Goal: Task Accomplishment & Management: Complete application form

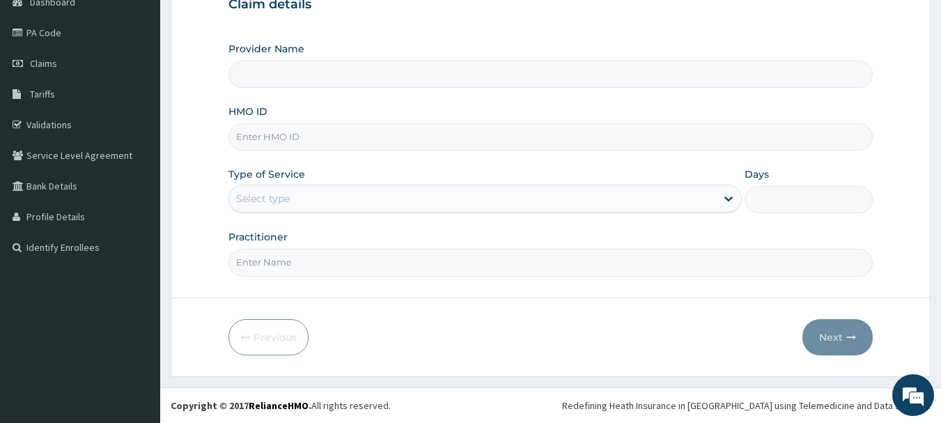
type input "Afriglobal Medicare Ltd-HQ"
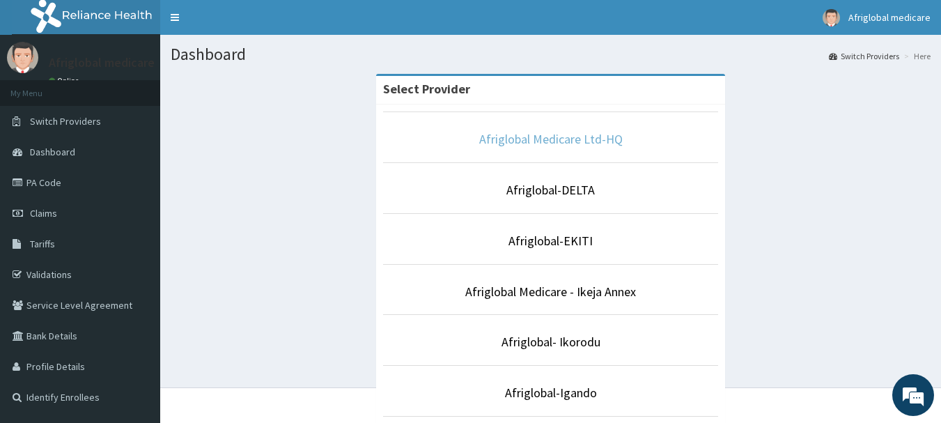
click at [525, 132] on link "Afriglobal Medicare Ltd-HQ" at bounding box center [551, 139] width 144 height 16
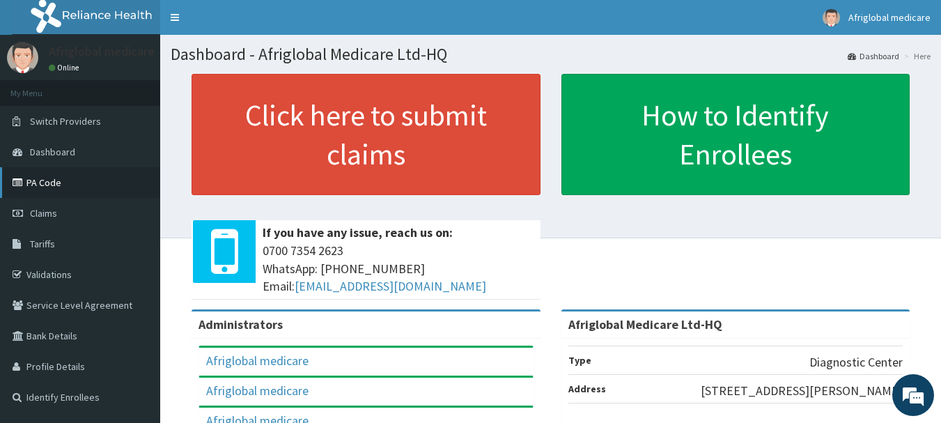
click at [56, 191] on link "PA Code" at bounding box center [80, 182] width 160 height 31
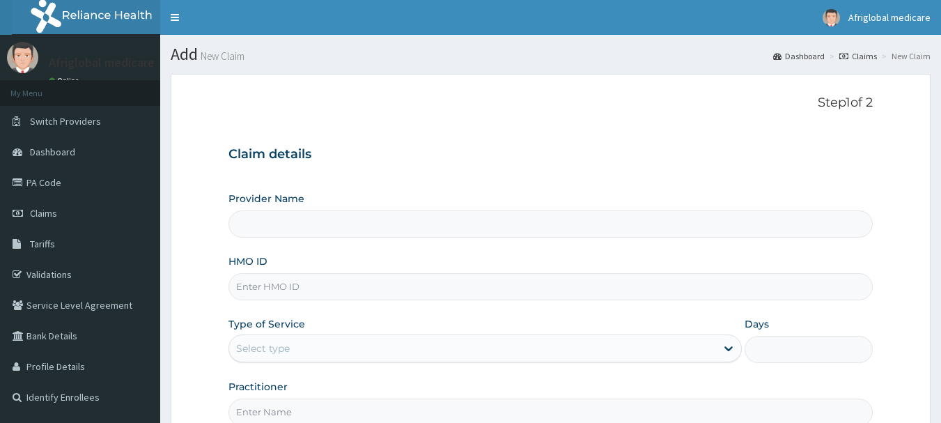
type input "Afriglobal Medicare Ltd-HQ"
click at [251, 293] on input "HMO ID" at bounding box center [551, 286] width 645 height 27
paste input "gtt/10017/a"
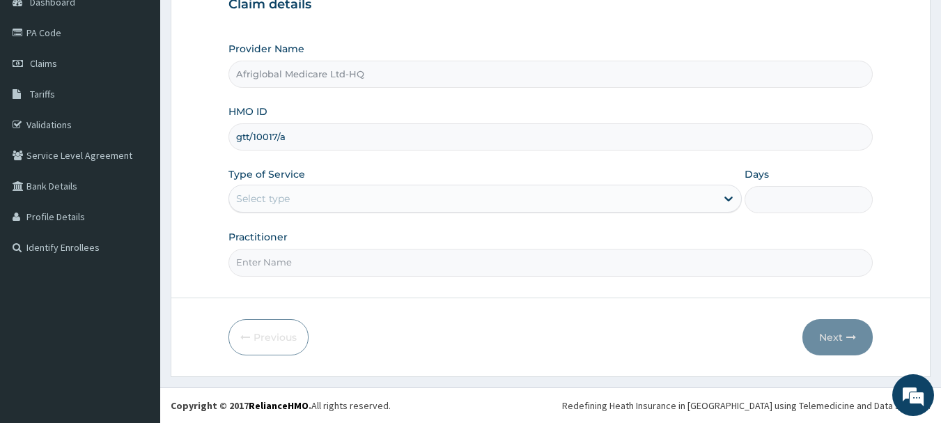
type input "gtt/10017/a"
click at [275, 199] on div "Select type" at bounding box center [263, 199] width 54 height 14
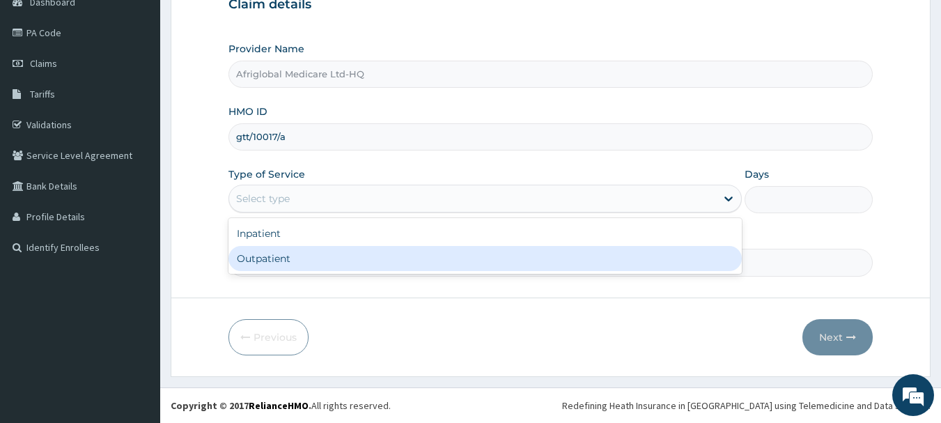
click at [277, 262] on div "Outpatient" at bounding box center [486, 258] width 514 height 25
type input "1"
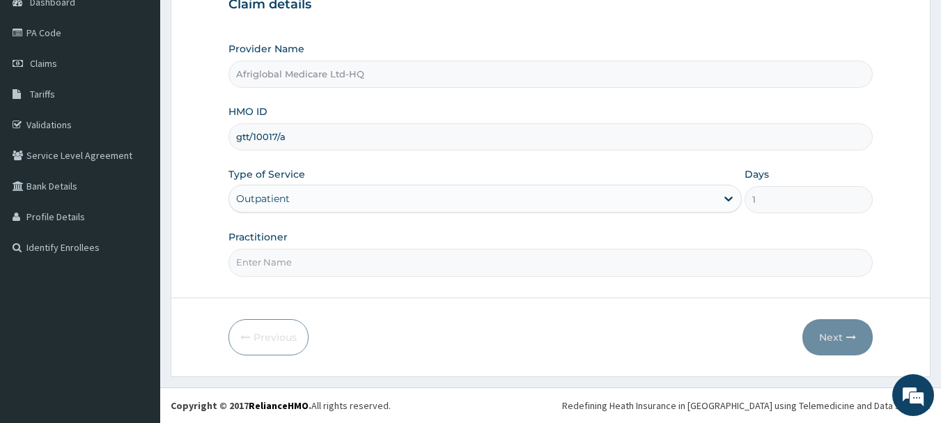
click at [275, 266] on input "Practitioner" at bounding box center [551, 262] width 645 height 27
type input "aml"
click at [847, 337] on icon "button" at bounding box center [852, 337] width 10 height 10
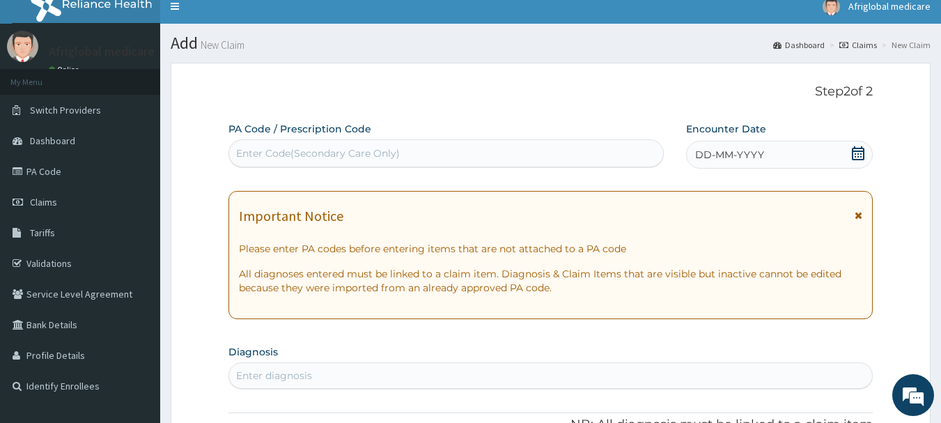
scroll to position [10, 0]
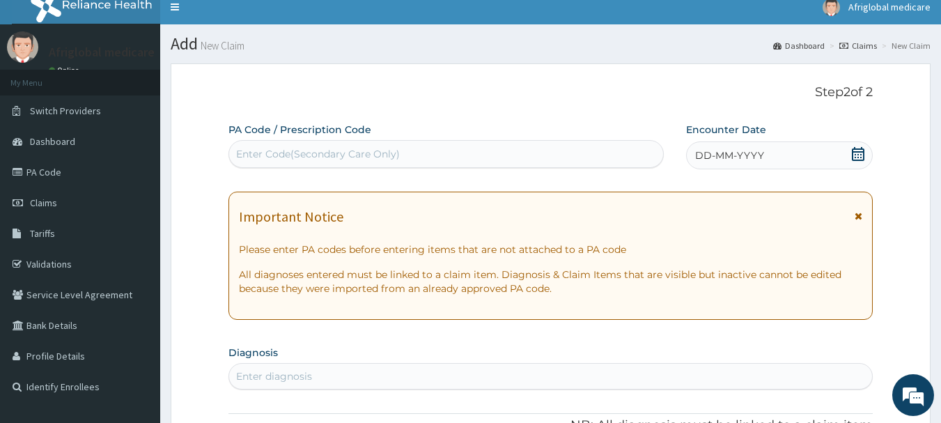
click at [275, 143] on div "Enter Code(Secondary Care Only)" at bounding box center [446, 154] width 435 height 22
paste input "PA/5C3869"
type input "PA/5C3869"
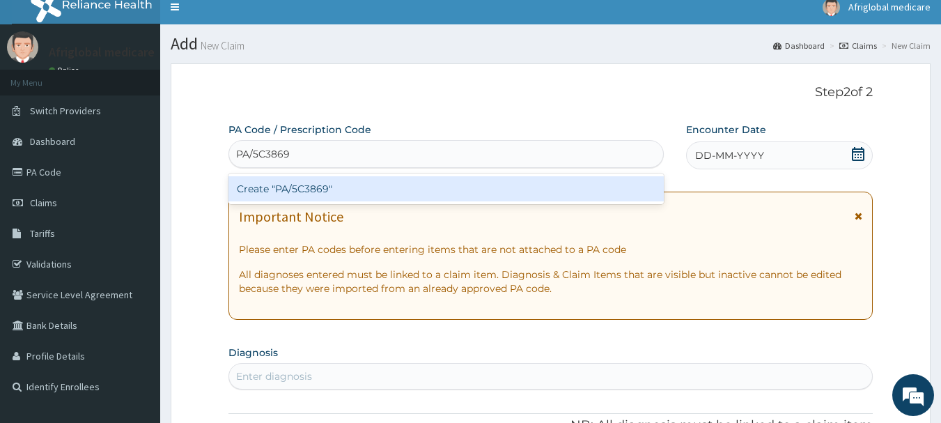
click at [260, 195] on div "Create "PA/5C3869"" at bounding box center [447, 188] width 436 height 25
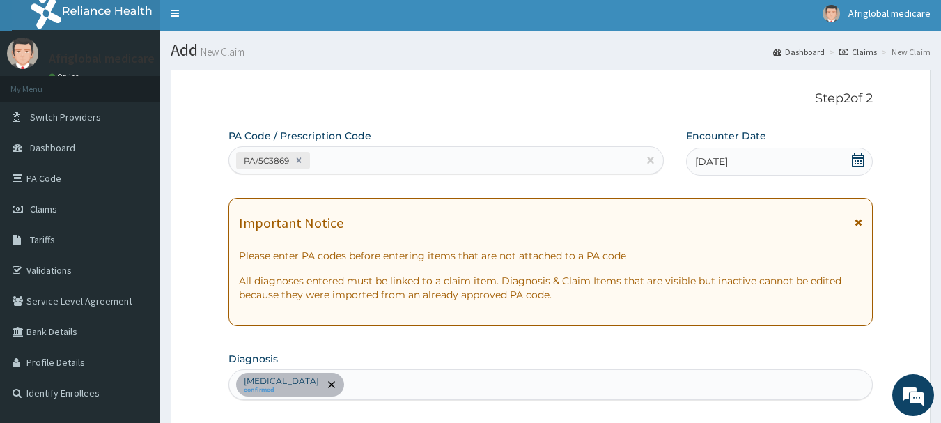
scroll to position [0, 0]
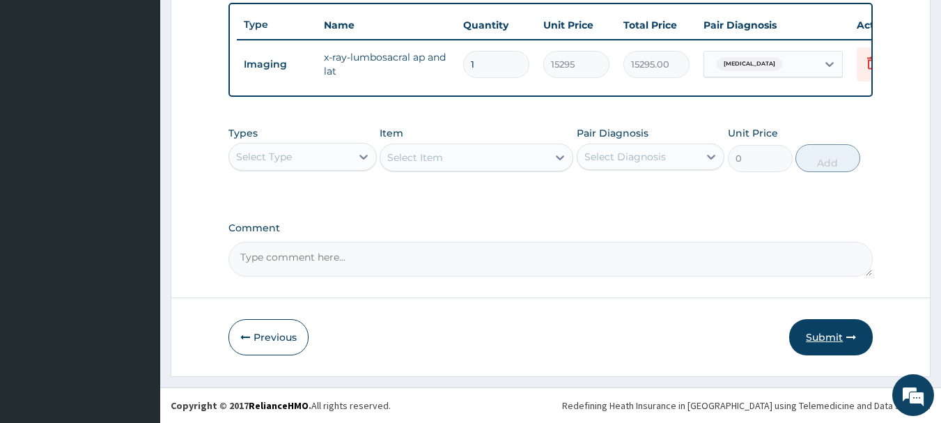
click at [812, 334] on button "Submit" at bounding box center [831, 337] width 84 height 36
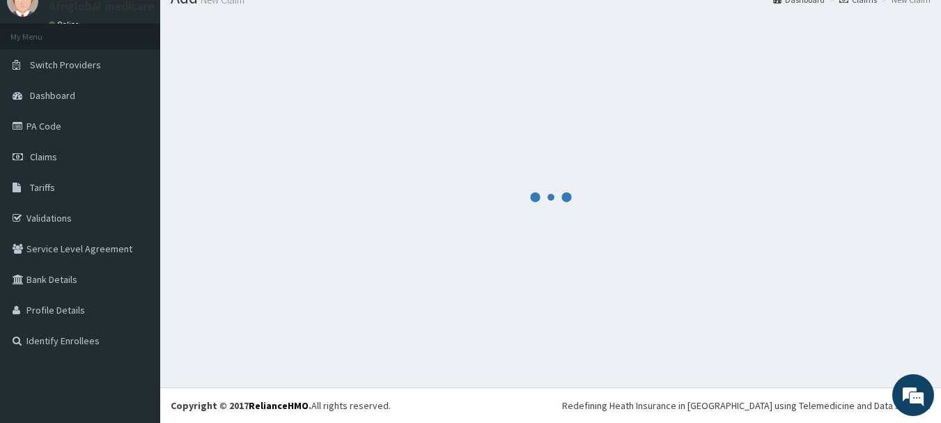
scroll to position [56, 0]
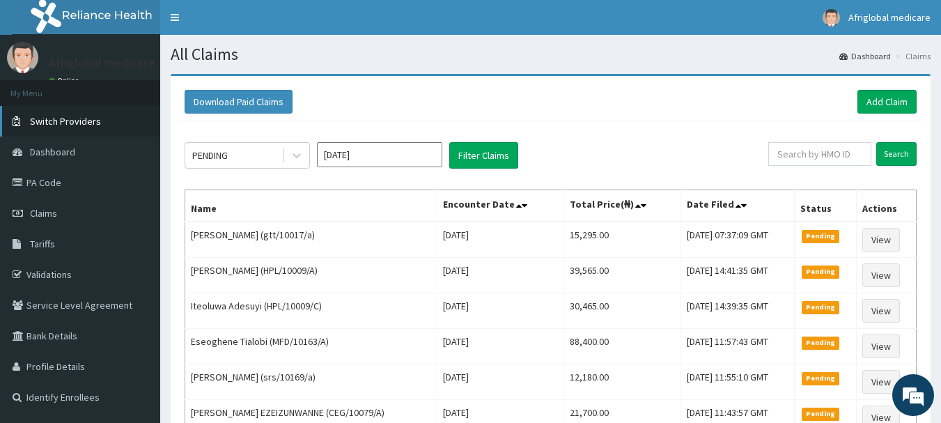
click at [95, 123] on span "Switch Providers" at bounding box center [65, 121] width 71 height 13
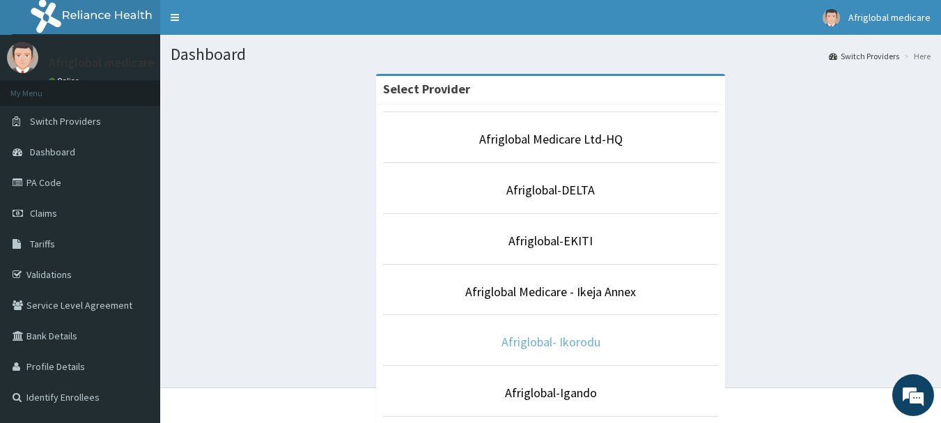
drag, startPoint x: 568, startPoint y: 341, endPoint x: 561, endPoint y: 338, distance: 7.5
click at [566, 341] on link "Afriglobal- Ikorodu" at bounding box center [551, 342] width 99 height 16
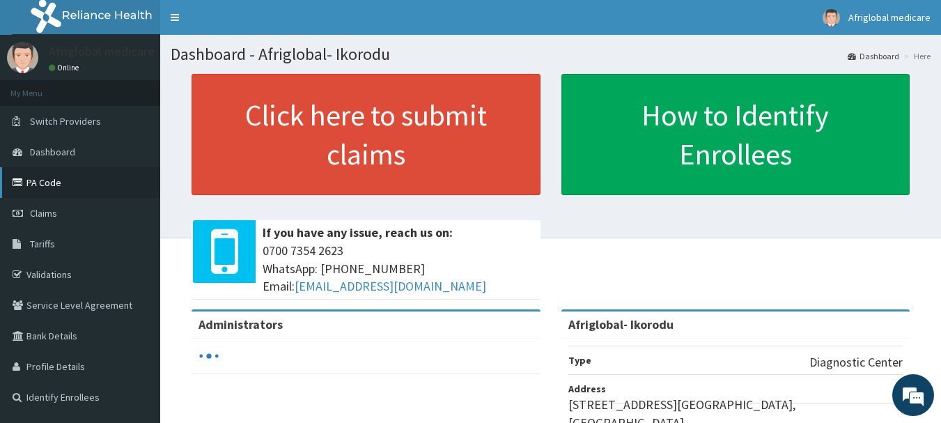
click at [40, 177] on link "PA Code" at bounding box center [80, 182] width 160 height 31
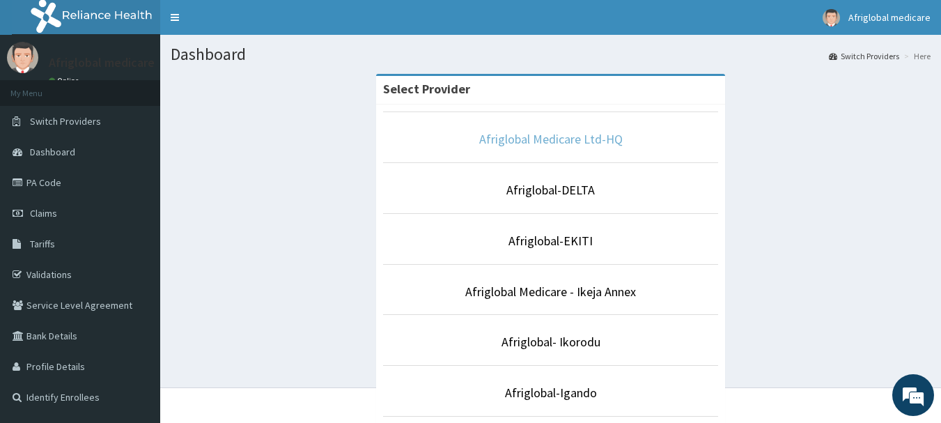
click at [568, 132] on link "Afriglobal Medicare Ltd-HQ" at bounding box center [551, 139] width 144 height 16
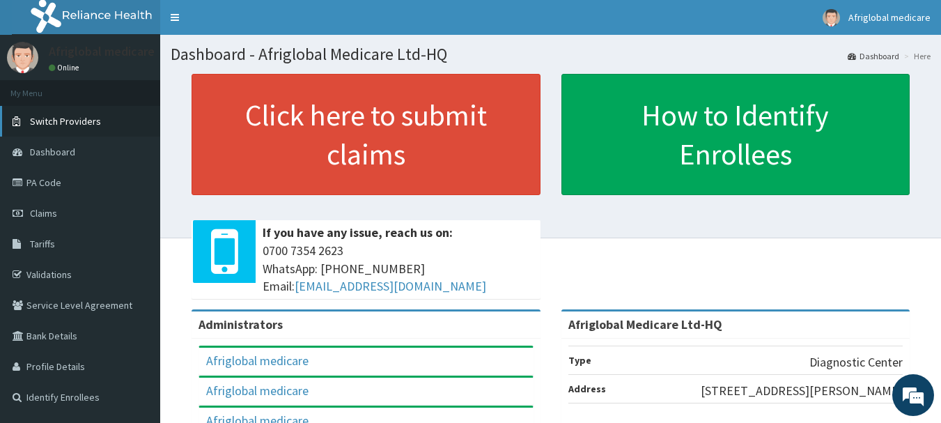
click at [82, 119] on span "Switch Providers" at bounding box center [65, 121] width 71 height 13
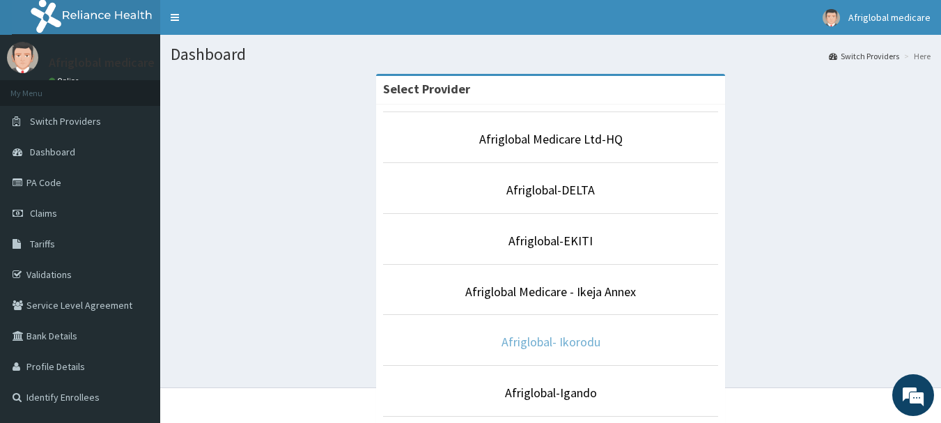
click at [529, 345] on link "Afriglobal- Ikorodu" at bounding box center [551, 342] width 99 height 16
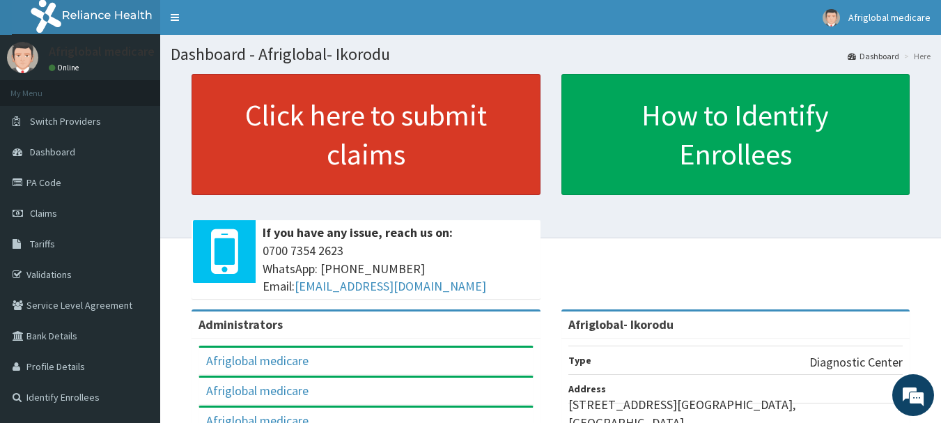
click at [364, 160] on link "Click here to submit claims" at bounding box center [366, 134] width 349 height 121
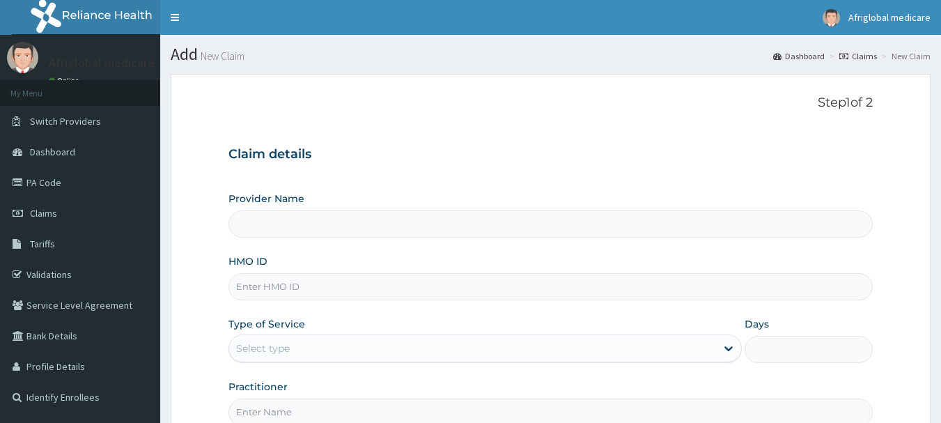
type input "Afriglobal- Ikorodu"
click at [286, 286] on input "HMO ID" at bounding box center [551, 286] width 645 height 27
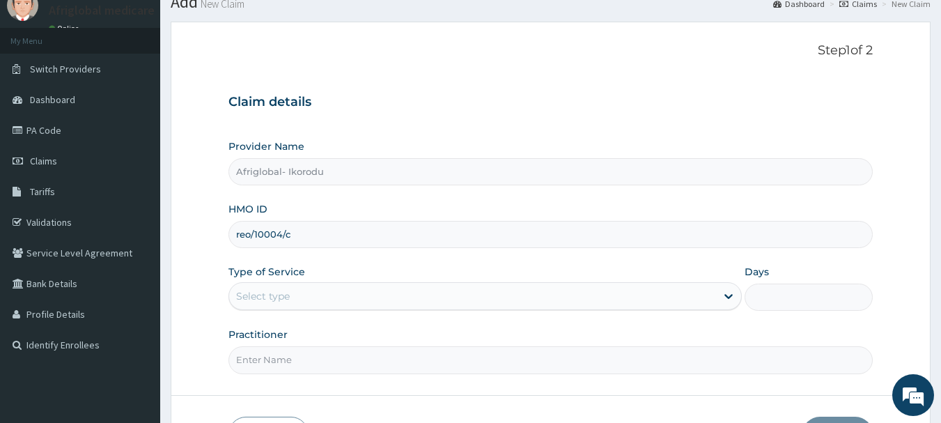
scroll to position [139, 0]
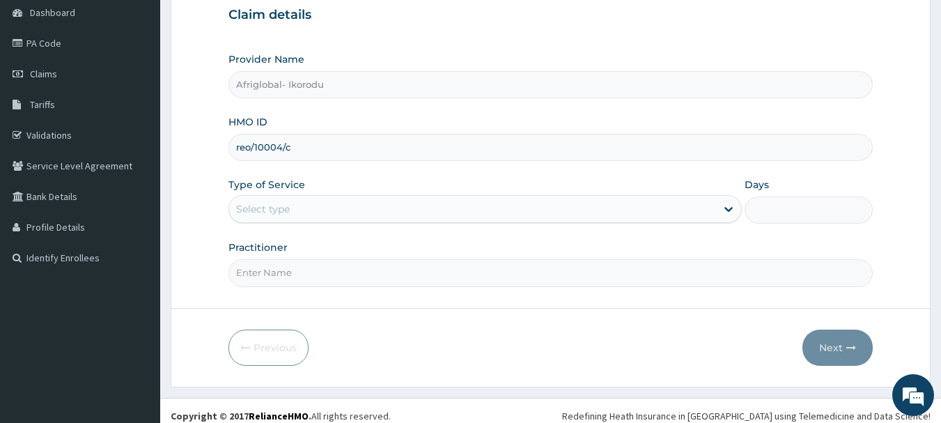
type input "reo/10004/c"
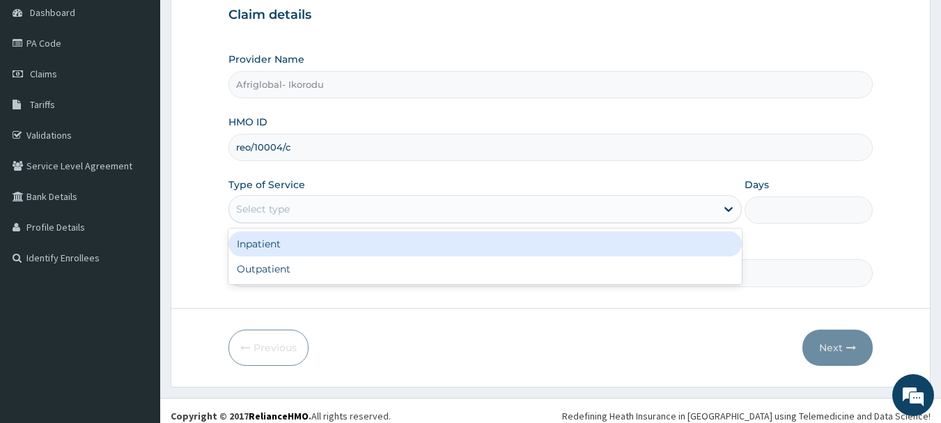
drag, startPoint x: 406, startPoint y: 210, endPoint x: 403, endPoint y: 226, distance: 16.3
click at [406, 210] on div "Select type" at bounding box center [472, 209] width 487 height 22
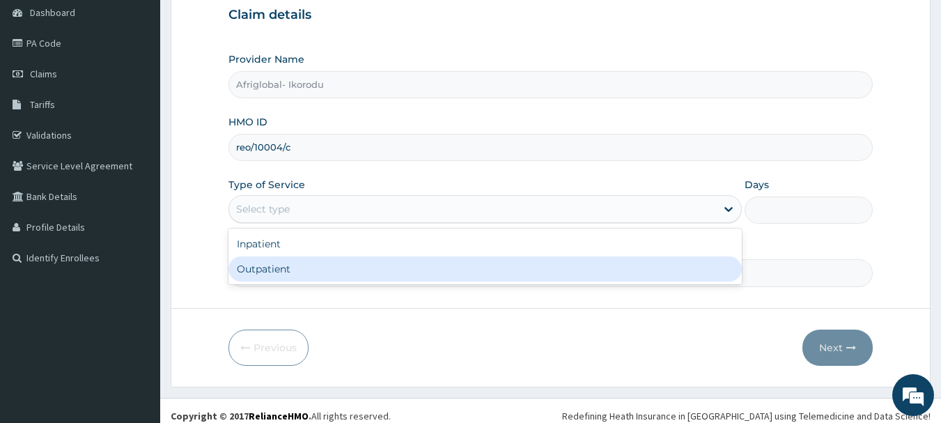
click at [353, 275] on div "Outpatient" at bounding box center [486, 268] width 514 height 25
type input "1"
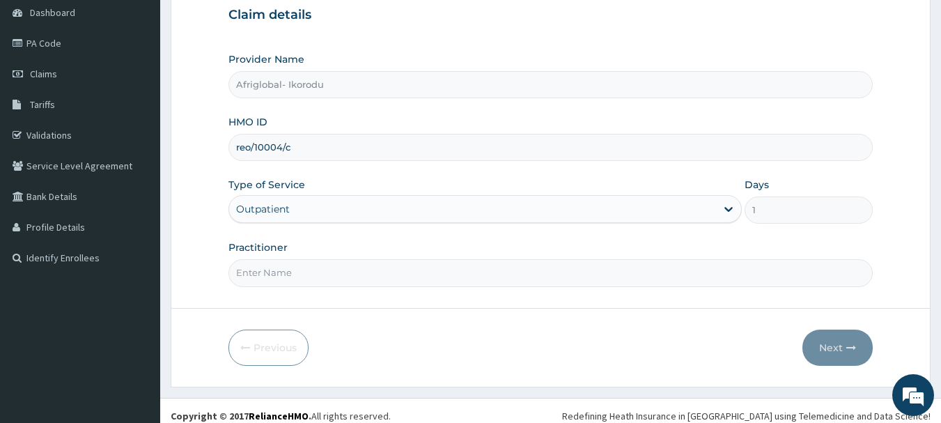
click at [328, 268] on input "Practitioner" at bounding box center [551, 272] width 645 height 27
type input "aml"
click at [824, 353] on button "Next" at bounding box center [838, 348] width 70 height 36
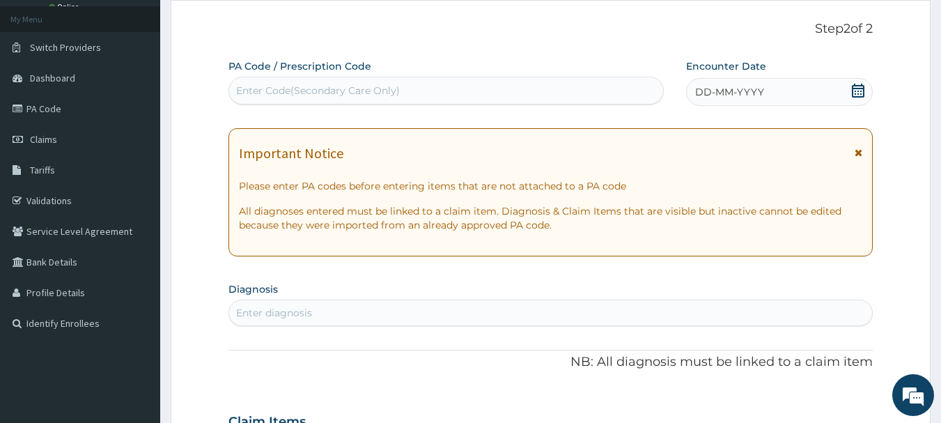
scroll to position [0, 0]
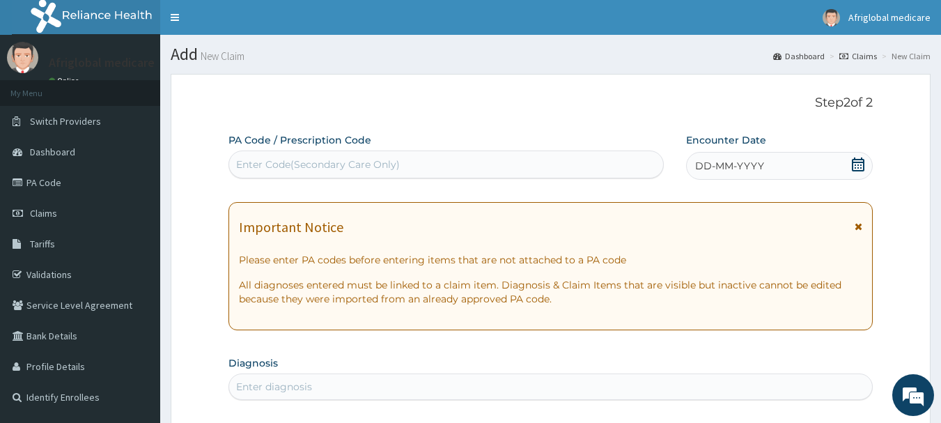
click at [366, 174] on div "Enter Code(Secondary Care Only)" at bounding box center [446, 164] width 435 height 22
type input "PA/1405AE"
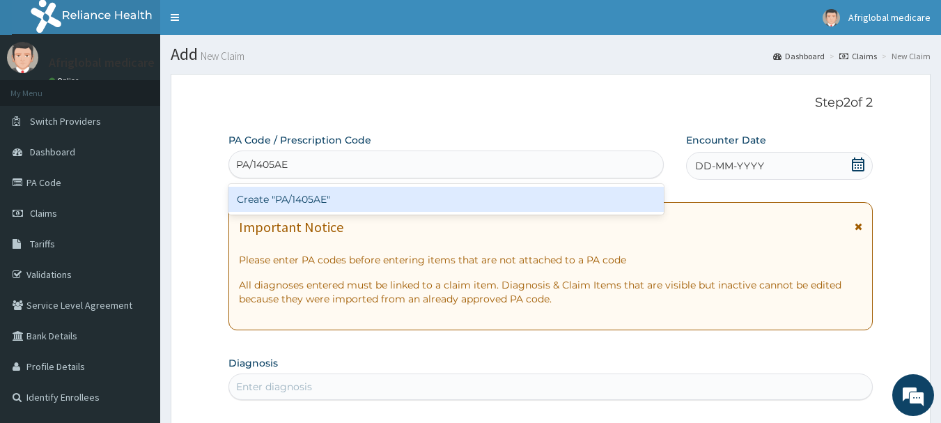
click at [364, 199] on div "Create "PA/1405AE"" at bounding box center [447, 199] width 436 height 25
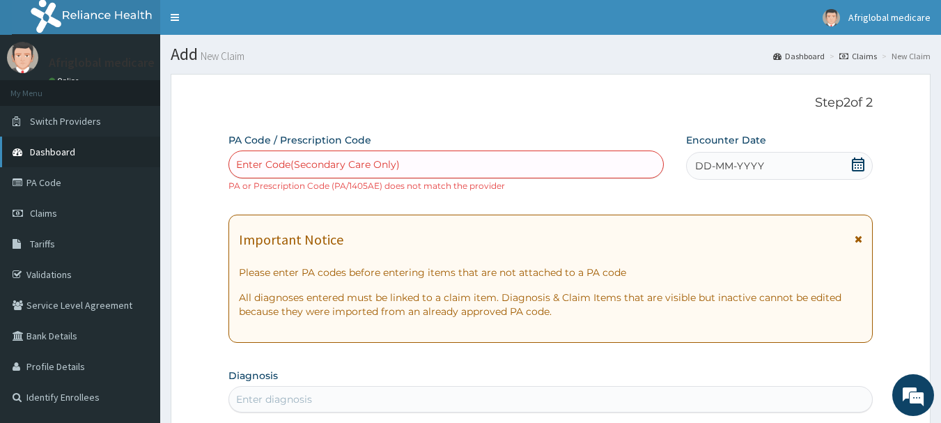
click at [57, 154] on span "Dashboard" at bounding box center [52, 152] width 45 height 13
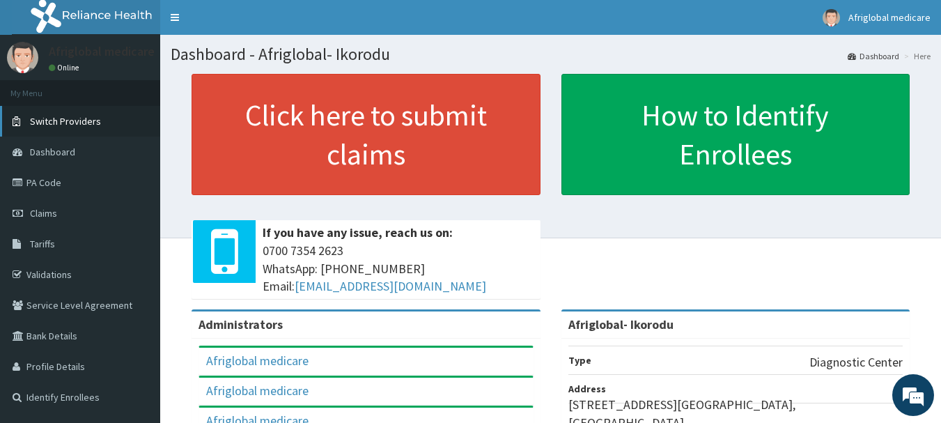
click at [55, 118] on span "Switch Providers" at bounding box center [65, 121] width 71 height 13
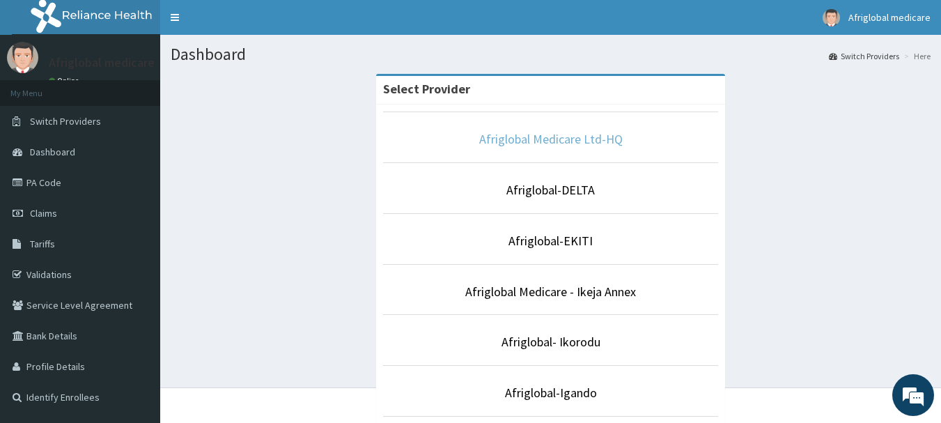
click at [526, 146] on link "Afriglobal Medicare Ltd-HQ" at bounding box center [551, 139] width 144 height 16
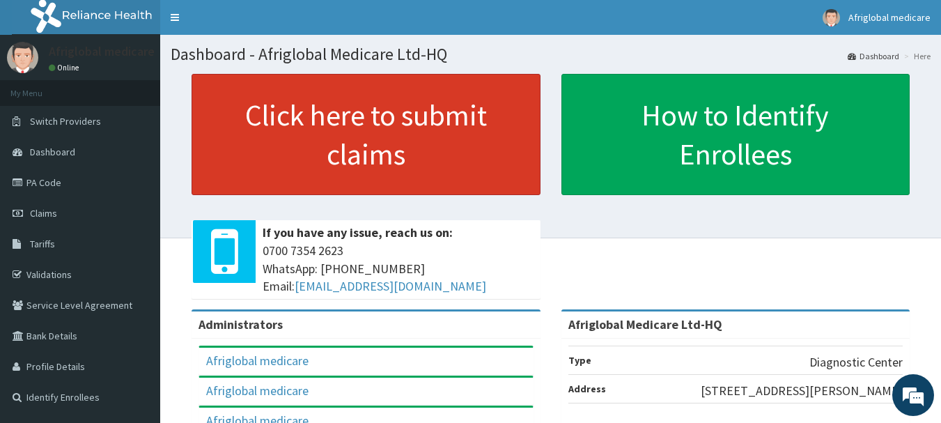
click at [490, 144] on link "Click here to submit claims" at bounding box center [366, 134] width 349 height 121
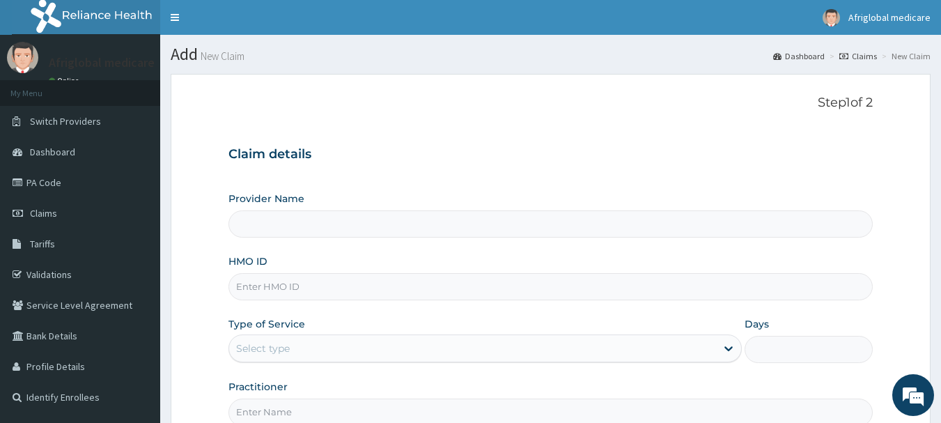
type input "Afriglobal Medicare Ltd-HQ"
click at [409, 283] on input "HMO ID" at bounding box center [551, 286] width 645 height 27
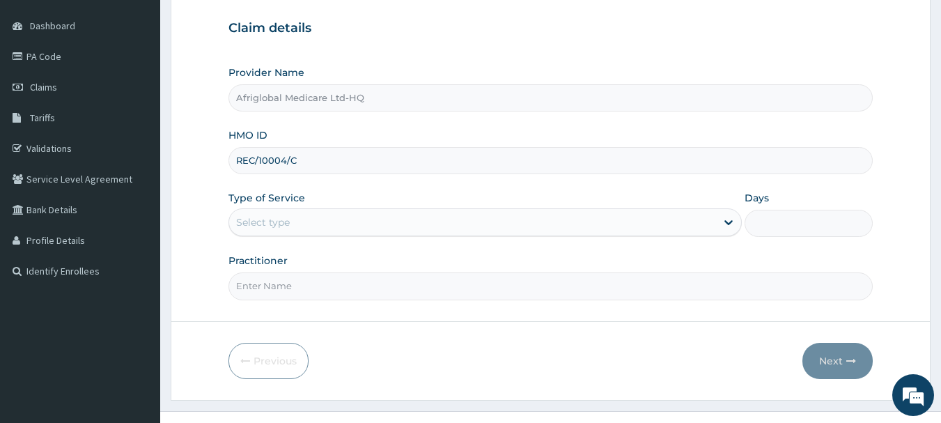
scroll to position [139, 0]
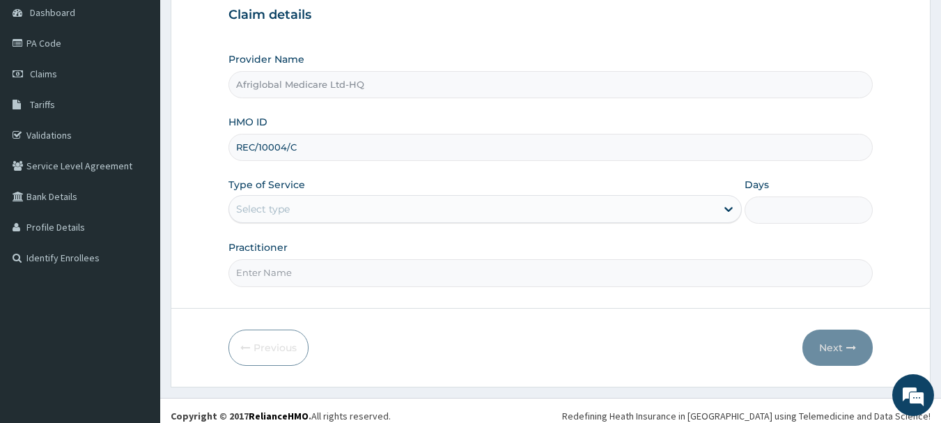
type input "REC/10004/C"
click at [295, 211] on div "Select type" at bounding box center [472, 209] width 487 height 22
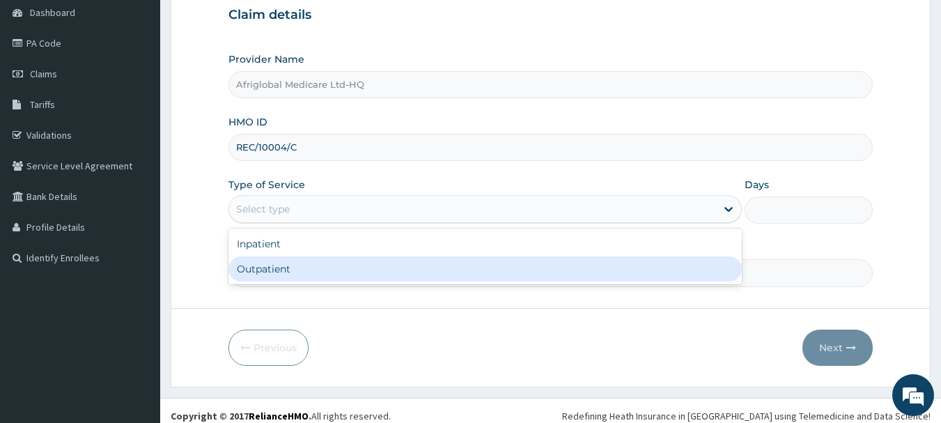
click at [296, 274] on div "Outpatient" at bounding box center [486, 268] width 514 height 25
type input "1"
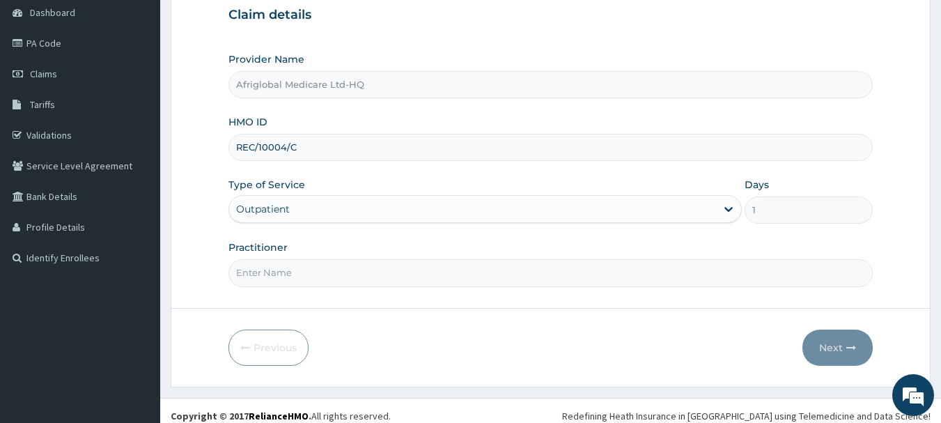
click at [277, 271] on input "Practitioner" at bounding box center [551, 272] width 645 height 27
type input "AML"
click at [833, 348] on button "Next" at bounding box center [838, 348] width 70 height 36
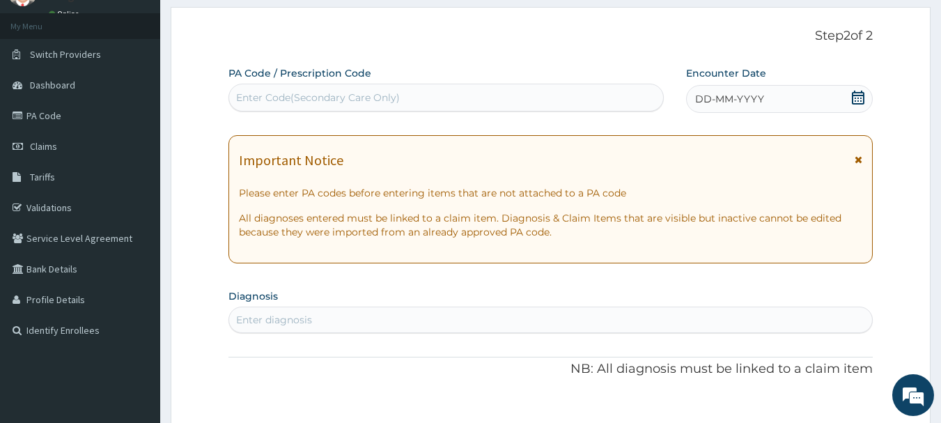
scroll to position [0, 0]
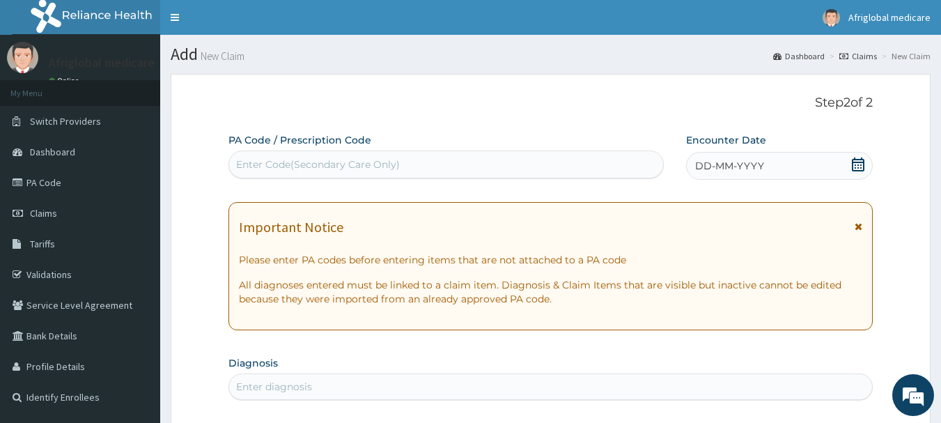
click at [401, 151] on div "Enter Code(Secondary Care Only)" at bounding box center [447, 165] width 436 height 28
type input "PA/1405AE"
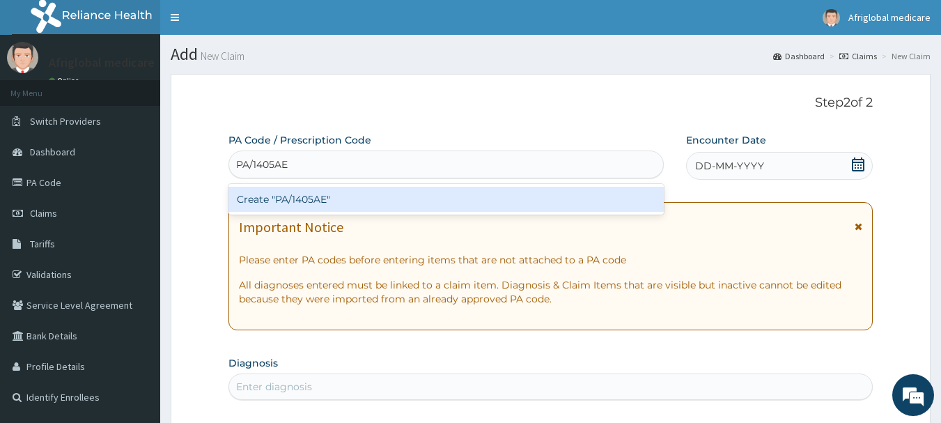
click at [387, 197] on div "Create "PA/1405AE"" at bounding box center [447, 199] width 436 height 25
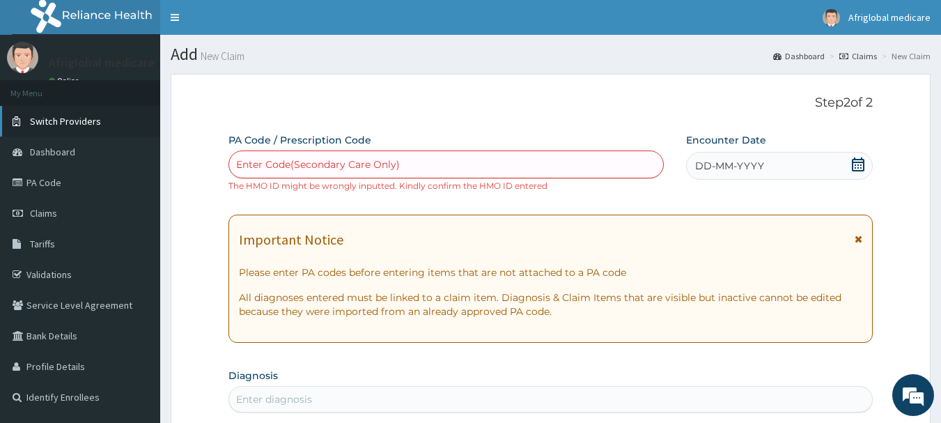
click at [84, 117] on span "Switch Providers" at bounding box center [65, 121] width 71 height 13
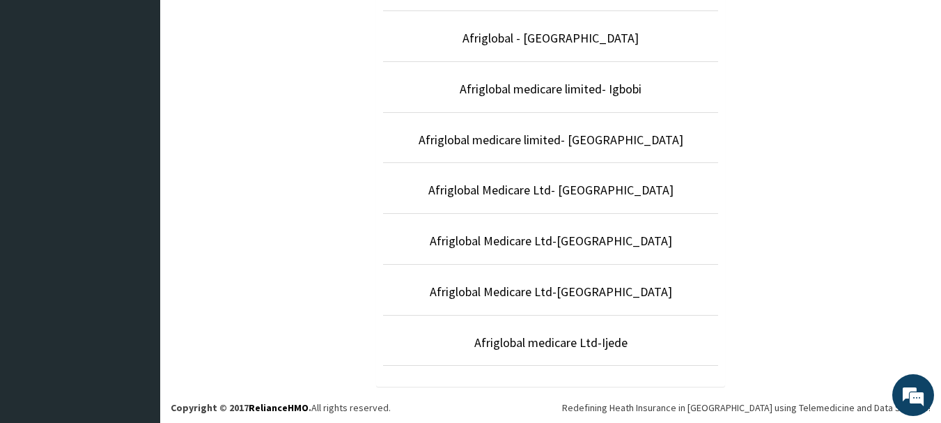
scroll to position [458, 0]
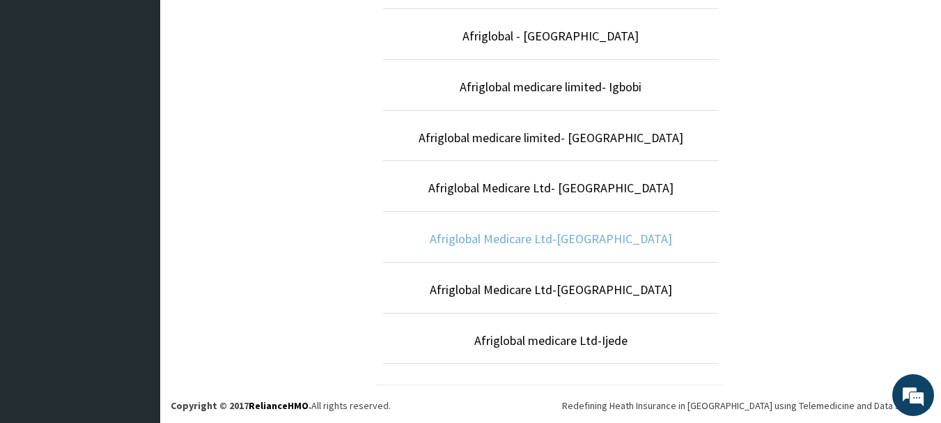
click at [569, 241] on link "Afriglobal Medicare Ltd-[GEOGRAPHIC_DATA]" at bounding box center [551, 239] width 242 height 16
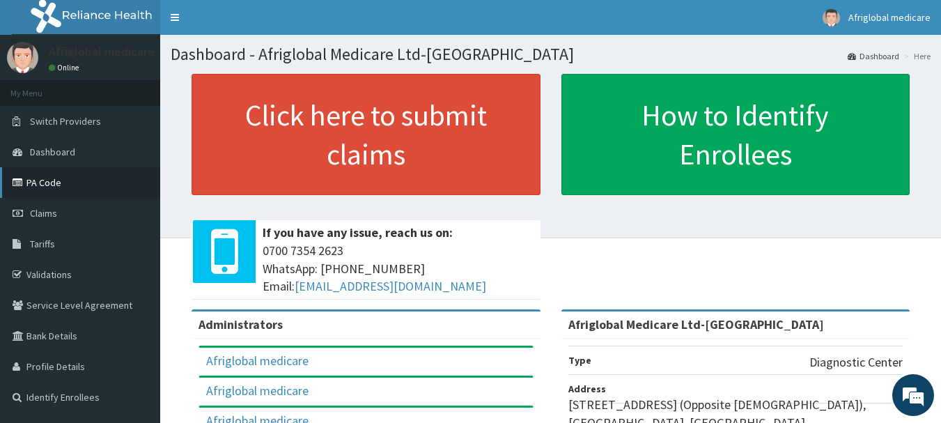
click at [34, 182] on link "PA Code" at bounding box center [80, 182] width 160 height 31
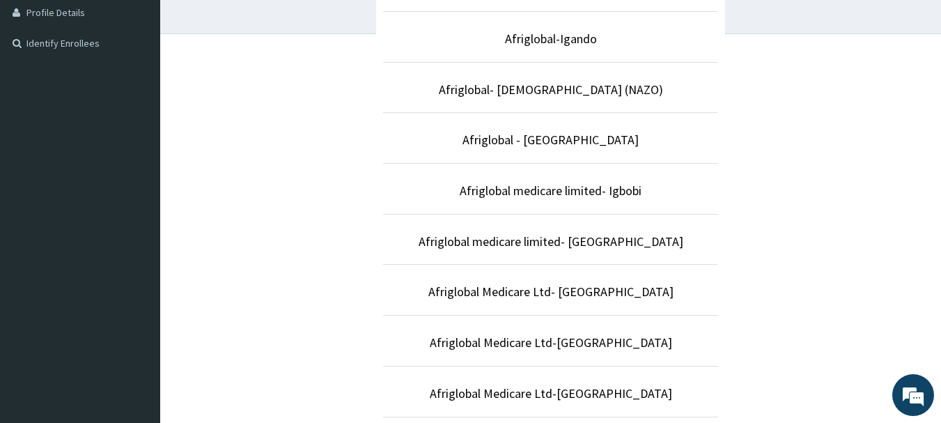
scroll to position [458, 0]
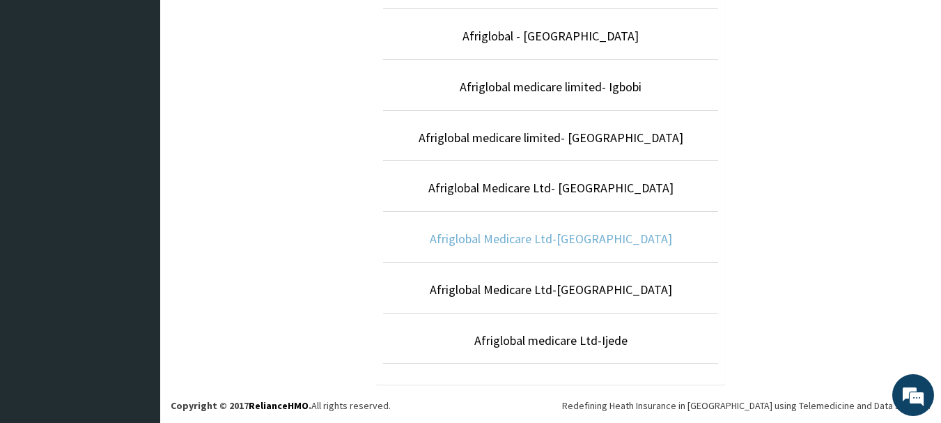
click at [586, 236] on link "Afriglobal Medicare Ltd-[GEOGRAPHIC_DATA]" at bounding box center [551, 239] width 242 height 16
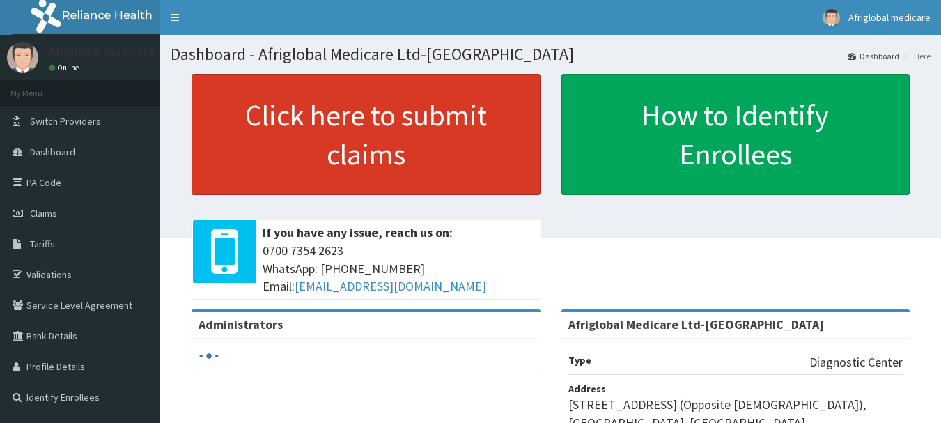
click at [454, 152] on link "Click here to submit claims" at bounding box center [366, 134] width 349 height 121
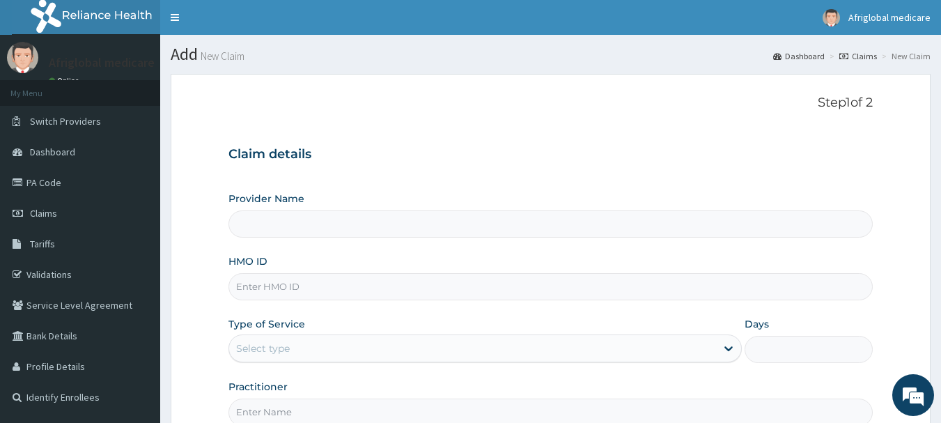
click at [275, 281] on input "HMO ID" at bounding box center [551, 286] width 645 height 27
paste input "HIB/10010/A"
type input "HIB/10010/A"
type input "Afriglobal Medicare Ltd-Ipaja Road"
type input "HIB/10010/A"
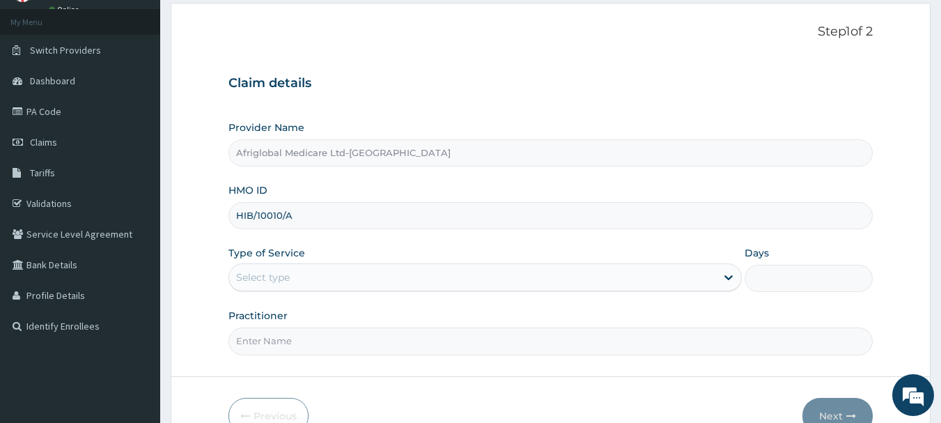
scroll to position [150, 0]
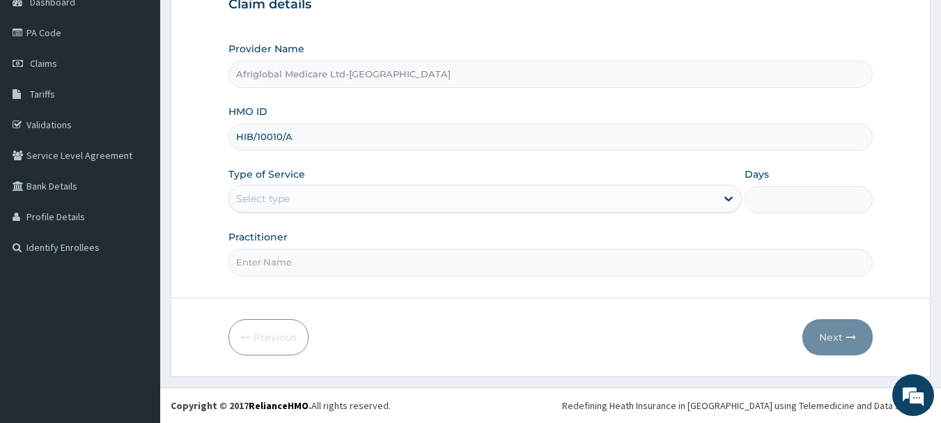
click at [304, 182] on div "Type of Service Select type" at bounding box center [486, 190] width 514 height 46
click at [304, 203] on div "Select type" at bounding box center [472, 198] width 487 height 22
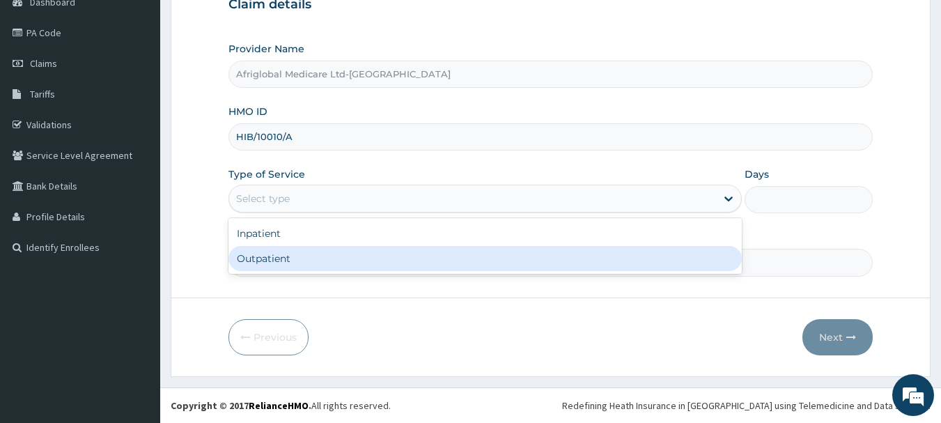
click at [297, 263] on div "Outpatient" at bounding box center [486, 258] width 514 height 25
type input "1"
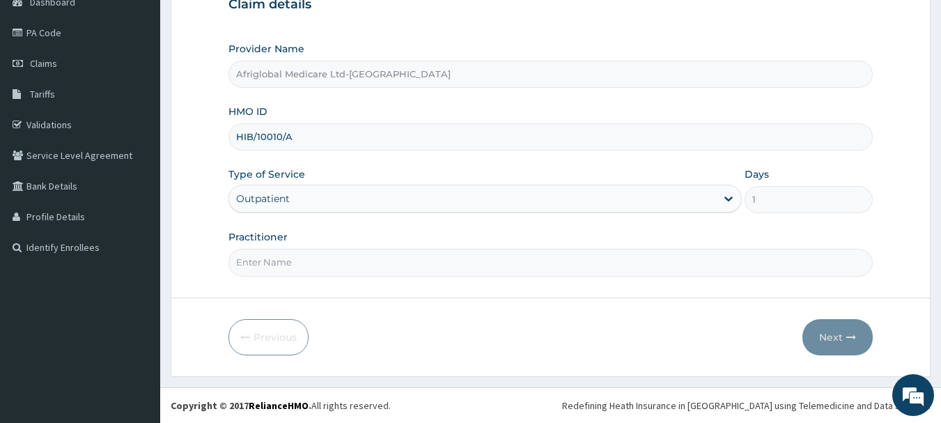
click at [298, 273] on input "Practitioner" at bounding box center [551, 262] width 645 height 27
type input "AML"
click at [845, 335] on button "Next" at bounding box center [838, 337] width 70 height 36
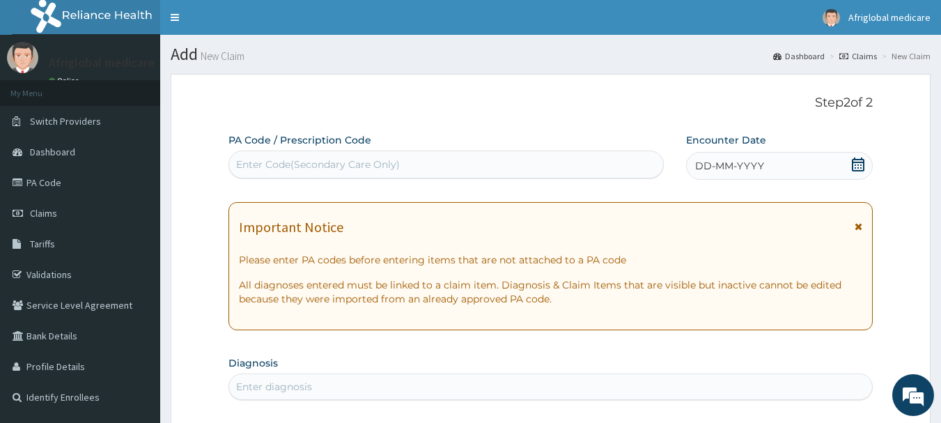
click at [307, 162] on div "Enter Code(Secondary Care Only)" at bounding box center [318, 164] width 164 height 14
paste input "PA/257A19"
type input "PA/257A19"
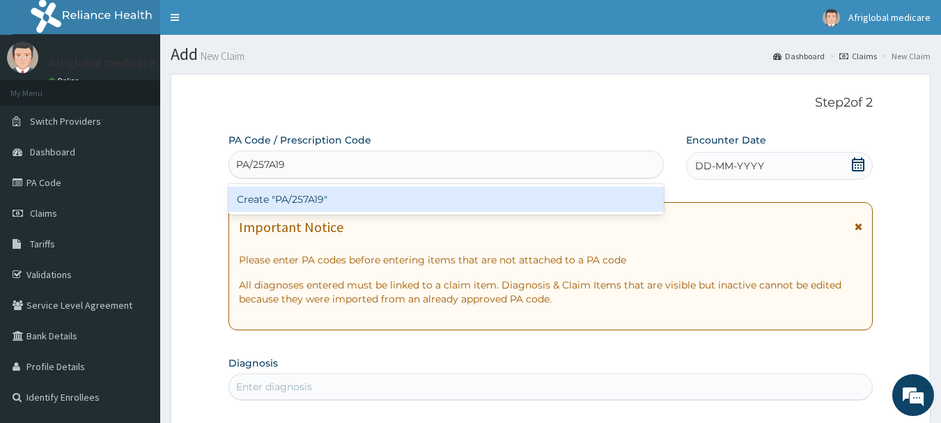
click at [293, 203] on div "Create "PA/257A19"" at bounding box center [447, 199] width 436 height 25
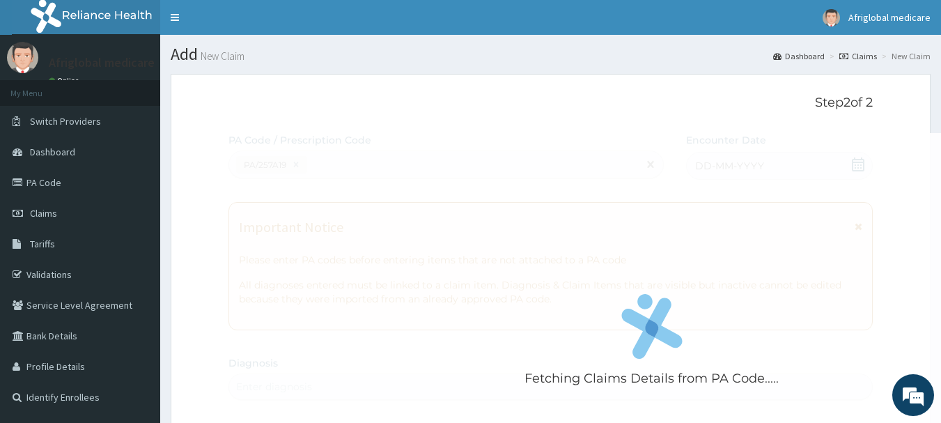
scroll to position [369, 0]
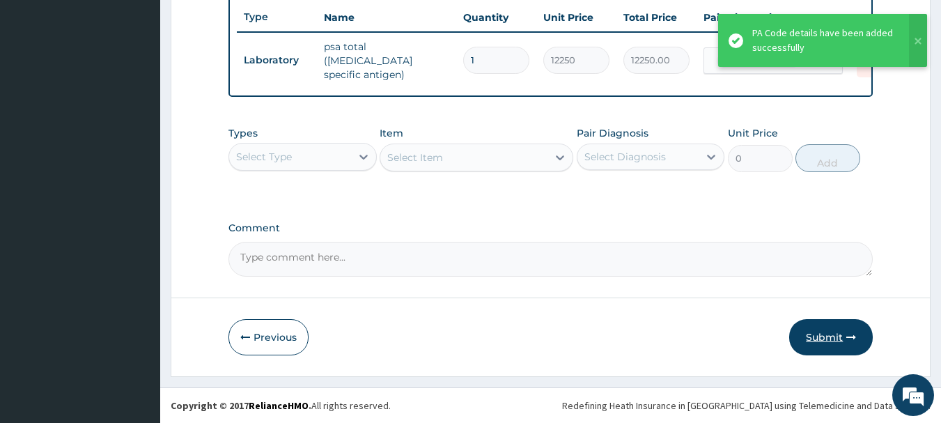
click at [833, 346] on button "Submit" at bounding box center [831, 337] width 84 height 36
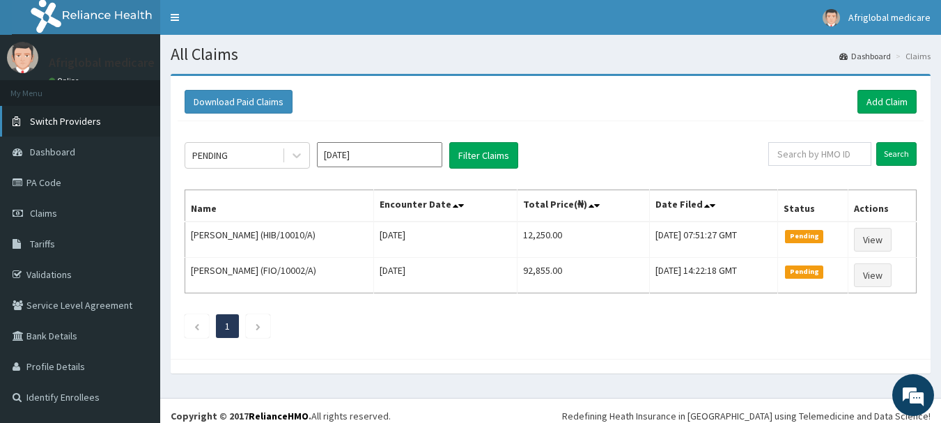
click at [72, 116] on span "Switch Providers" at bounding box center [65, 121] width 71 height 13
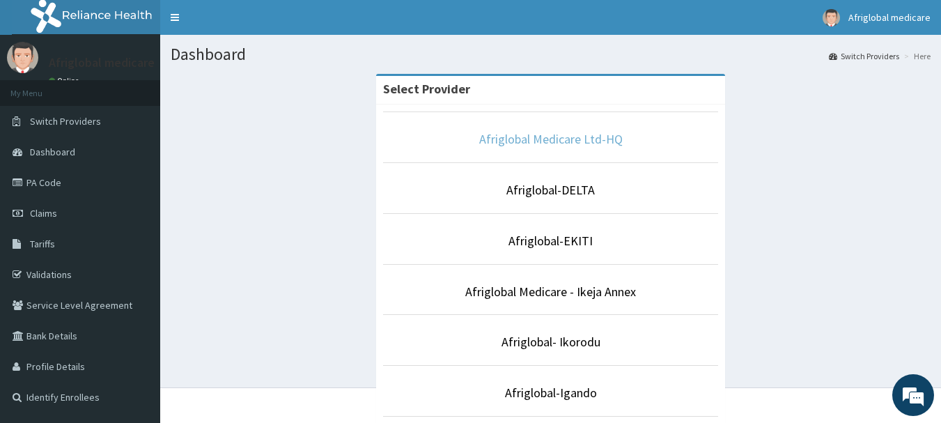
click at [541, 141] on link "Afriglobal Medicare Ltd-HQ" at bounding box center [551, 139] width 144 height 16
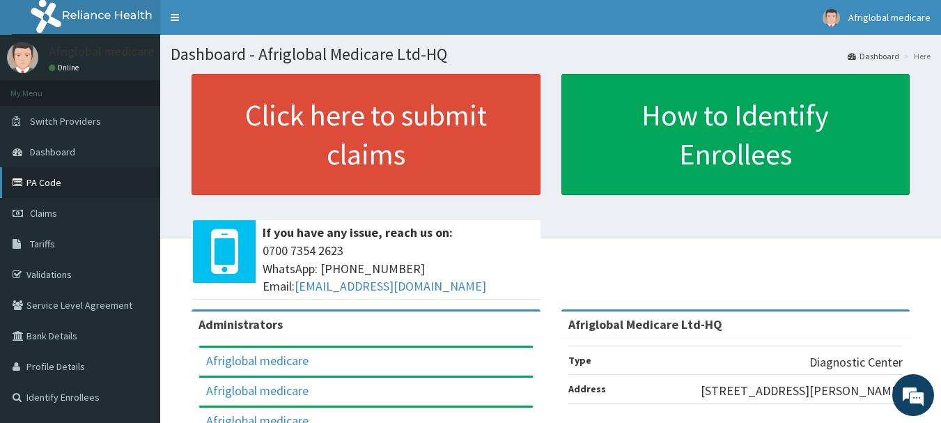
click at [64, 185] on link "PA Code" at bounding box center [80, 182] width 160 height 31
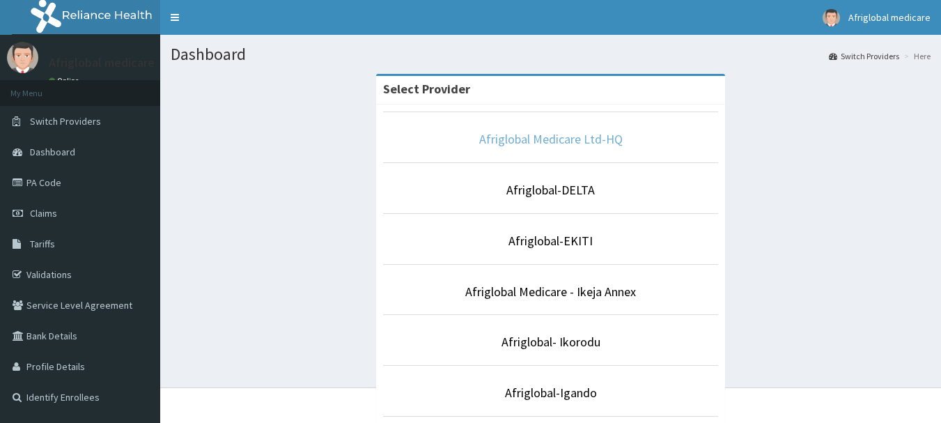
click at [541, 141] on link "Afriglobal Medicare Ltd-HQ" at bounding box center [551, 139] width 144 height 16
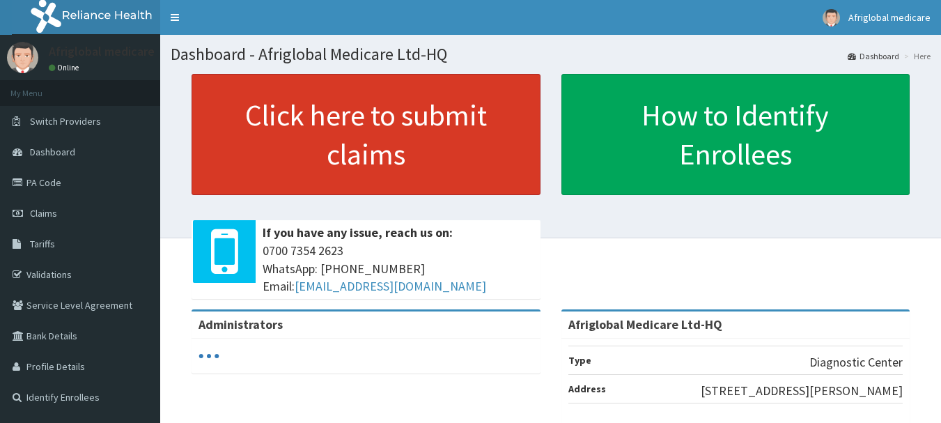
click at [343, 157] on link "Click here to submit claims" at bounding box center [366, 134] width 349 height 121
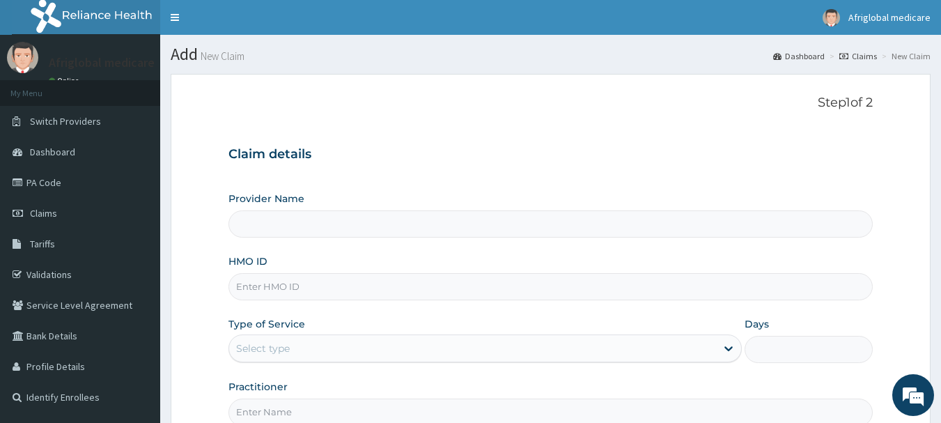
click at [268, 283] on input "HMO ID" at bounding box center [551, 286] width 645 height 27
type input "Afriglobal Medicare Ltd-HQ"
paste input "RET/46298/A"
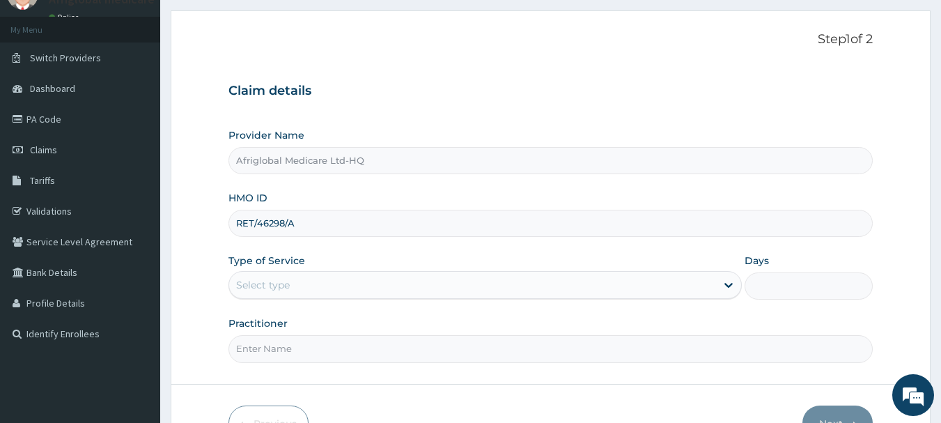
scroll to position [150, 0]
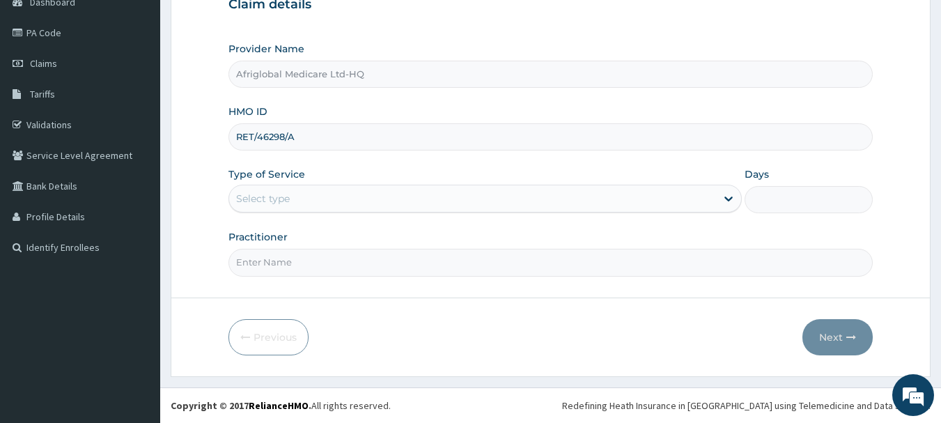
type input "RET/46298/A"
click at [309, 194] on div "Select type" at bounding box center [472, 198] width 487 height 22
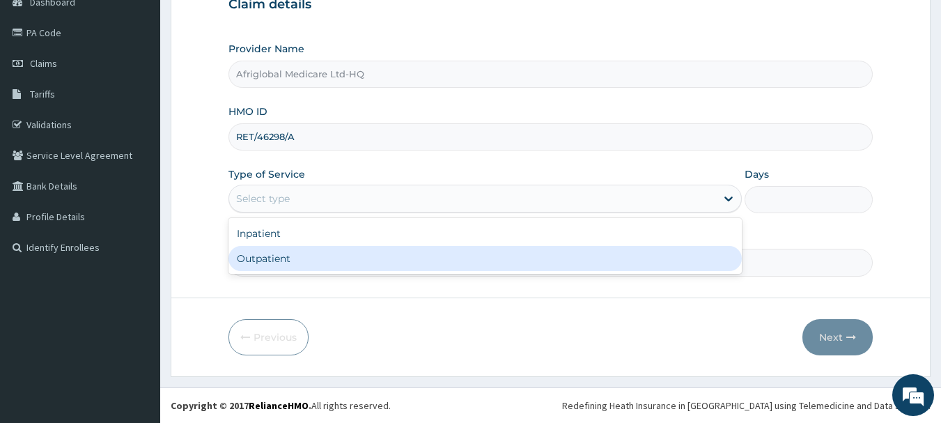
click at [314, 259] on div "Outpatient" at bounding box center [486, 258] width 514 height 25
type input "1"
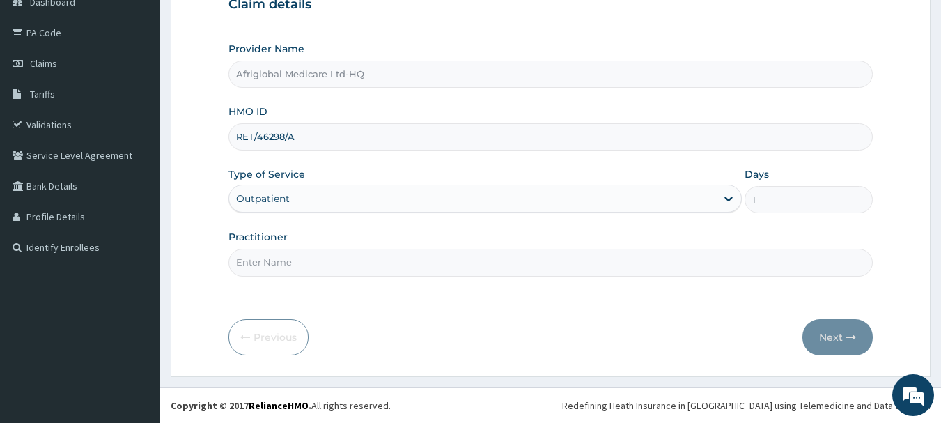
click at [312, 264] on input "Practitioner" at bounding box center [551, 262] width 645 height 27
type input "AML"
click at [842, 344] on button "Next" at bounding box center [838, 337] width 70 height 36
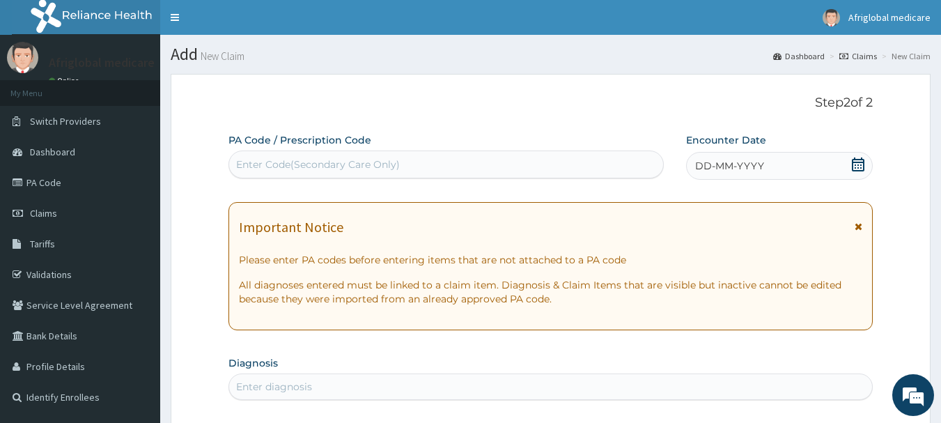
scroll to position [0, 0]
click at [279, 162] on div "Enter Code(Secondary Care Only)" at bounding box center [318, 164] width 164 height 14
paste input "PA/04942D"
type input "PA/04942D"
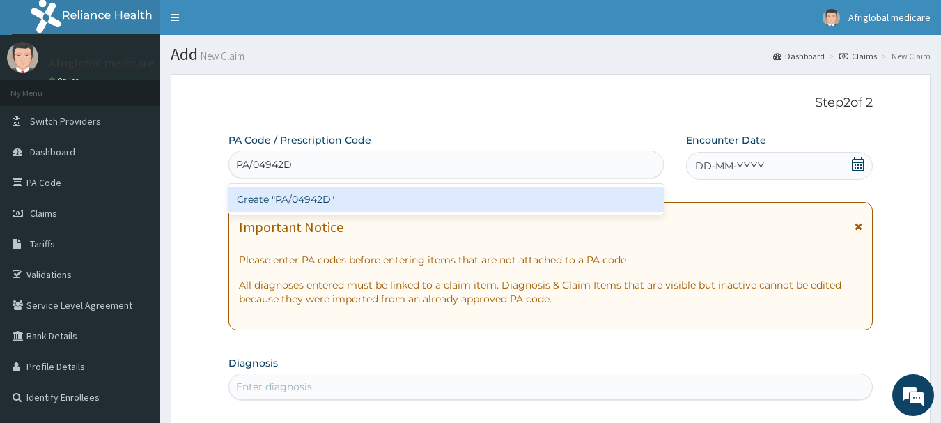
click at [277, 208] on div "Create "PA/04942D"" at bounding box center [447, 199] width 436 height 25
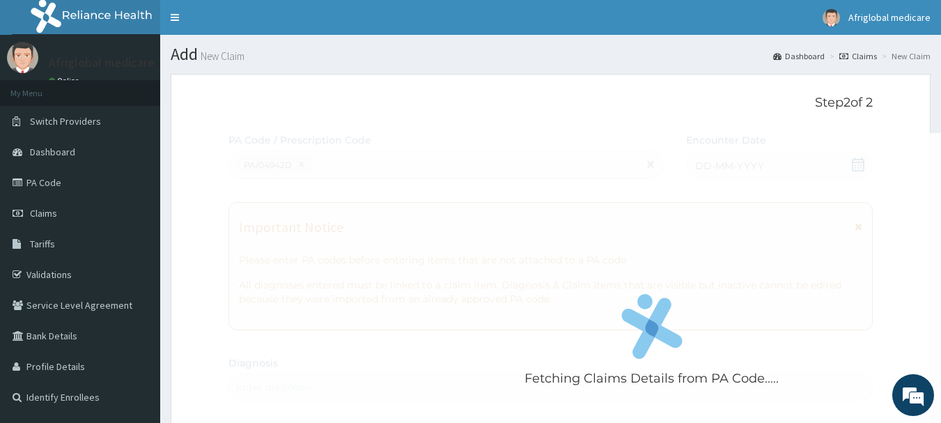
scroll to position [417, 0]
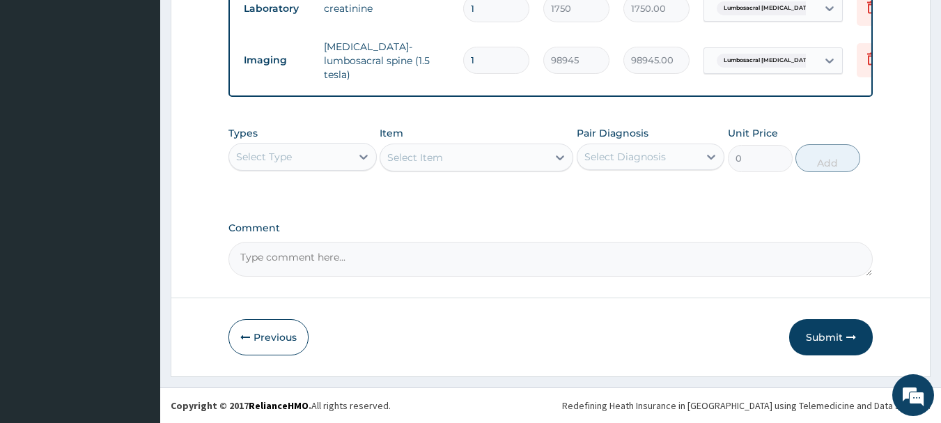
drag, startPoint x: 823, startPoint y: 338, endPoint x: 810, endPoint y: 352, distance: 18.7
click at [824, 338] on button "Submit" at bounding box center [831, 337] width 84 height 36
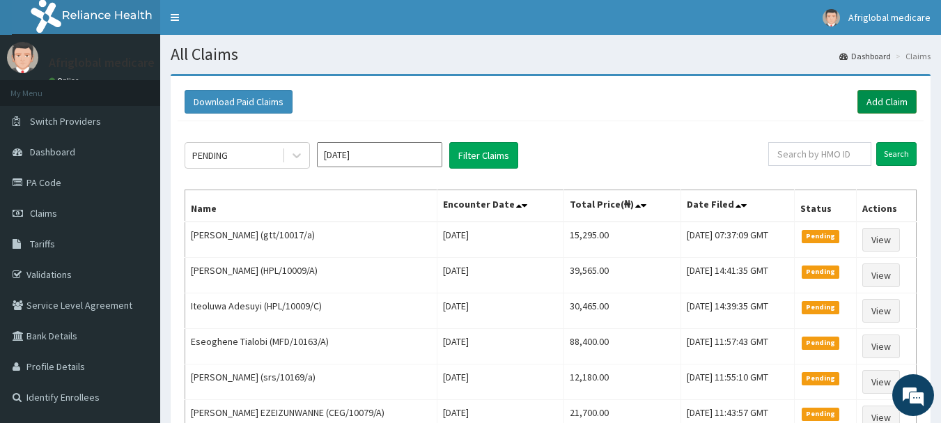
click at [869, 105] on link "Add Claim" at bounding box center [887, 102] width 59 height 24
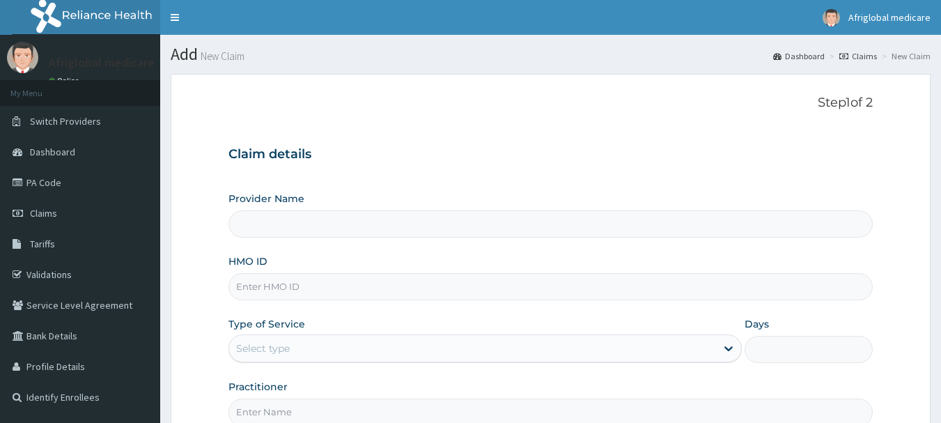
click at [272, 291] on input "HMO ID" at bounding box center [551, 286] width 645 height 27
type input "Afriglobal Medicare Ltd-HQ"
paste input "FBO/10039/A"
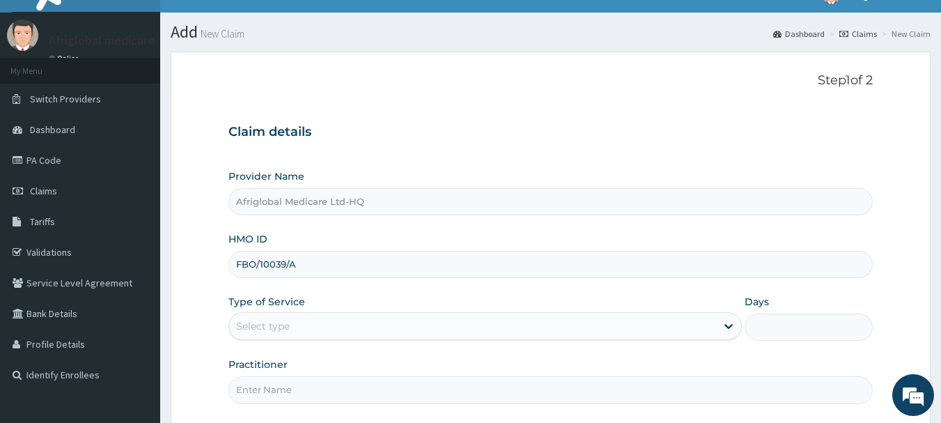
scroll to position [150, 0]
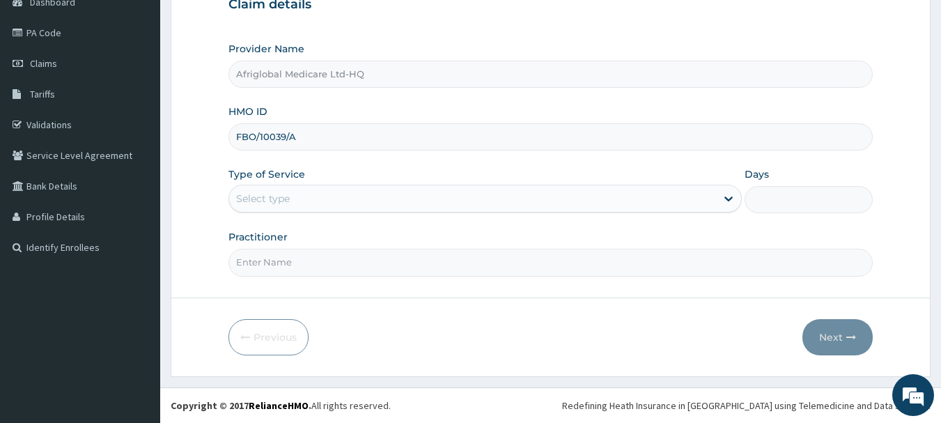
type input "FBO/10039/A"
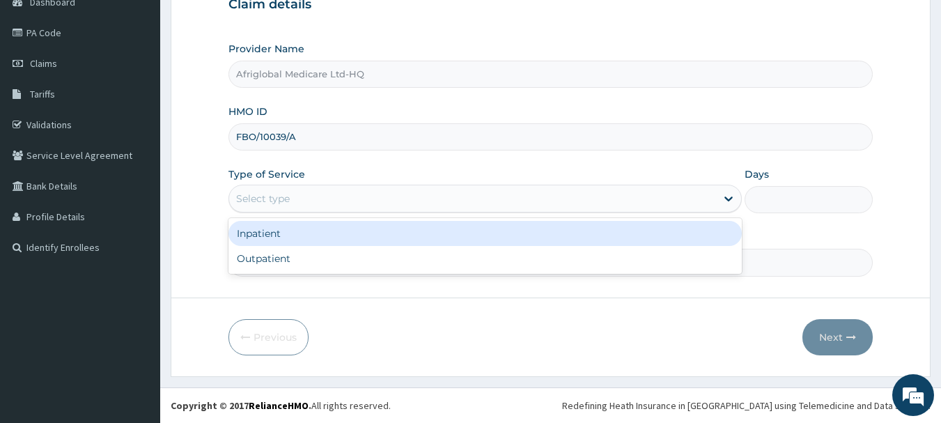
click at [288, 194] on div "Select type" at bounding box center [263, 199] width 54 height 14
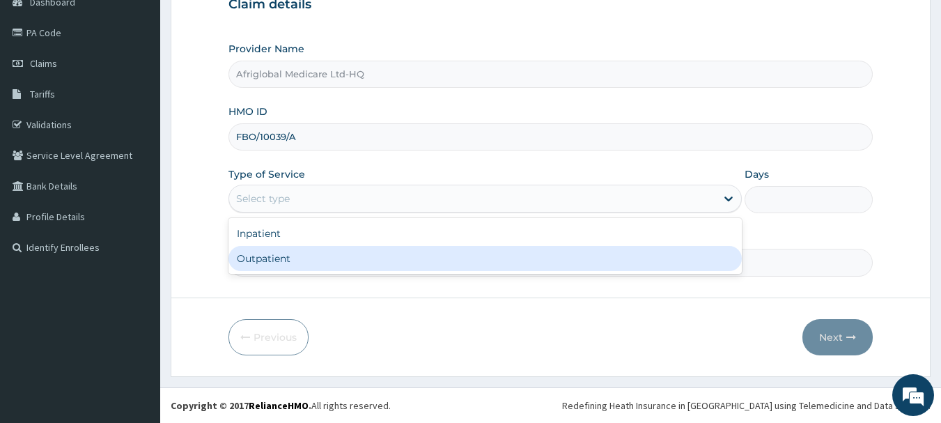
click at [287, 261] on div "Outpatient" at bounding box center [486, 258] width 514 height 25
type input "1"
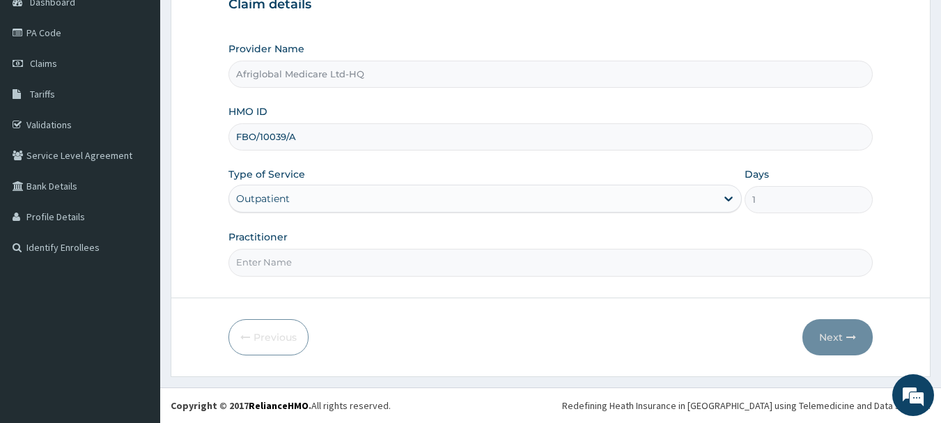
click at [286, 265] on input "Practitioner" at bounding box center [551, 262] width 645 height 27
type input "AML"
click at [829, 336] on button "Next" at bounding box center [838, 337] width 70 height 36
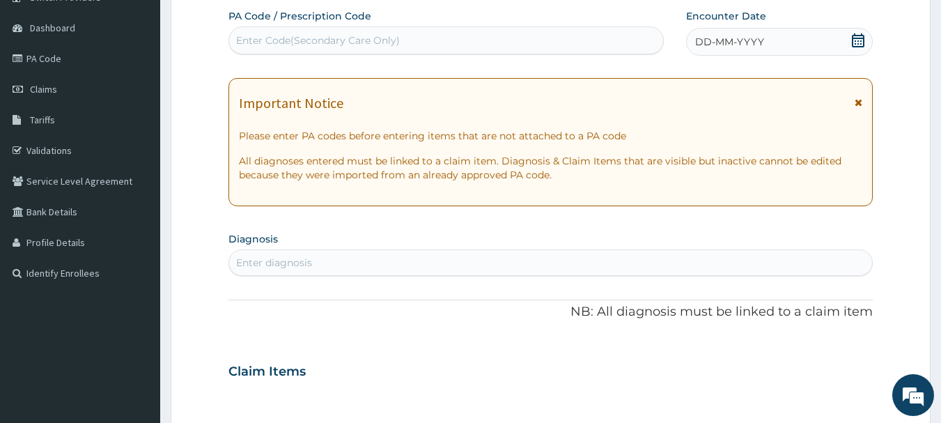
scroll to position [80, 0]
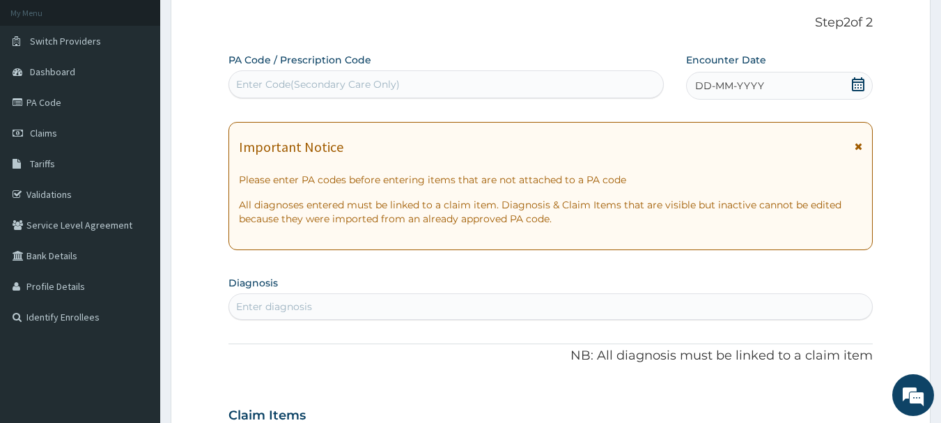
click at [272, 79] on div "Enter Code(Secondary Care Only)" at bounding box center [318, 84] width 164 height 14
paste input "PA/043F38"
type input "PA/043F38"
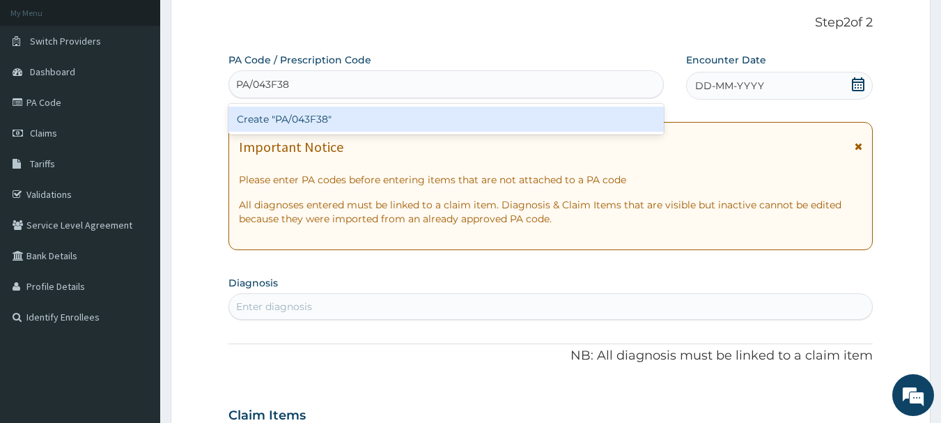
click at [272, 125] on div "Create "PA/043F38"" at bounding box center [447, 119] width 436 height 25
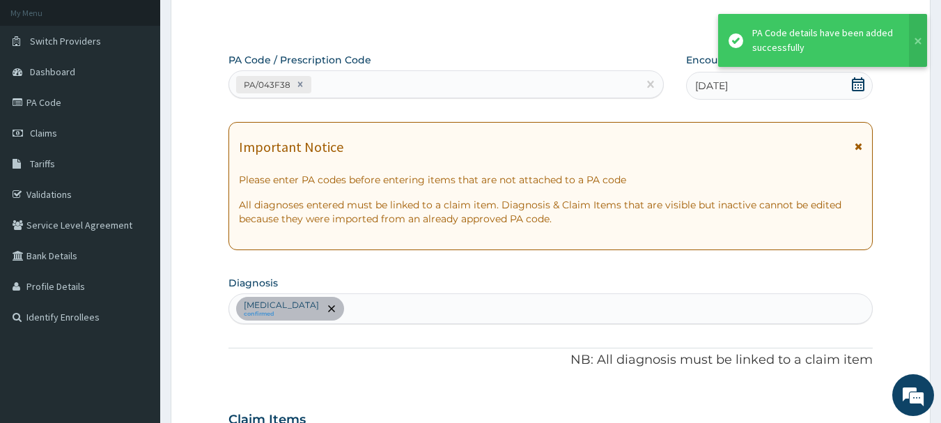
scroll to position [417, 0]
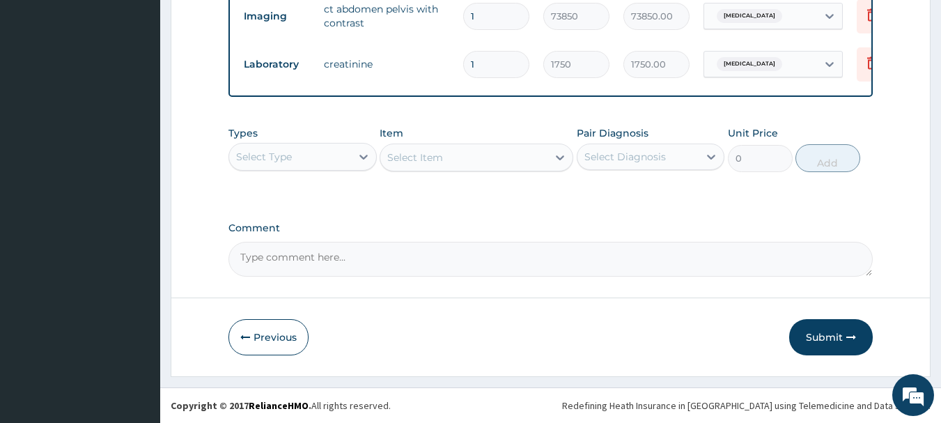
click at [857, 339] on button "Submit" at bounding box center [831, 337] width 84 height 36
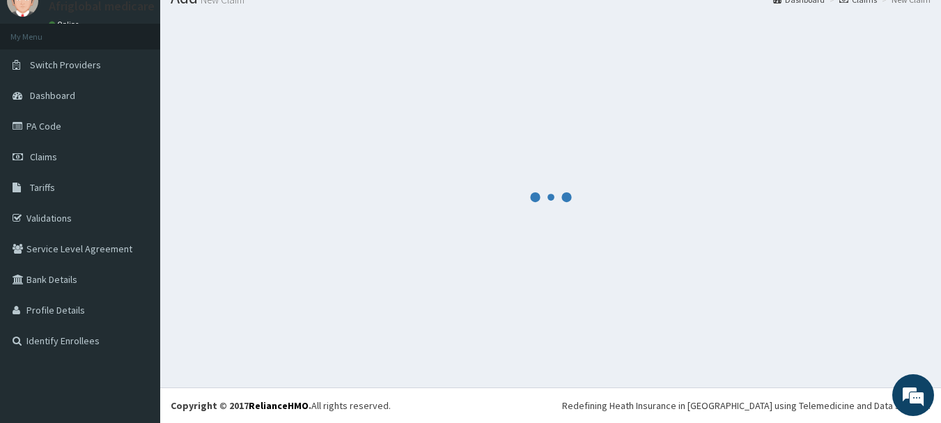
scroll to position [56, 0]
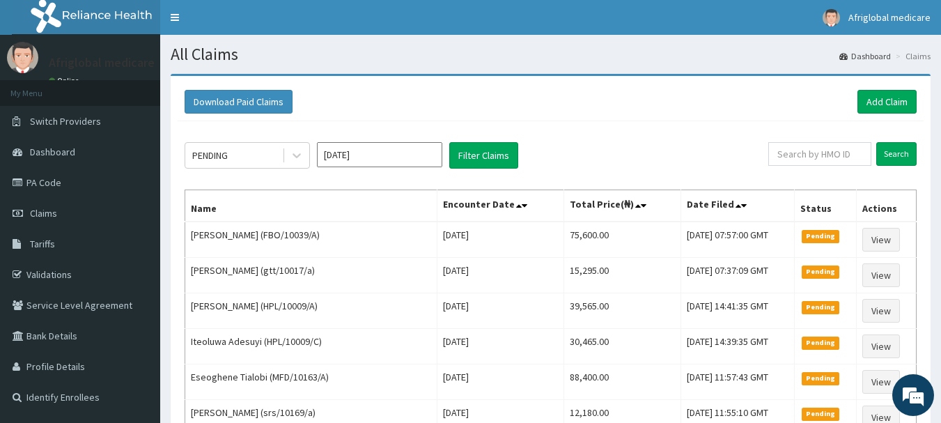
click at [882, 87] on div "Download Paid Claims Add Claim" at bounding box center [551, 102] width 746 height 38
click at [879, 103] on link "Add Claim" at bounding box center [887, 102] width 59 height 24
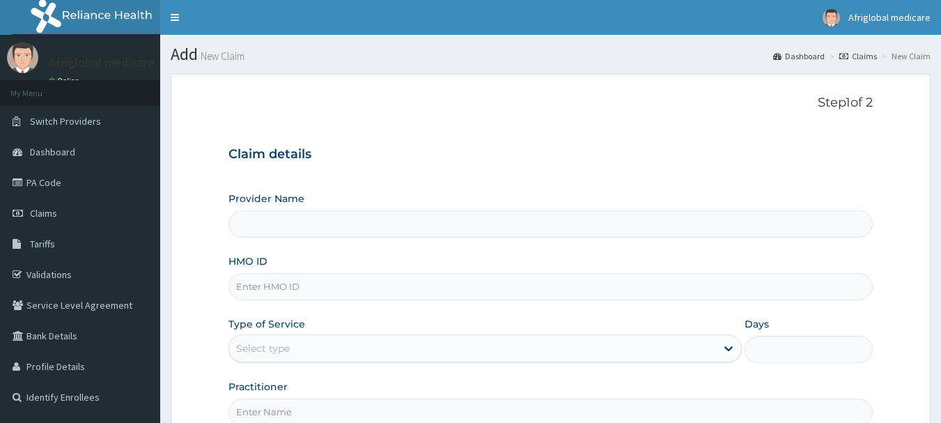
click at [277, 293] on input "HMO ID" at bounding box center [551, 286] width 645 height 27
type input "Afriglobal Medicare Ltd-HQ"
paste input "PMH/10175/A"
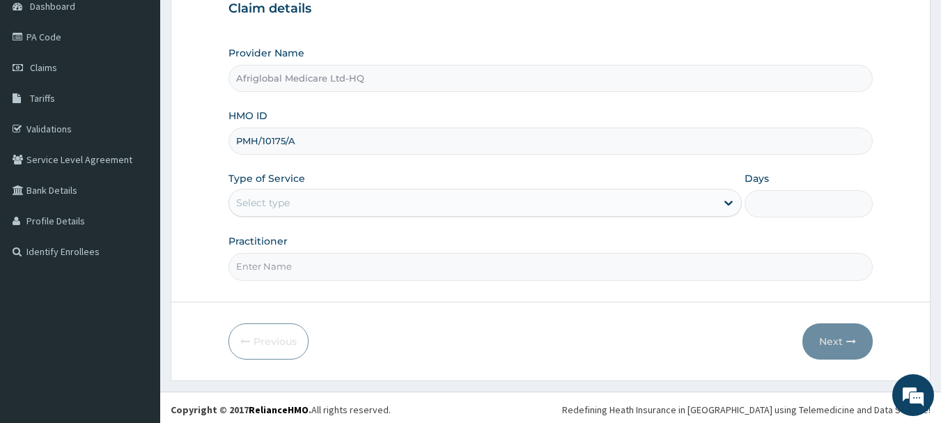
scroll to position [150, 0]
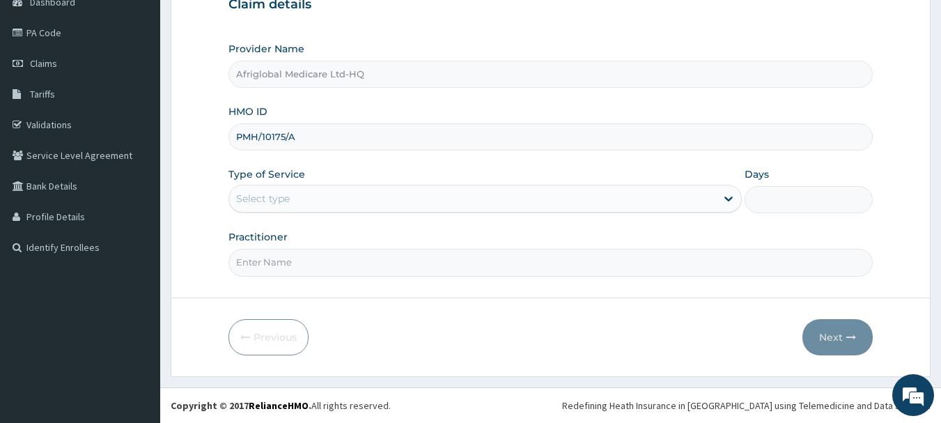
type input "PMH/10175/A"
click at [252, 200] on div "Select type" at bounding box center [263, 199] width 54 height 14
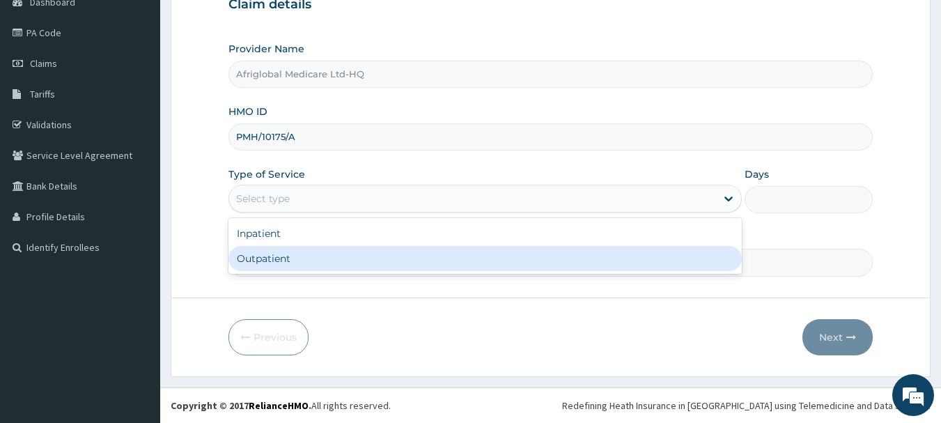
click at [281, 257] on div "Outpatient" at bounding box center [486, 258] width 514 height 25
type input "1"
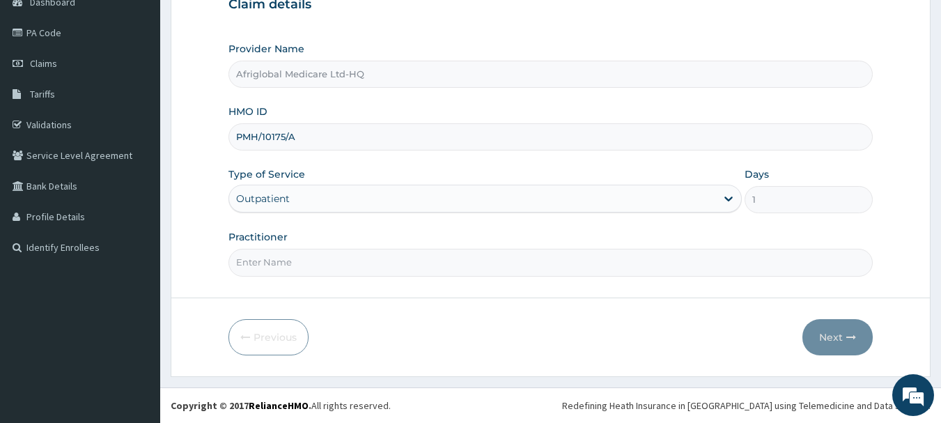
click at [275, 263] on input "Practitioner" at bounding box center [551, 262] width 645 height 27
type input "AML"
click at [838, 337] on button "Next" at bounding box center [838, 337] width 70 height 36
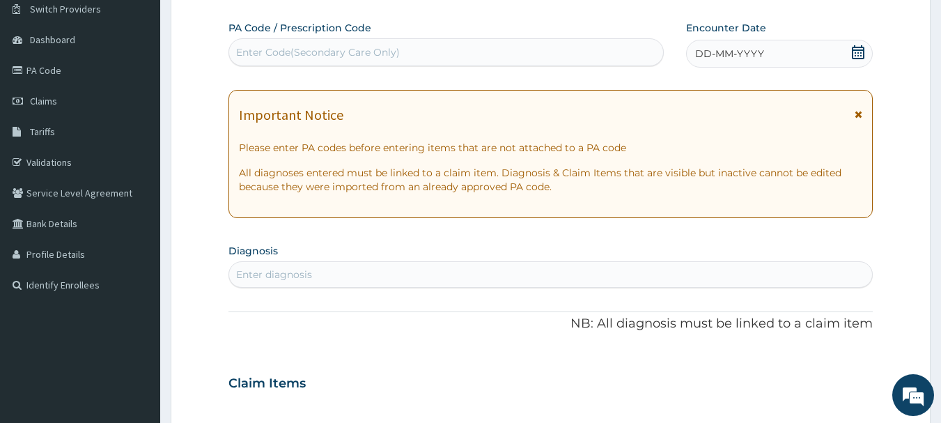
scroll to position [80, 0]
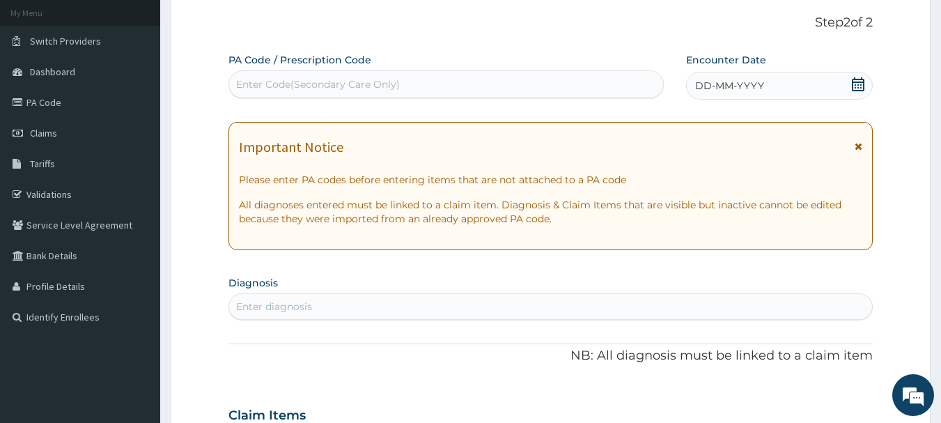
click at [288, 82] on div "Enter Code(Secondary Care Only)" at bounding box center [318, 84] width 164 height 14
paste input "PA/3D1891"
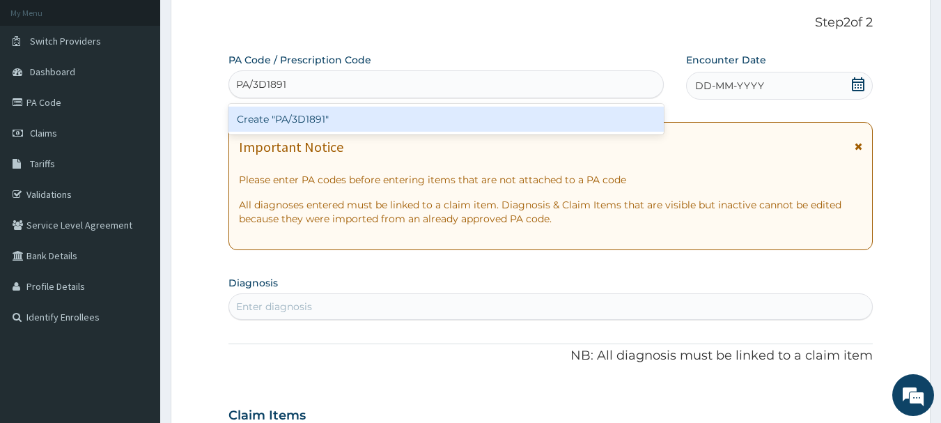
type input "PA/3D1891"
click at [280, 122] on div "Create "PA/3D1891"" at bounding box center [447, 119] width 436 height 25
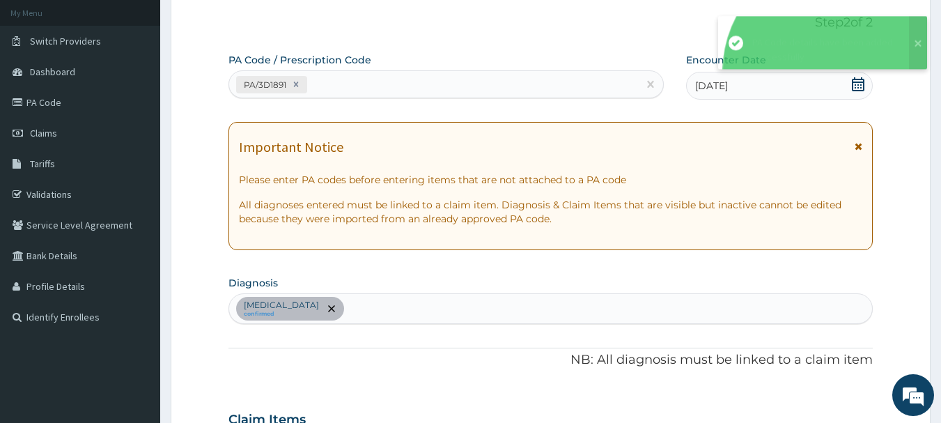
scroll to position [369, 0]
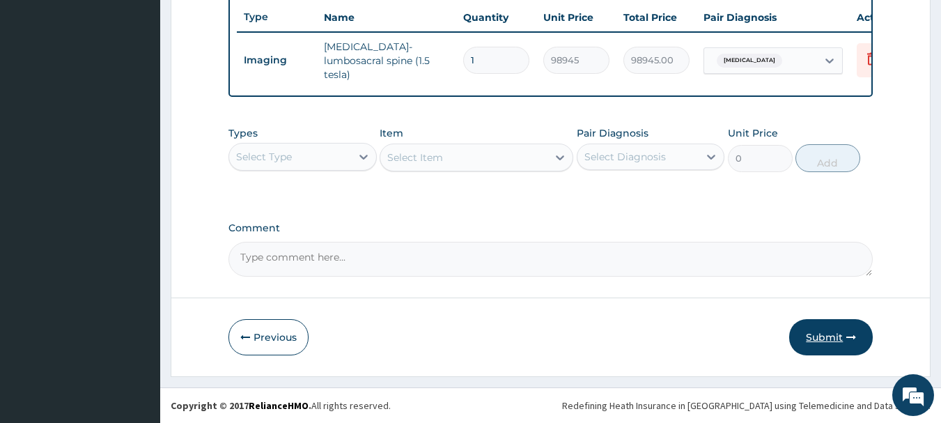
click at [815, 340] on button "Submit" at bounding box center [831, 337] width 84 height 36
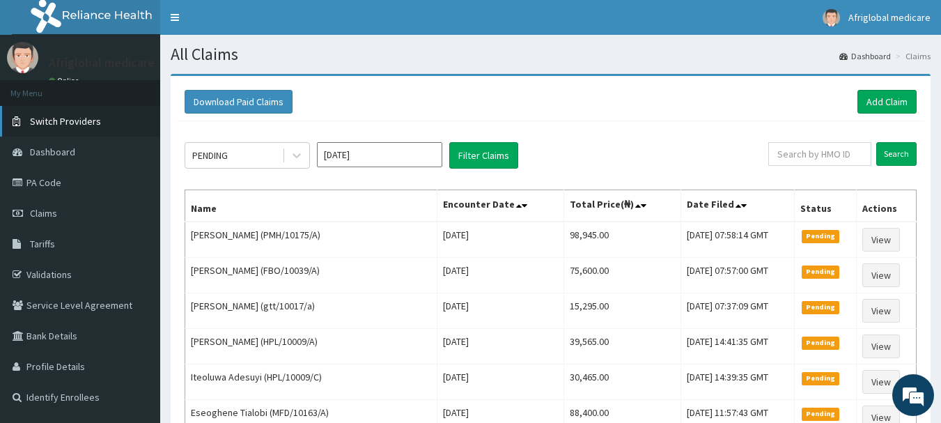
click at [42, 121] on span "Switch Providers" at bounding box center [65, 121] width 71 height 13
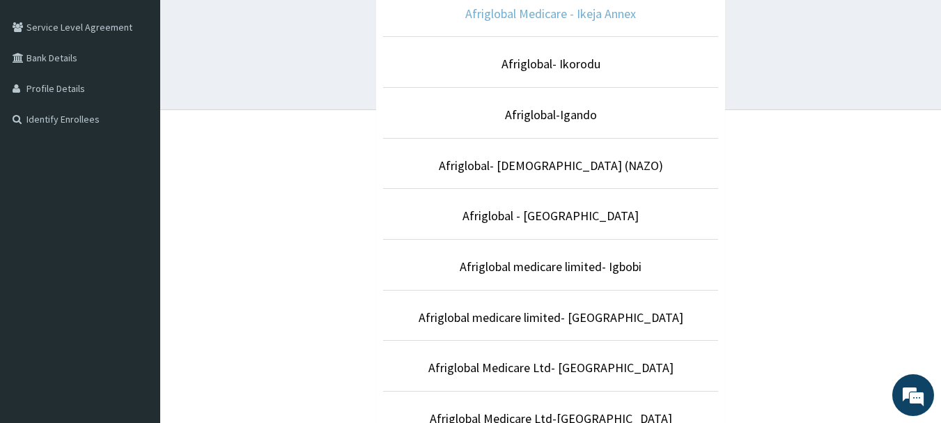
scroll to position [279, 0]
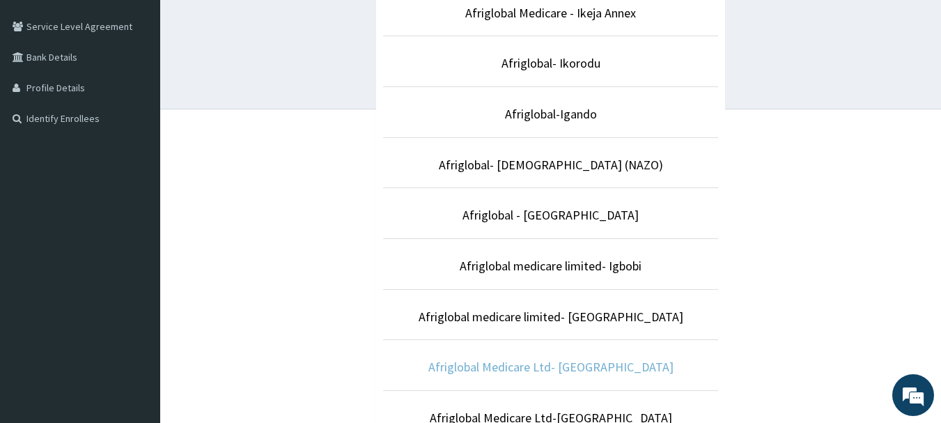
click at [573, 368] on link "Afriglobal Medicare Ltd- [GEOGRAPHIC_DATA]" at bounding box center [551, 367] width 245 height 16
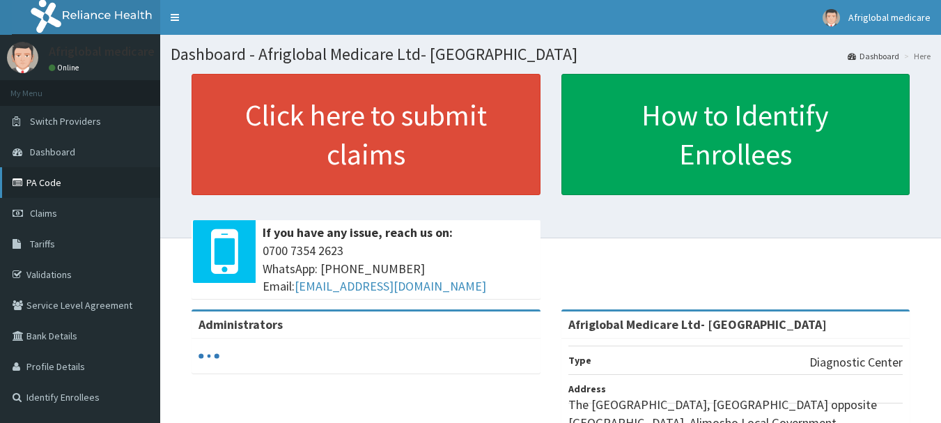
click at [47, 180] on link "PA Code" at bounding box center [80, 182] width 160 height 31
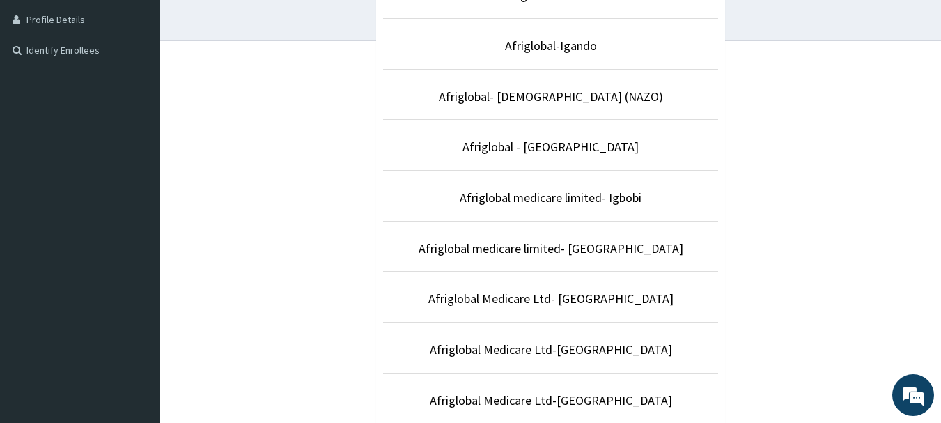
scroll to position [348, 0]
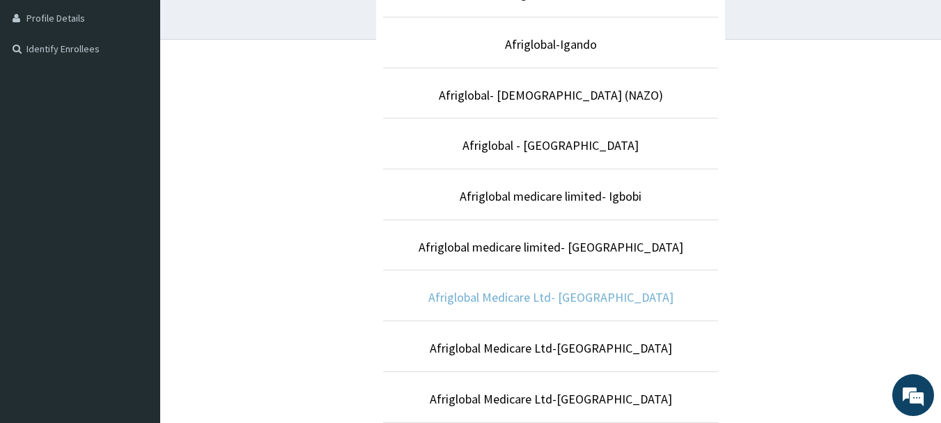
click at [584, 298] on link "Afriglobal Medicare Ltd- [GEOGRAPHIC_DATA]" at bounding box center [551, 297] width 245 height 16
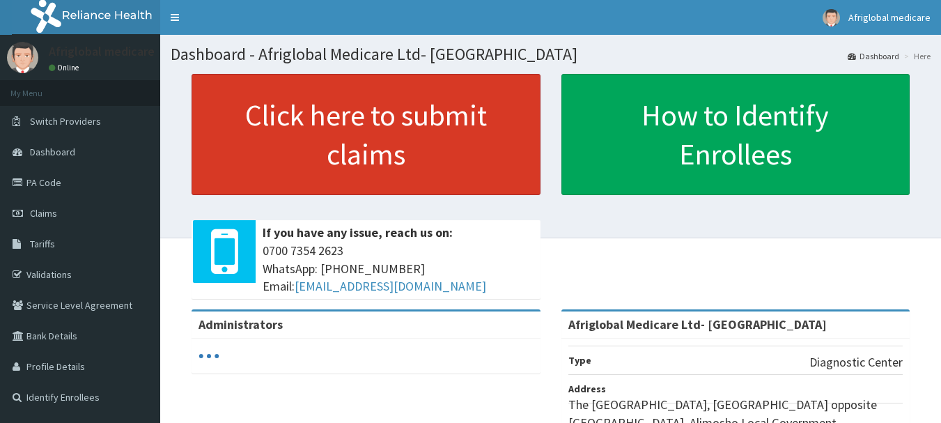
click at [262, 138] on link "Click here to submit claims" at bounding box center [366, 134] width 349 height 121
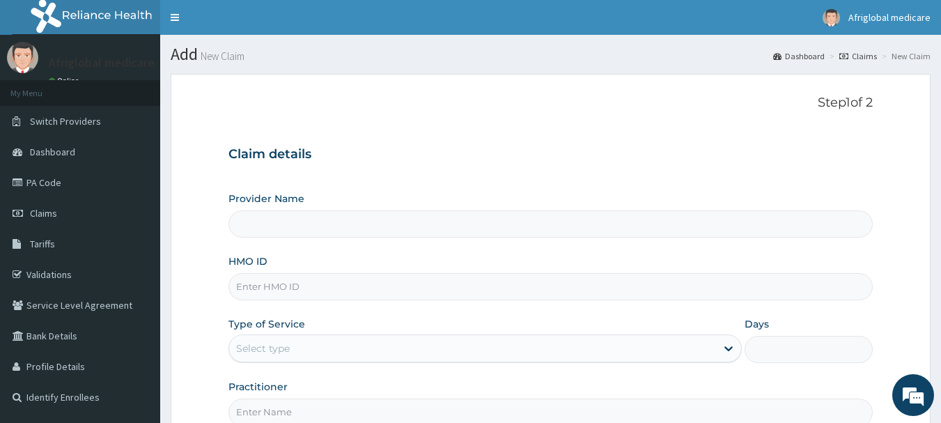
click at [265, 291] on input "HMO ID" at bounding box center [551, 286] width 645 height 27
type input "Afriglobal Medicare Ltd- [GEOGRAPHIC_DATA]"
paste input "HBN/10028/B"
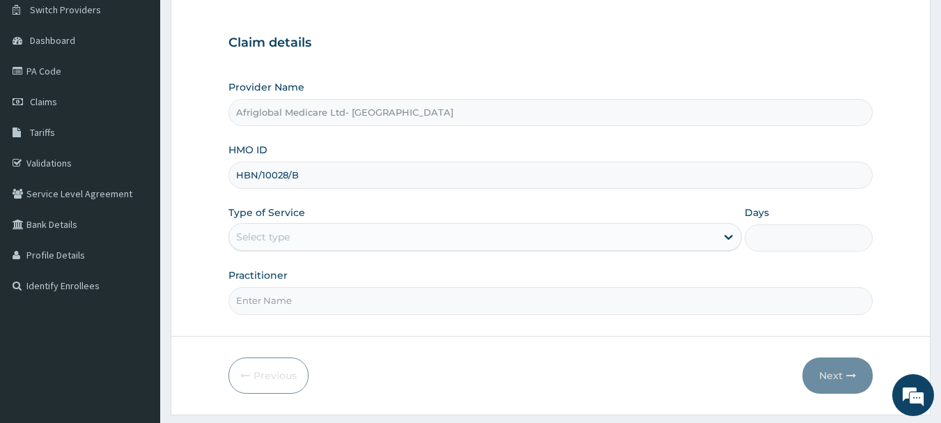
scroll to position [150, 0]
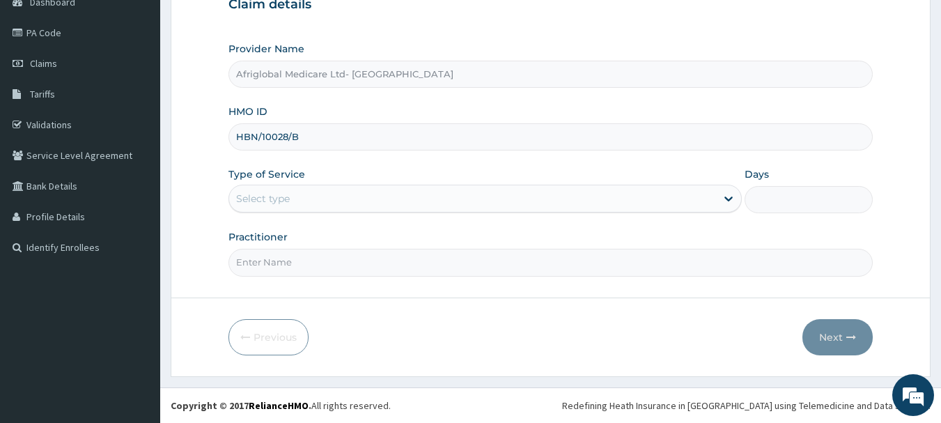
type input "HBN/10028/B"
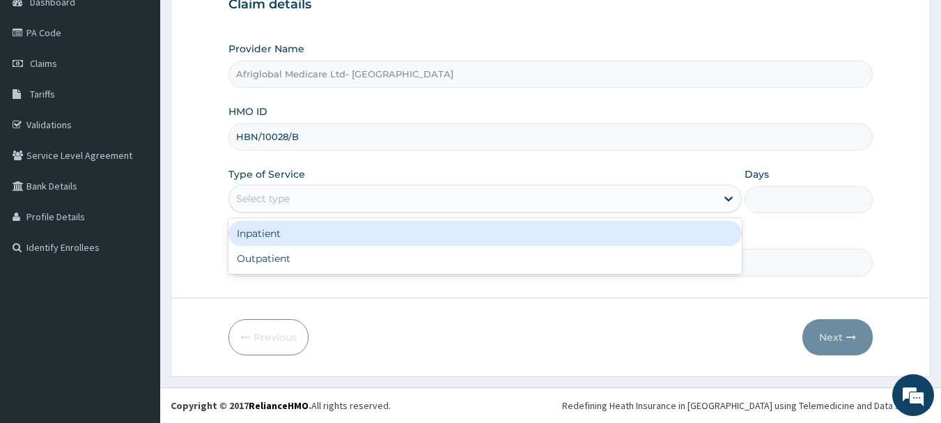
click at [283, 198] on div "Select type" at bounding box center [263, 199] width 54 height 14
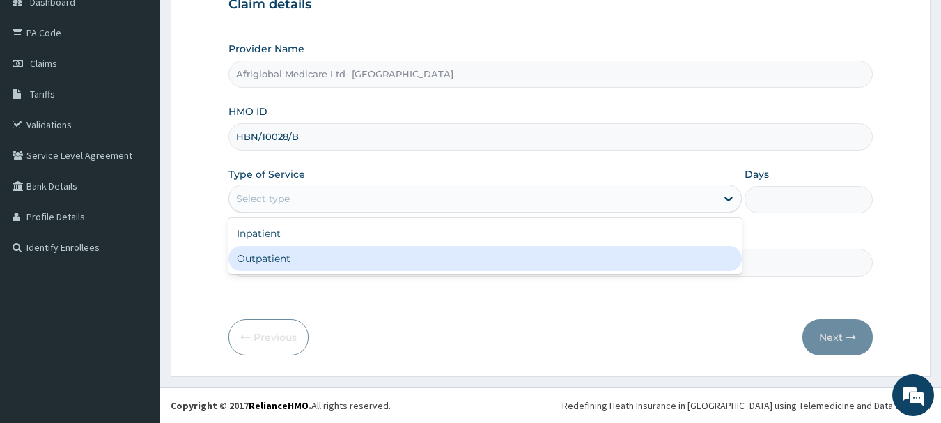
click at [281, 263] on div "Outpatient" at bounding box center [486, 258] width 514 height 25
type input "1"
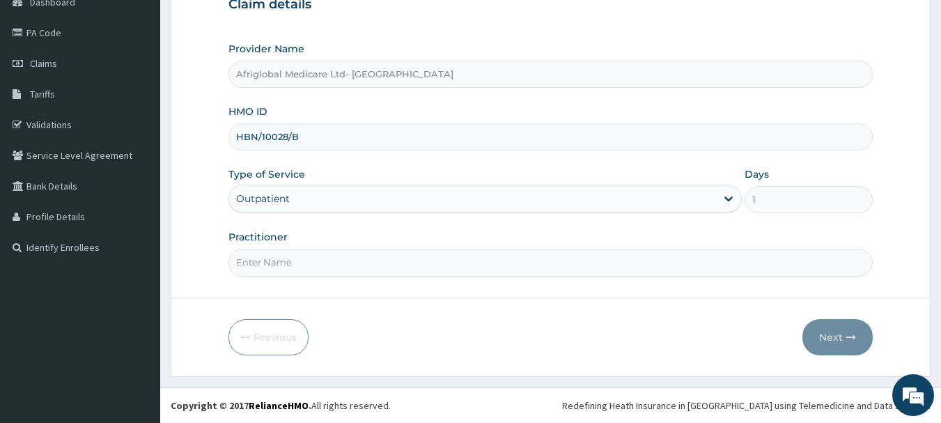
click at [275, 264] on input "Practitioner" at bounding box center [551, 262] width 645 height 27
type input "AML"
click at [850, 335] on icon "button" at bounding box center [852, 337] width 10 height 10
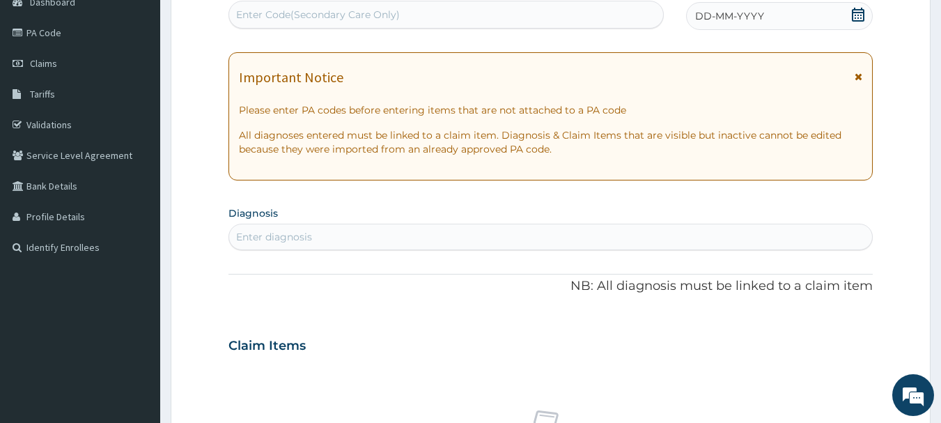
scroll to position [0, 0]
click at [295, 22] on div "Enter Code(Secondary Care Only)" at bounding box center [318, 15] width 164 height 14
paste input "PA/E569D2"
type input "PA/E569D2"
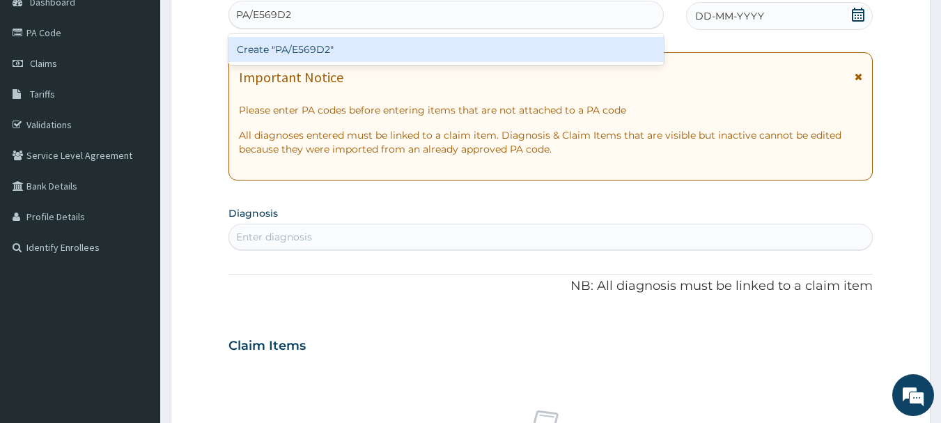
click at [305, 48] on div "Create "PA/E569D2"" at bounding box center [447, 49] width 436 height 25
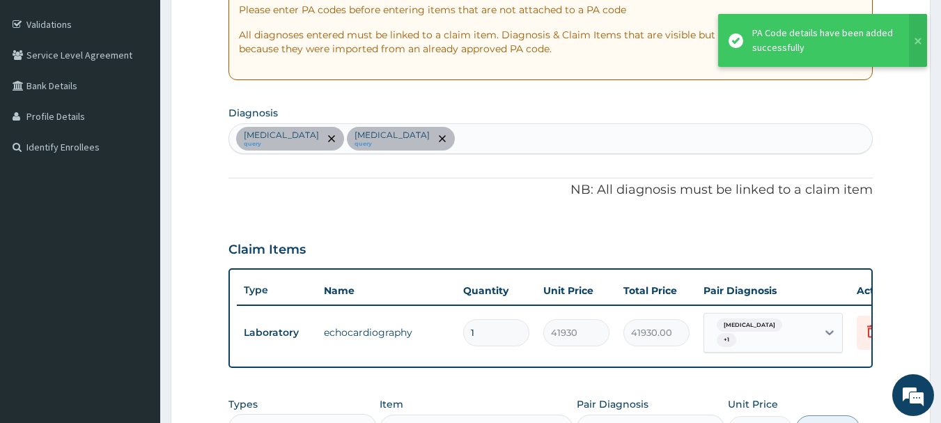
scroll to position [383, 0]
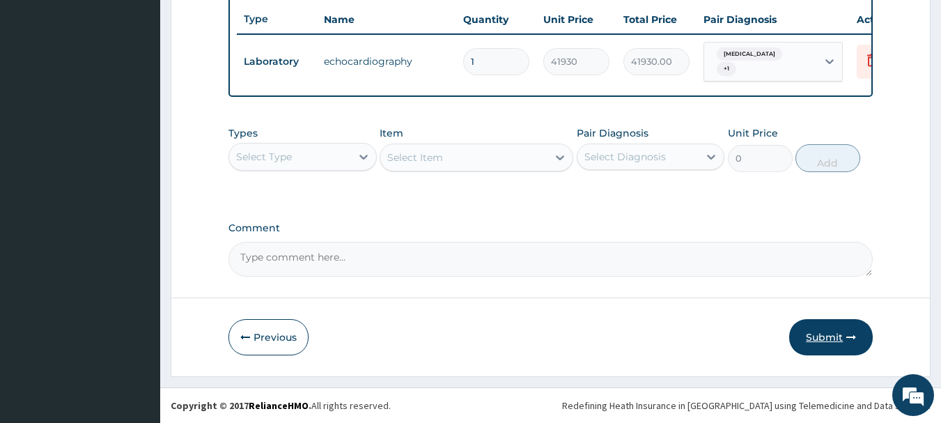
click at [802, 340] on button "Submit" at bounding box center [831, 337] width 84 height 36
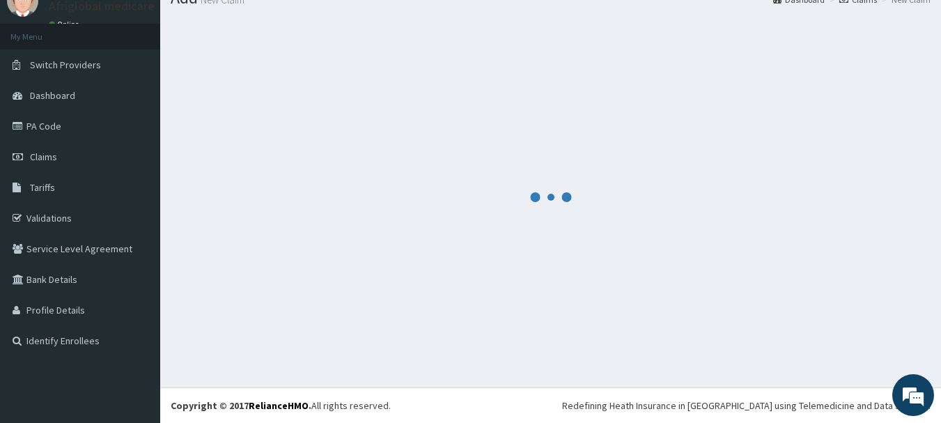
scroll to position [532, 0]
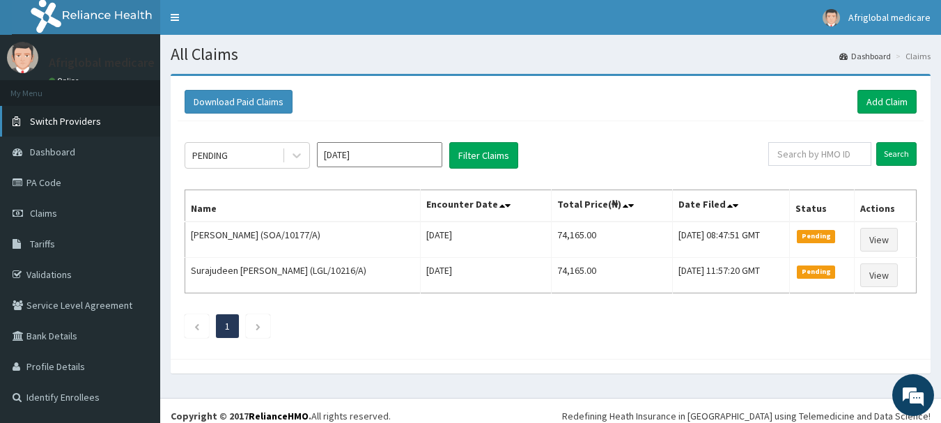
click at [65, 120] on span "Switch Providers" at bounding box center [65, 121] width 71 height 13
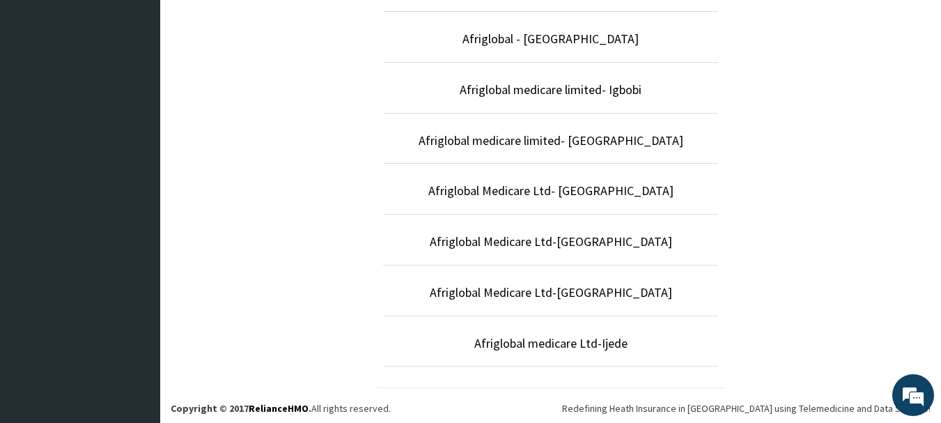
scroll to position [458, 0]
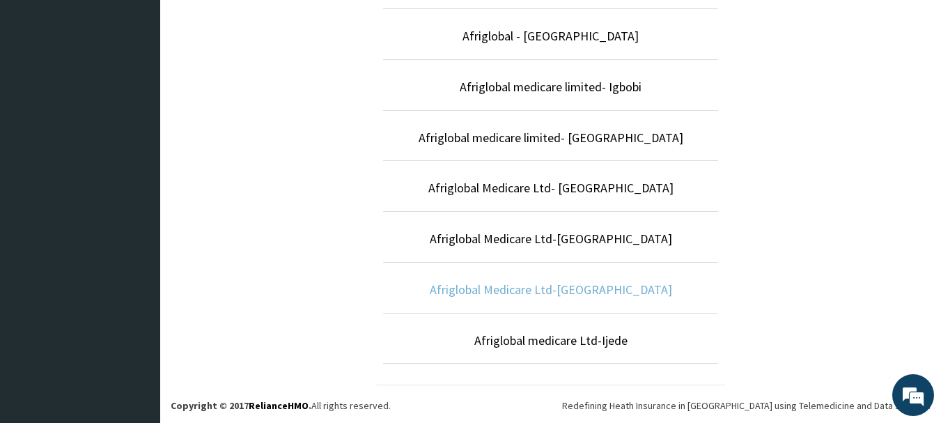
click at [607, 293] on link "Afriglobal Medicare Ltd-[GEOGRAPHIC_DATA]" at bounding box center [551, 290] width 242 height 16
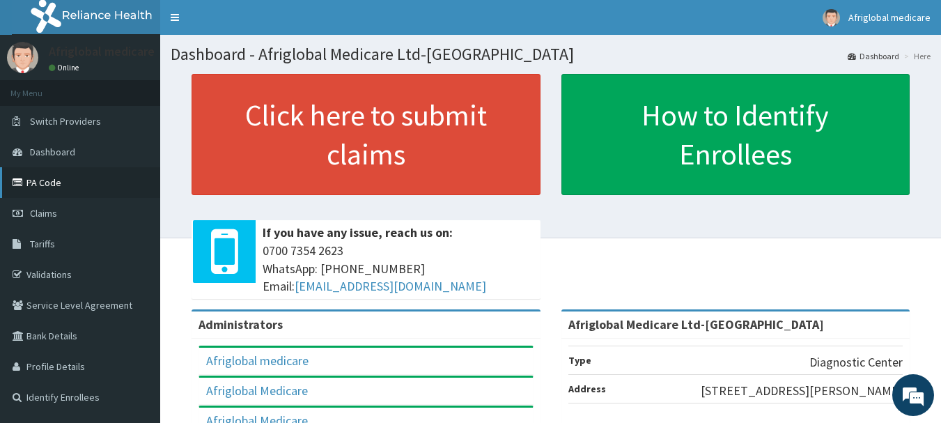
click at [82, 180] on link "PA Code" at bounding box center [80, 182] width 160 height 31
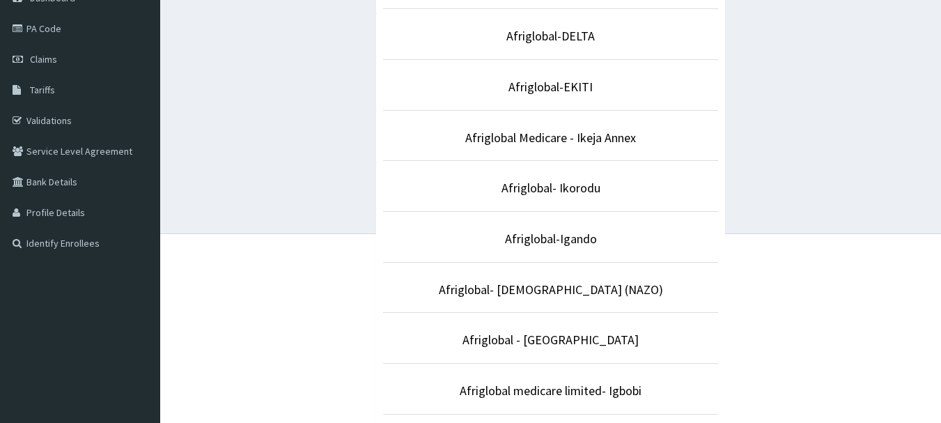
scroll to position [348, 0]
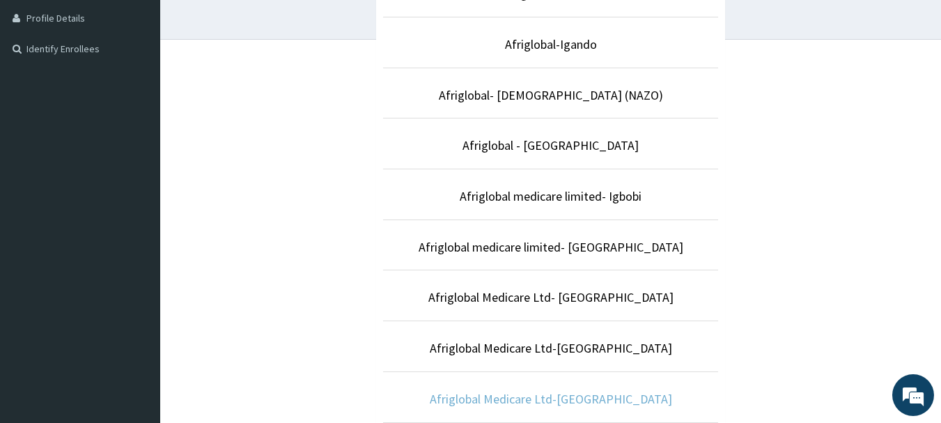
click at [585, 403] on link "Afriglobal Medicare Ltd-[GEOGRAPHIC_DATA]" at bounding box center [551, 399] width 242 height 16
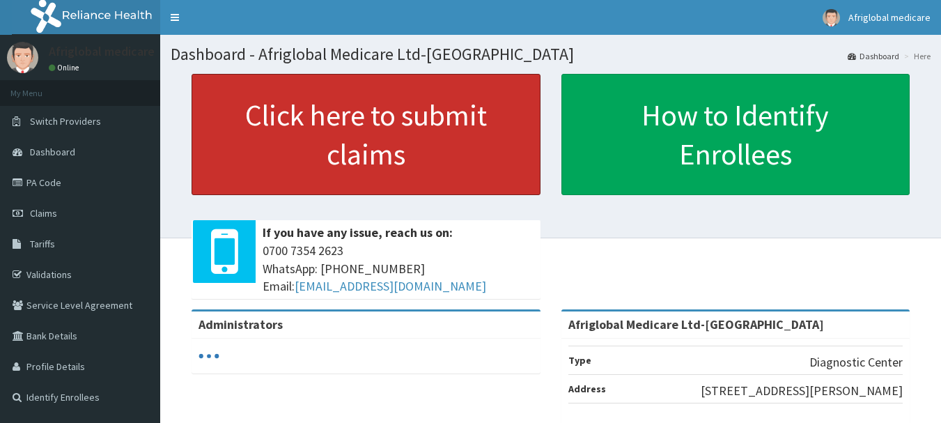
click at [351, 152] on link "Click here to submit claims" at bounding box center [366, 134] width 349 height 121
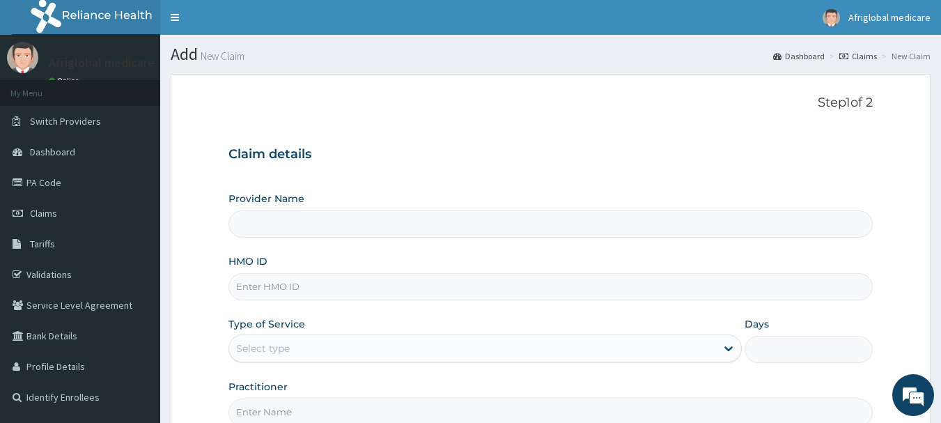
click at [285, 284] on input "HMO ID" at bounding box center [551, 286] width 645 height 27
paste input "bof/10062/b"
type input "bof/10062/b"
type input "Afriglobal Medicare Ltd-[GEOGRAPHIC_DATA]"
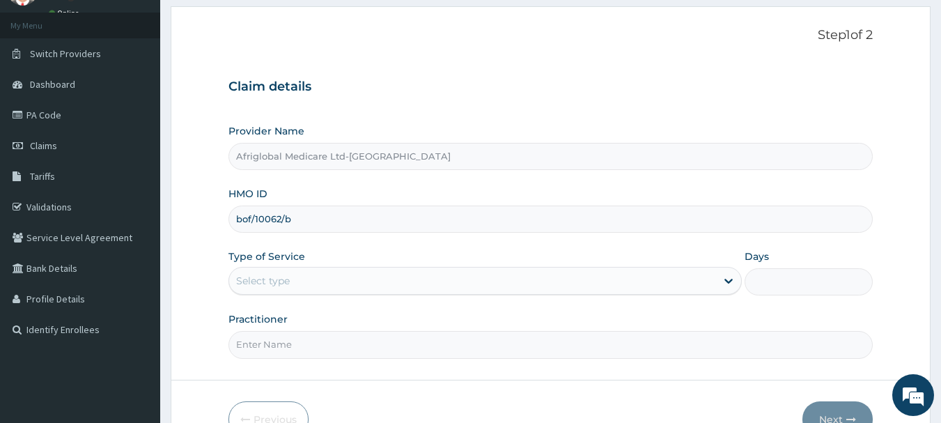
scroll to position [150, 0]
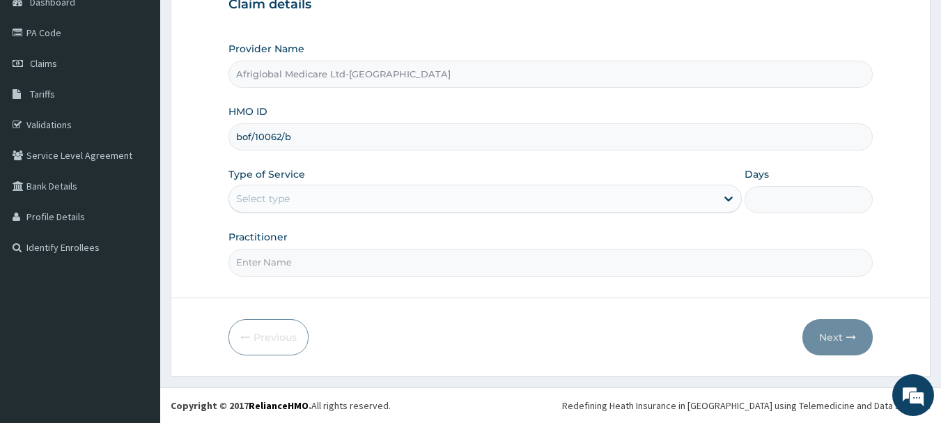
type input "bof/10062/b"
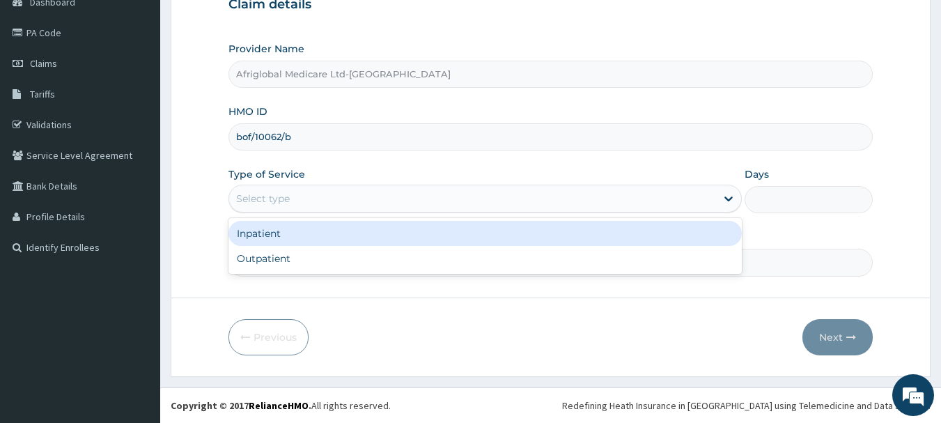
click at [294, 203] on div "Select type" at bounding box center [472, 198] width 487 height 22
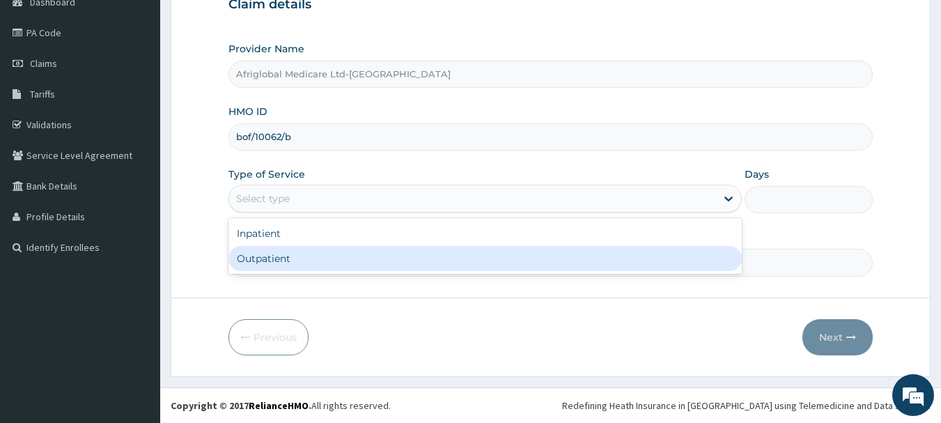
click at [315, 268] on div "Outpatient" at bounding box center [486, 258] width 514 height 25
type input "1"
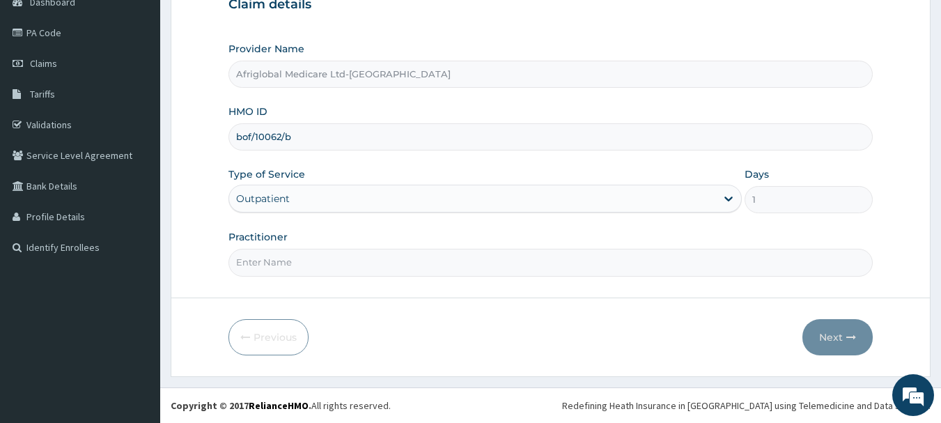
click at [290, 268] on input "Practitioner" at bounding box center [551, 262] width 645 height 27
type input "AML"
click at [851, 344] on button "Next" at bounding box center [838, 337] width 70 height 36
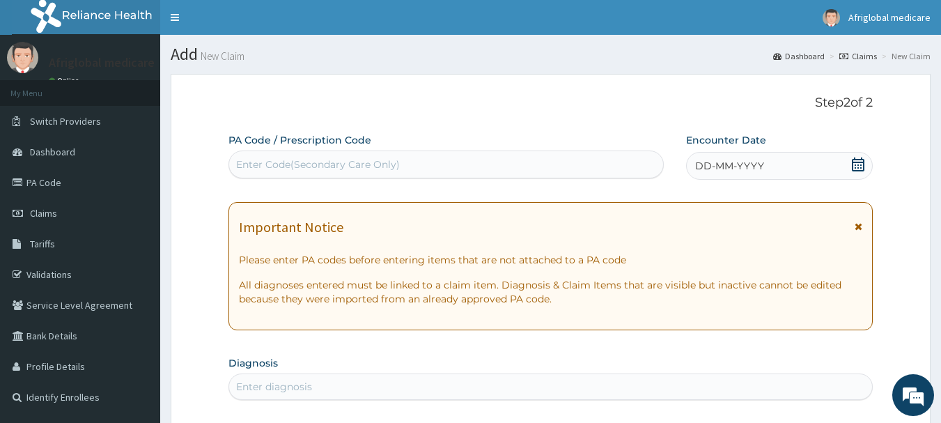
scroll to position [0, 0]
click at [256, 162] on div "Enter Code(Secondary Care Only)" at bounding box center [318, 164] width 164 height 14
paste input "PA/386BF2"
type input "PA/386BF2"
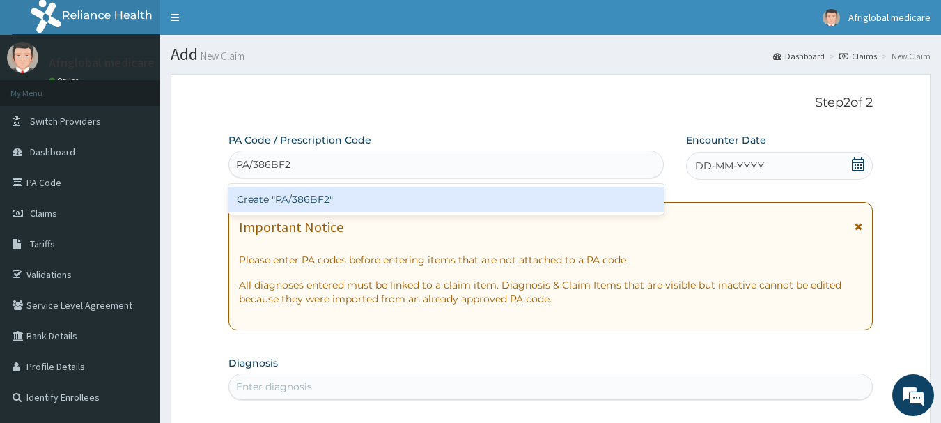
click at [288, 196] on div "Create "PA/386BF2"" at bounding box center [447, 199] width 436 height 25
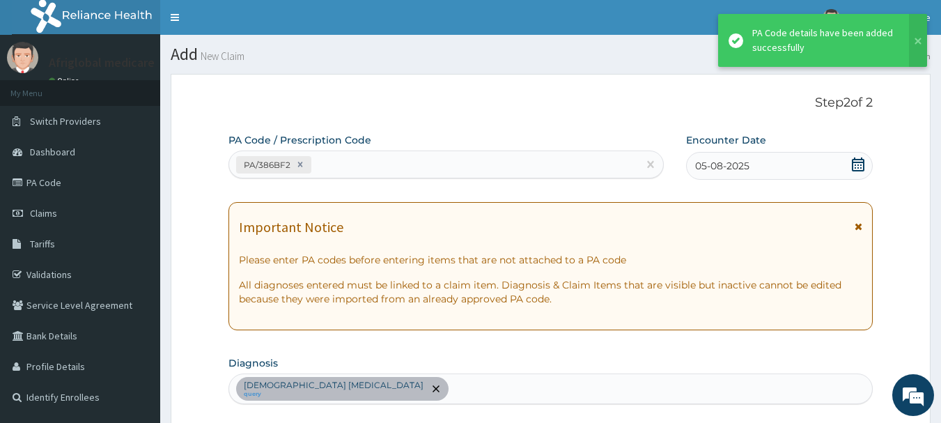
scroll to position [372, 0]
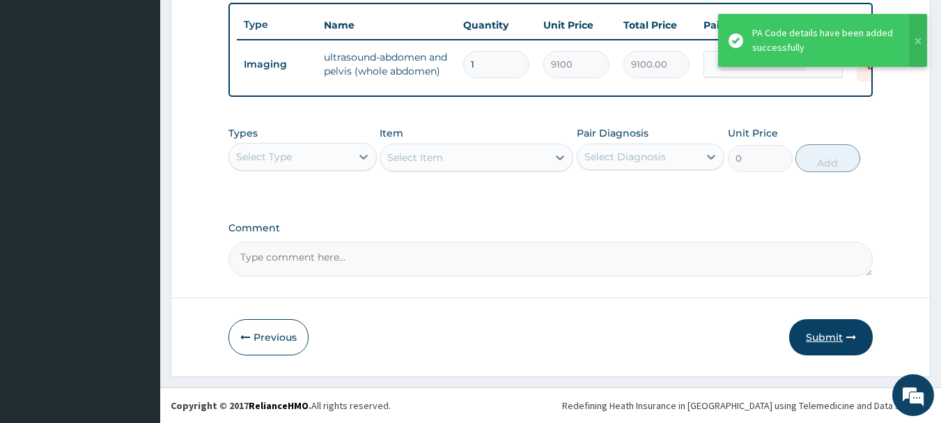
click at [853, 346] on button "Submit" at bounding box center [831, 337] width 84 height 36
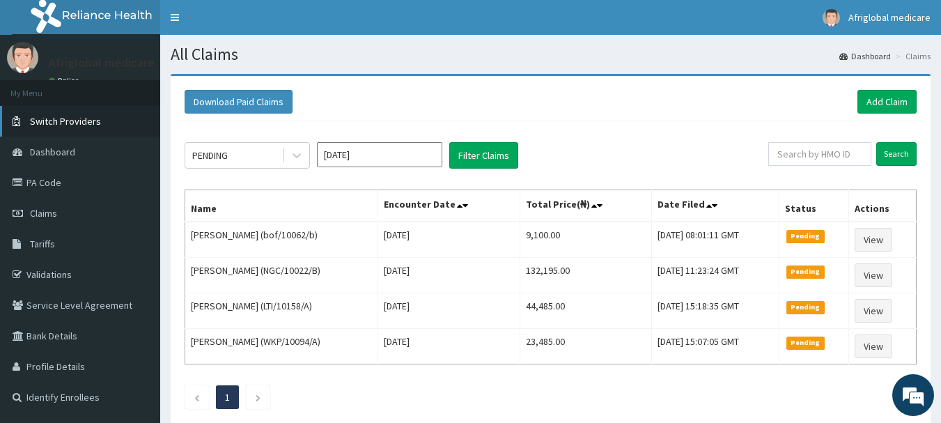
click at [17, 123] on icon at bounding box center [20, 121] width 14 height 10
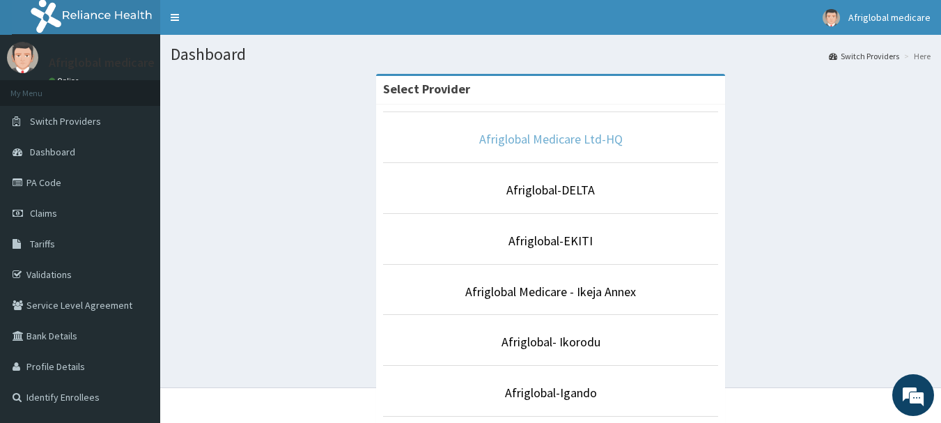
click at [556, 134] on link "Afriglobal Medicare Ltd-HQ" at bounding box center [551, 139] width 144 height 16
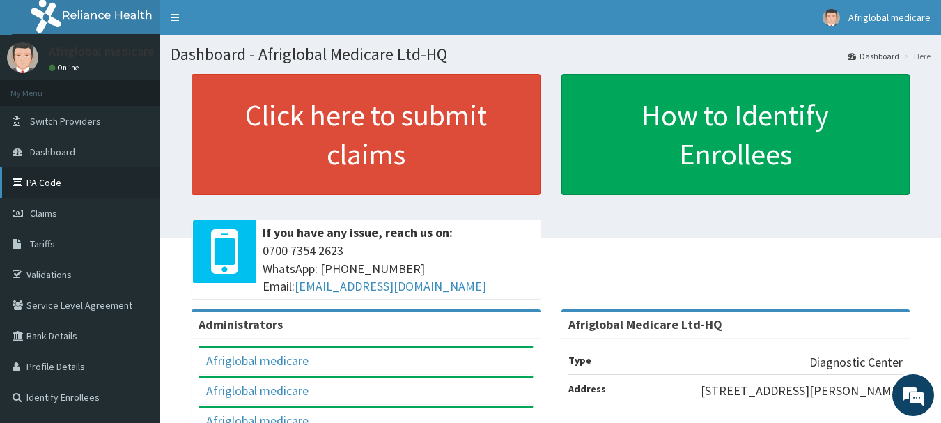
click at [60, 185] on link "PA Code" at bounding box center [80, 182] width 160 height 31
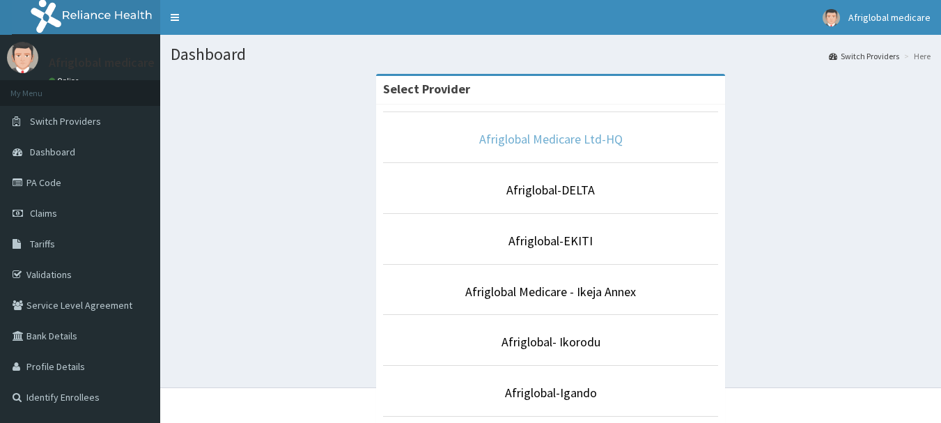
click at [511, 143] on link "Afriglobal Medicare Ltd-HQ" at bounding box center [551, 139] width 144 height 16
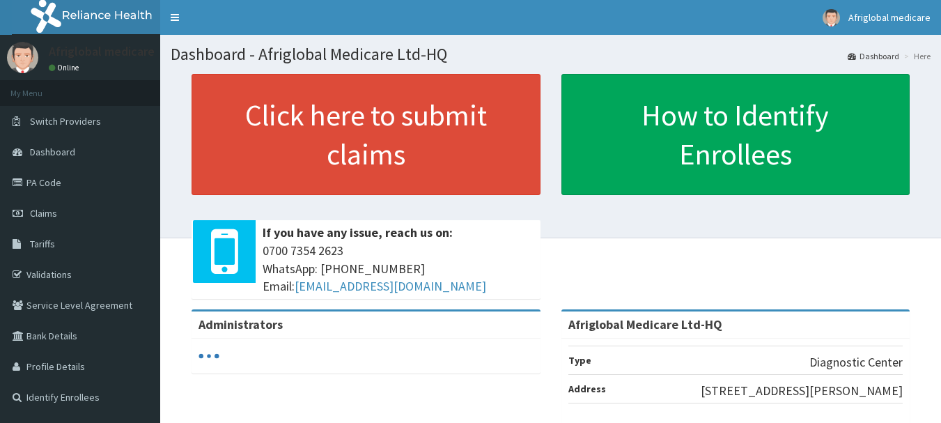
click at [378, 164] on link "Click here to submit claims" at bounding box center [366, 134] width 349 height 121
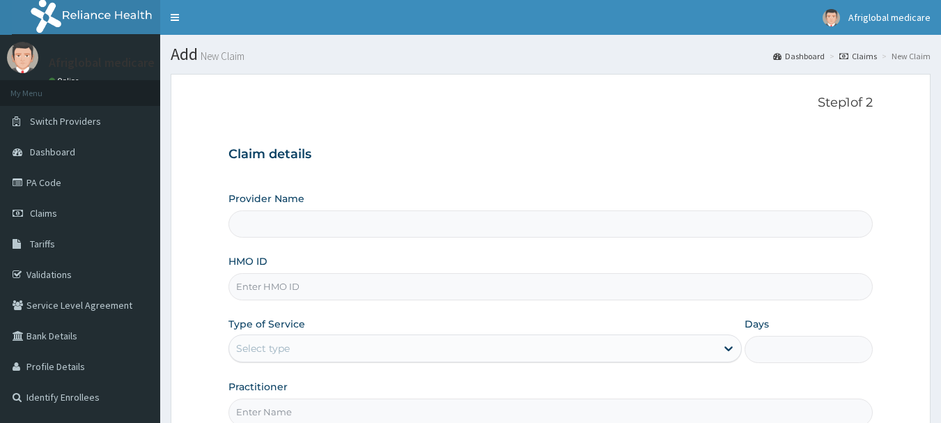
type input "Afriglobal Medicare Ltd-HQ"
click at [256, 282] on input "HMO ID" at bounding box center [551, 286] width 645 height 27
paste input "ABP/10532/A"
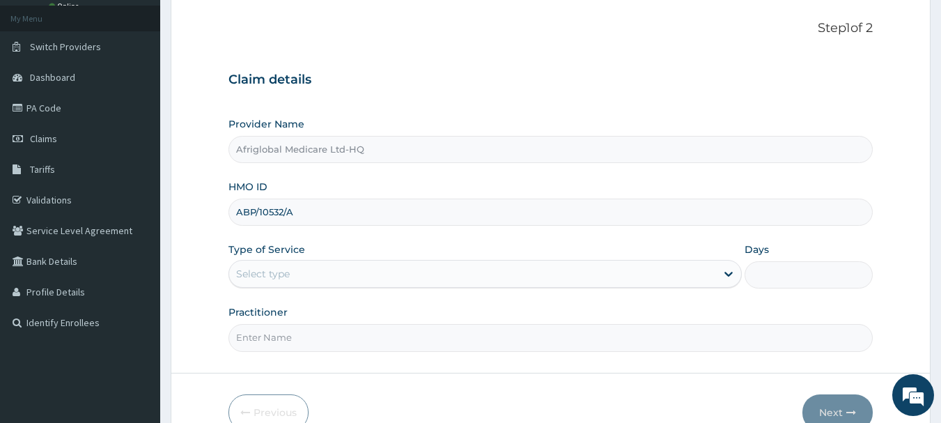
scroll to position [150, 0]
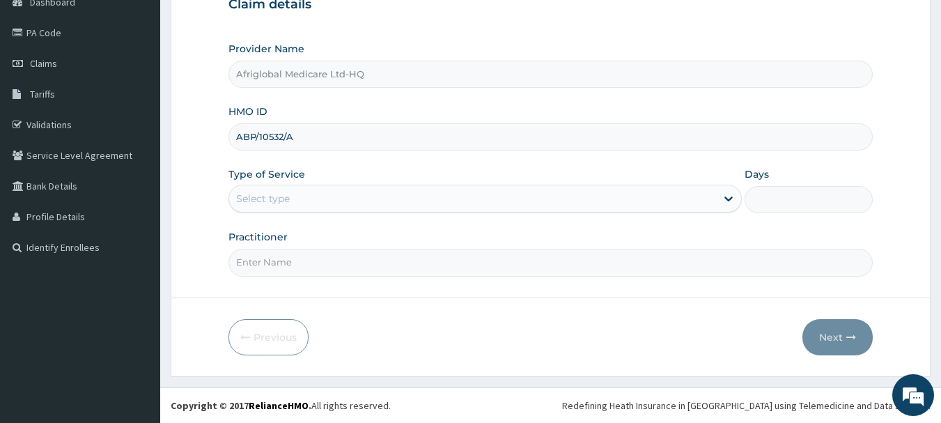
type input "ABP/10532/A"
click at [275, 188] on div "Select type" at bounding box center [472, 198] width 487 height 22
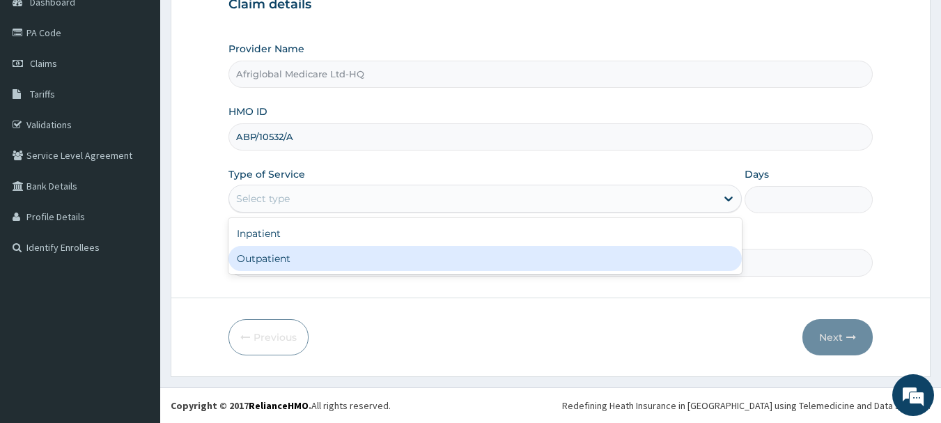
click at [280, 265] on div "Outpatient" at bounding box center [486, 258] width 514 height 25
type input "1"
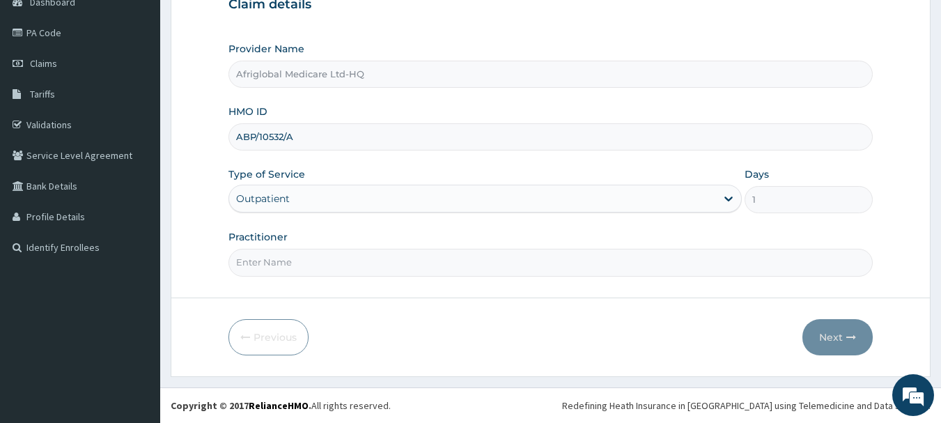
click at [279, 265] on input "Practitioner" at bounding box center [551, 262] width 645 height 27
type input "AML"
click at [817, 338] on button "Next" at bounding box center [838, 337] width 70 height 36
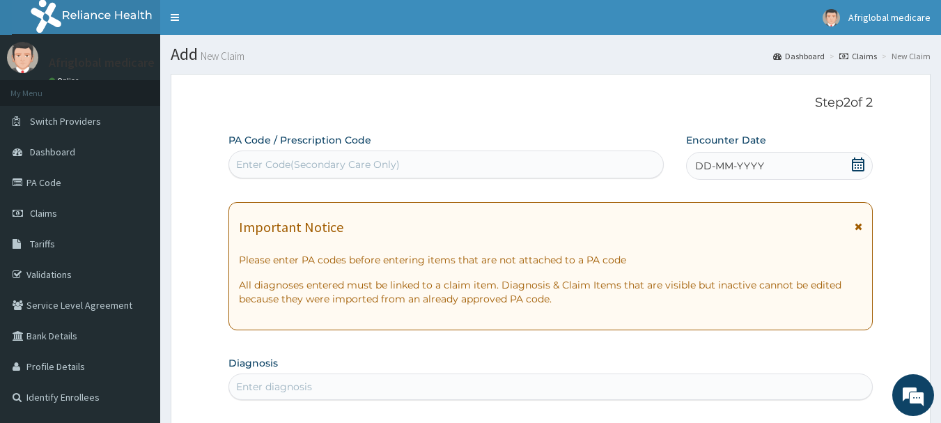
scroll to position [0, 0]
click at [282, 164] on div "Enter Code(Secondary Care Only)" at bounding box center [318, 164] width 164 height 14
paste input "PA/152D99"
type input "PA/152D99"
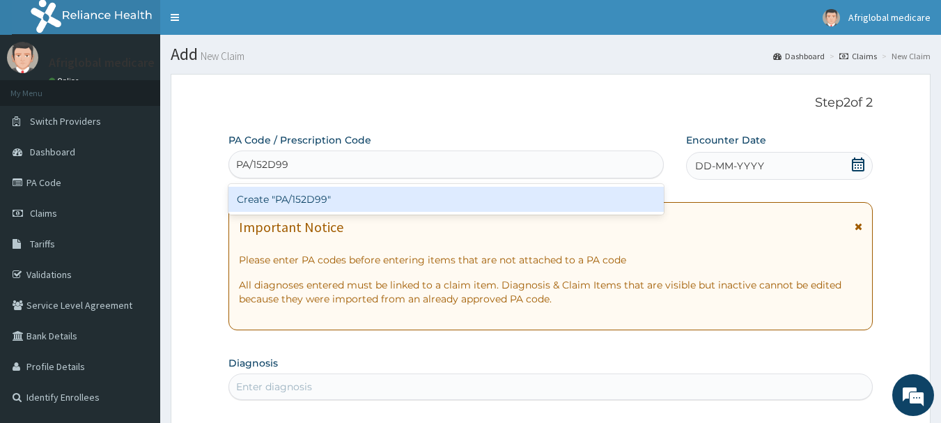
click at [285, 199] on div "Create "PA/152D99"" at bounding box center [447, 199] width 436 height 25
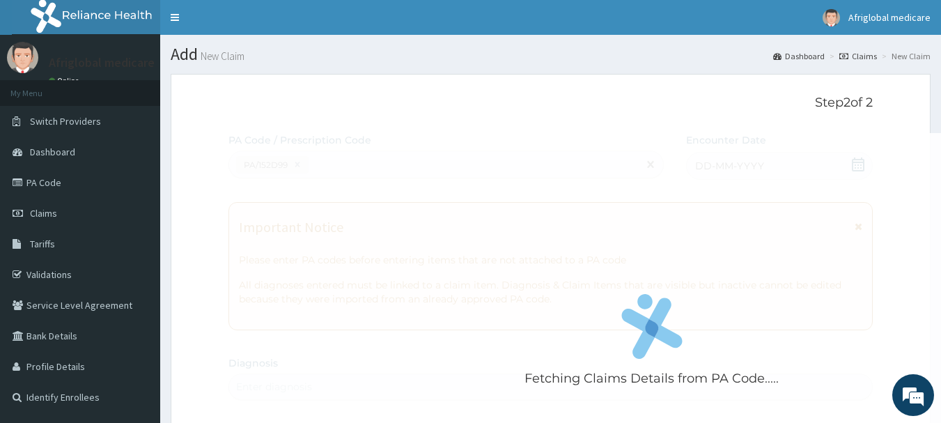
scroll to position [417, 0]
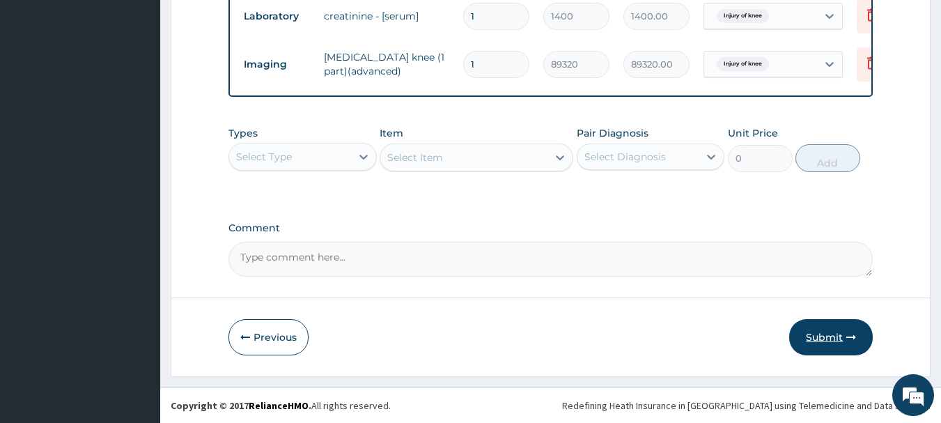
click at [837, 340] on button "Submit" at bounding box center [831, 337] width 84 height 36
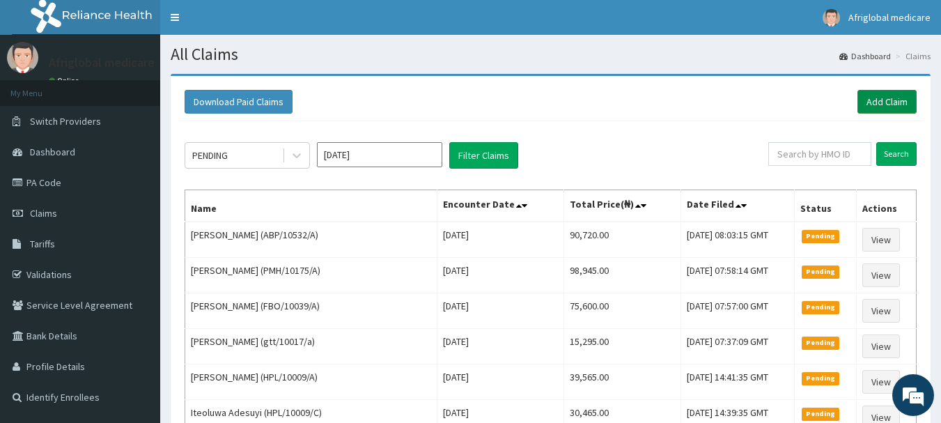
click at [865, 95] on link "Add Claim" at bounding box center [887, 102] width 59 height 24
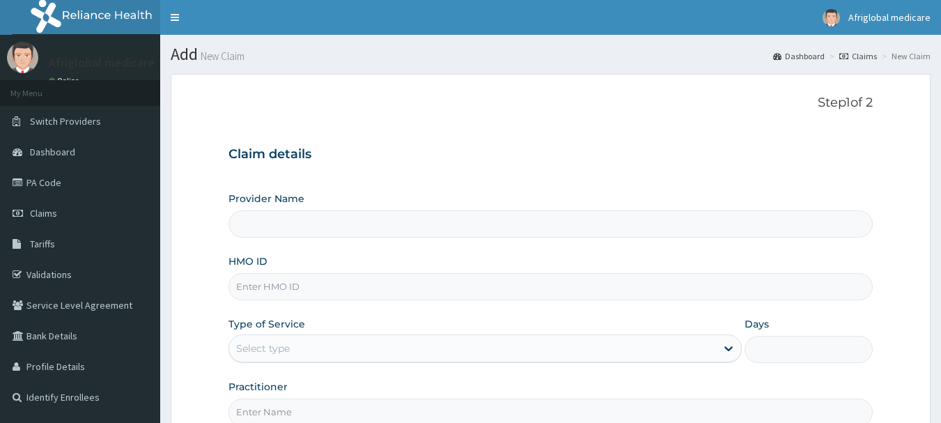
type input "MPP/10723/A"
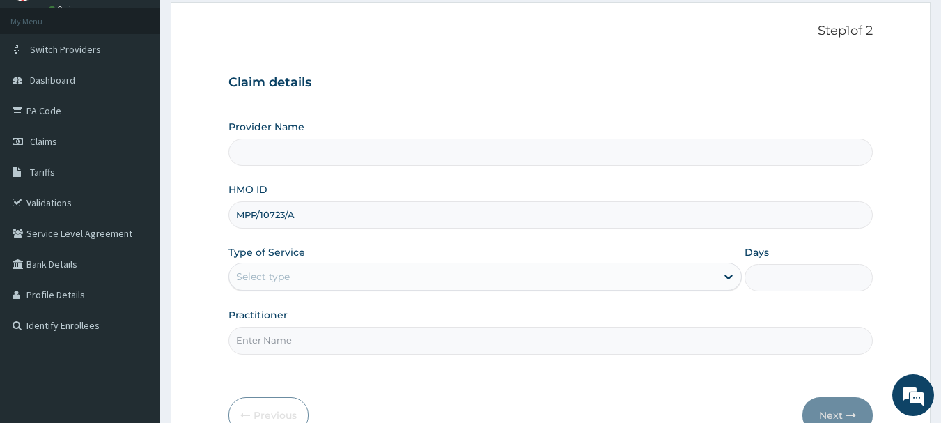
type input "Afriglobal Medicare Ltd-HQ"
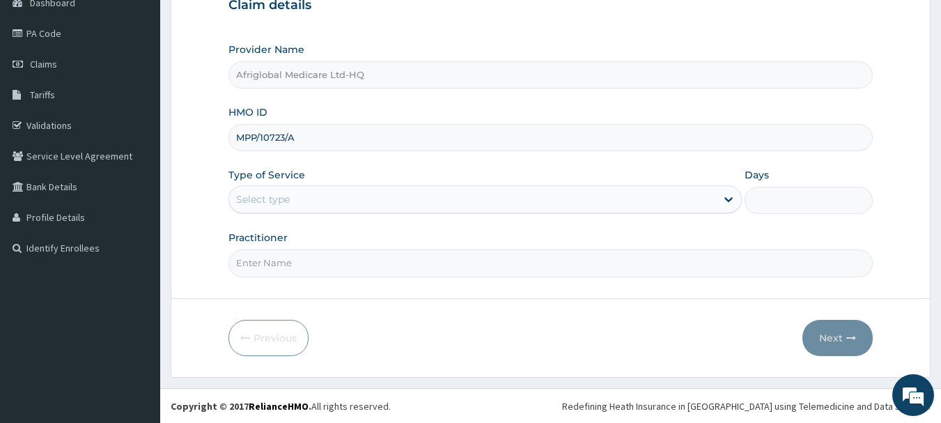
scroll to position [150, 0]
type input "MPP/10723/A"
click at [260, 190] on div "Select type" at bounding box center [472, 198] width 487 height 22
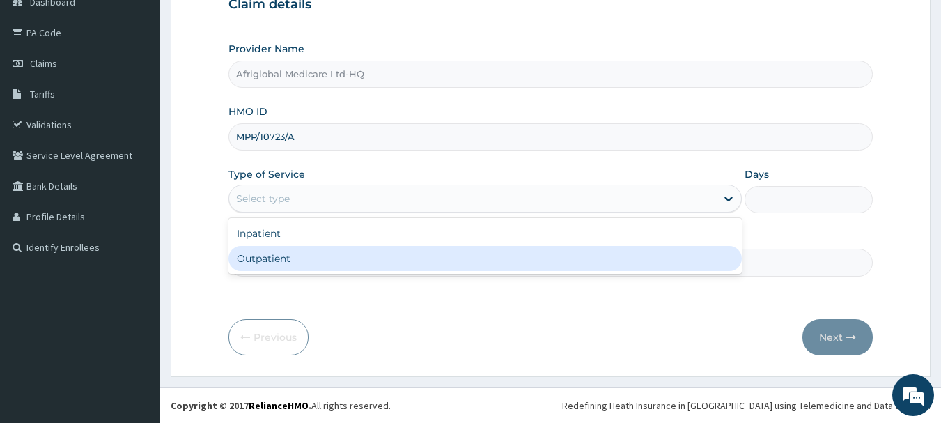
drag, startPoint x: 282, startPoint y: 252, endPoint x: 285, endPoint y: 281, distance: 29.4
click at [282, 256] on div "Outpatient" at bounding box center [486, 258] width 514 height 25
type input "1"
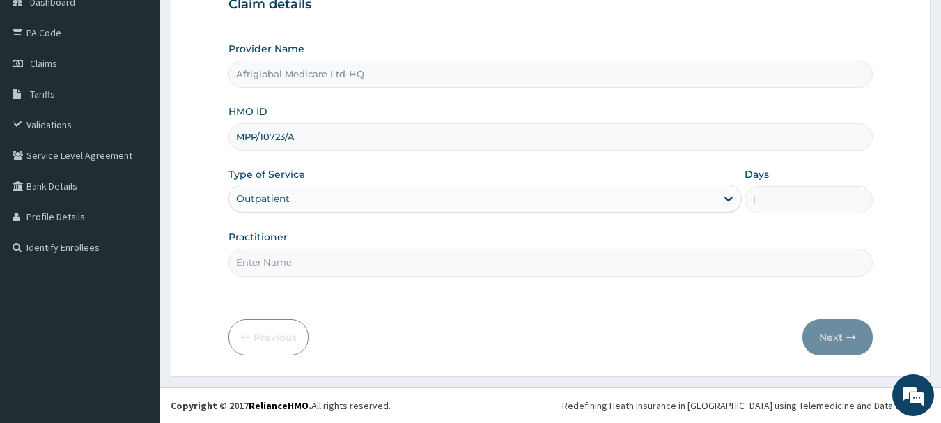
click at [275, 259] on input "Practitioner" at bounding box center [551, 262] width 645 height 27
type input "AML"
click at [833, 325] on button "Next" at bounding box center [838, 337] width 70 height 36
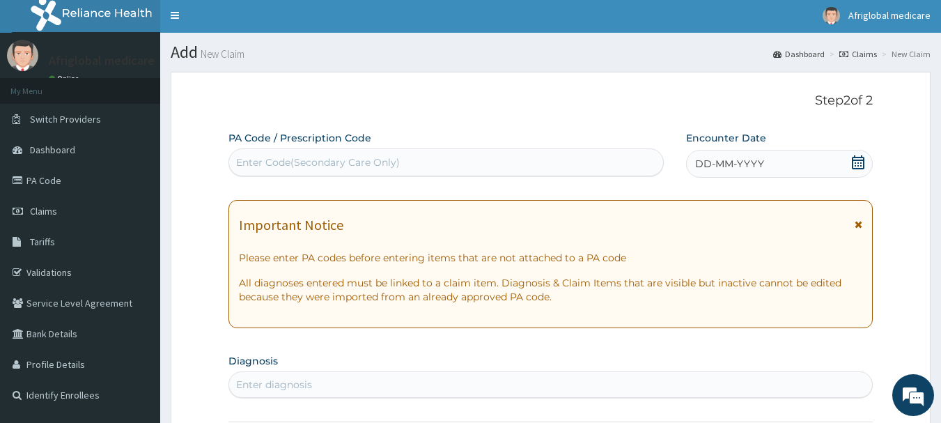
scroll to position [0, 0]
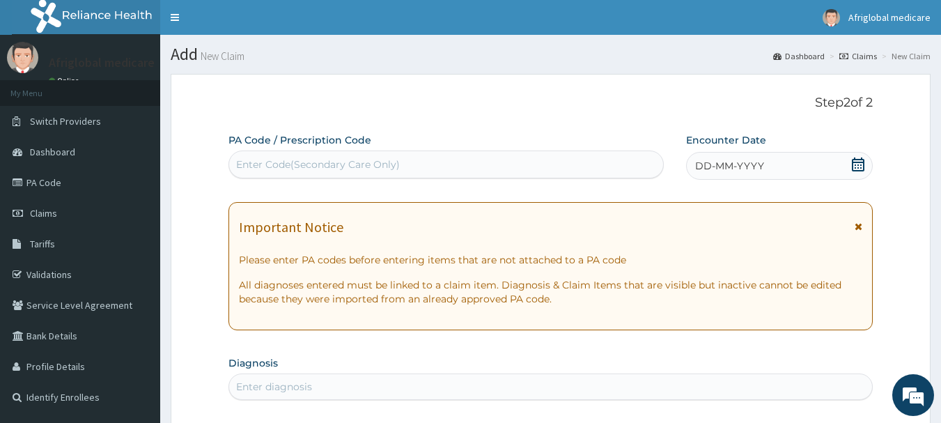
click at [274, 164] on div "Enter Code(Secondary Care Only)" at bounding box center [318, 164] width 164 height 14
paste input "PA/462C12"
type input "PA/462C12"
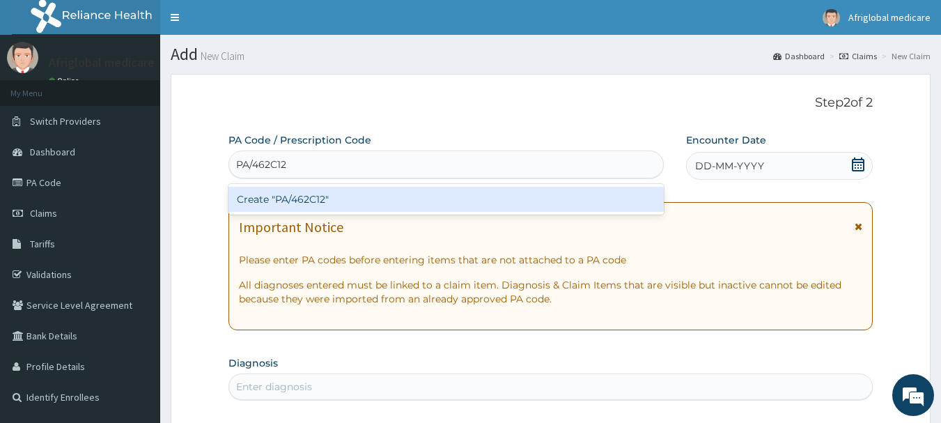
click at [282, 206] on div "Create "PA/462C12"" at bounding box center [447, 199] width 436 height 25
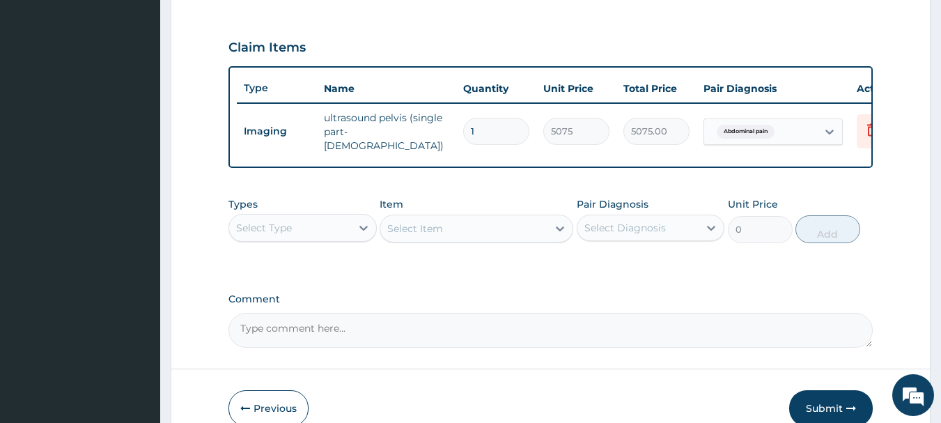
scroll to position [526, 0]
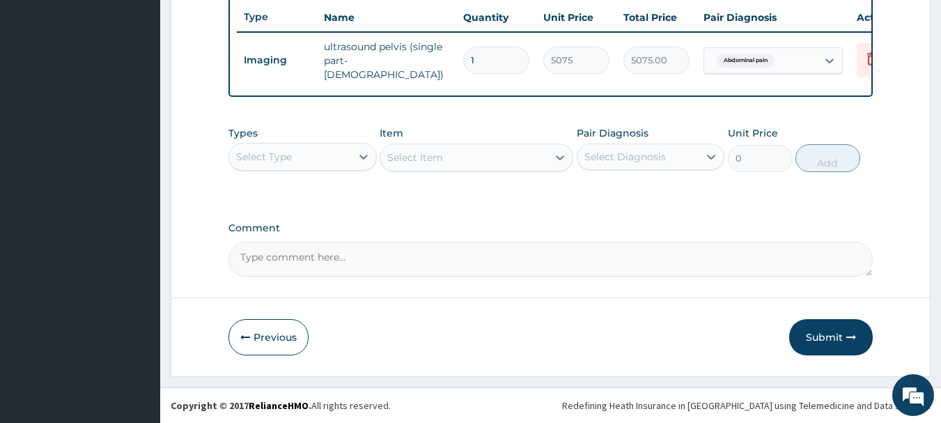
click at [823, 335] on button "Submit" at bounding box center [831, 337] width 84 height 36
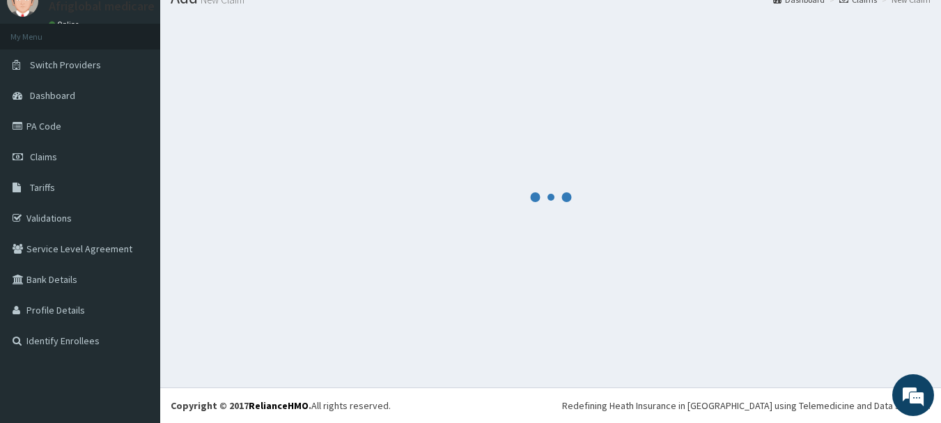
scroll to position [56, 0]
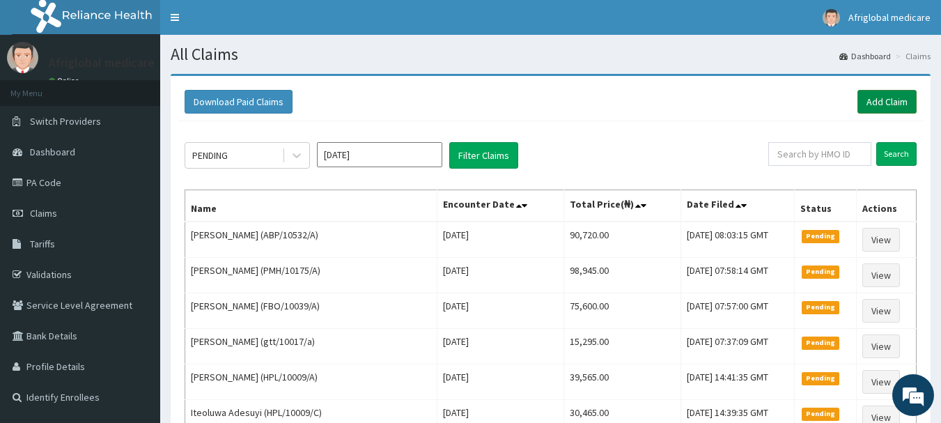
click at [880, 103] on link "Add Claim" at bounding box center [887, 102] width 59 height 24
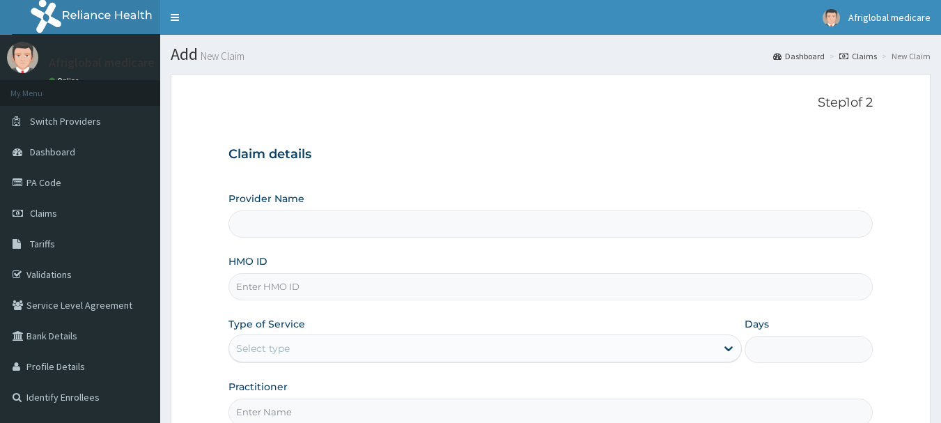
type input "Afriglobal Medicare Ltd-HQ"
click at [263, 291] on input "HMO ID" at bounding box center [551, 286] width 645 height 27
paste input "RBP/10035/A"
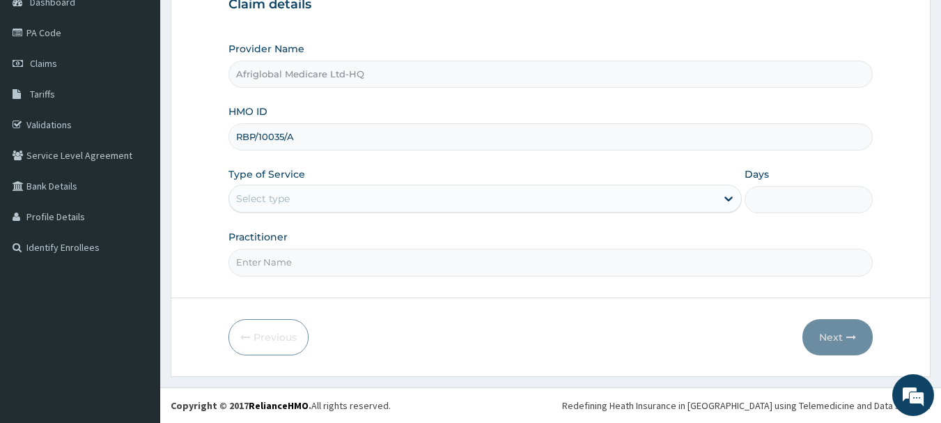
type input "RBP/10035/A"
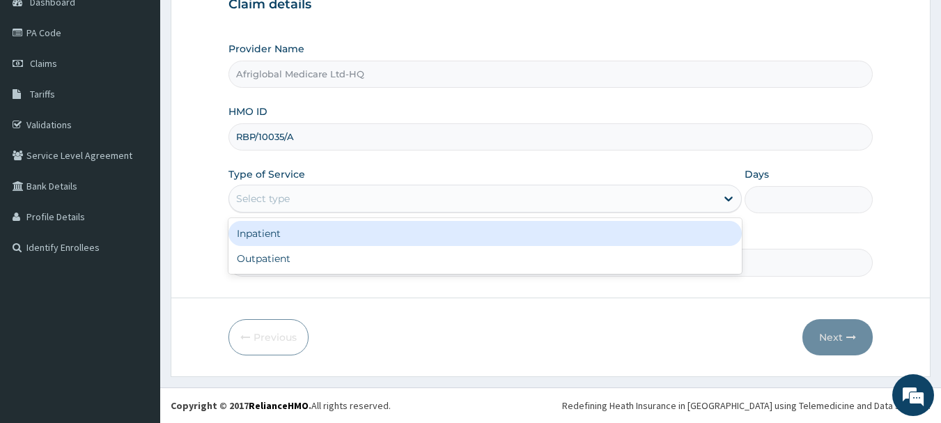
click at [262, 200] on div "Select type" at bounding box center [263, 199] width 54 height 14
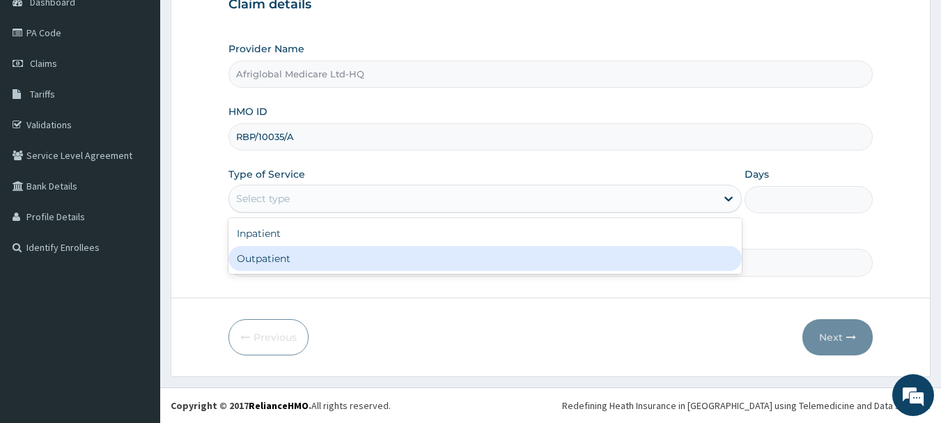
click at [253, 260] on div "Outpatient" at bounding box center [486, 258] width 514 height 25
type input "1"
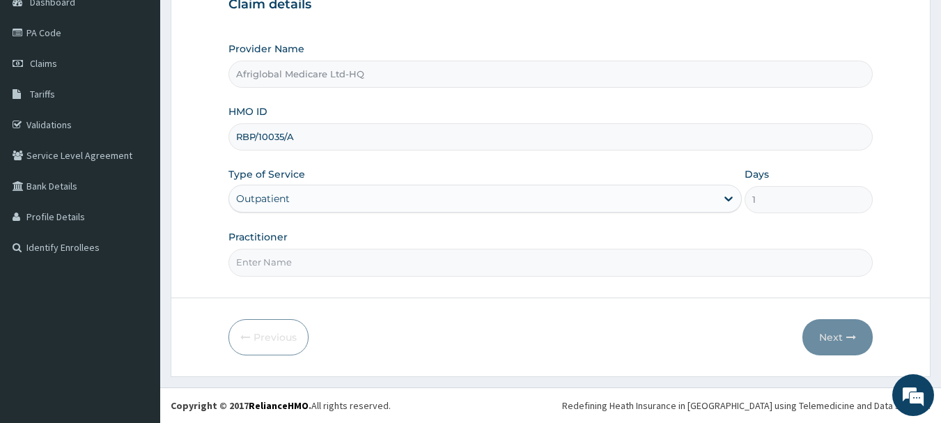
click at [254, 261] on input "Practitioner" at bounding box center [551, 262] width 645 height 27
type input "AML"
click at [856, 339] on icon "button" at bounding box center [852, 337] width 10 height 10
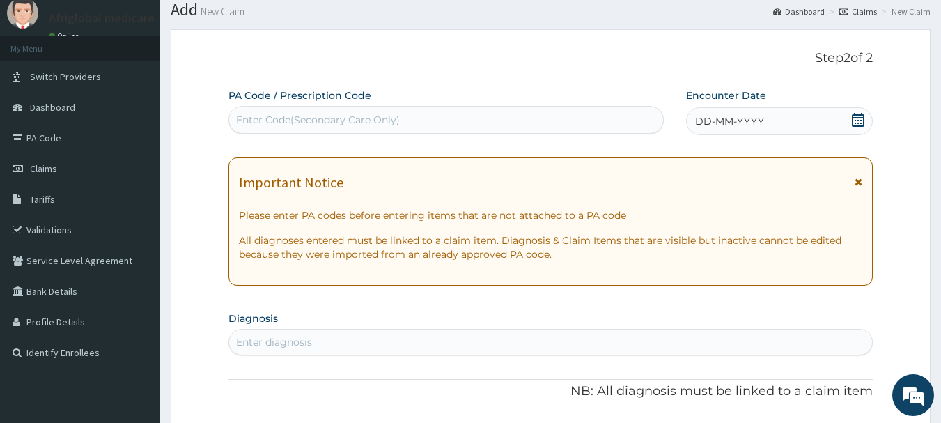
scroll to position [10, 0]
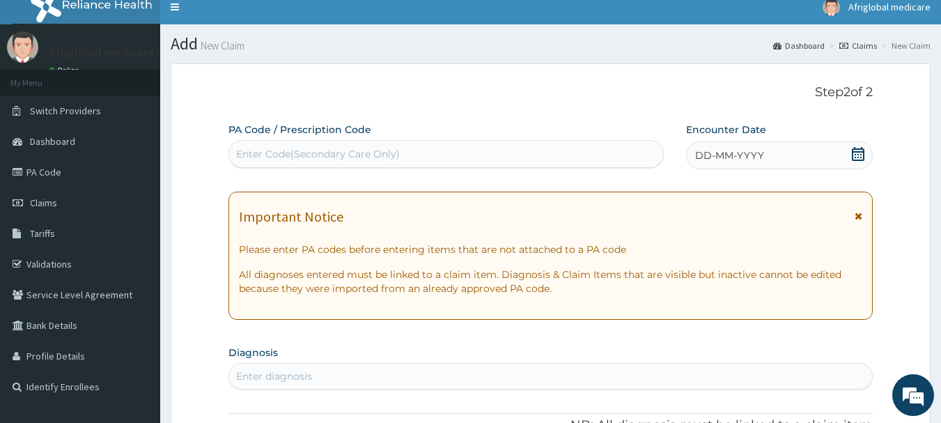
click at [260, 142] on div "Enter Code(Secondary Care Only)" at bounding box center [447, 154] width 436 height 28
paste input "PA/48FB21"
type input "PA/48FB21"
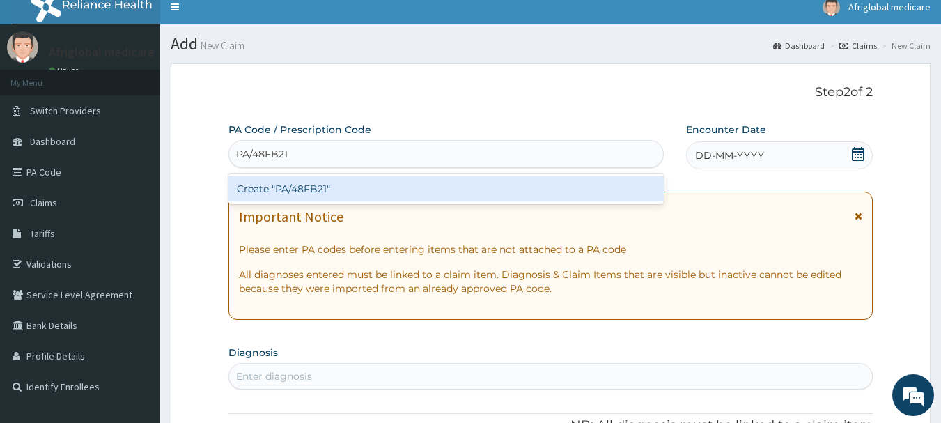
click at [338, 192] on div "Create "PA/48FB21"" at bounding box center [447, 188] width 436 height 25
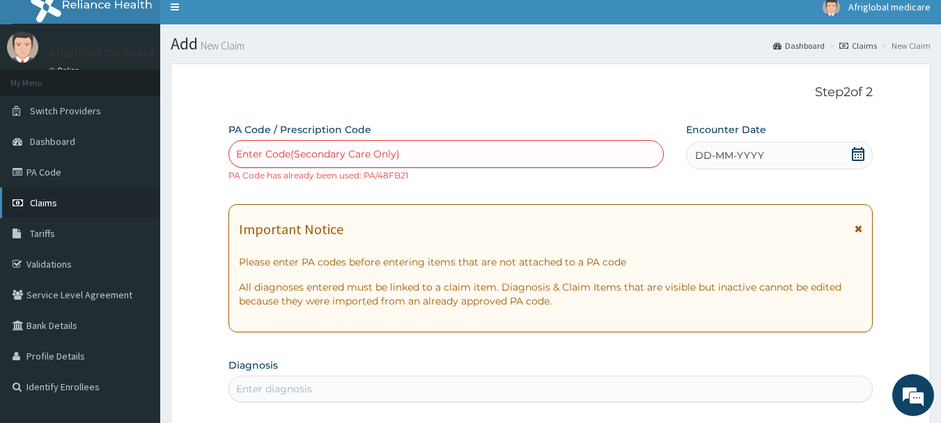
click at [20, 195] on link "Claims" at bounding box center [80, 202] width 160 height 31
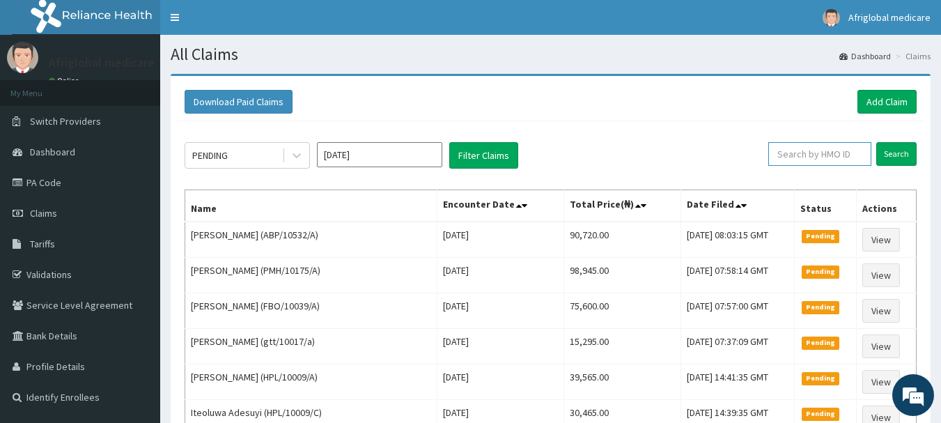
click at [787, 151] on input "text" at bounding box center [820, 154] width 103 height 24
paste input "RBP/10035/A"
type input "RBP/10035/A"
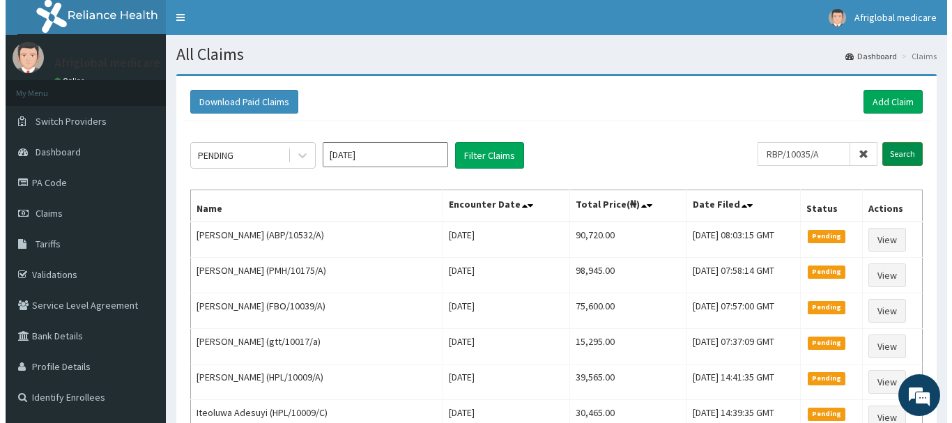
scroll to position [0, 0]
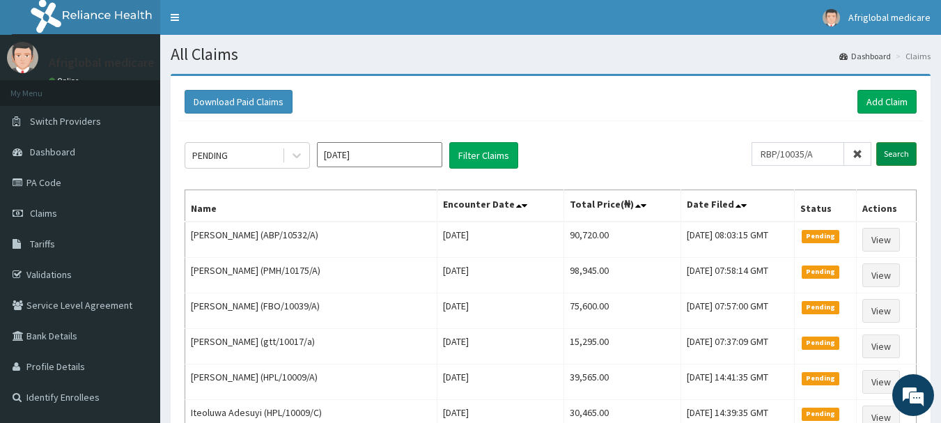
click at [895, 152] on input "Search" at bounding box center [897, 154] width 40 height 24
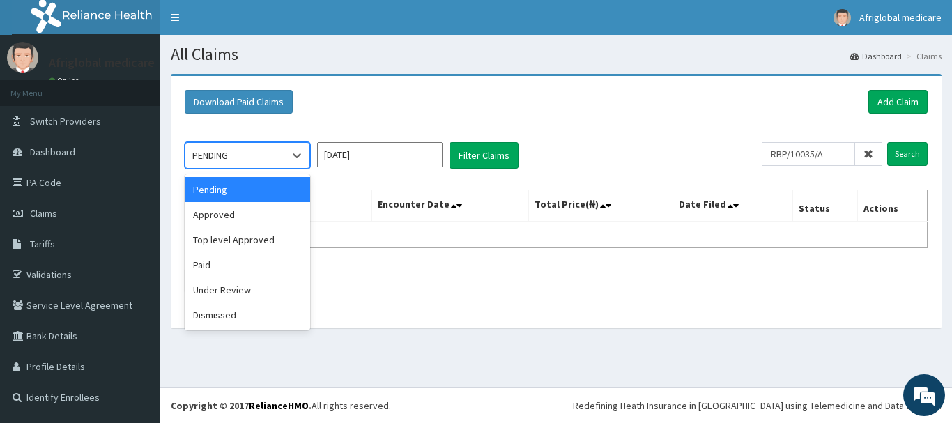
click at [243, 164] on div "PENDING" at bounding box center [233, 155] width 97 height 22
click at [258, 213] on div "Approved" at bounding box center [247, 214] width 125 height 25
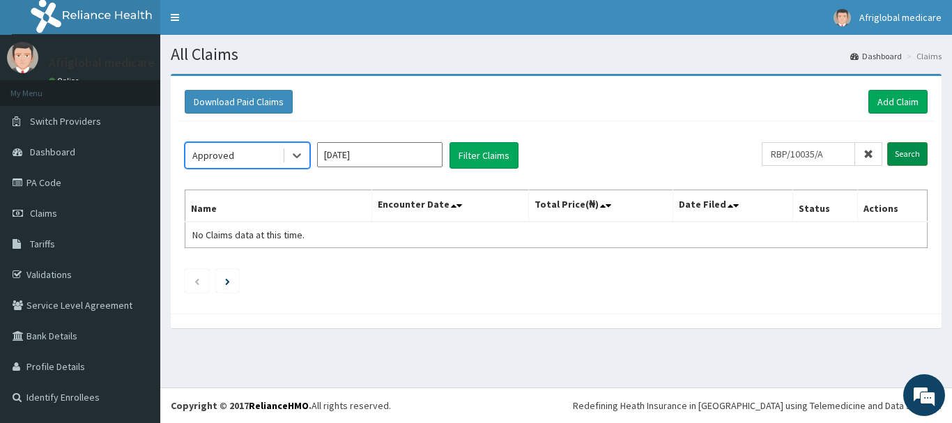
click at [916, 155] on input "Search" at bounding box center [907, 154] width 40 height 24
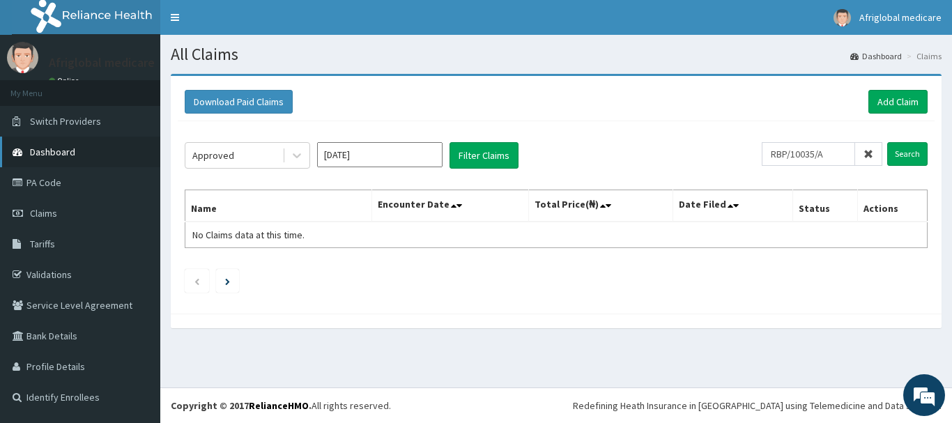
click at [59, 153] on span "Dashboard" at bounding box center [52, 152] width 45 height 13
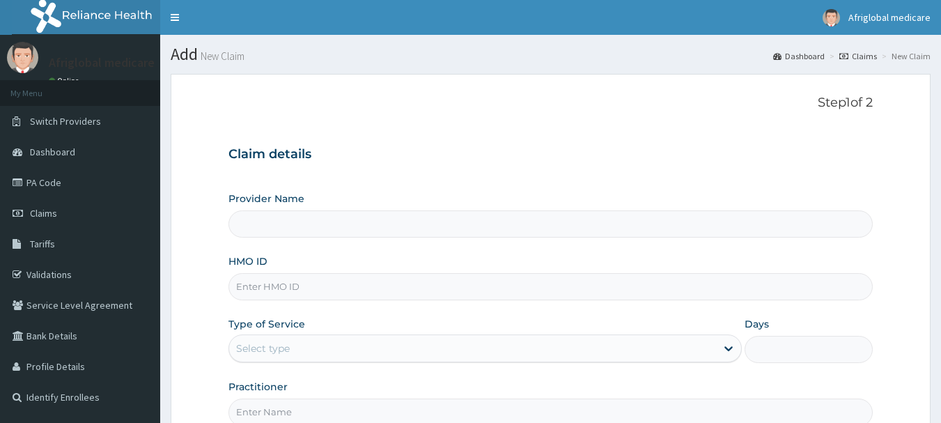
type input "Afriglobal Medicare Ltd-HQ"
click at [267, 292] on input "HMO ID" at bounding box center [551, 286] width 645 height 27
paste input "RBP/10035/A"
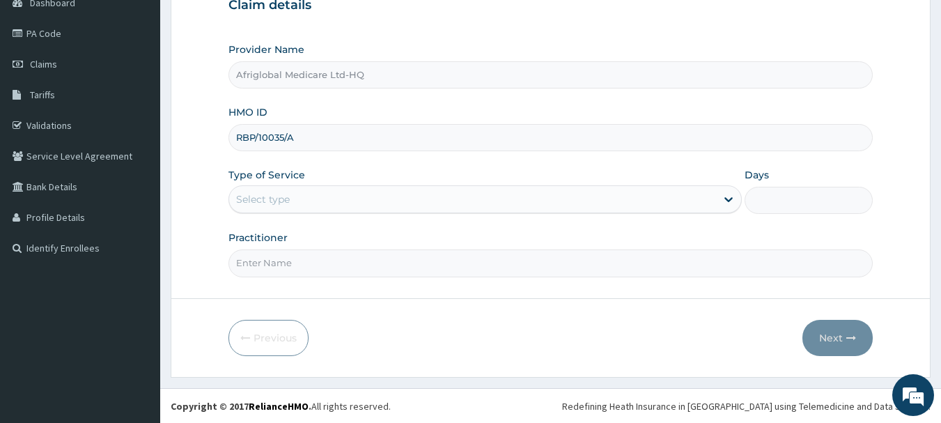
scroll to position [150, 0]
type input "RBP/10035/A"
click at [273, 198] on div "Select type" at bounding box center [263, 199] width 54 height 14
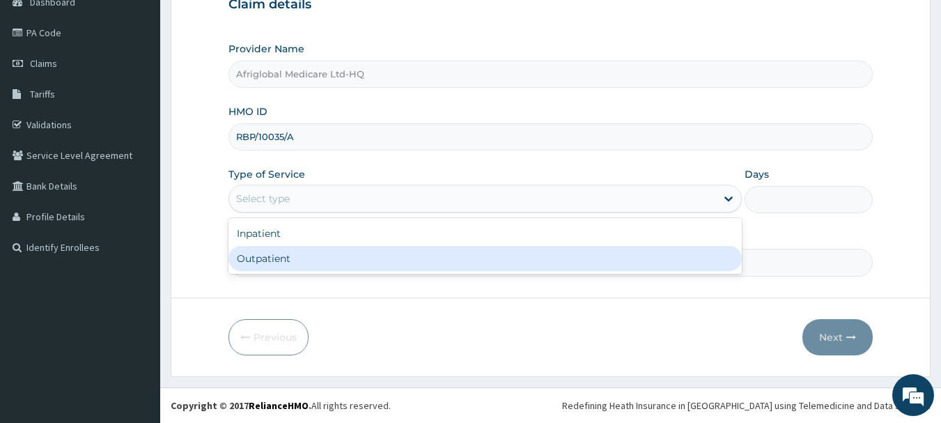
click at [293, 258] on div "Outpatient" at bounding box center [486, 258] width 514 height 25
type input "1"
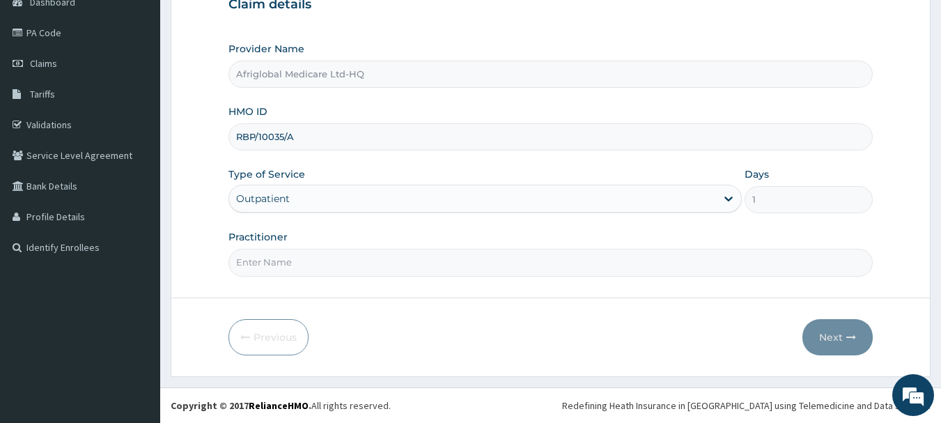
click at [284, 259] on input "Practitioner" at bounding box center [551, 262] width 645 height 27
type input "AML"
click at [831, 332] on button "Next" at bounding box center [838, 337] width 70 height 36
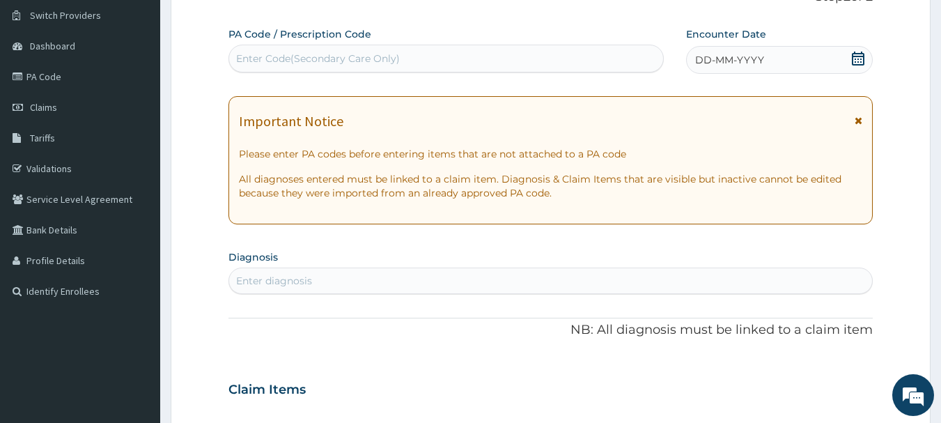
scroll to position [10, 0]
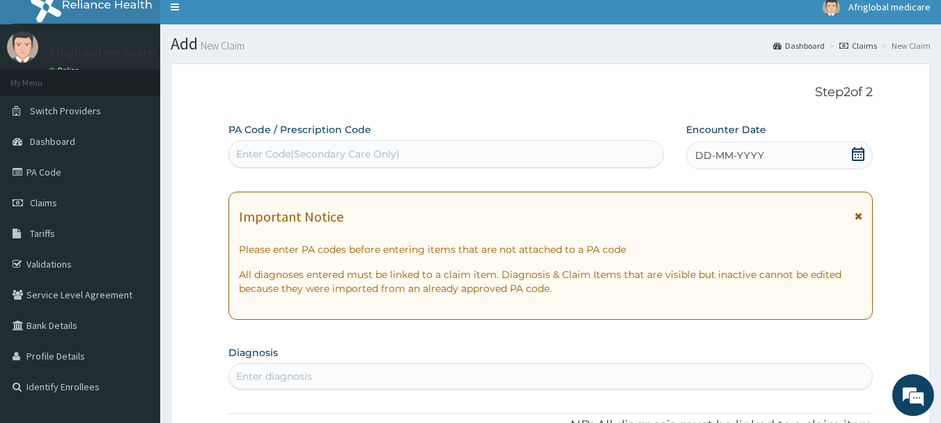
click at [277, 157] on div "Enter Code(Secondary Care Only)" at bounding box center [318, 154] width 164 height 14
paste input "PA/48FB21"
type input "PA/48FB21"
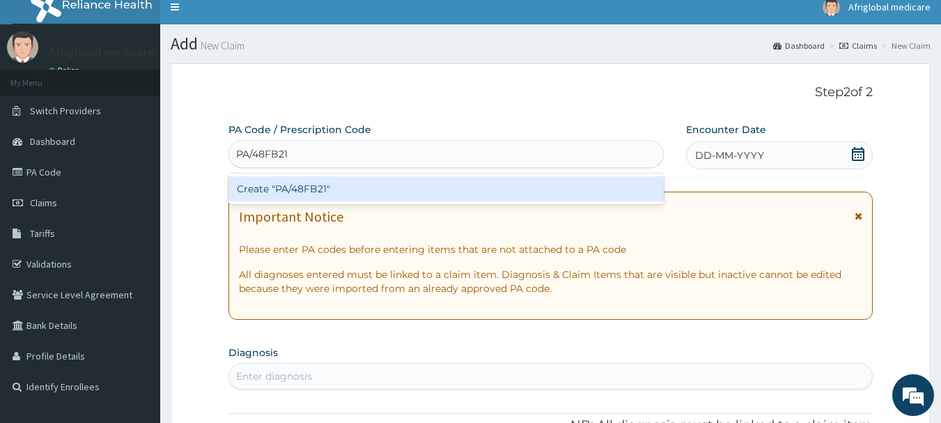
click at [266, 187] on div "Create "PA/48FB21"" at bounding box center [447, 188] width 436 height 25
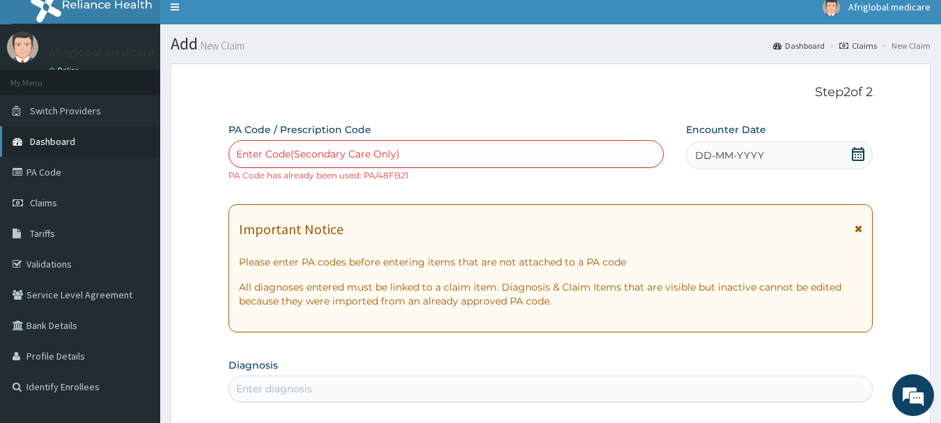
click at [28, 147] on link "Dashboard" at bounding box center [80, 141] width 160 height 31
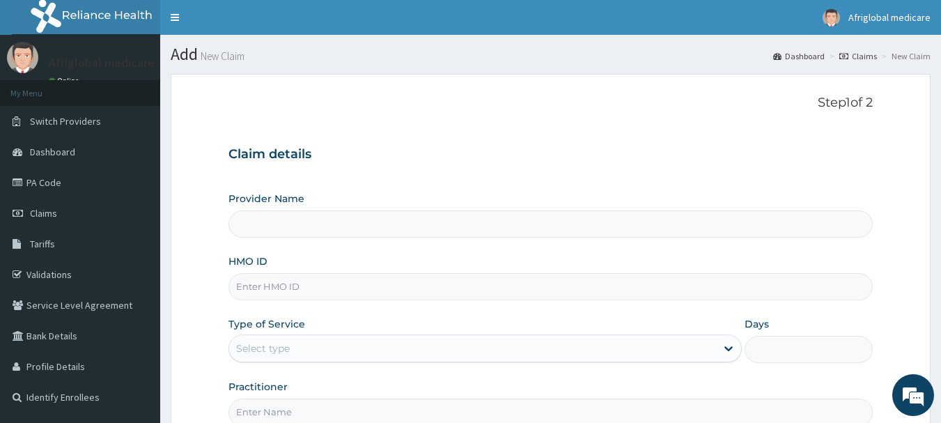
click at [259, 289] on input "HMO ID" at bounding box center [551, 286] width 645 height 27
paste input "CIP/10138/A"
type input "CIP/10138/A"
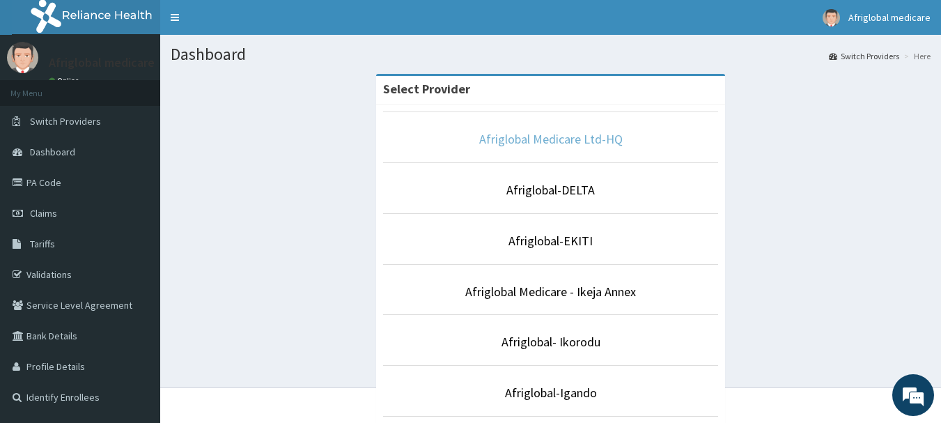
click at [526, 138] on link "Afriglobal Medicare Ltd-HQ" at bounding box center [551, 139] width 144 height 16
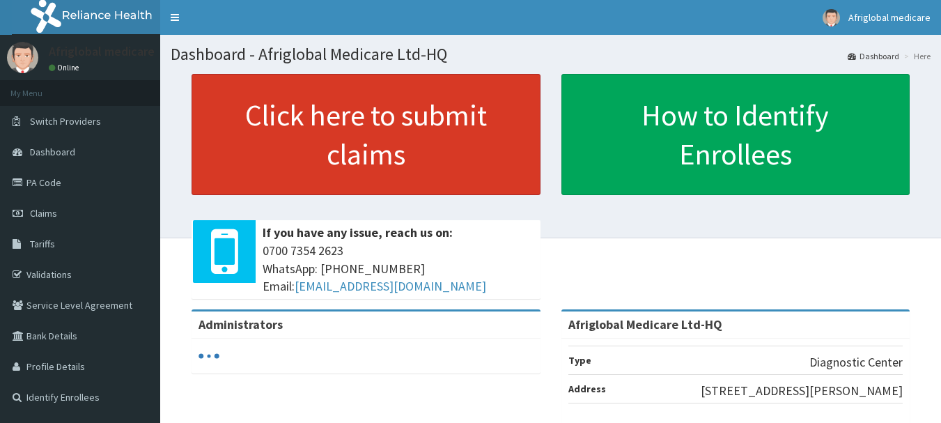
click at [357, 160] on link "Click here to submit claims" at bounding box center [366, 134] width 349 height 121
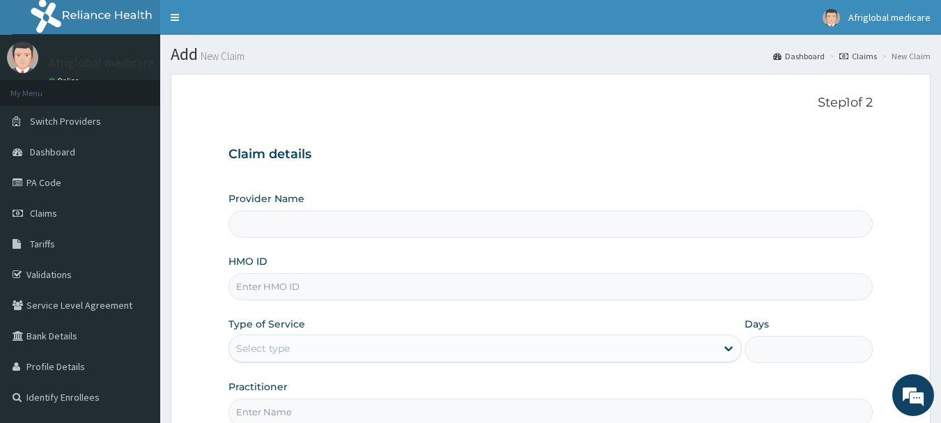
click at [266, 285] on input "HMO ID" at bounding box center [551, 286] width 645 height 27
type input "Afriglobal Medicare Ltd-HQ"
paste input "CIP/10138/A"
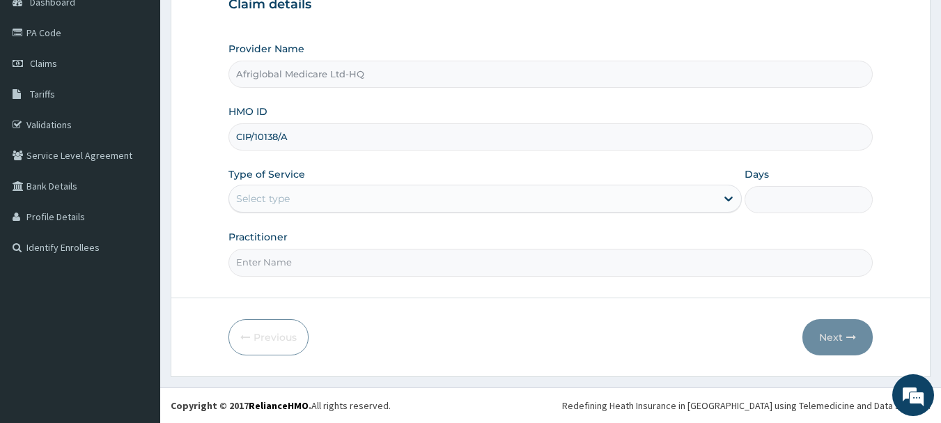
type input "CIP/10138/A"
click at [286, 200] on div "Select type" at bounding box center [263, 199] width 54 height 14
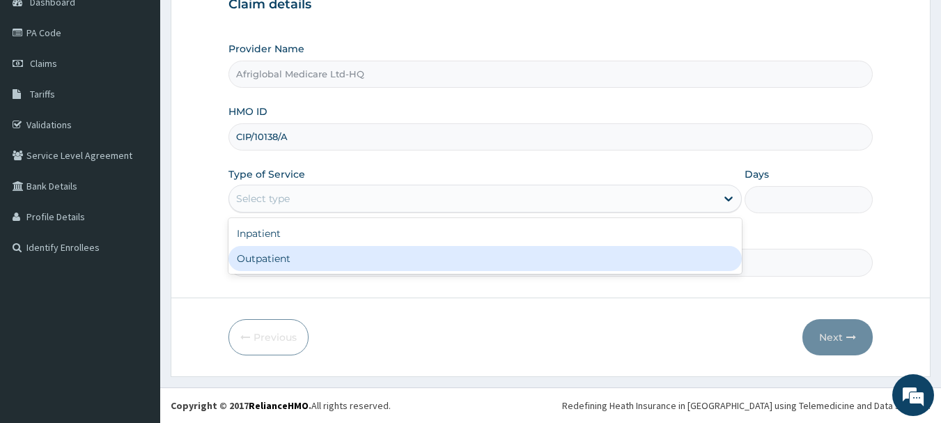
drag, startPoint x: 281, startPoint y: 256, endPoint x: 279, endPoint y: 264, distance: 8.6
click at [280, 256] on div "Outpatient" at bounding box center [486, 258] width 514 height 25
type input "1"
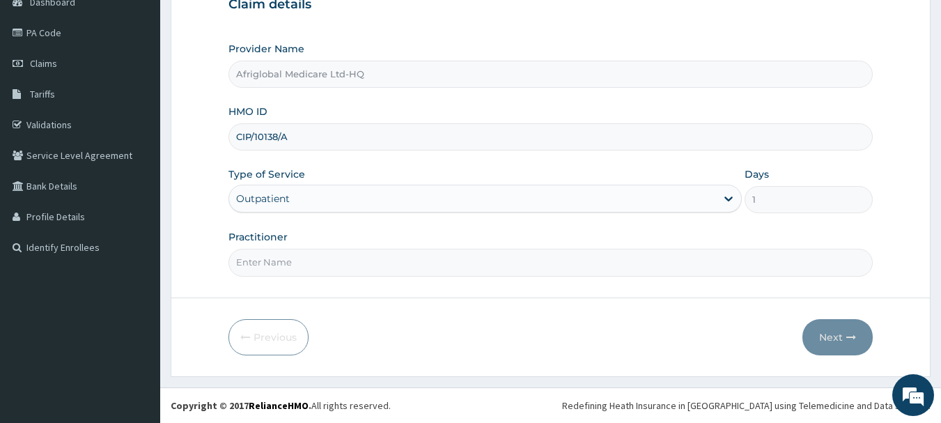
click at [277, 264] on input "Practitioner" at bounding box center [551, 262] width 645 height 27
type input "AML"
click at [863, 337] on button "Next" at bounding box center [838, 337] width 70 height 36
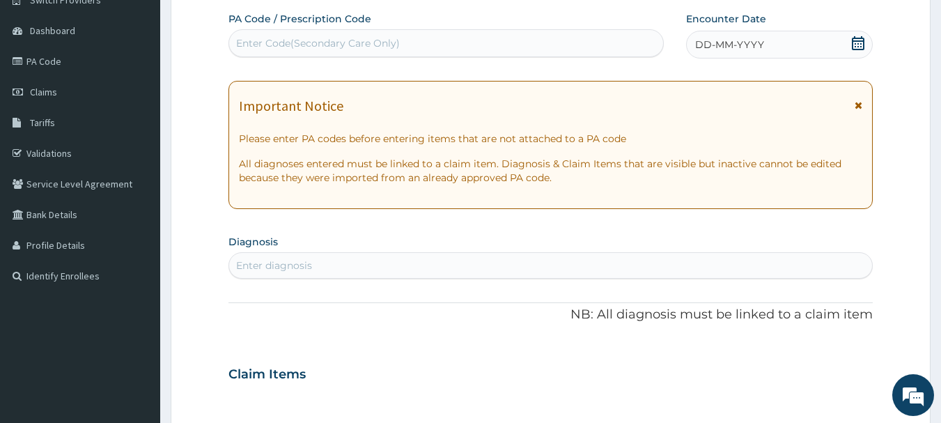
scroll to position [80, 0]
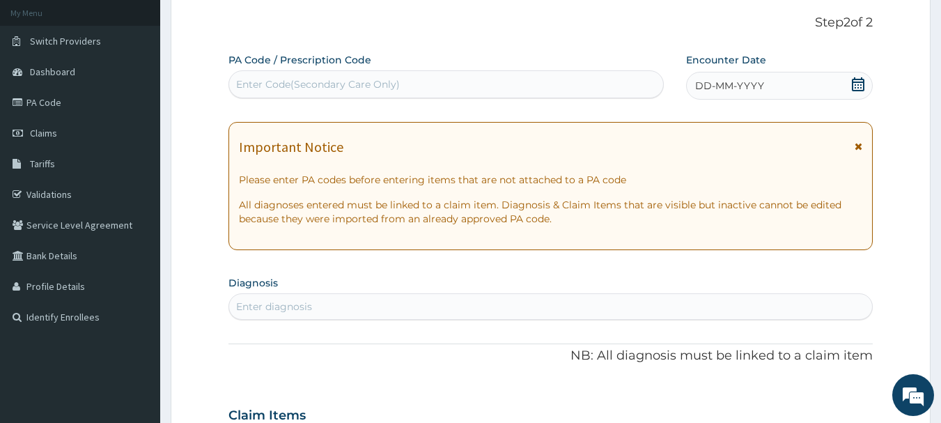
click at [256, 86] on div "Enter Code(Secondary Care Only)" at bounding box center [318, 84] width 164 height 14
paste input "PA/DE073B"
type input "PA/DE073B"
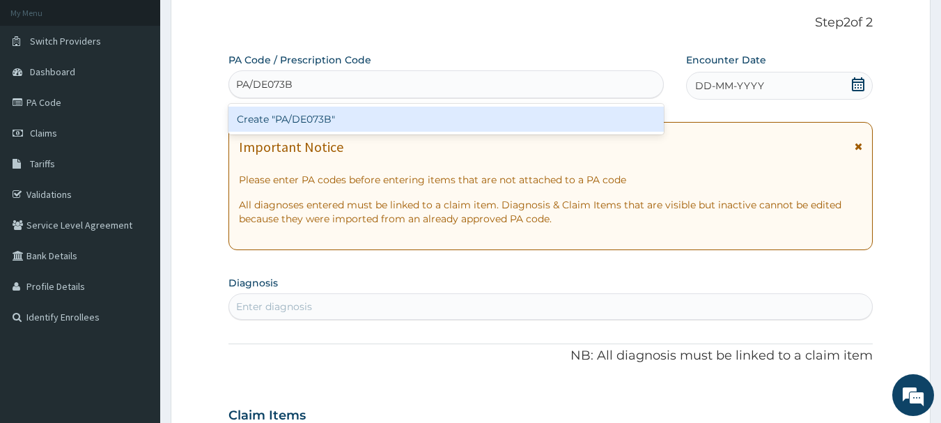
click at [254, 126] on div "Create "PA/DE073B"" at bounding box center [447, 119] width 436 height 25
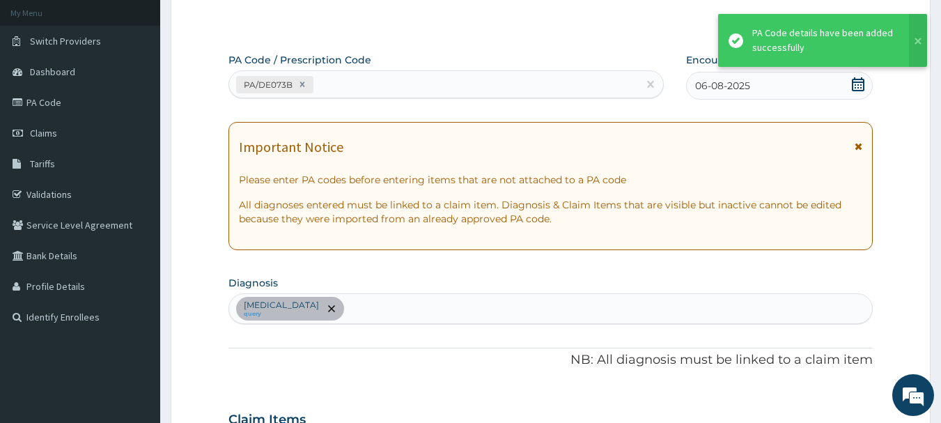
scroll to position [417, 0]
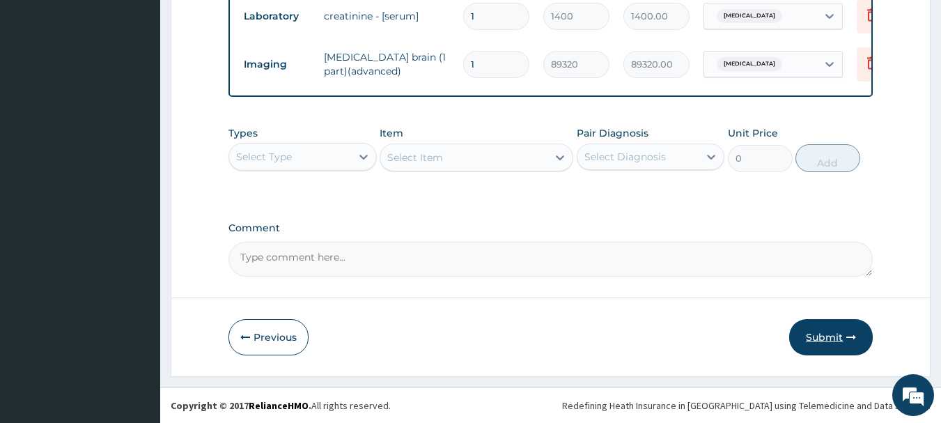
click at [849, 342] on button "Submit" at bounding box center [831, 337] width 84 height 36
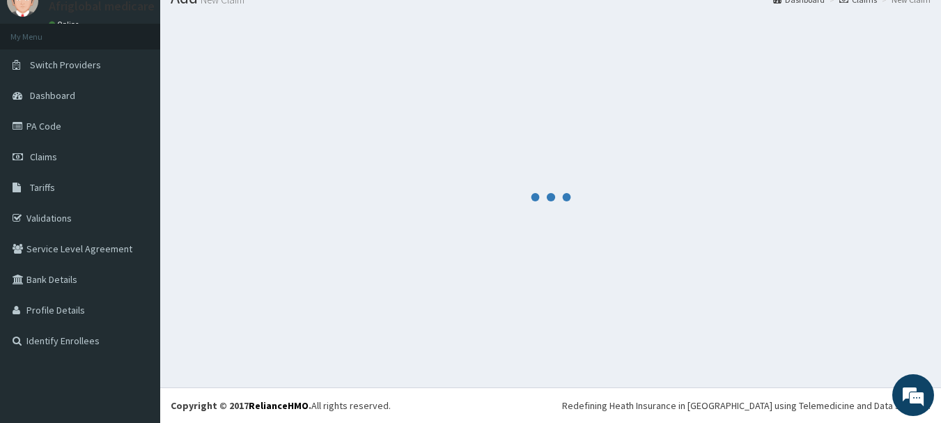
scroll to position [56, 0]
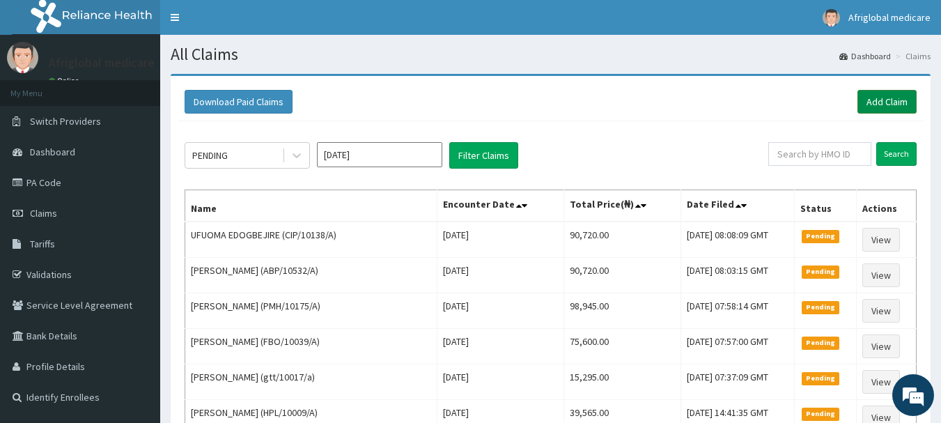
click at [905, 105] on link "Add Claim" at bounding box center [887, 102] width 59 height 24
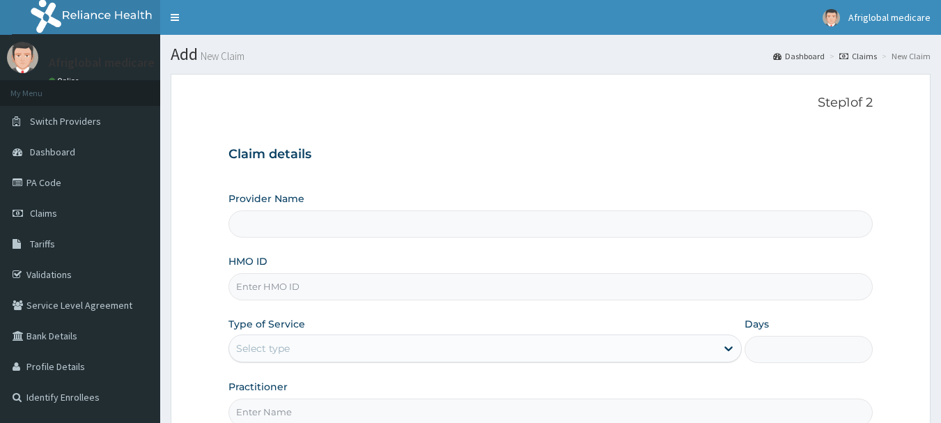
click at [254, 293] on input "HMO ID" at bounding box center [551, 286] width 645 height 27
paste input "PPI/10208/B"
type input "PPI/10208/B"
type input "Afriglobal Medicare Ltd-HQ"
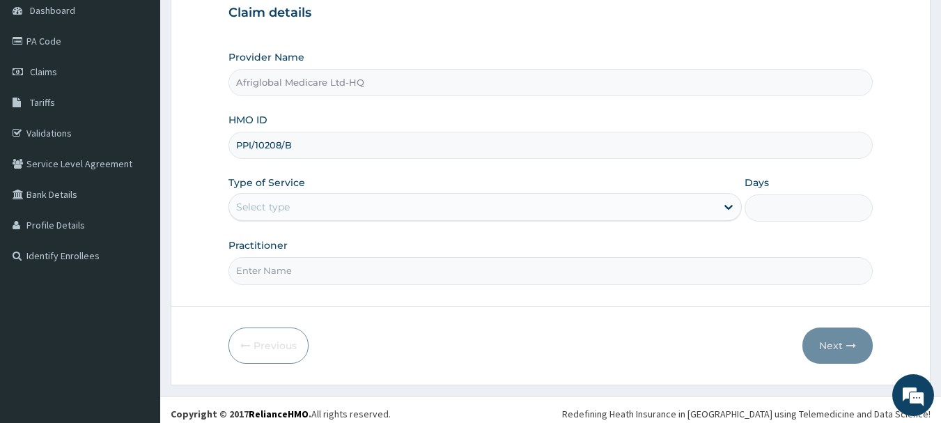
scroll to position [150, 0]
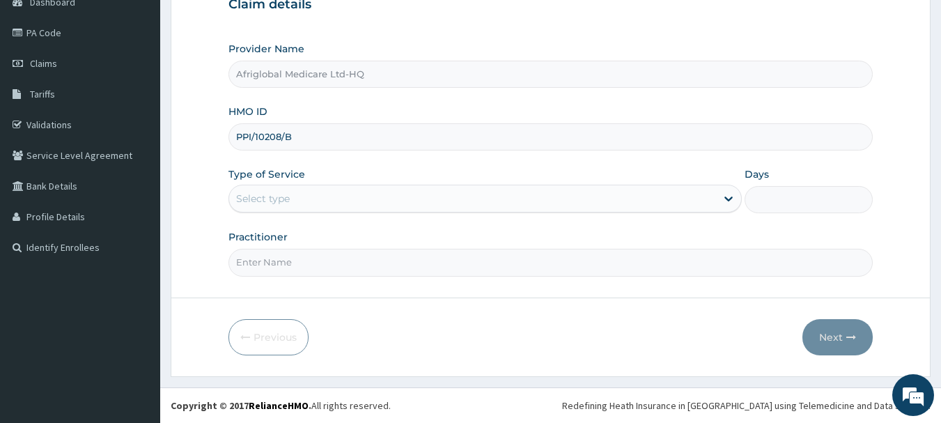
type input "PPI/10208/B"
click at [285, 185] on div "Select type" at bounding box center [486, 199] width 514 height 28
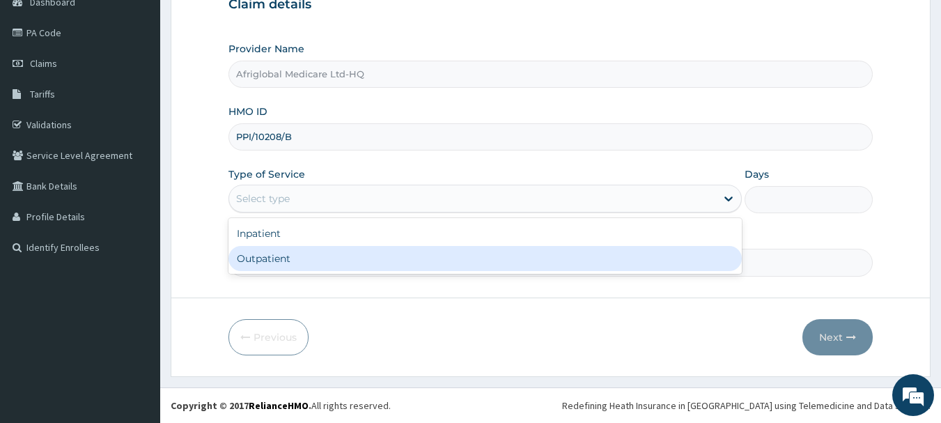
click at [276, 258] on div "Outpatient" at bounding box center [486, 258] width 514 height 25
type input "1"
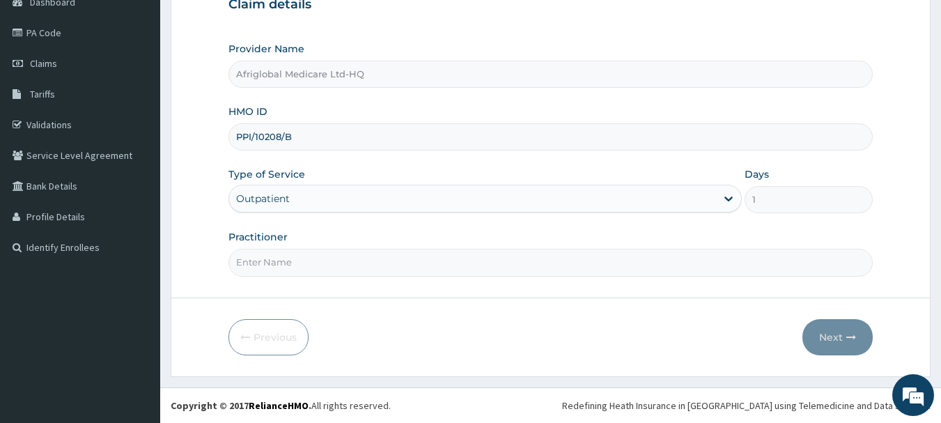
click at [286, 268] on input "Practitioner" at bounding box center [551, 262] width 645 height 27
type input "AML"
click at [826, 335] on button "Next" at bounding box center [838, 337] width 70 height 36
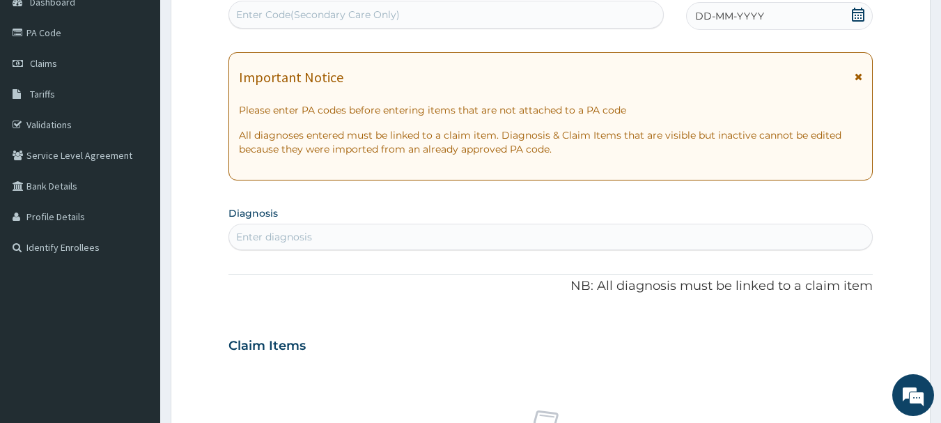
scroll to position [0, 0]
click at [307, 3] on div "Enter Code(Secondary Care Only)" at bounding box center [446, 14] width 435 height 22
paste input "PA/F6663A"
type input "PA/F6663A"
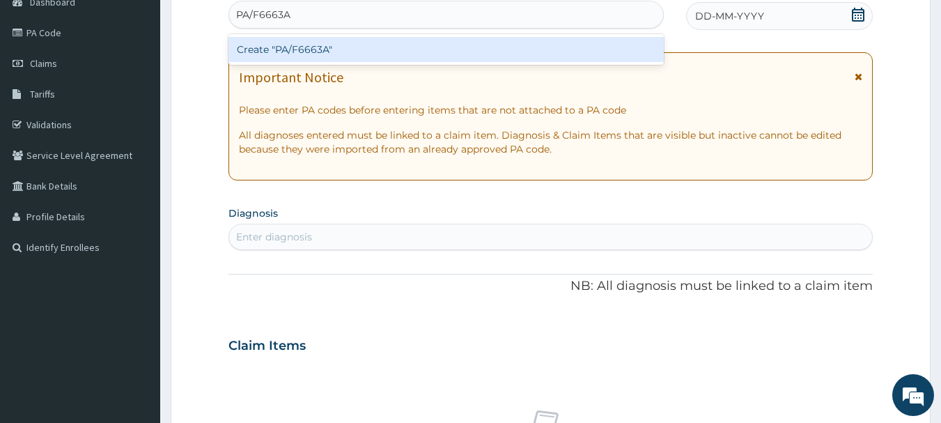
click at [335, 52] on div "Create "PA/F6663A"" at bounding box center [447, 49] width 436 height 25
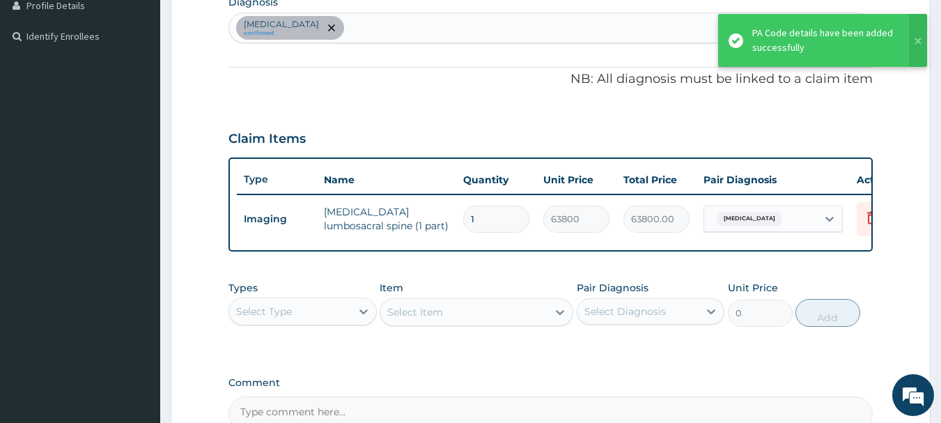
scroll to position [380, 0]
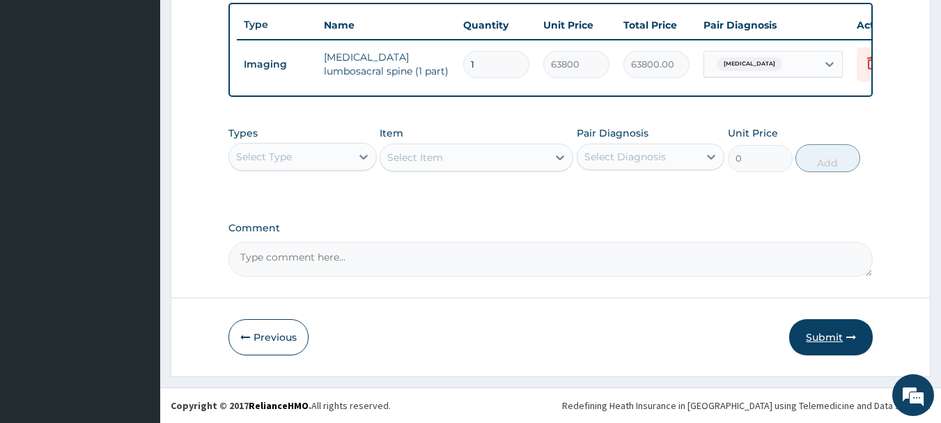
click at [817, 338] on button "Submit" at bounding box center [831, 337] width 84 height 36
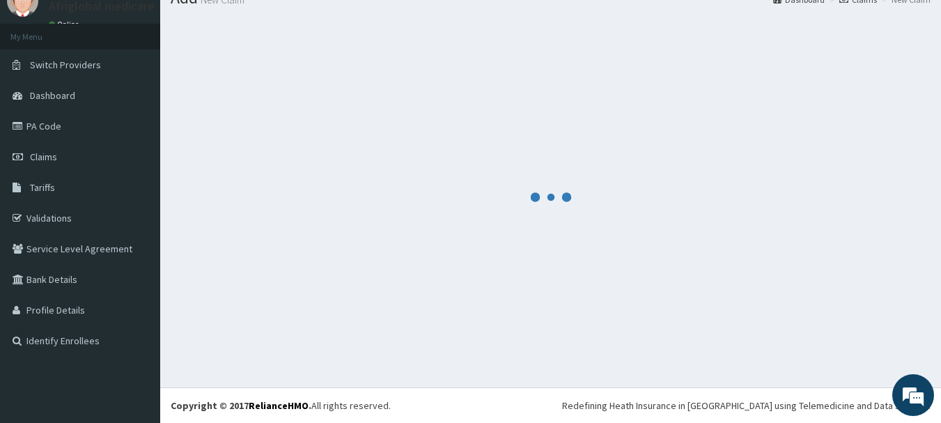
scroll to position [56, 0]
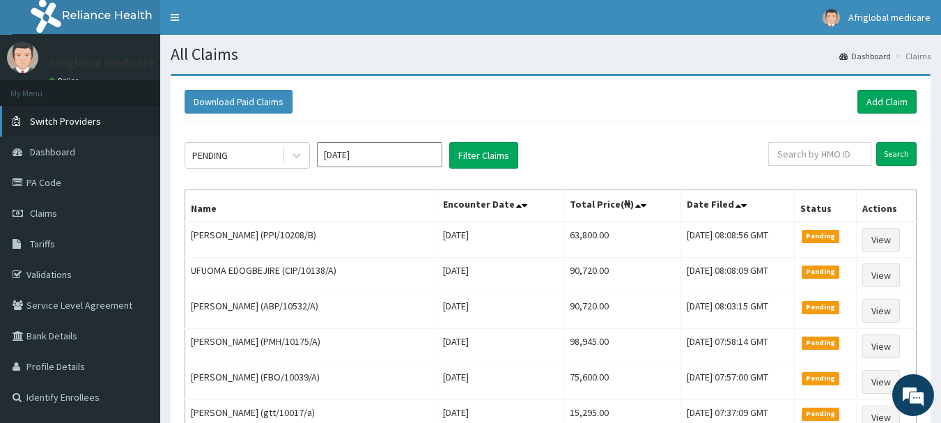
click at [89, 127] on span "Switch Providers" at bounding box center [65, 121] width 71 height 13
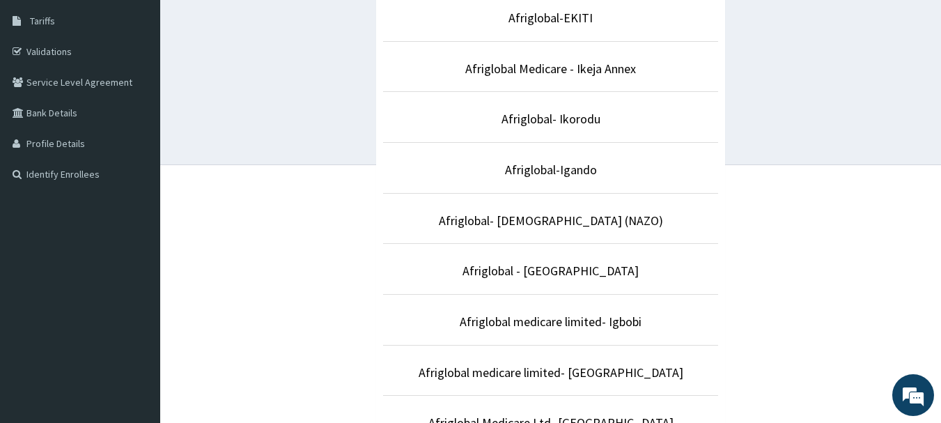
scroll to position [348, 0]
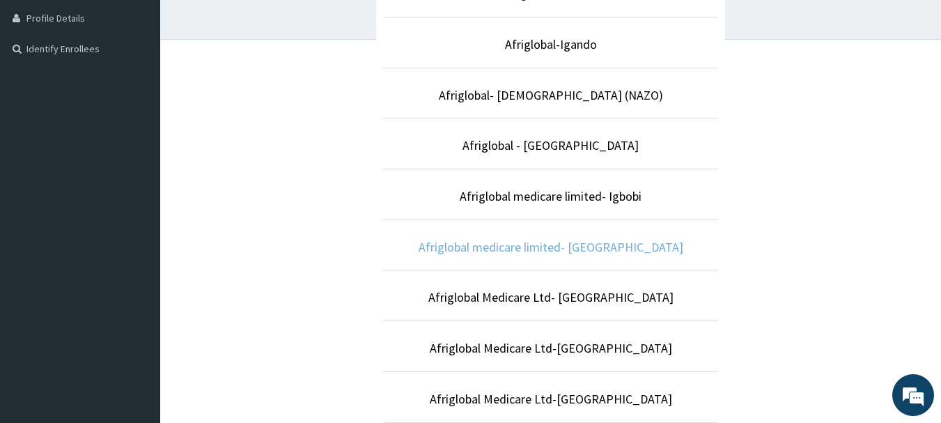
click at [560, 245] on link "Afriglobal medicare limited- [GEOGRAPHIC_DATA]" at bounding box center [551, 247] width 265 height 16
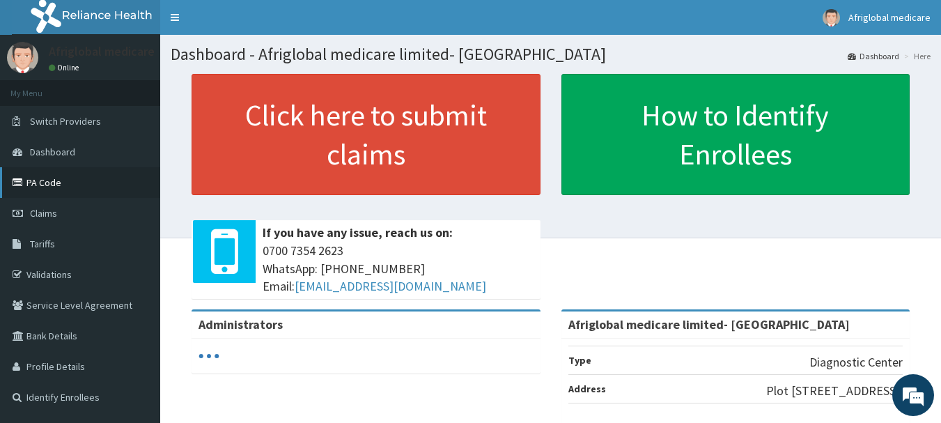
click at [72, 185] on link "PA Code" at bounding box center [80, 182] width 160 height 31
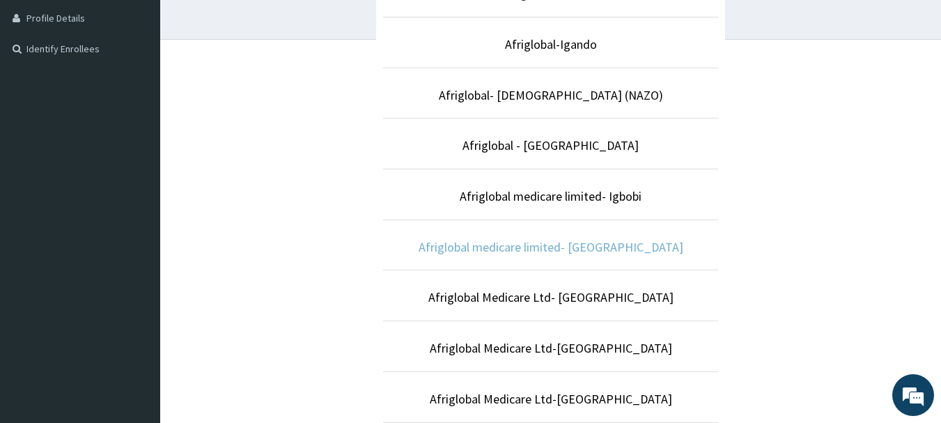
click at [592, 246] on link "Afriglobal medicare limited- Victoria island" at bounding box center [551, 247] width 265 height 16
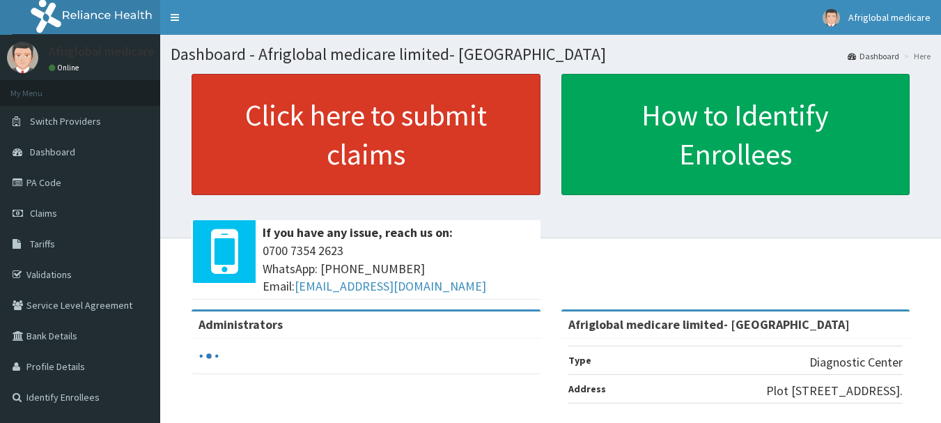
click at [369, 166] on link "Click here to submit claims" at bounding box center [366, 134] width 349 height 121
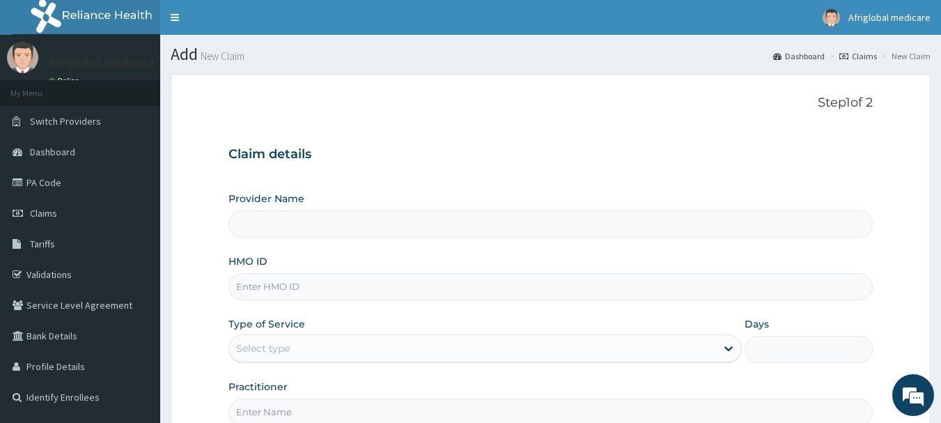
click at [294, 275] on input "HMO ID" at bounding box center [551, 286] width 645 height 27
paste input "iod/10082/a"
type input "iod/10082/a"
type input "Afriglobal medicare limited- Victoria island"
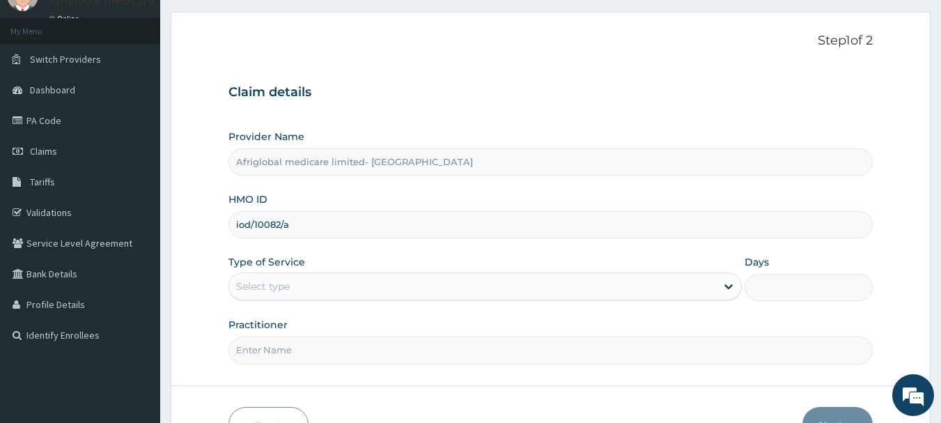
scroll to position [150, 0]
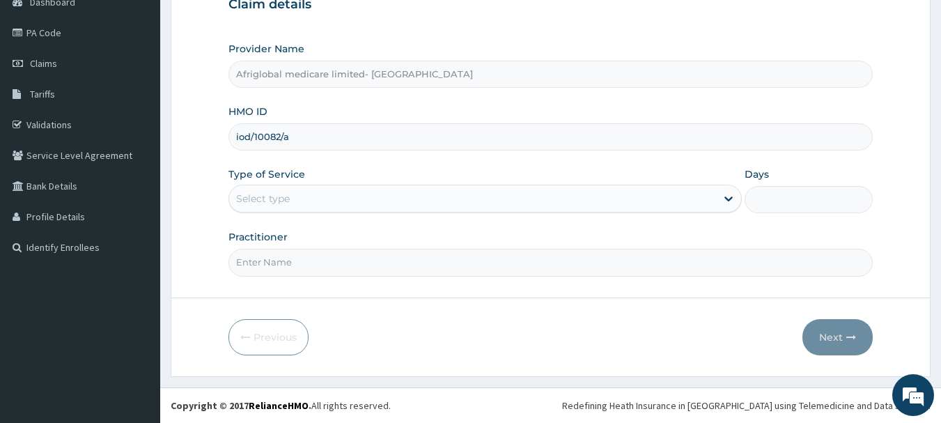
type input "iod/10082/a"
click at [293, 190] on div "Select type" at bounding box center [472, 198] width 487 height 22
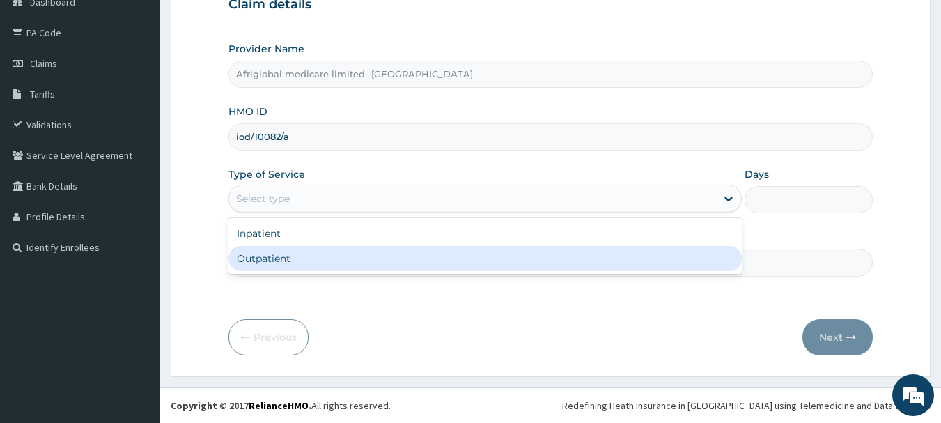
click at [297, 255] on div "Outpatient" at bounding box center [486, 258] width 514 height 25
type input "1"
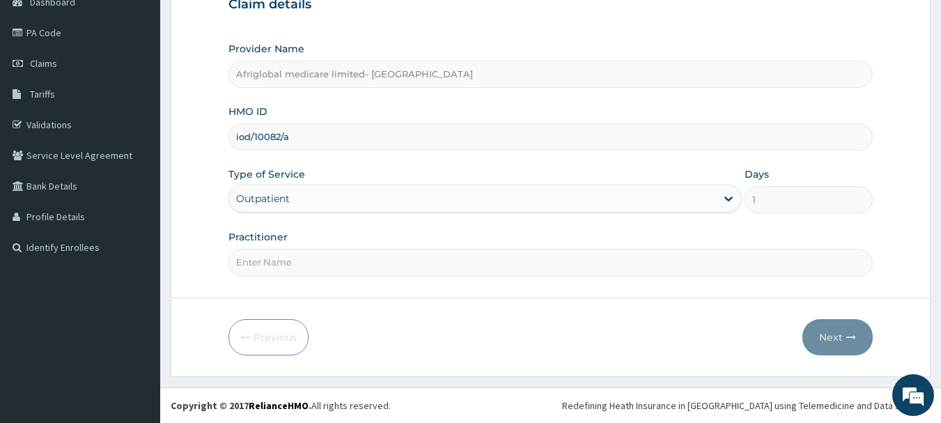
click at [282, 261] on input "Practitioner" at bounding box center [551, 262] width 645 height 27
type input "AML"
click at [859, 328] on button "Next" at bounding box center [838, 337] width 70 height 36
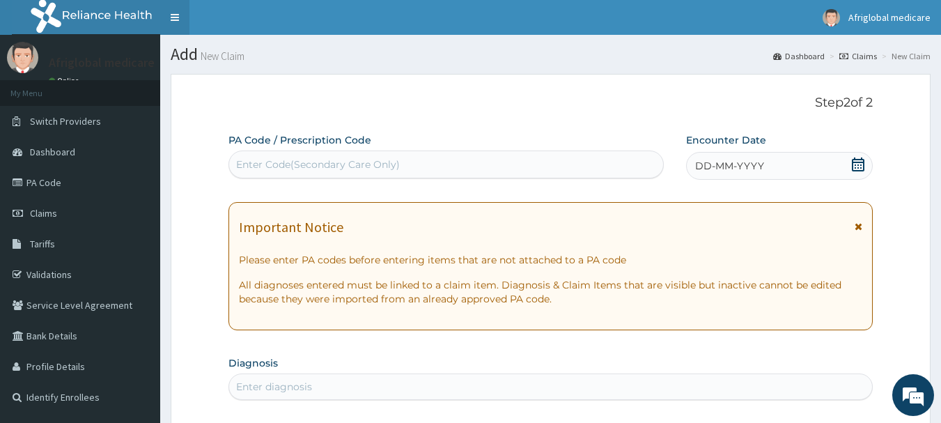
scroll to position [0, 0]
click at [267, 167] on div "Enter Code(Secondary Care Only)" at bounding box center [318, 164] width 164 height 14
paste input "PA/48652D"
type input "PA/48652D"
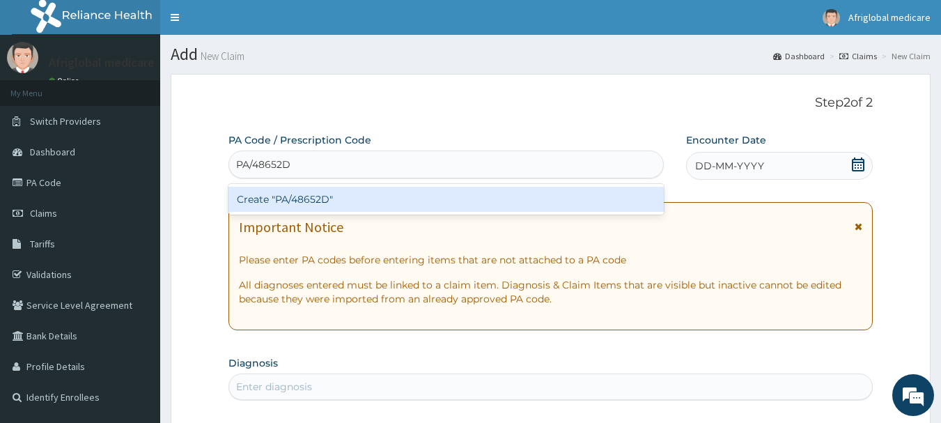
click at [280, 201] on div "Create "PA/48652D"" at bounding box center [447, 199] width 436 height 25
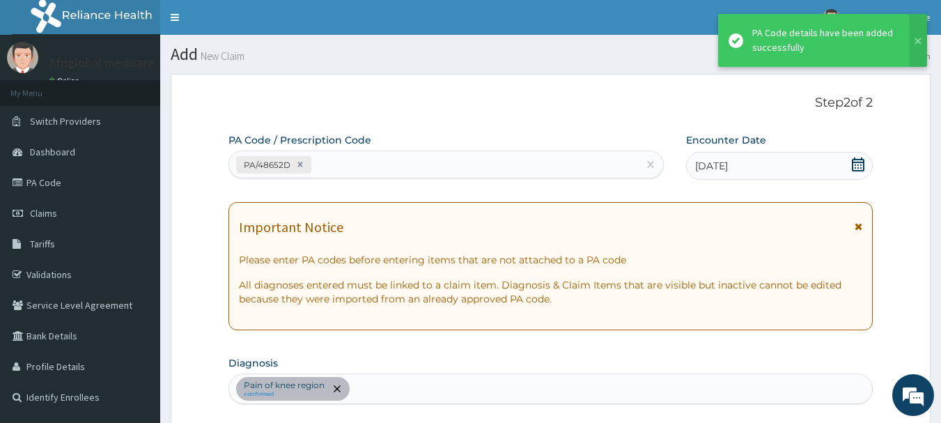
scroll to position [369, 0]
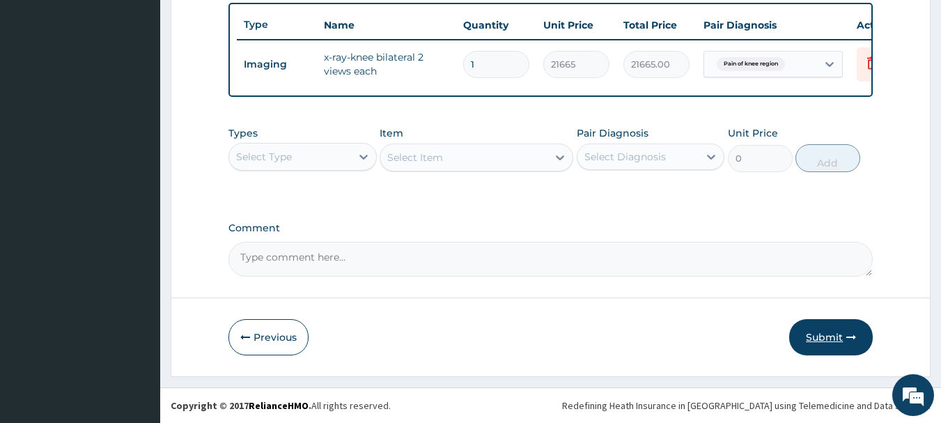
click at [844, 333] on button "Submit" at bounding box center [831, 337] width 84 height 36
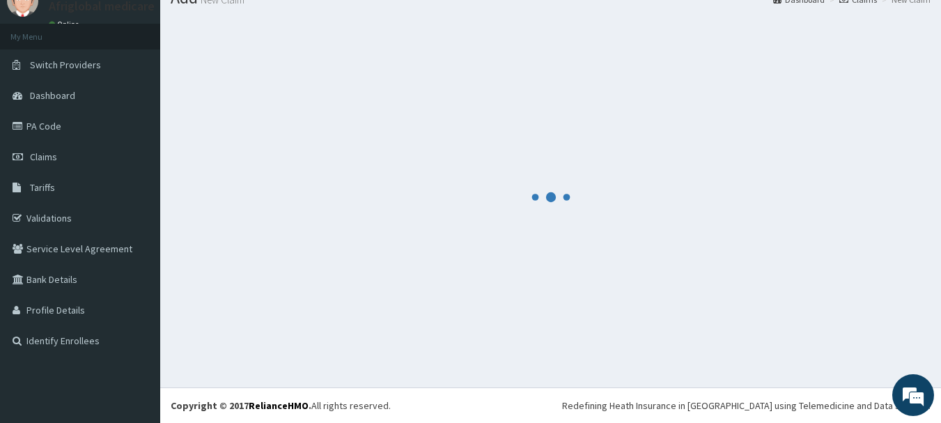
scroll to position [56, 0]
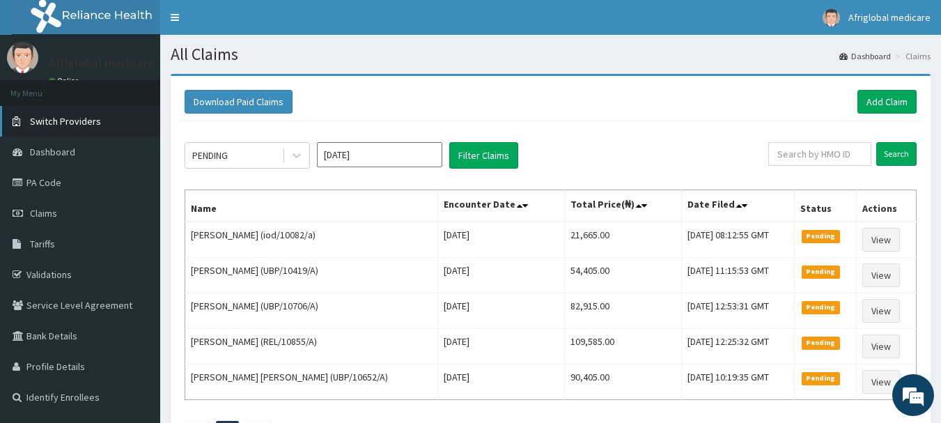
click at [97, 118] on span "Switch Providers" at bounding box center [65, 121] width 71 height 13
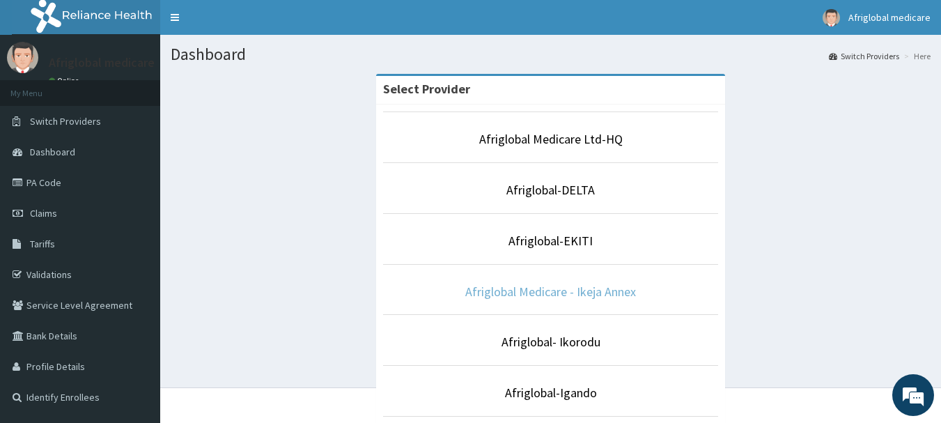
click at [578, 298] on link "Afriglobal Medicare - Ikeja Annex" at bounding box center [550, 292] width 171 height 16
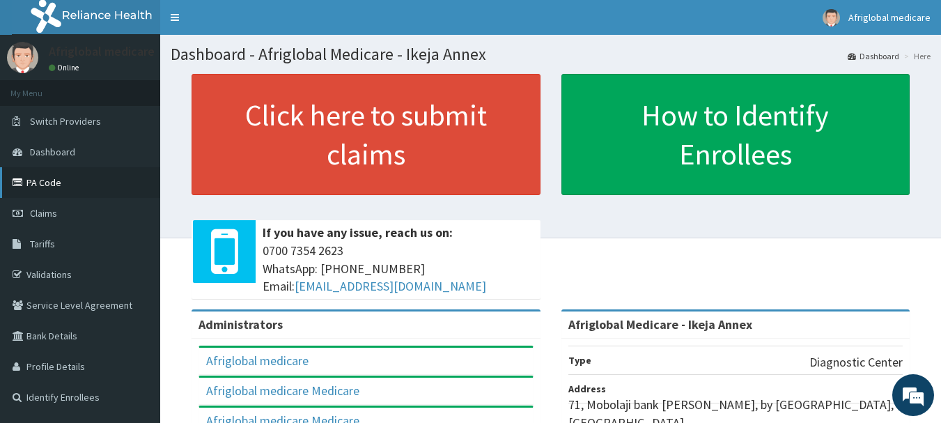
click at [70, 185] on link "PA Code" at bounding box center [80, 182] width 160 height 31
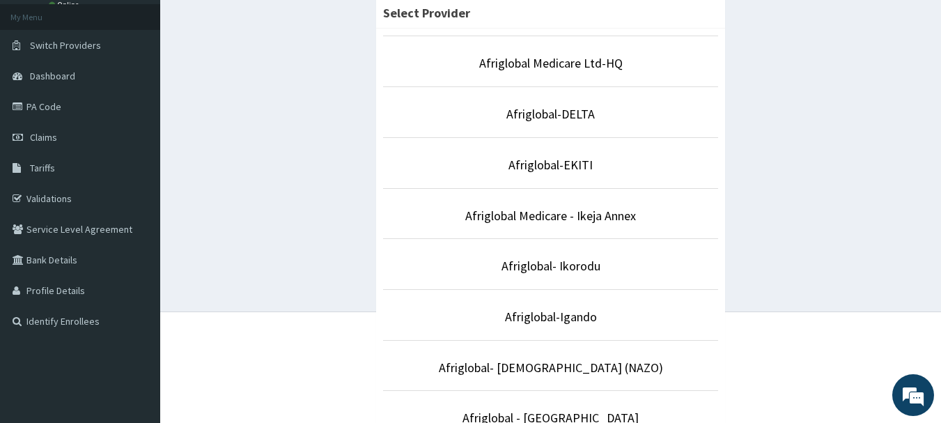
scroll to position [70, 0]
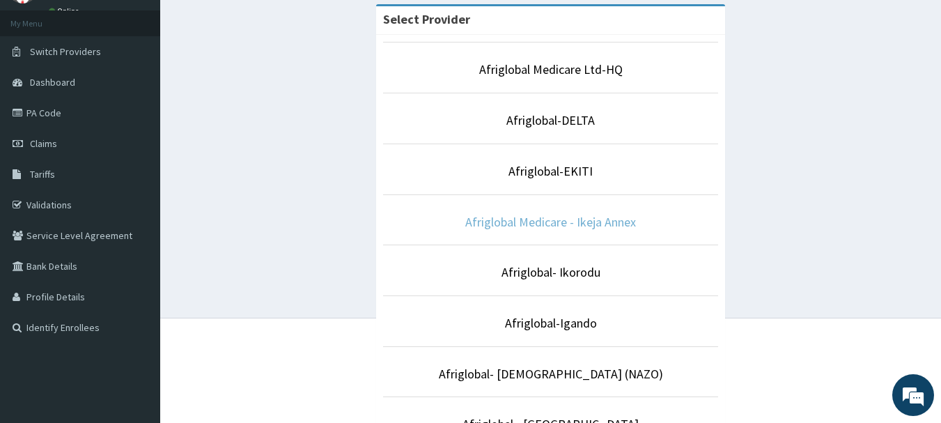
click at [599, 219] on link "Afriglobal Medicare - Ikeja Annex" at bounding box center [550, 222] width 171 height 16
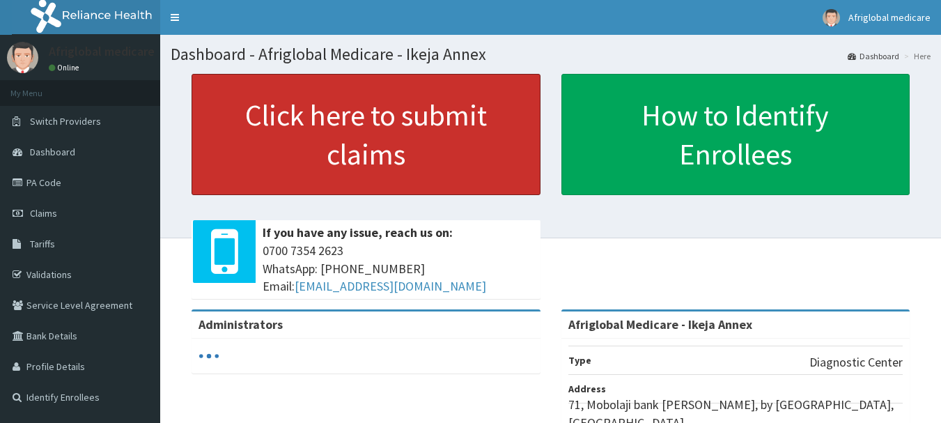
click at [404, 142] on link "Click here to submit claims" at bounding box center [366, 134] width 349 height 121
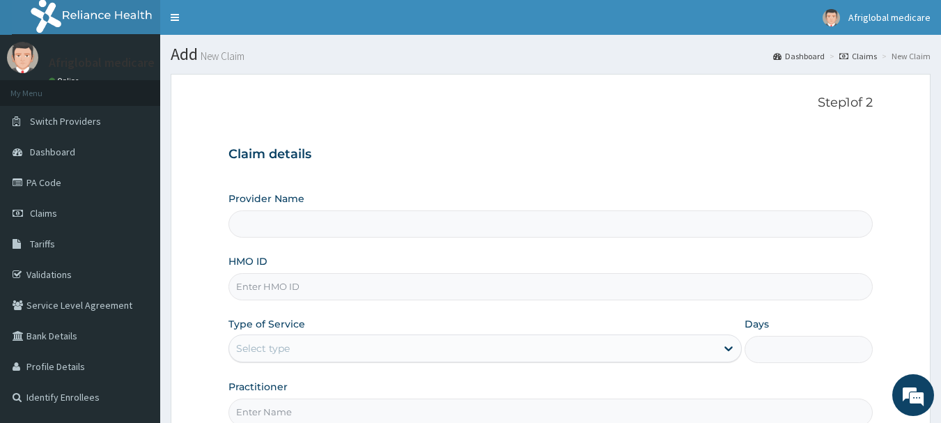
click at [313, 291] on input "HMO ID" at bounding box center [551, 286] width 645 height 27
type input "QZE/10026/A"
type input "Afriglobal Medicare - Ikeja Annex"
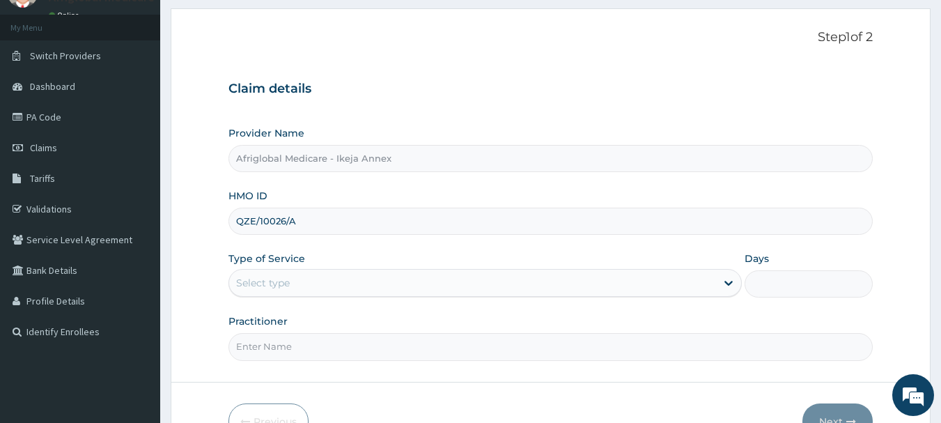
scroll to position [150, 0]
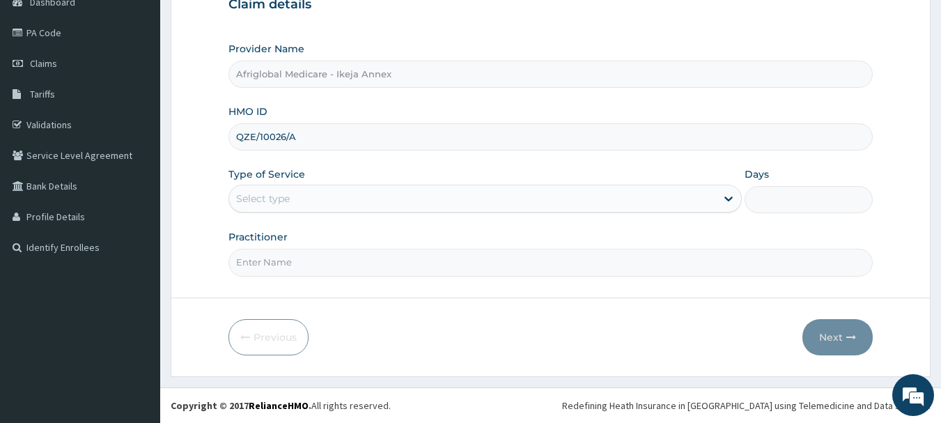
type input "QZE/10026/A"
click at [300, 194] on div "Select type" at bounding box center [472, 198] width 487 height 22
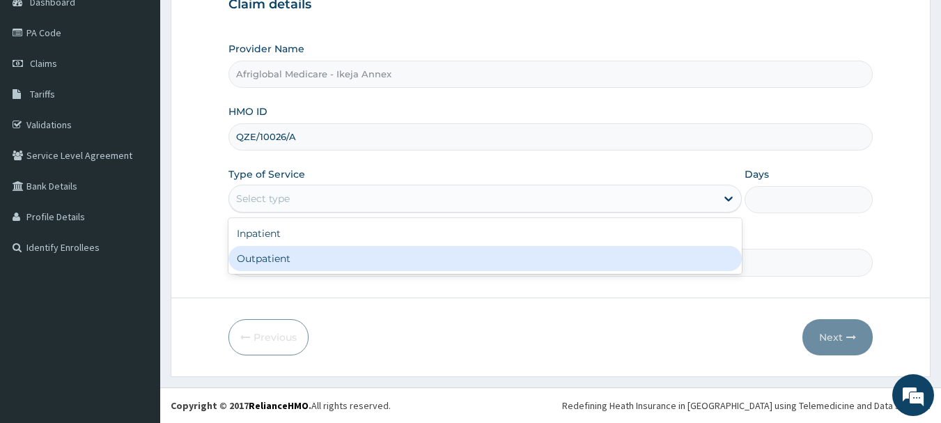
click at [301, 254] on div "Outpatient" at bounding box center [486, 258] width 514 height 25
type input "1"
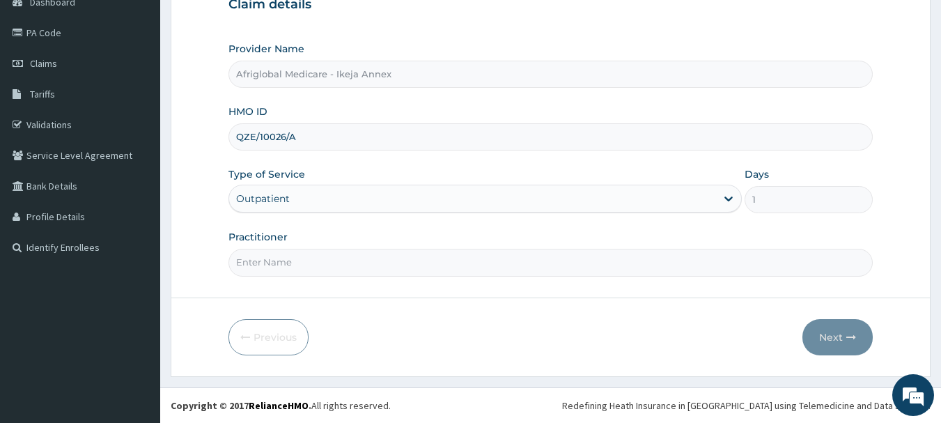
click at [294, 273] on input "Practitioner" at bounding box center [551, 262] width 645 height 27
type input "AML"
click at [829, 340] on button "Next" at bounding box center [838, 337] width 70 height 36
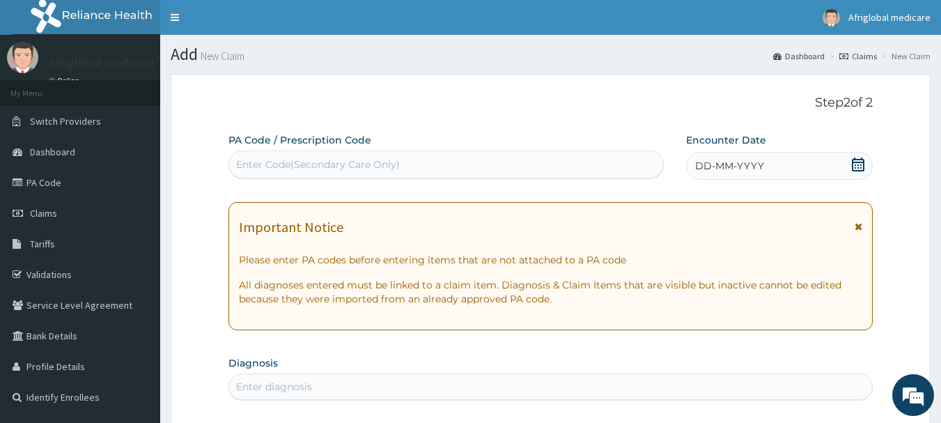
scroll to position [0, 0]
click at [238, 166] on div "Enter Code(Secondary Care Only)" at bounding box center [318, 164] width 164 height 14
paste input "PA/2CDD6D"
type input "PA/2CDD6D"
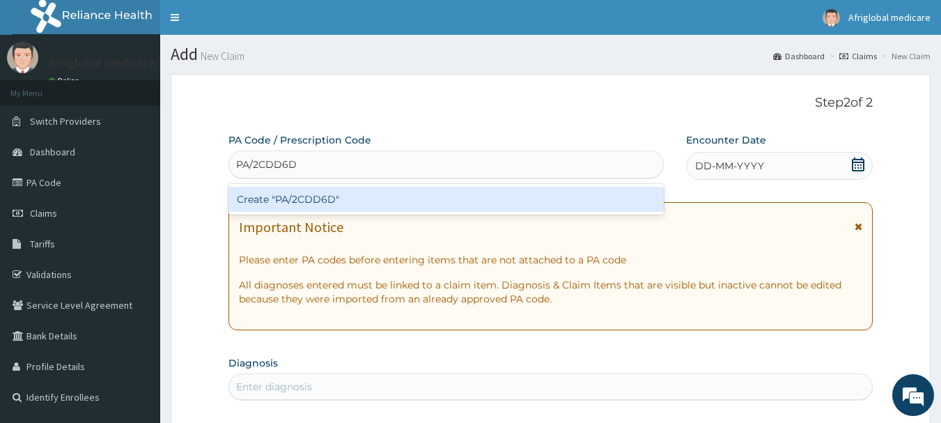
click at [257, 194] on div "Create "PA/2CDD6D"" at bounding box center [447, 199] width 436 height 25
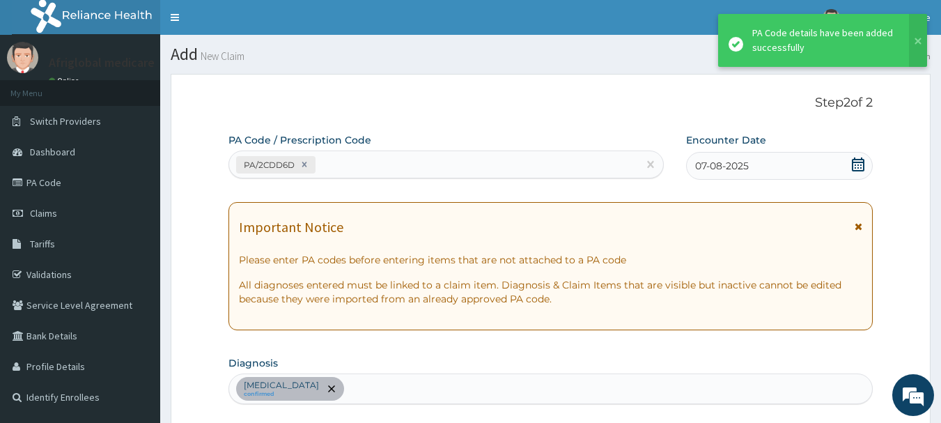
scroll to position [369, 0]
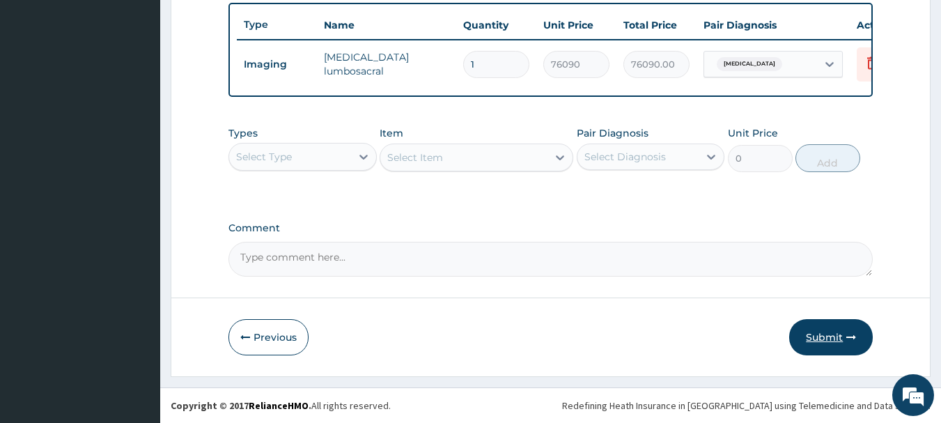
click at [838, 340] on button "Submit" at bounding box center [831, 337] width 84 height 36
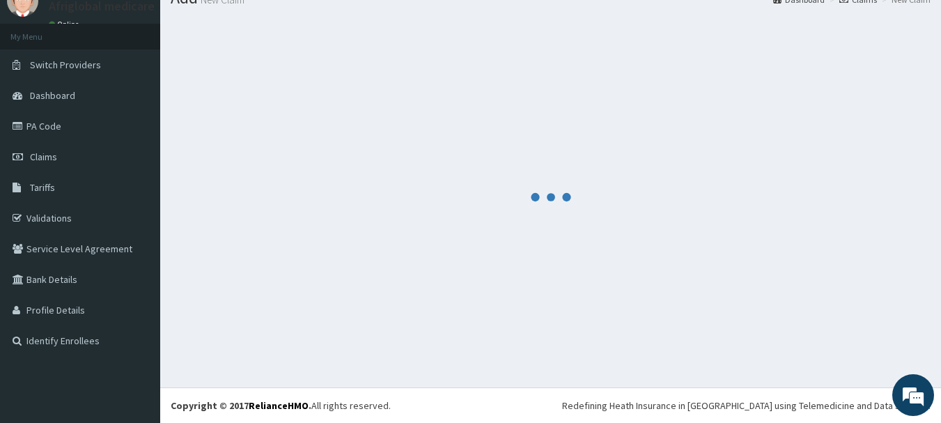
scroll to position [56, 0]
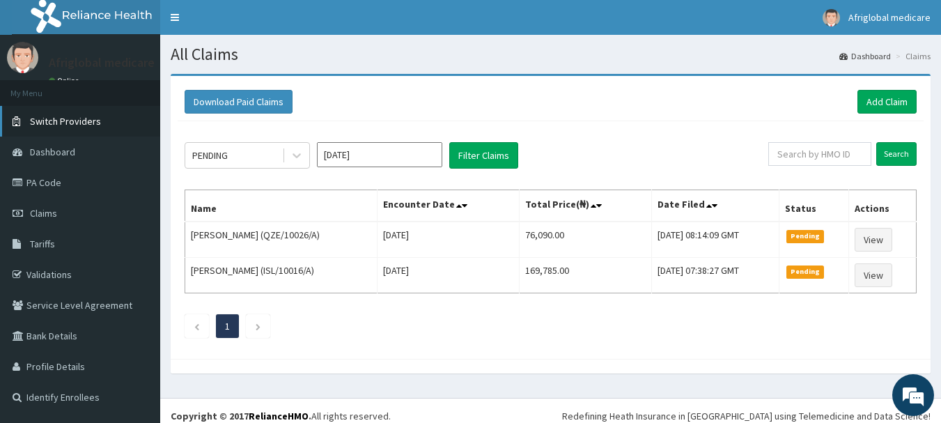
click at [13, 117] on icon at bounding box center [20, 121] width 14 height 10
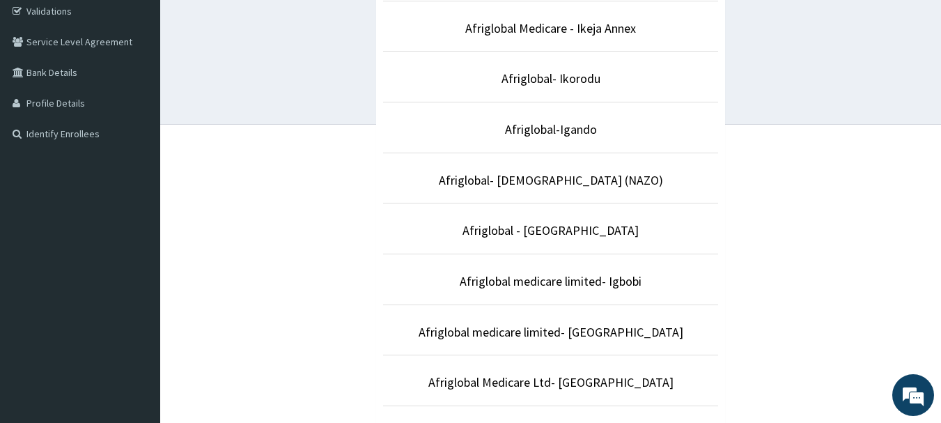
scroll to position [348, 0]
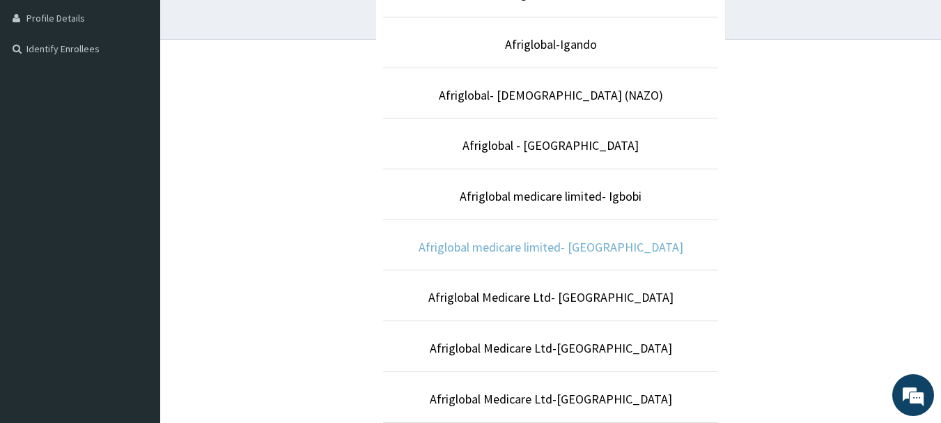
click at [587, 247] on link "Afriglobal medicare limited- [GEOGRAPHIC_DATA]" at bounding box center [551, 247] width 265 height 16
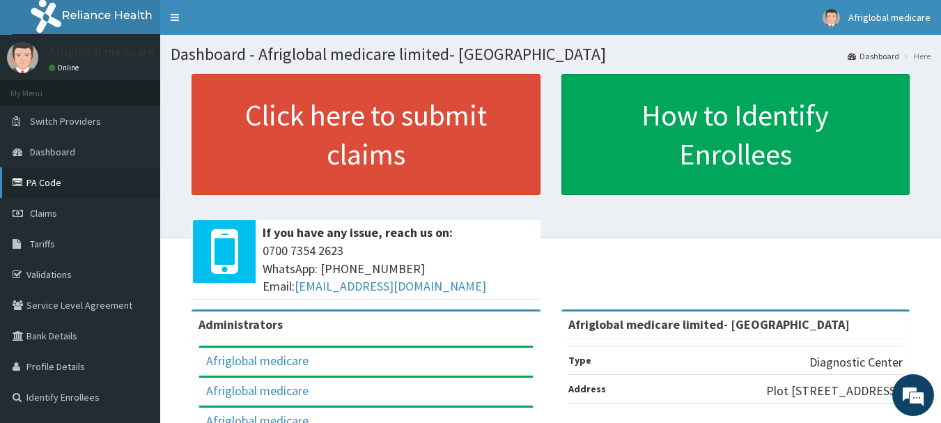
click at [26, 183] on icon at bounding box center [20, 183] width 14 height 10
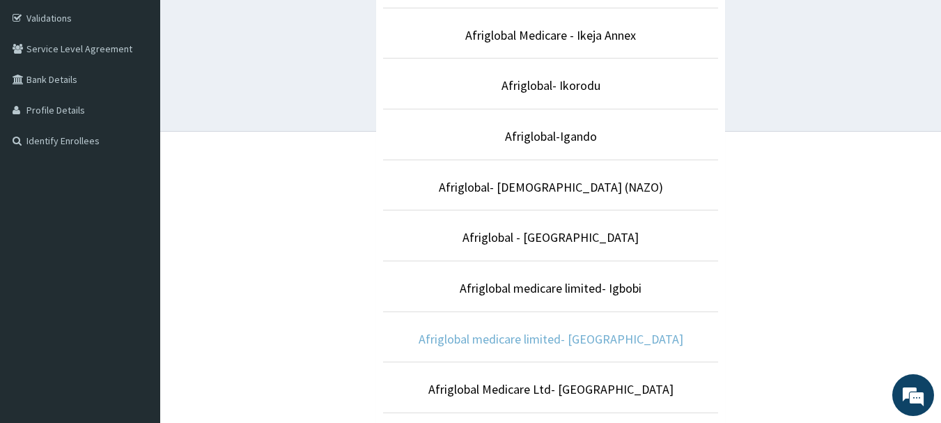
scroll to position [348, 0]
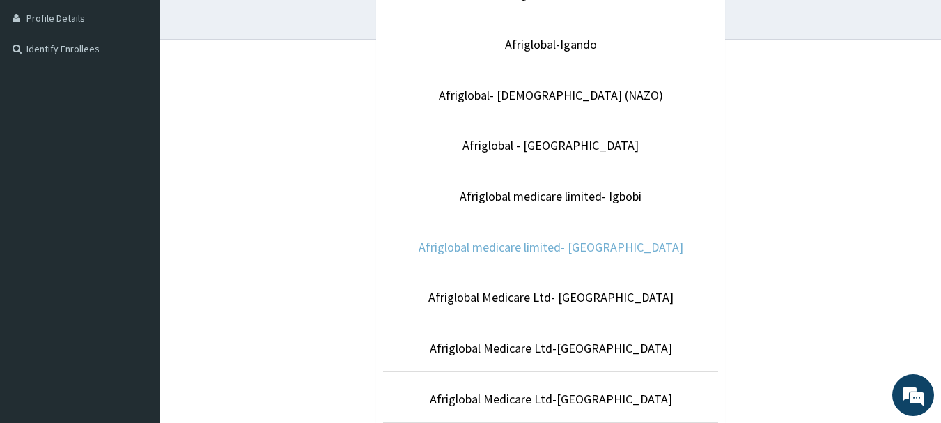
click at [576, 246] on link "Afriglobal medicare limited- [GEOGRAPHIC_DATA]" at bounding box center [551, 247] width 265 height 16
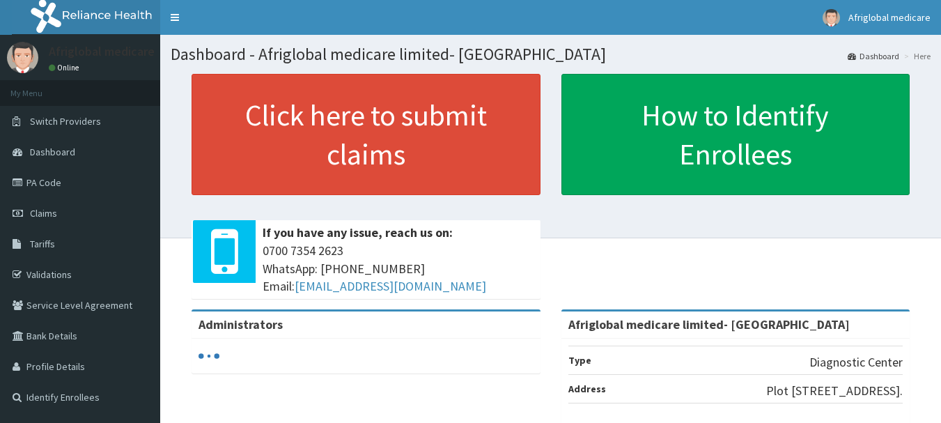
click at [383, 162] on link "Click here to submit claims" at bounding box center [366, 134] width 349 height 121
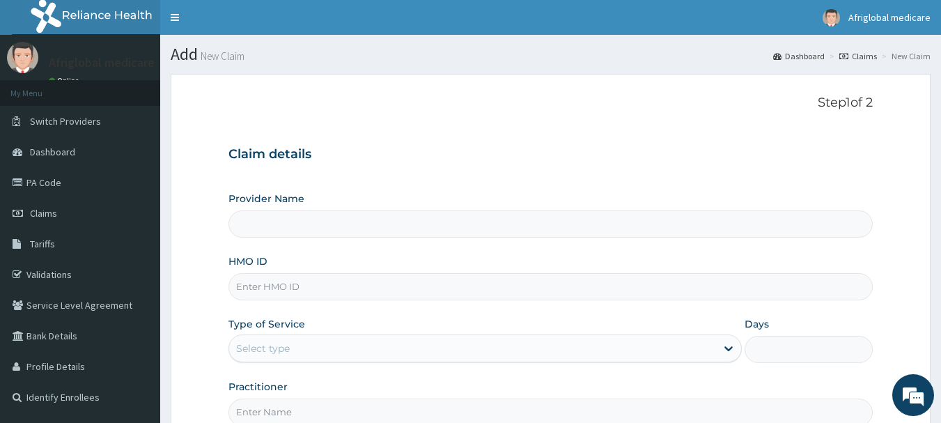
click at [260, 289] on input "HMO ID" at bounding box center [551, 286] width 645 height 27
paste input "bup/10035/a"
type input "bup/10035/a"
type input "Afriglobal medicare limited- [GEOGRAPHIC_DATA]"
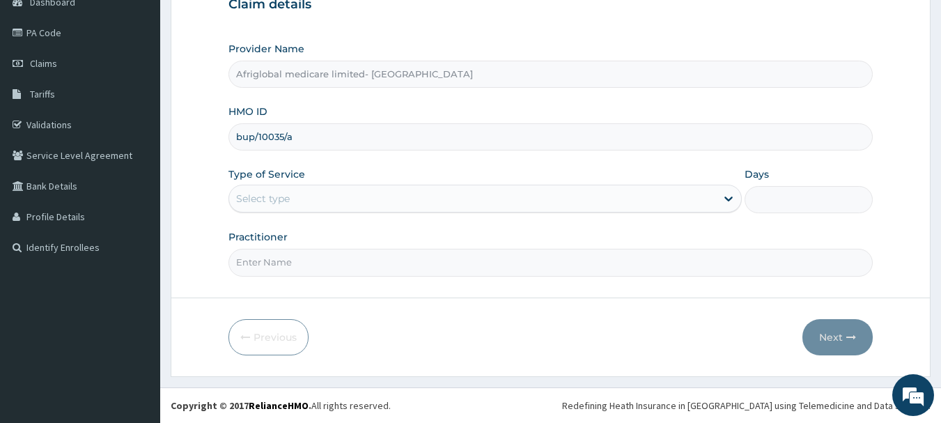
type input "bup/10035/a"
click at [284, 192] on div "Select type" at bounding box center [263, 199] width 54 height 14
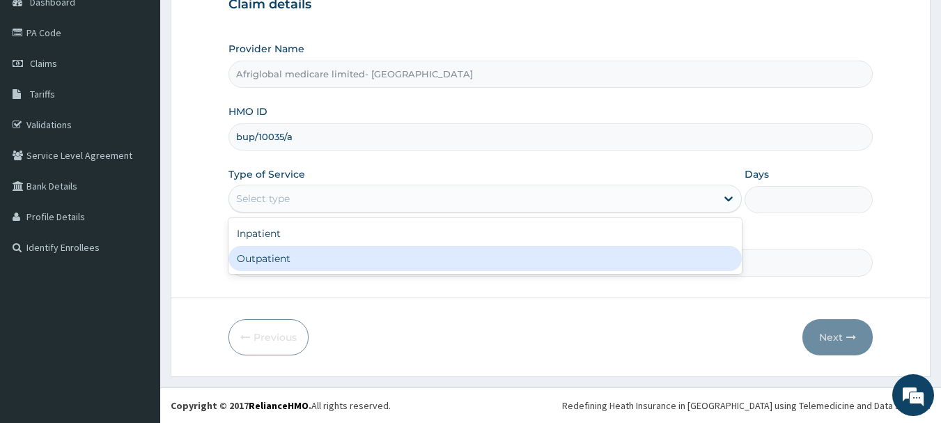
click at [300, 259] on div "Outpatient" at bounding box center [486, 258] width 514 height 25
type input "1"
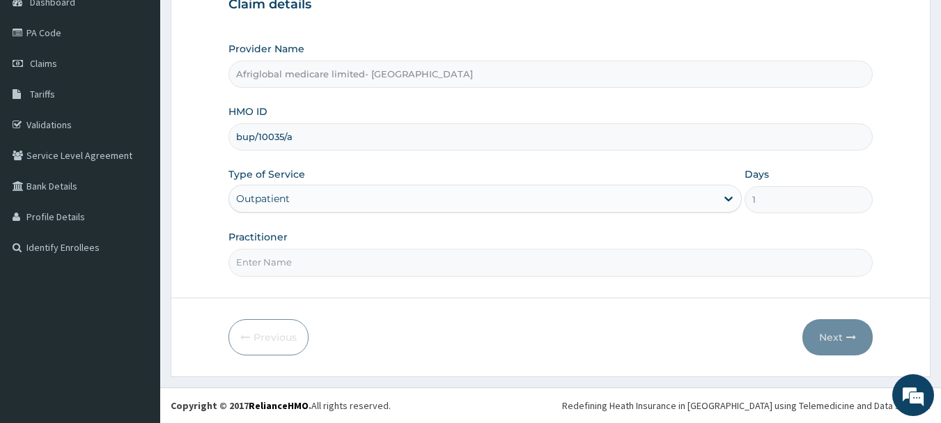
click at [300, 277] on form "Step 1 of 2 Claim details Provider Name Afriglobal medicare limited- [GEOGRAPHI…" at bounding box center [551, 150] width 760 height 452
click at [295, 259] on input "Practitioner" at bounding box center [551, 262] width 645 height 27
type input "AML"
click at [833, 341] on button "Next" at bounding box center [838, 337] width 70 height 36
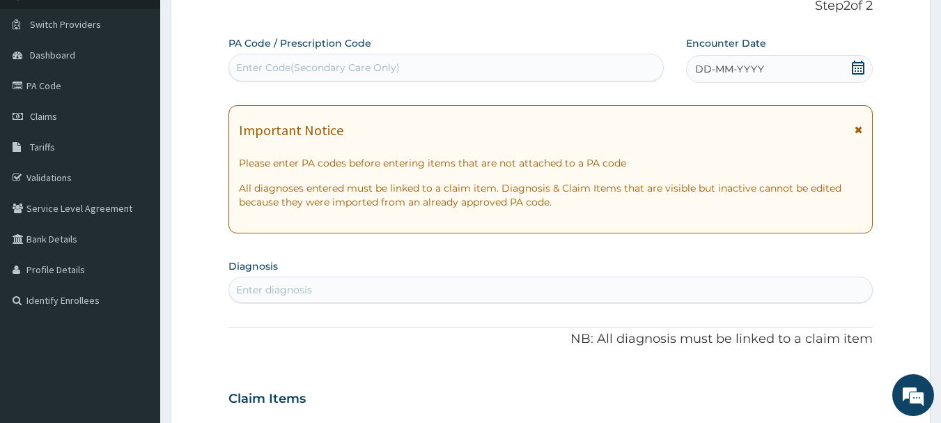
scroll to position [10, 0]
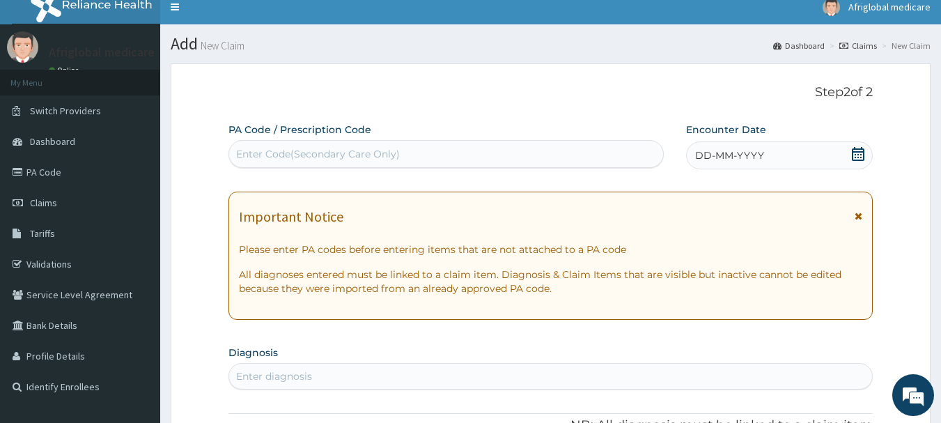
click at [327, 149] on div "Enter Code(Secondary Care Only)" at bounding box center [318, 154] width 164 height 14
paste input "PA/89518B"
type input "PA/89518B"
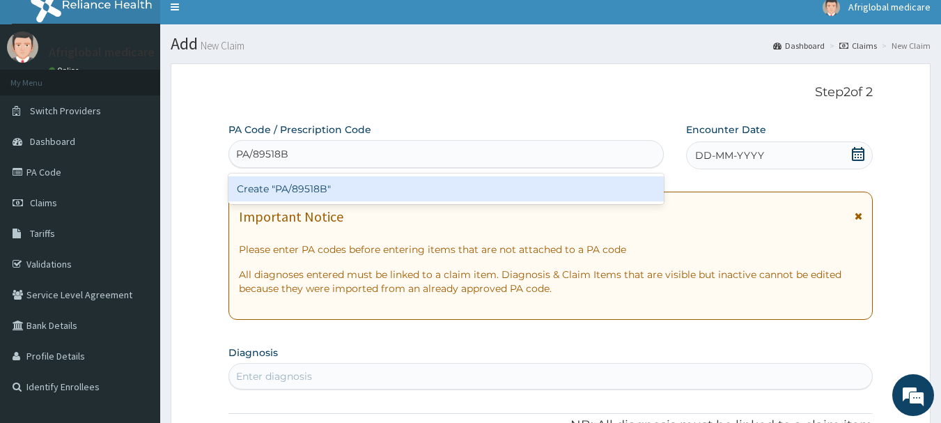
click at [310, 190] on div "Create "PA/89518B"" at bounding box center [447, 188] width 436 height 25
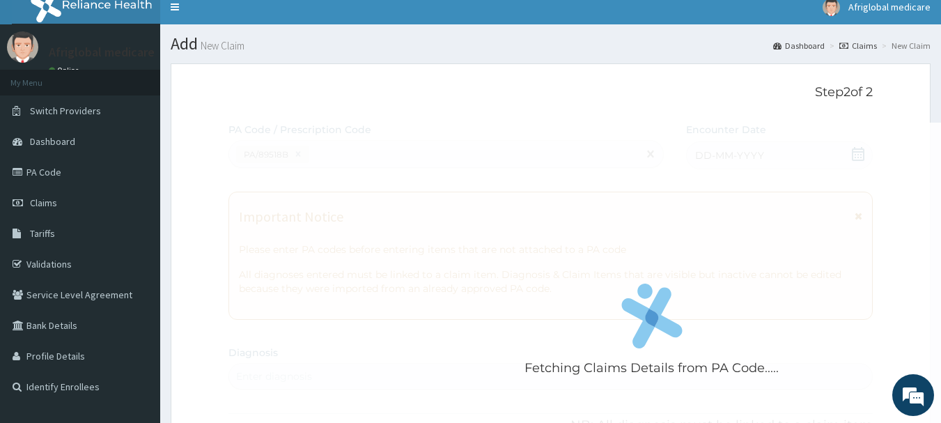
scroll to position [371, 0]
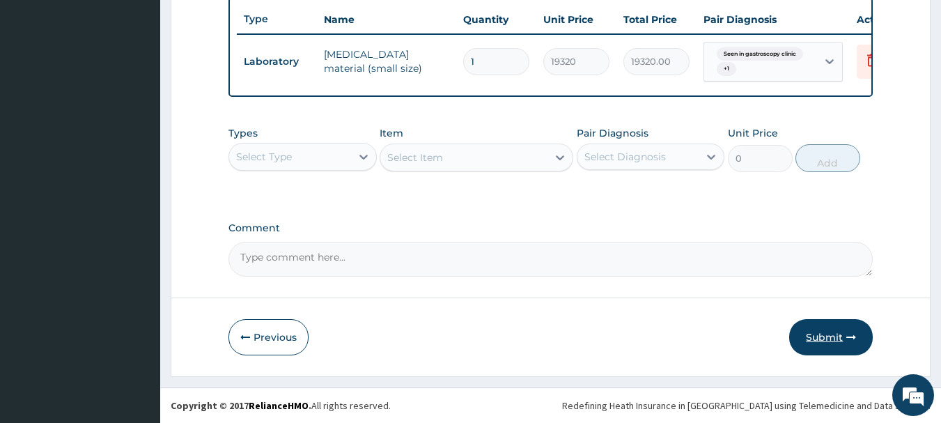
click at [805, 332] on button "Submit" at bounding box center [831, 337] width 84 height 36
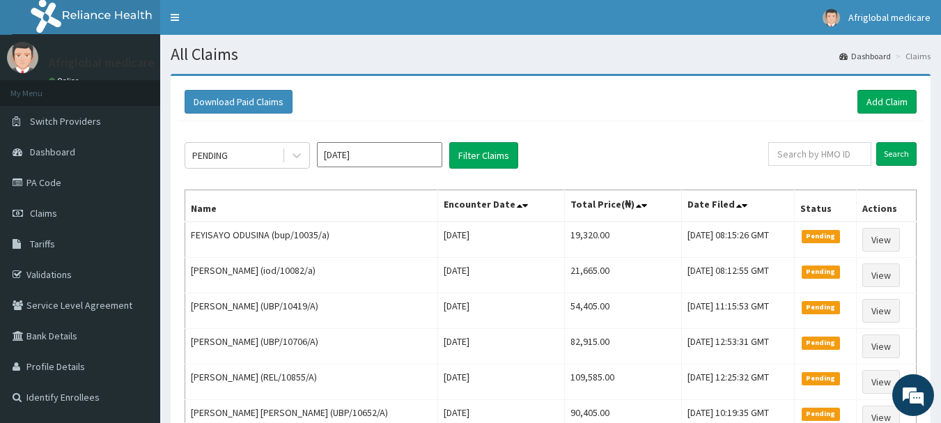
click at [854, 105] on div "Download Paid Claims Add Claim" at bounding box center [551, 102] width 732 height 24
click at [872, 106] on link "Add Claim" at bounding box center [887, 102] width 59 height 24
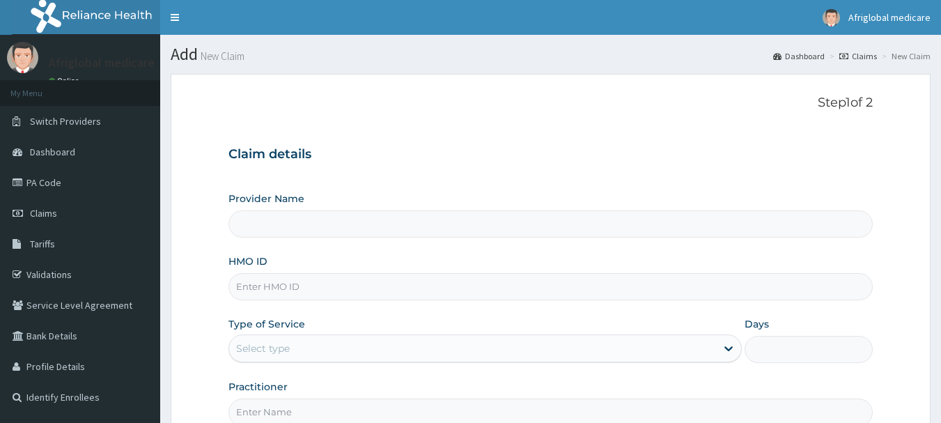
click at [260, 289] on input "HMO ID" at bounding box center [551, 286] width 645 height 27
paste input "COO/10015/C"
type input "COO/10015/C"
type input "Afriglobal medicare limited- [GEOGRAPHIC_DATA]"
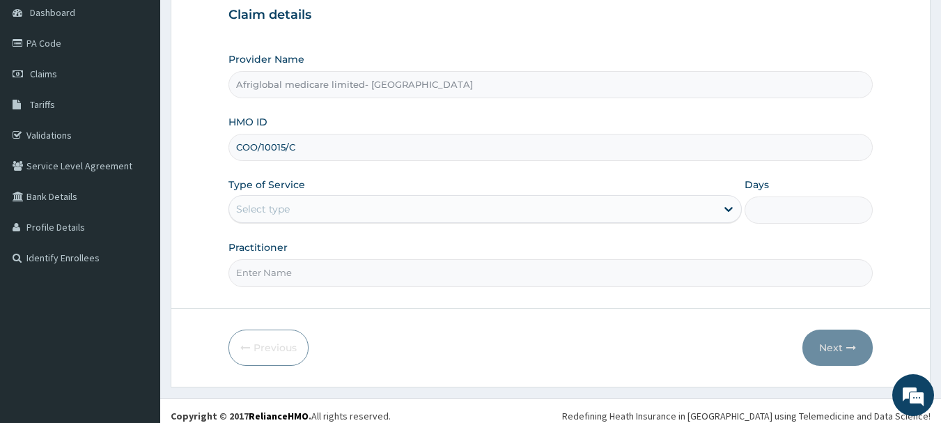
scroll to position [150, 0]
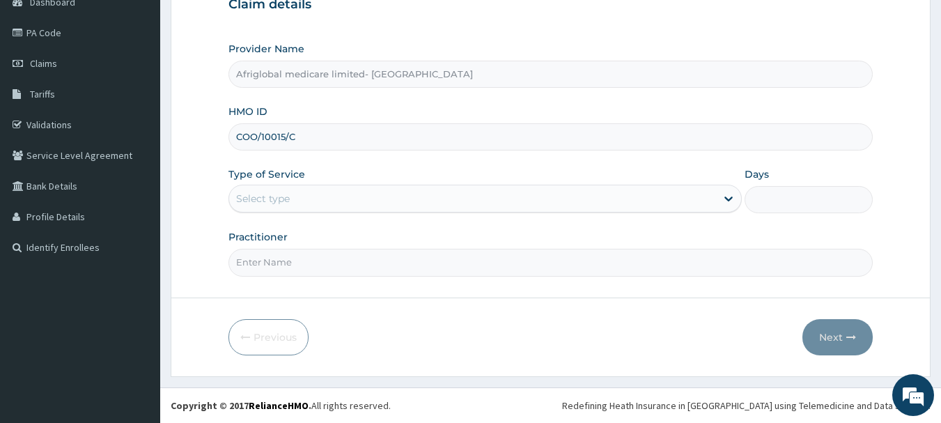
type input "COO/10015/C"
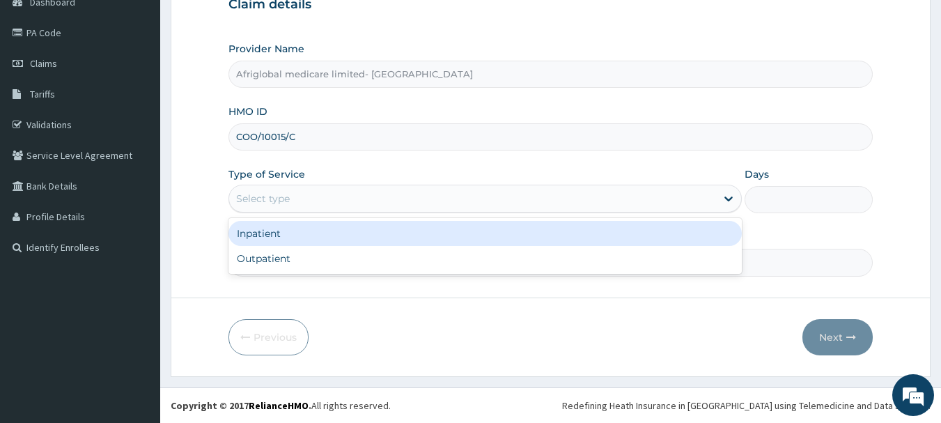
click at [265, 190] on div "Select type" at bounding box center [472, 198] width 487 height 22
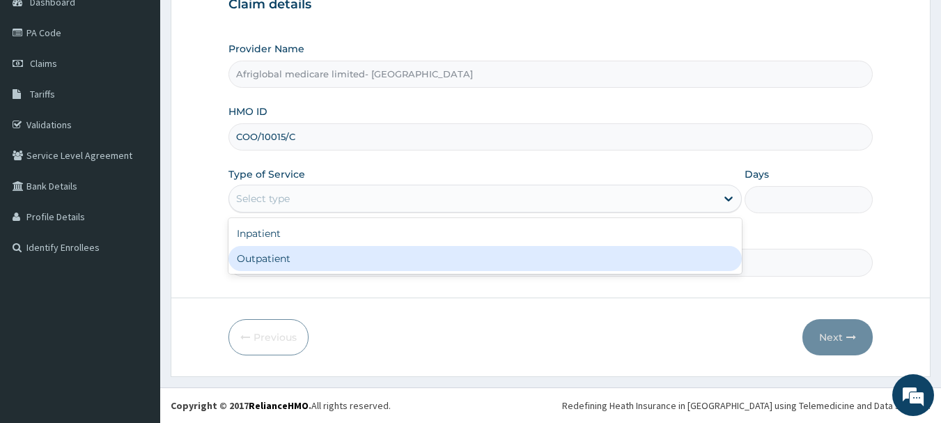
click at [272, 254] on div "Outpatient" at bounding box center [486, 258] width 514 height 25
type input "1"
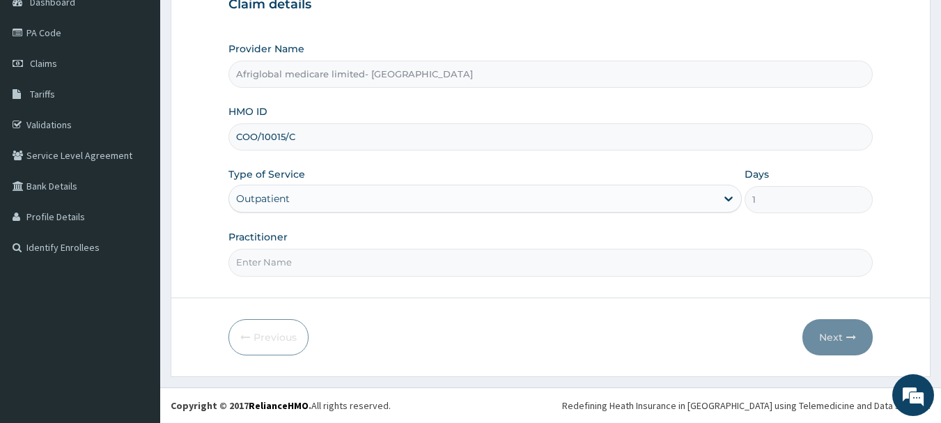
click at [272, 262] on input "Practitioner" at bounding box center [551, 262] width 645 height 27
type input "AML"
click at [845, 332] on button "Next" at bounding box center [838, 337] width 70 height 36
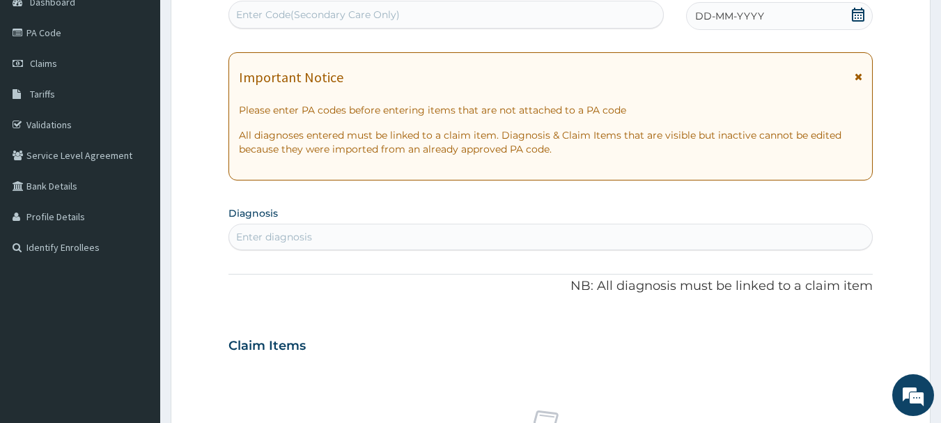
scroll to position [0, 0]
click at [277, 24] on div "Enter Code(Secondary Care Only)" at bounding box center [446, 14] width 435 height 22
paste input "PA/0C39BB"
type input "PA/0C39BB"
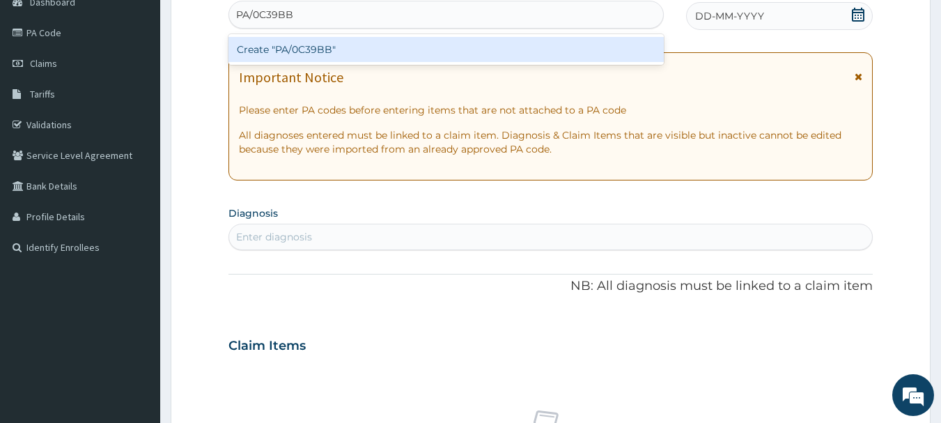
click at [290, 60] on div "Create "PA/0C39BB"" at bounding box center [447, 49] width 436 height 25
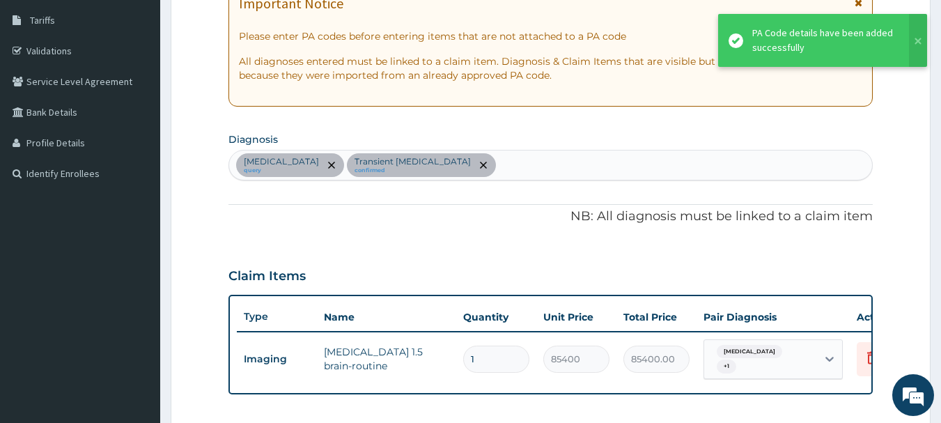
scroll to position [310, 0]
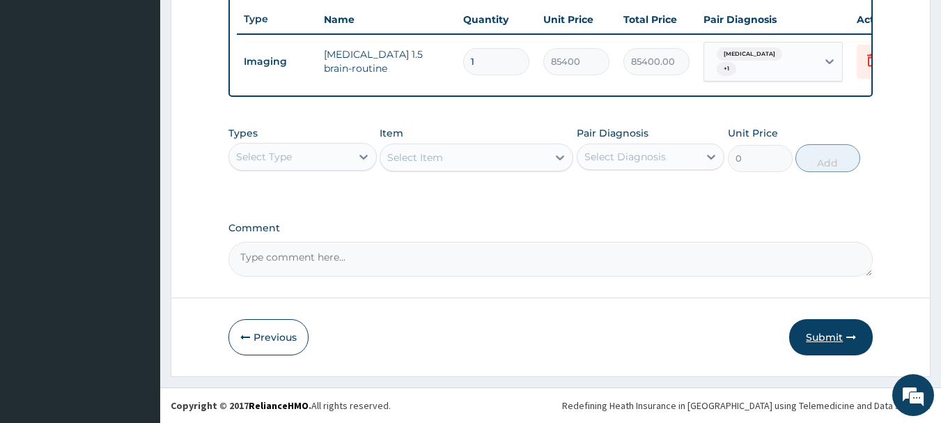
click at [831, 339] on button "Submit" at bounding box center [831, 337] width 84 height 36
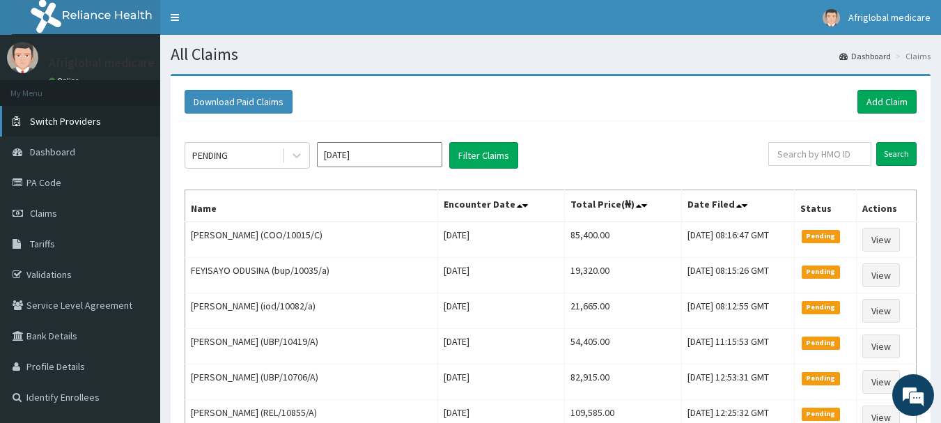
click at [72, 125] on span "Switch Providers" at bounding box center [65, 121] width 71 height 13
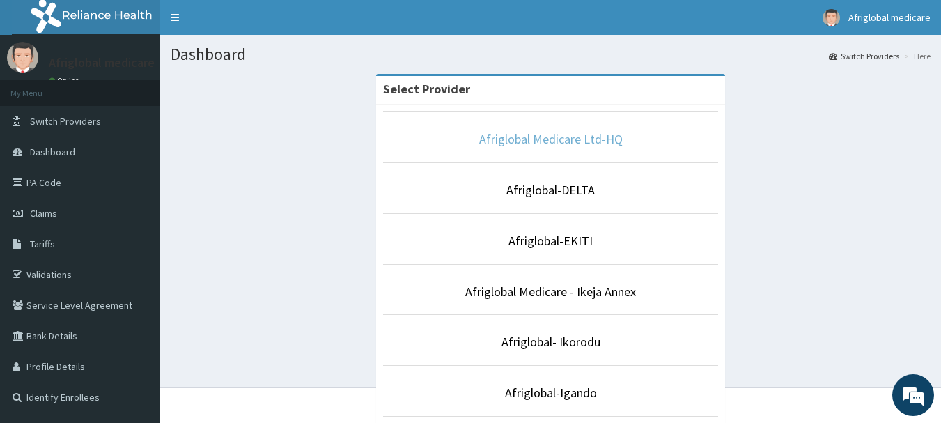
click at [528, 138] on link "Afriglobal Medicare Ltd-HQ" at bounding box center [551, 139] width 144 height 16
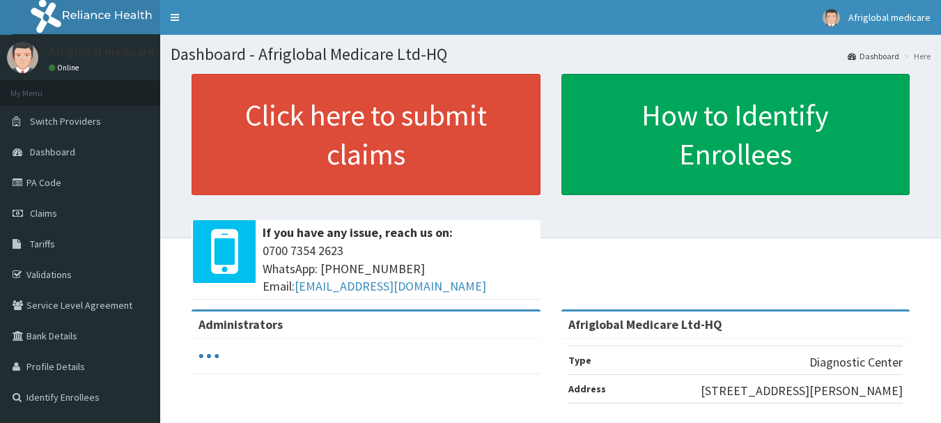
click at [43, 185] on link "PA Code" at bounding box center [80, 182] width 160 height 31
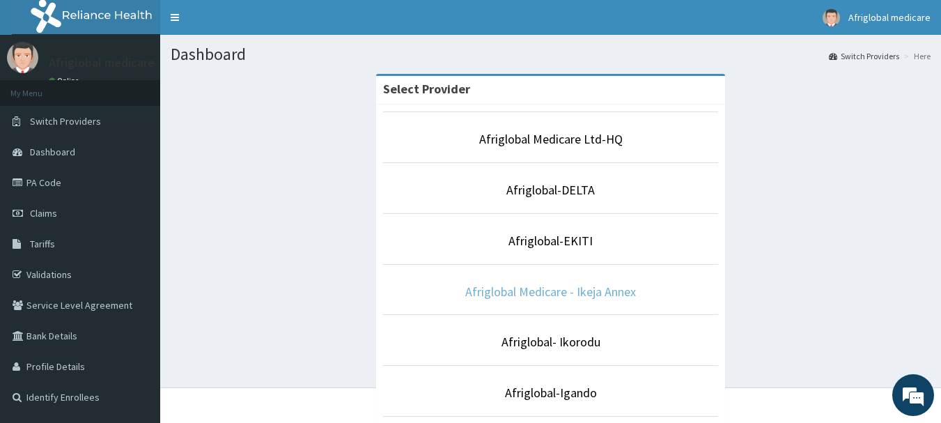
click at [592, 290] on link "Afriglobal Medicare - Ikeja Annex" at bounding box center [550, 292] width 171 height 16
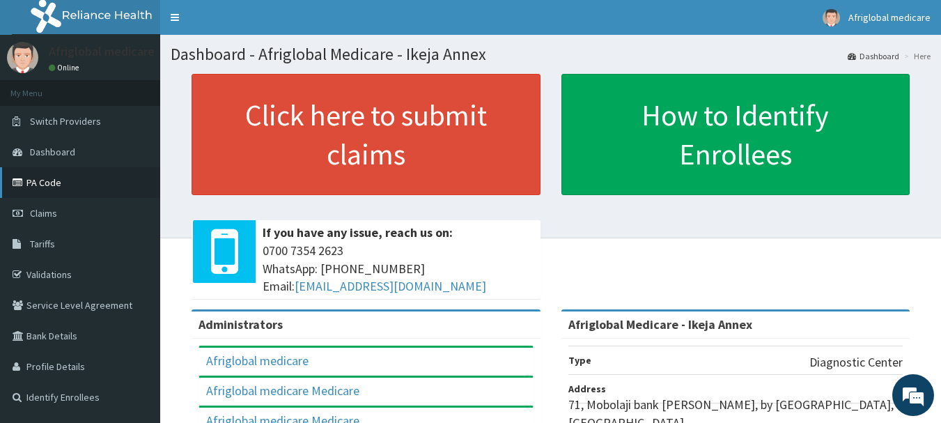
click at [53, 183] on link "PA Code" at bounding box center [80, 182] width 160 height 31
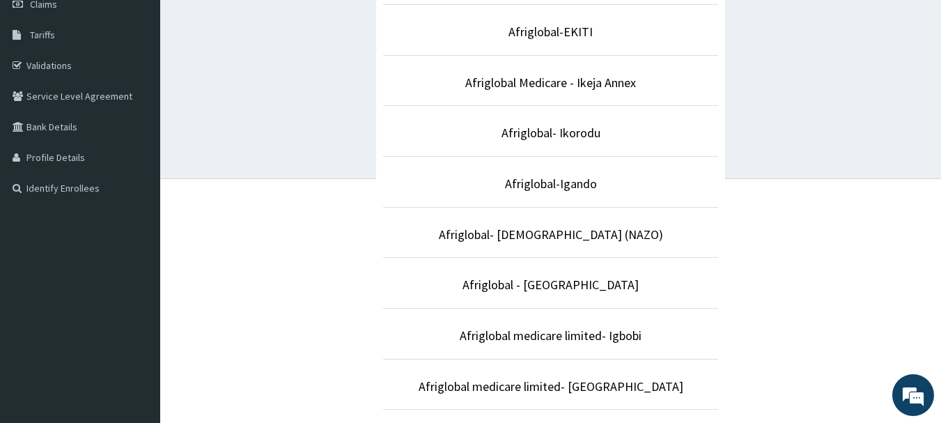
scroll to position [279, 0]
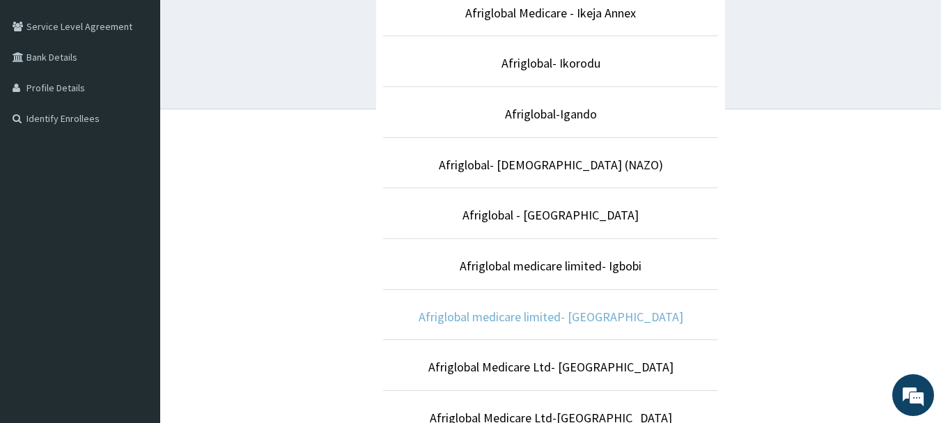
click at [553, 317] on link "Afriglobal medicare limited- Victoria island" at bounding box center [551, 317] width 265 height 16
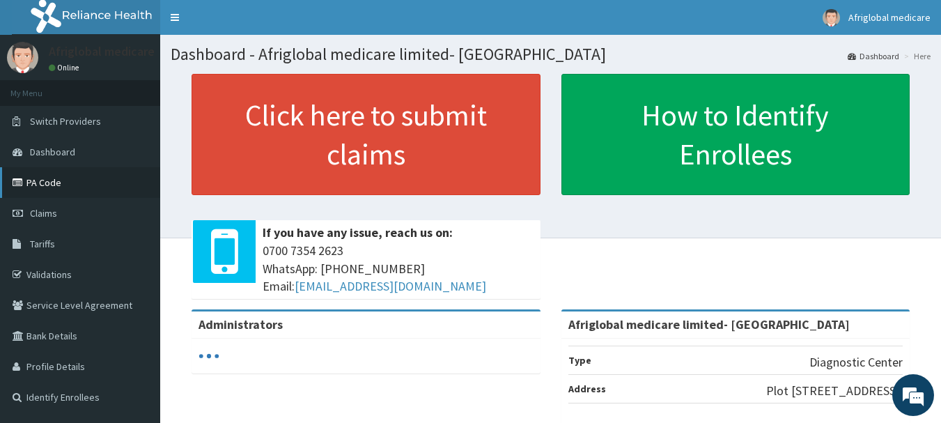
click at [56, 183] on link "PA Code" at bounding box center [80, 182] width 160 height 31
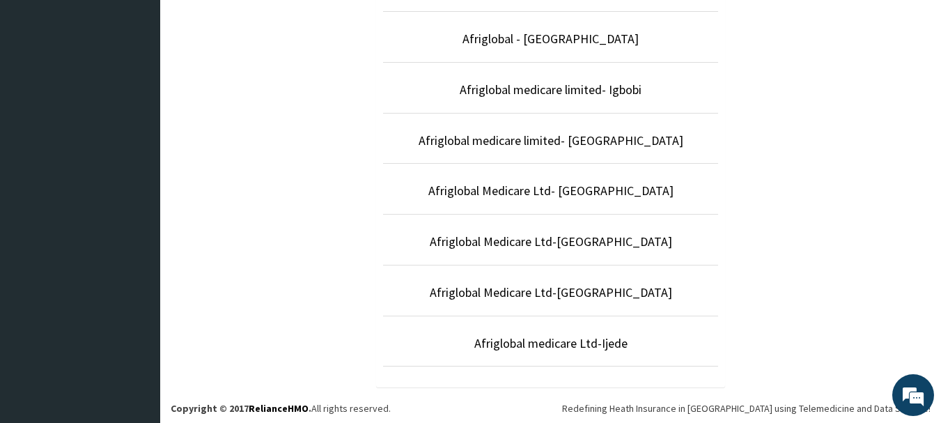
scroll to position [458, 0]
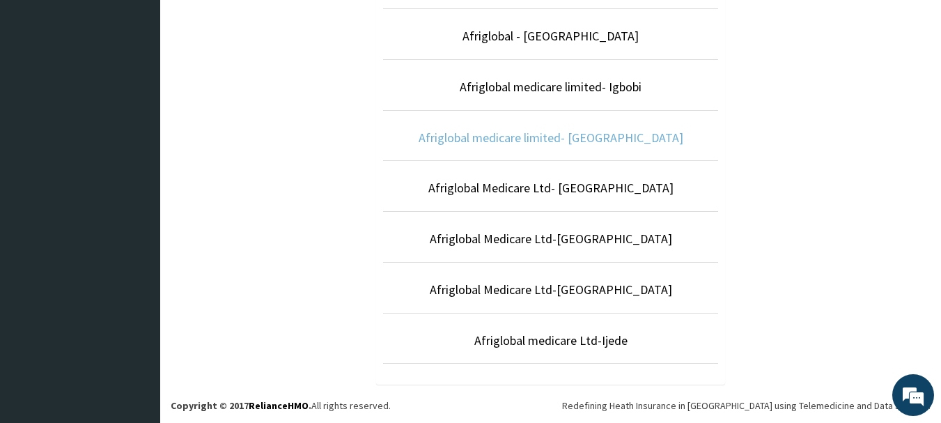
click at [595, 137] on link "Afriglobal medicare limited- [GEOGRAPHIC_DATA]" at bounding box center [551, 138] width 265 height 16
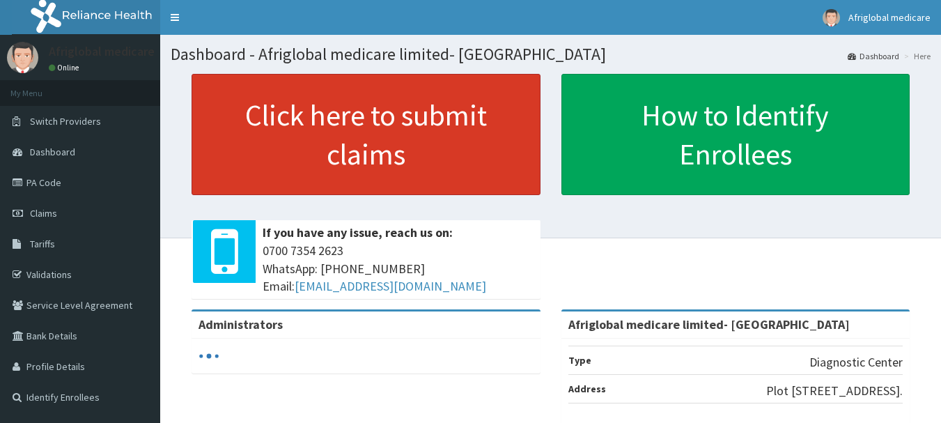
click at [323, 151] on link "Click here to submit claims" at bounding box center [366, 134] width 349 height 121
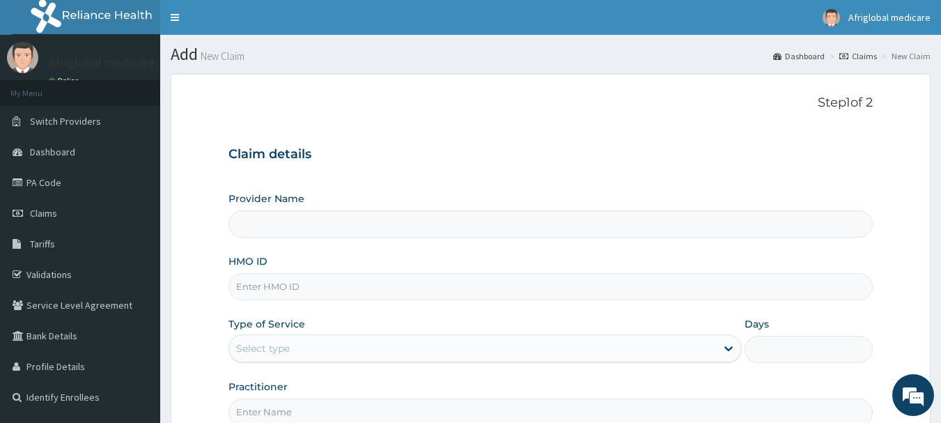
click at [265, 284] on input "HMO ID" at bounding box center [551, 286] width 645 height 27
paste input "pey/10007/a"
type input "pey/10007/a"
type input "Afriglobal medicare limited- Victoria island"
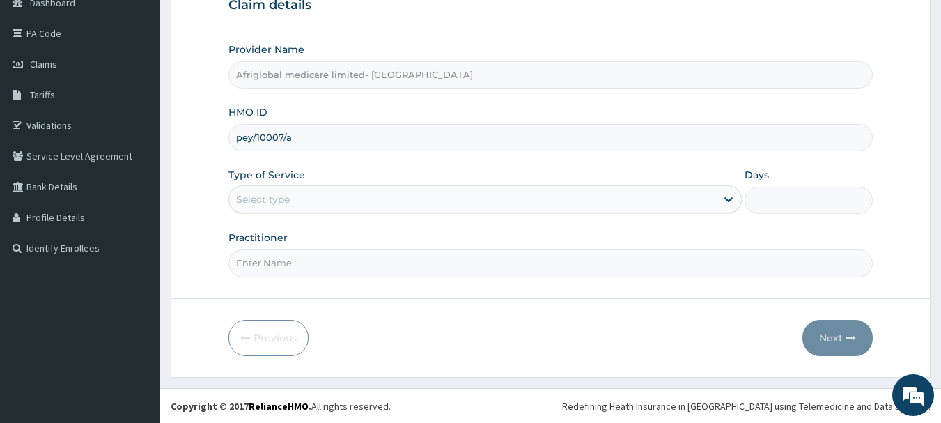
scroll to position [150, 0]
type input "pey/10007/a"
click at [282, 192] on div "Select type" at bounding box center [263, 199] width 54 height 14
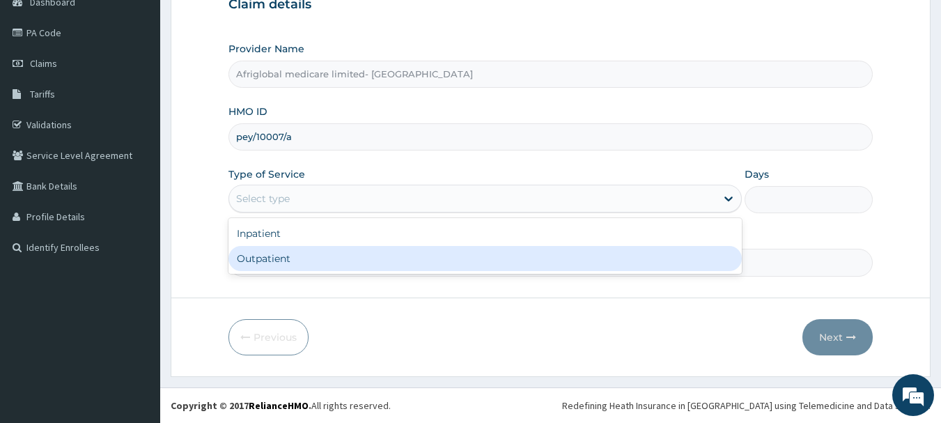
click at [292, 259] on div "Outpatient" at bounding box center [486, 258] width 514 height 25
type input "1"
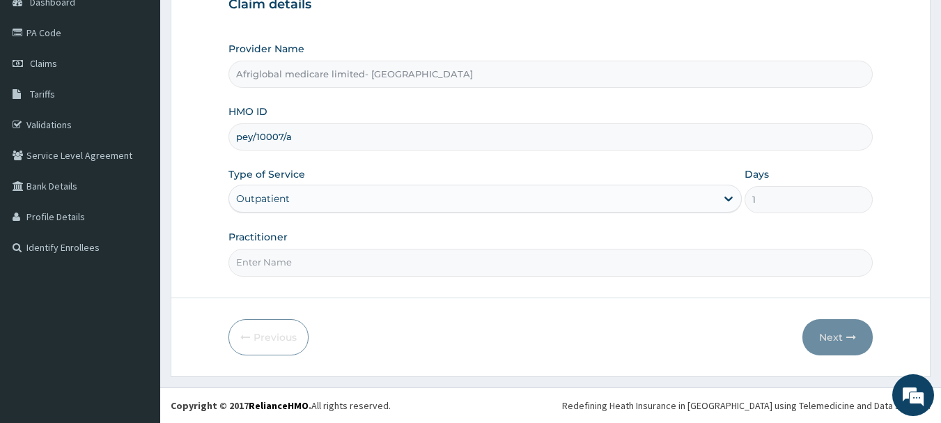
click at [290, 263] on input "Practitioner" at bounding box center [551, 262] width 645 height 27
type input "AML"
click at [813, 339] on button "Next" at bounding box center [838, 337] width 70 height 36
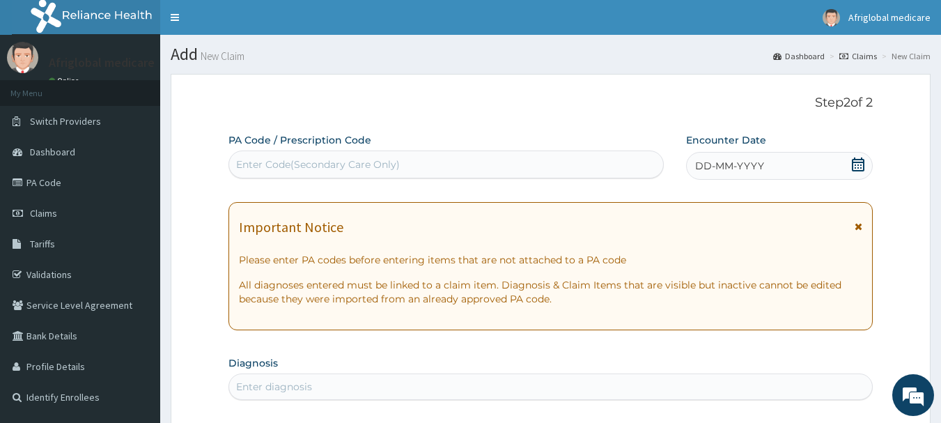
scroll to position [0, 0]
click at [316, 172] on div "Enter Code(Secondary Care Only)" at bounding box center [446, 164] width 435 height 22
paste input "PA/02153E"
type input "PA/02153E"
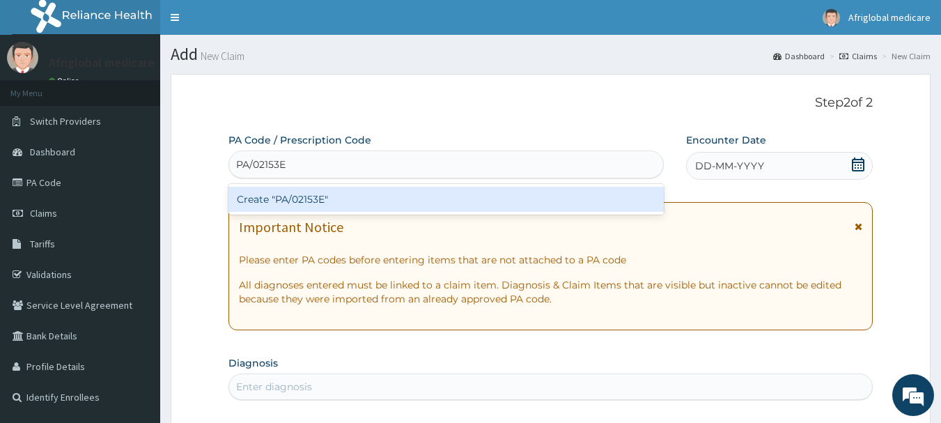
click at [324, 199] on div "Create "PA/02153E"" at bounding box center [447, 199] width 436 height 25
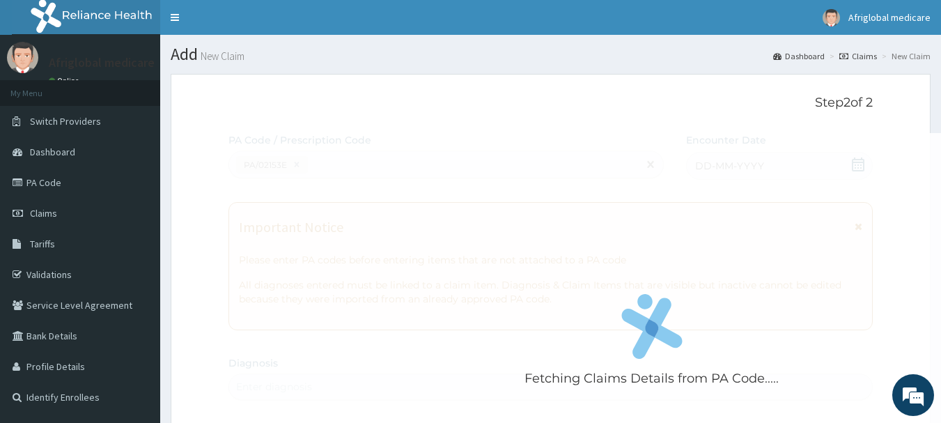
scroll to position [369, 0]
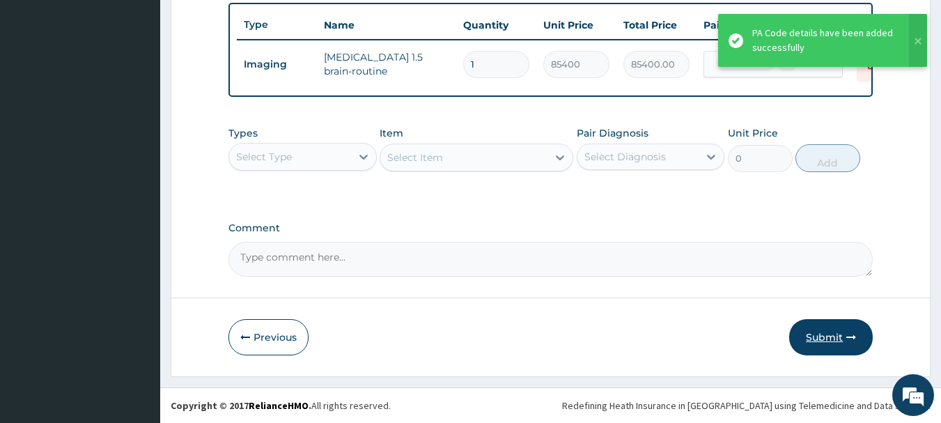
click at [797, 337] on button "Submit" at bounding box center [831, 337] width 84 height 36
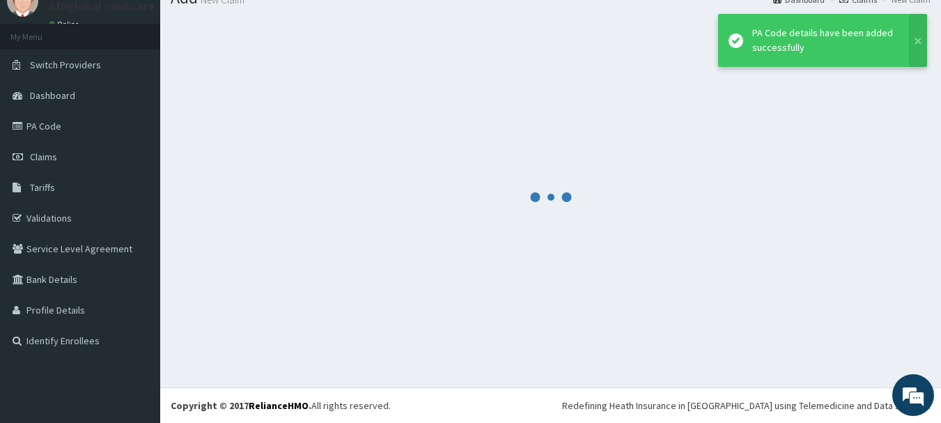
scroll to position [56, 0]
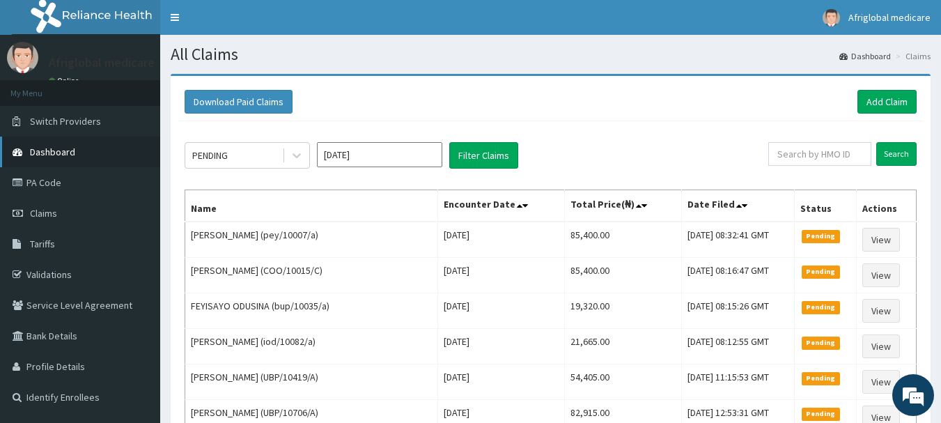
click at [69, 155] on span "Dashboard" at bounding box center [52, 152] width 45 height 13
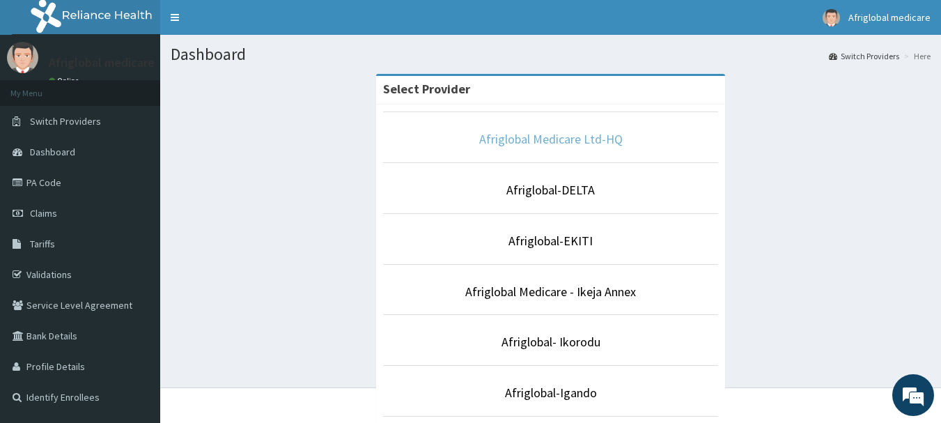
click at [514, 135] on link "Afriglobal Medicare Ltd-HQ" at bounding box center [551, 139] width 144 height 16
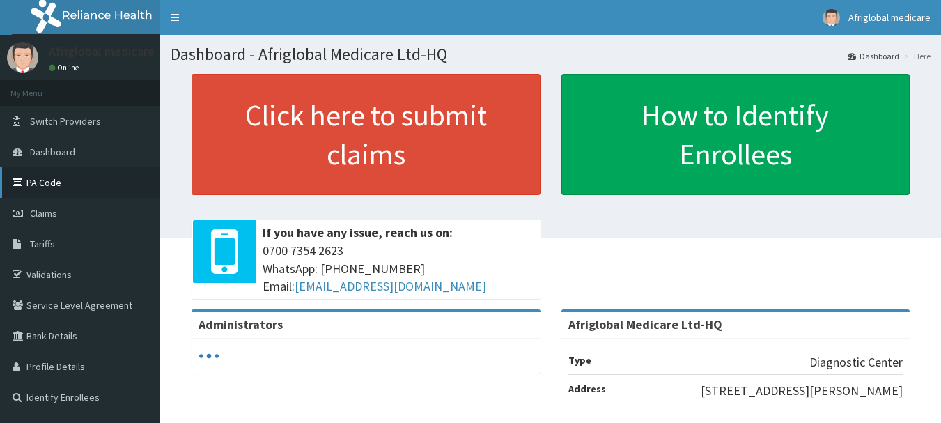
click at [75, 179] on link "PA Code" at bounding box center [80, 182] width 160 height 31
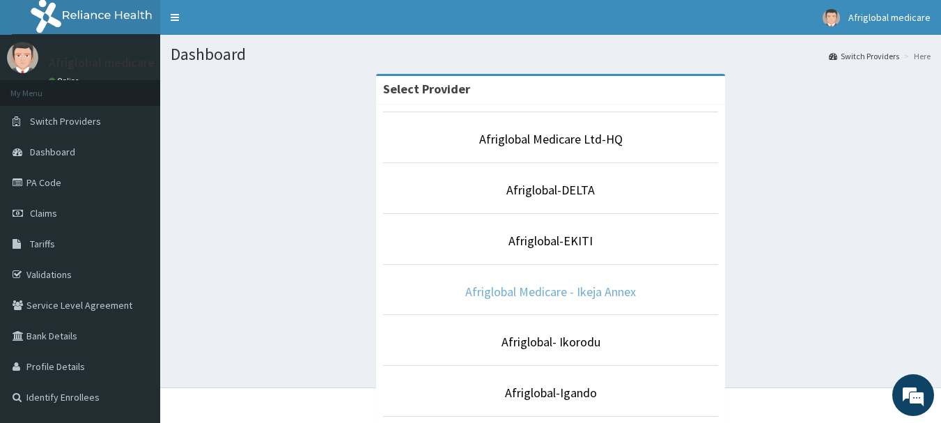
click at [499, 293] on link "Afriglobal Medicare - Ikeja Annex" at bounding box center [550, 292] width 171 height 16
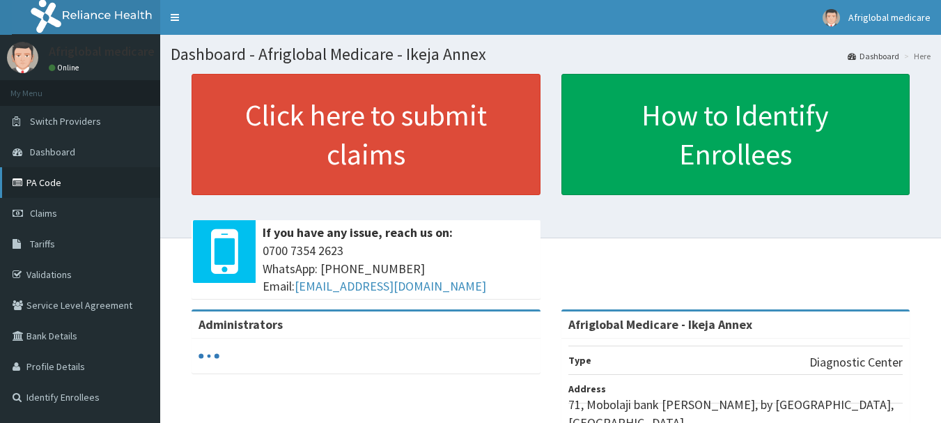
click at [43, 185] on link "PA Code" at bounding box center [80, 182] width 160 height 31
click at [60, 112] on link "Switch Providers" at bounding box center [80, 121] width 160 height 31
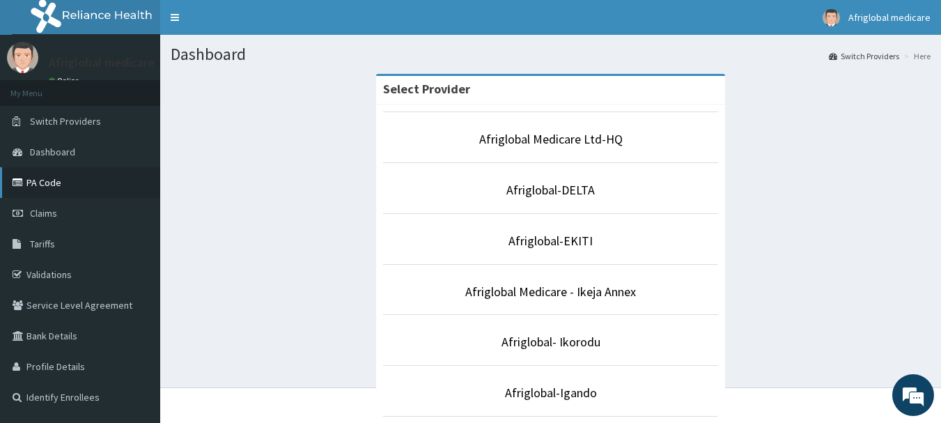
click at [62, 178] on link "PA Code" at bounding box center [80, 182] width 160 height 31
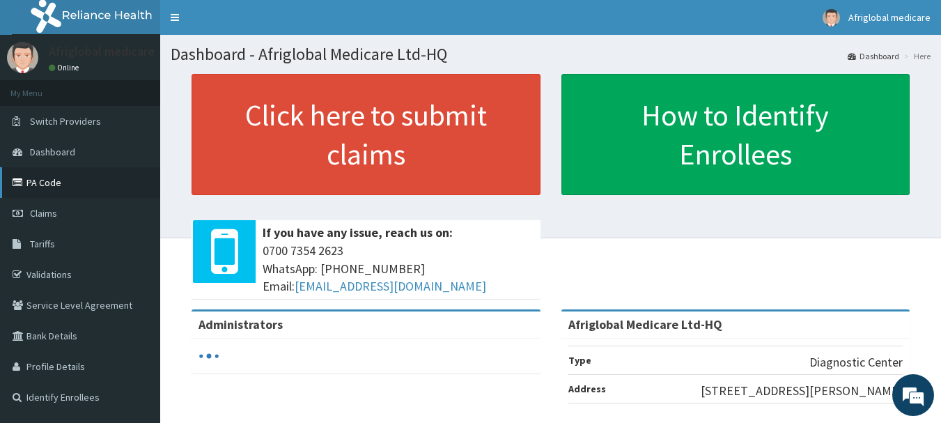
click at [67, 176] on link "PA Code" at bounding box center [80, 182] width 160 height 31
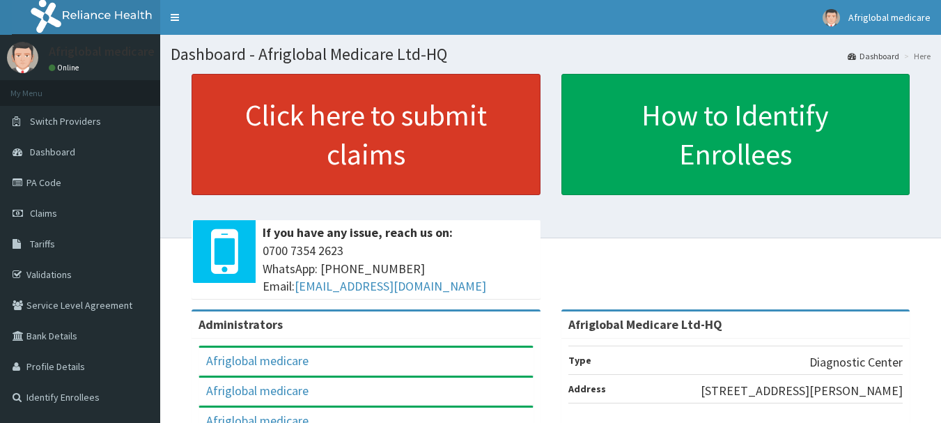
click at [341, 171] on link "Click here to submit claims" at bounding box center [366, 134] width 349 height 121
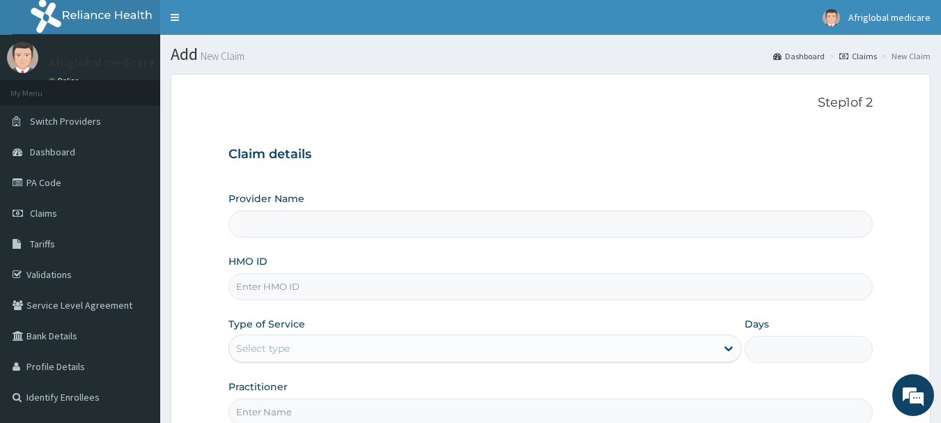
type input "Afriglobal Medicare Ltd-HQ"
click at [290, 288] on input "HMO ID" at bounding box center [551, 286] width 645 height 27
paste input "RET/21266/A"
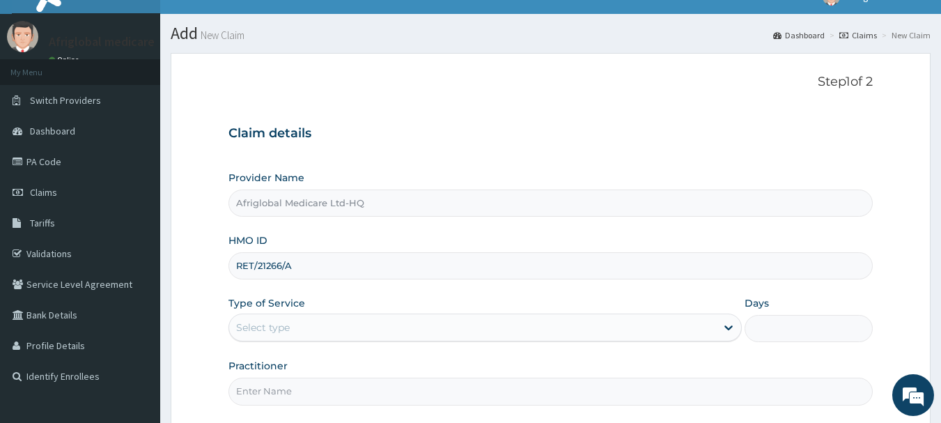
scroll to position [150, 0]
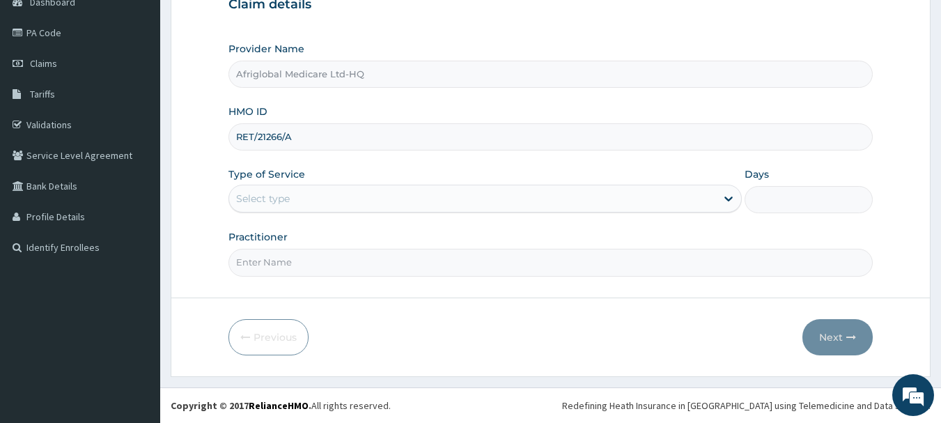
type input "RET/21266/A"
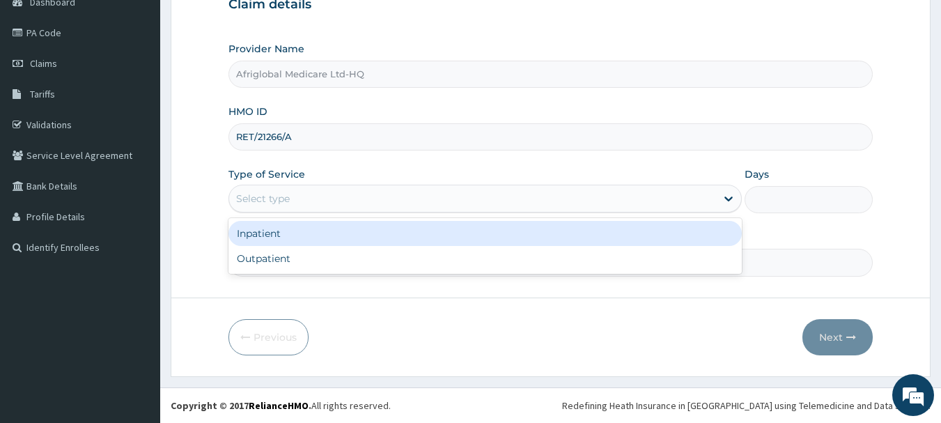
click at [371, 208] on div "Select type" at bounding box center [472, 198] width 487 height 22
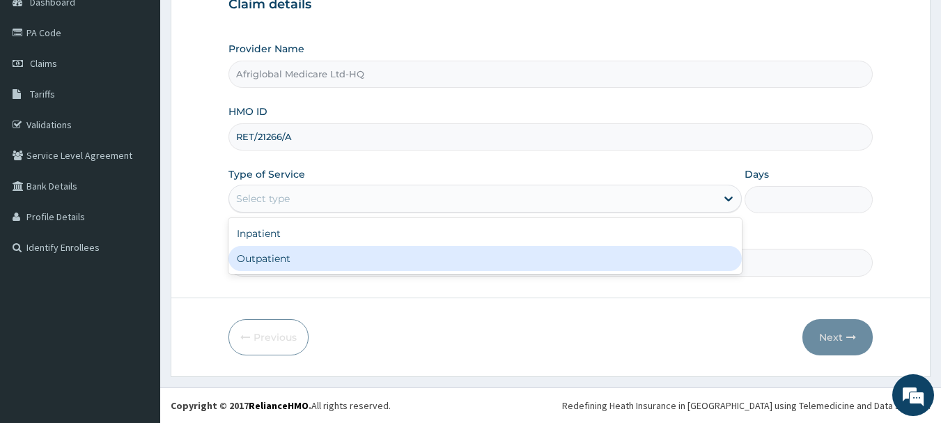
click at [349, 251] on div "Outpatient" at bounding box center [486, 258] width 514 height 25
type input "1"
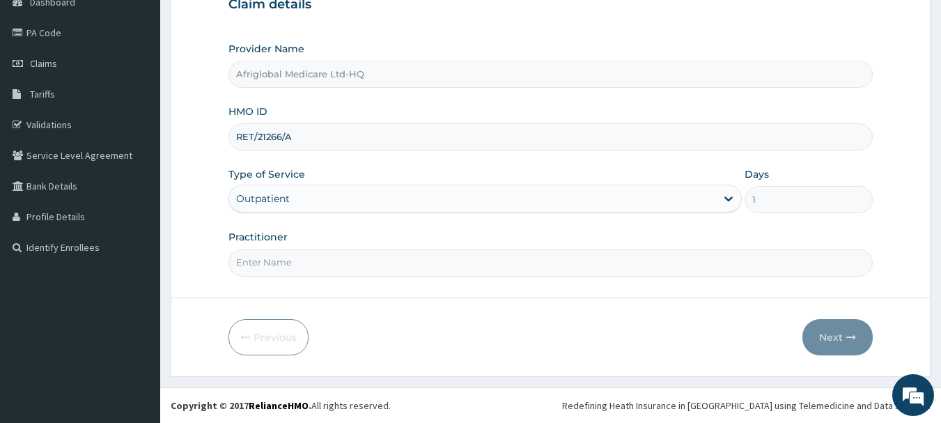
click at [324, 272] on input "Practitioner" at bounding box center [551, 262] width 645 height 27
type input "AML"
click at [845, 337] on button "Next" at bounding box center [838, 337] width 70 height 36
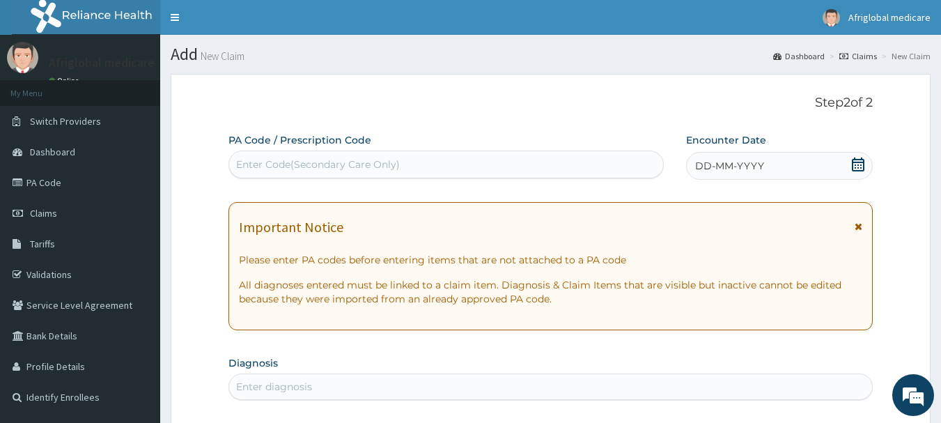
scroll to position [0, 0]
click at [357, 164] on div "Enter Code(Secondary Care Only)" at bounding box center [318, 164] width 164 height 14
paste input "PA/45438F"
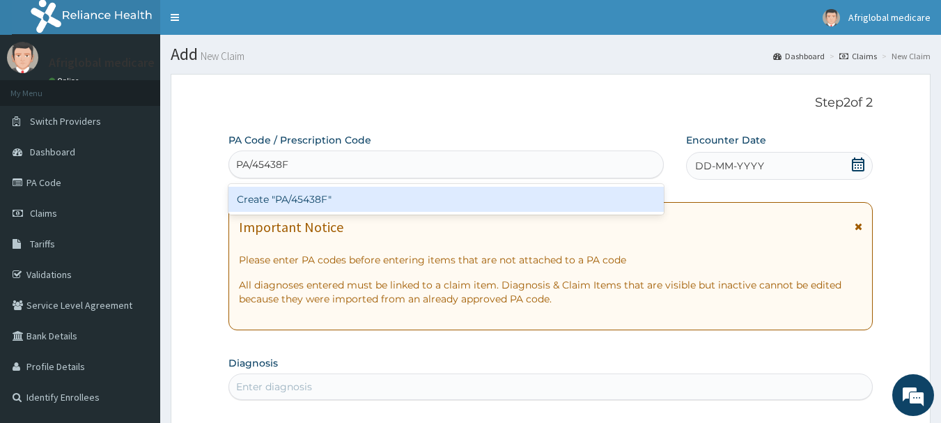
type input "PA/45438F"
click at [362, 199] on div "Create "PA/45438F"" at bounding box center [447, 199] width 436 height 25
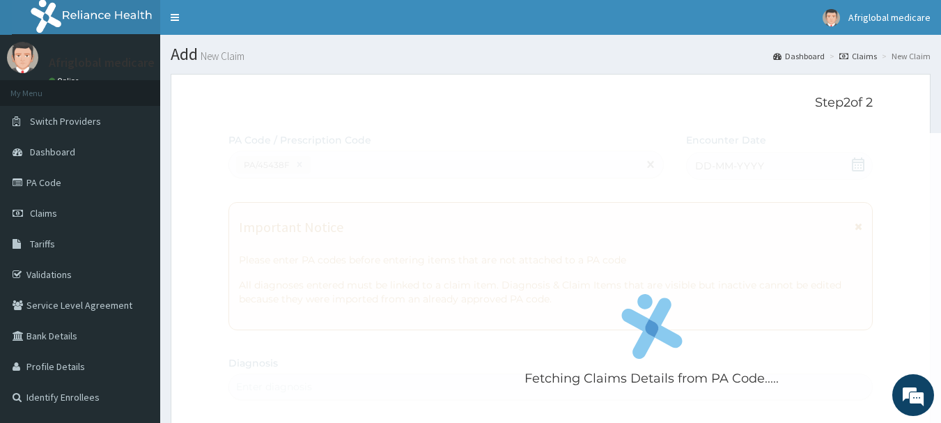
scroll to position [369, 0]
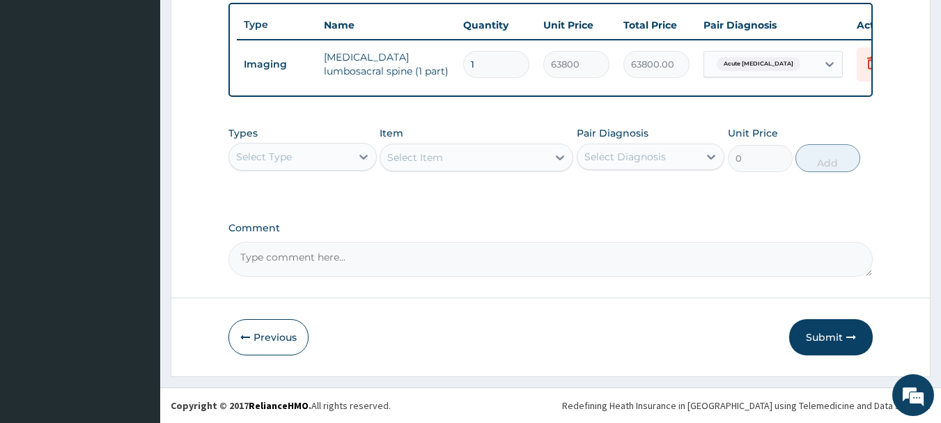
drag, startPoint x: 842, startPoint y: 337, endPoint x: 819, endPoint y: 346, distance: 24.5
click at [841, 337] on button "Submit" at bounding box center [831, 337] width 84 height 36
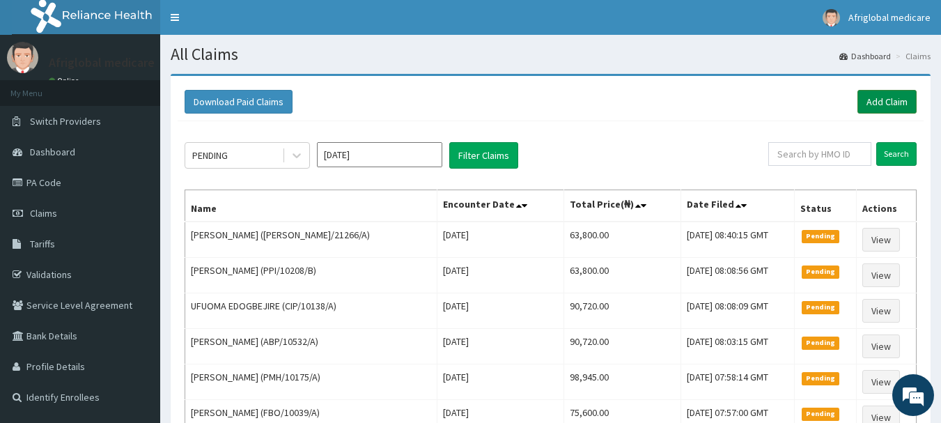
click at [900, 105] on link "Add Claim" at bounding box center [887, 102] width 59 height 24
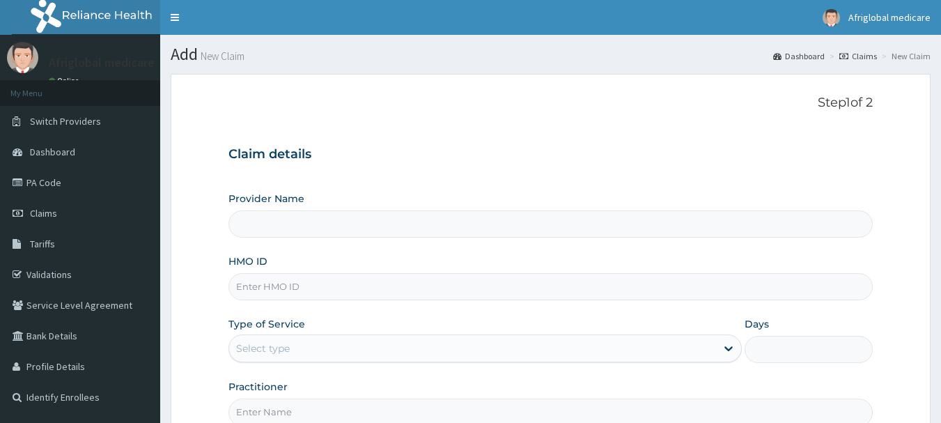
type input "ESK/10016/A"
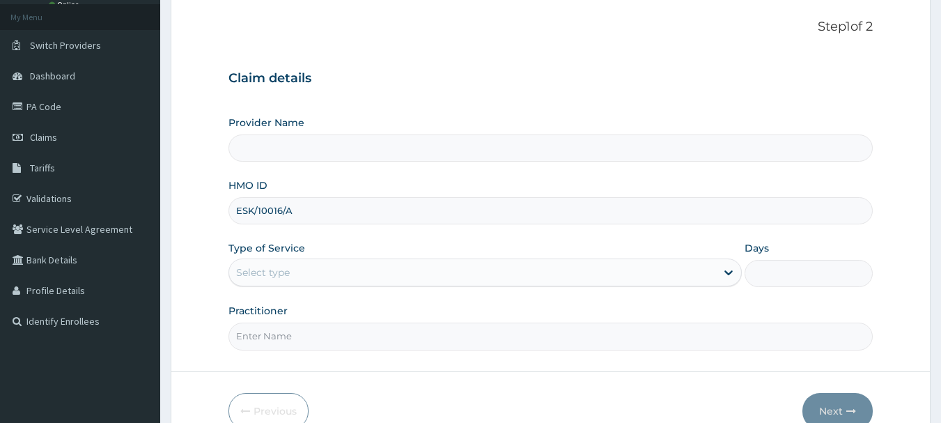
type input "Afriglobal Medicare Ltd-HQ"
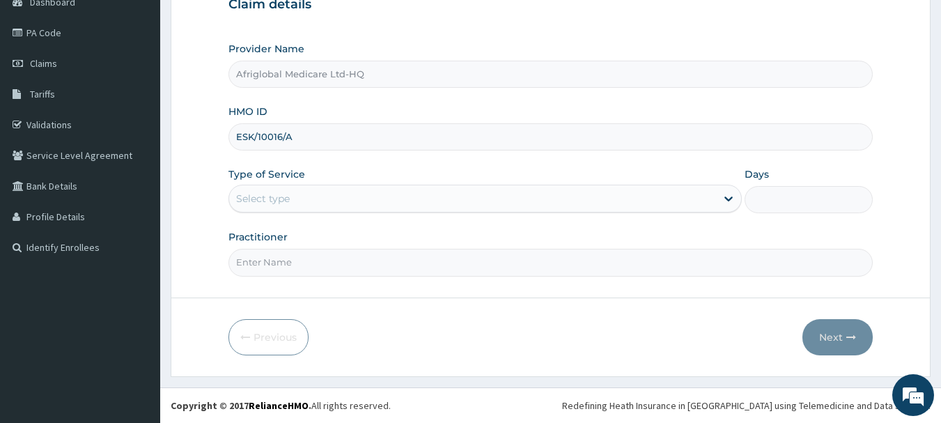
type input "ESK/10016/A"
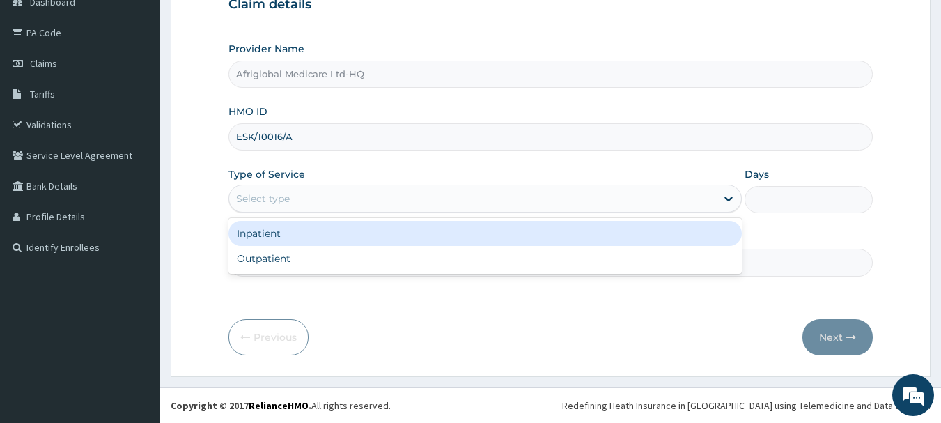
click at [338, 202] on div "Select type" at bounding box center [472, 198] width 487 height 22
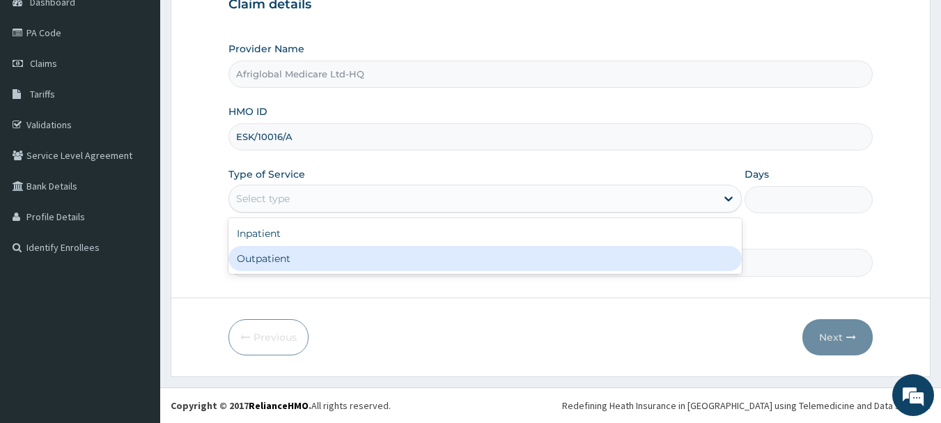
click at [329, 256] on div "Outpatient" at bounding box center [486, 258] width 514 height 25
type input "1"
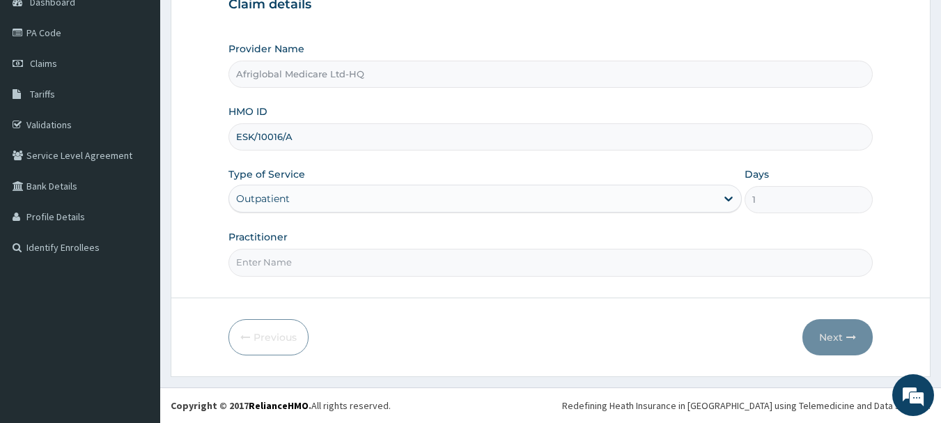
click at [320, 272] on input "Practitioner" at bounding box center [551, 262] width 645 height 27
type input "AML"
click at [865, 337] on button "Next" at bounding box center [838, 337] width 70 height 36
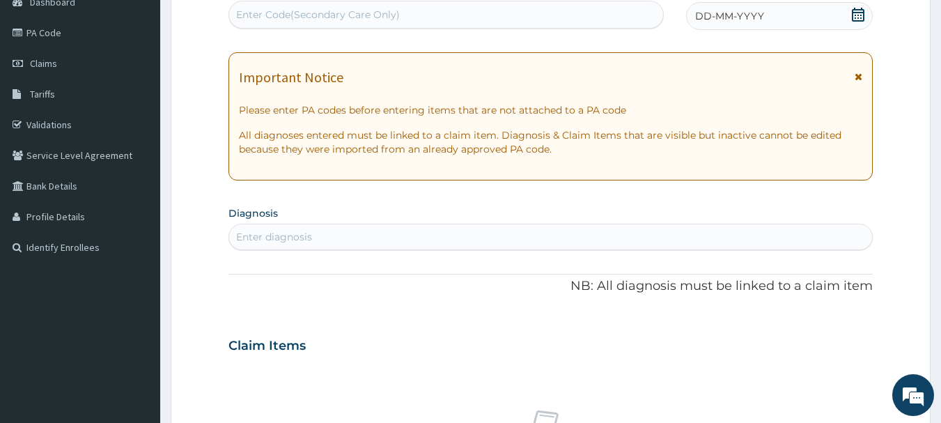
scroll to position [80, 0]
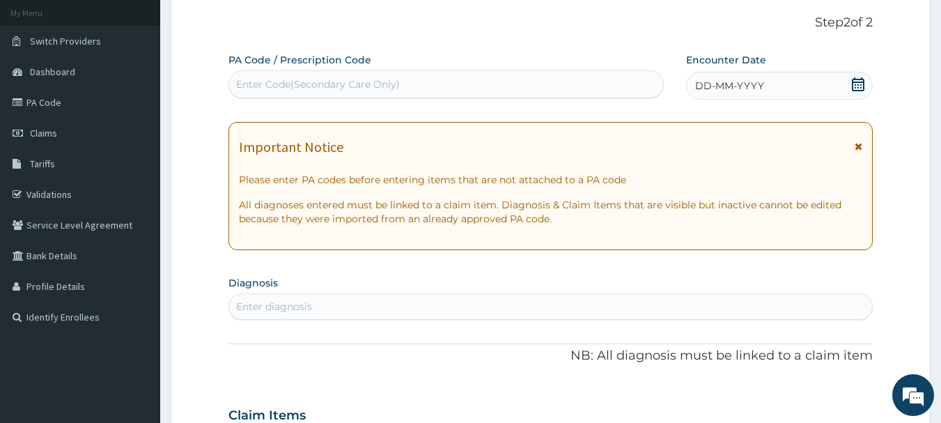
click at [330, 73] on div "Enter Code(Secondary Care Only)" at bounding box center [446, 84] width 435 height 22
paste input "PA/D52E41"
type input "PA/D52E41"
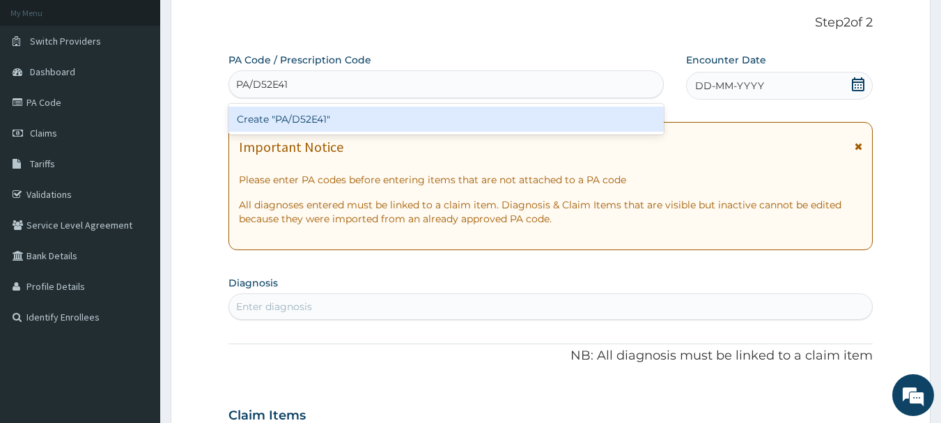
click at [354, 123] on div "Create "PA/D52E41"" at bounding box center [447, 119] width 436 height 25
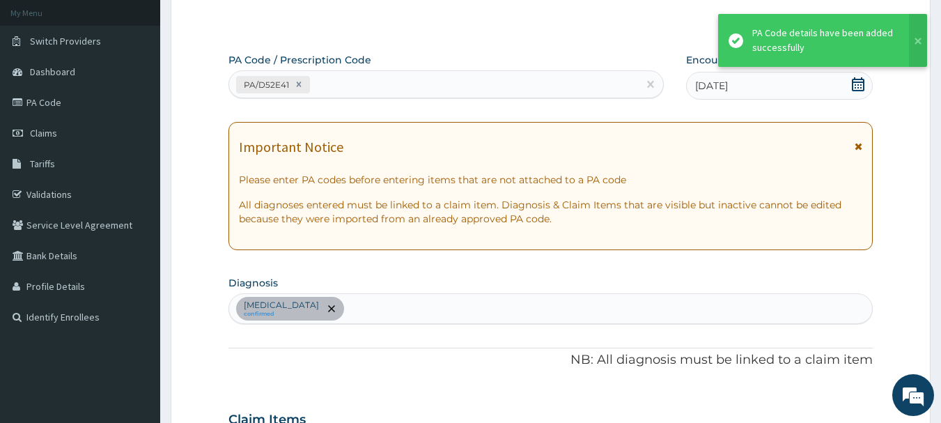
scroll to position [369, 0]
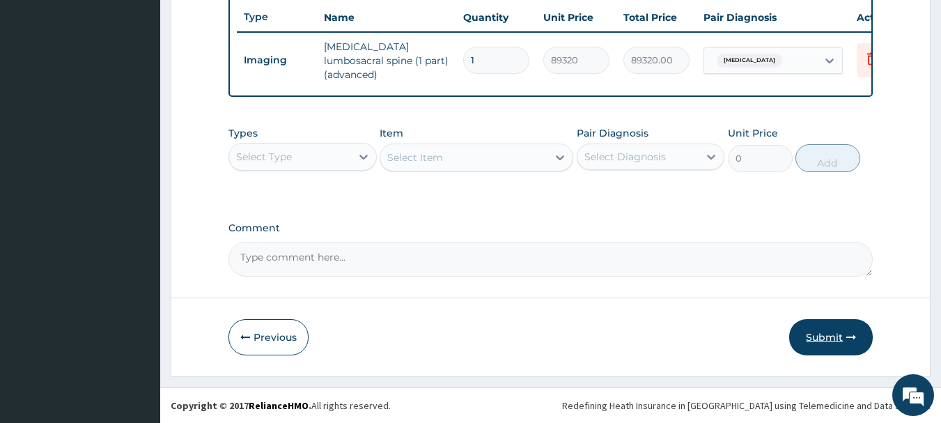
click at [808, 345] on button "Submit" at bounding box center [831, 337] width 84 height 36
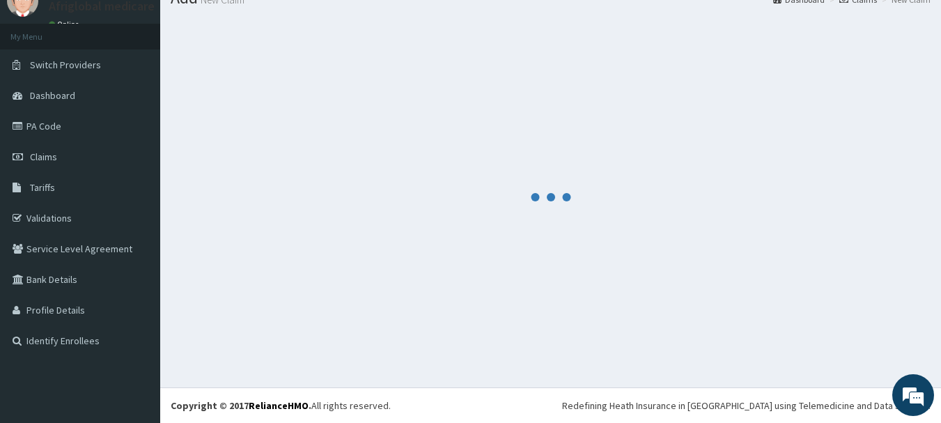
scroll to position [56, 0]
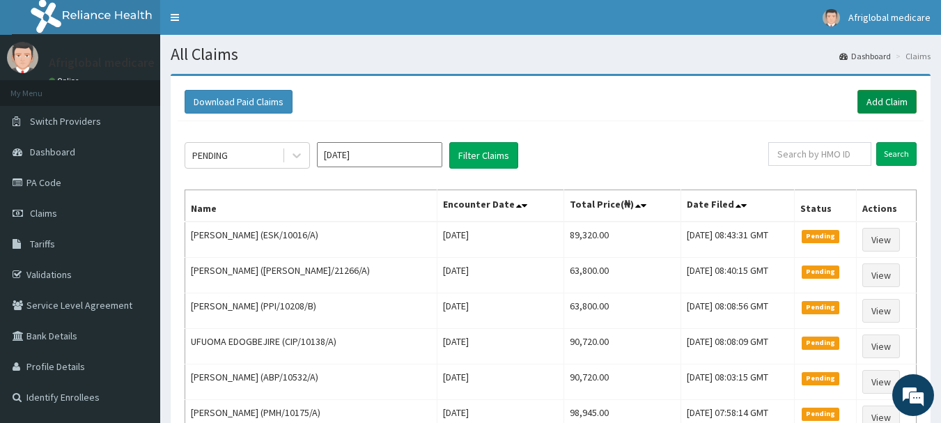
click at [885, 95] on link "Add Claim" at bounding box center [887, 102] width 59 height 24
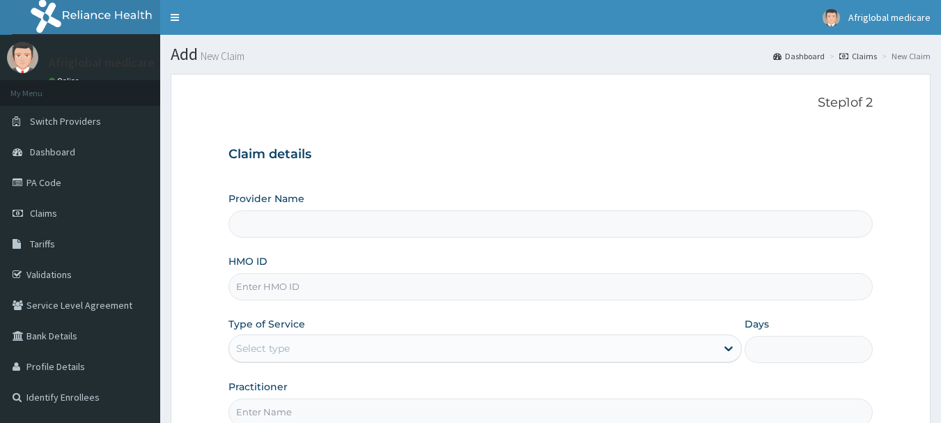
click at [309, 288] on input "HMO ID" at bounding box center [551, 286] width 645 height 27
paste input "ACH/10383/A"
type input "ACH/10383/A"
type input "Afriglobal Medicare Ltd-HQ"
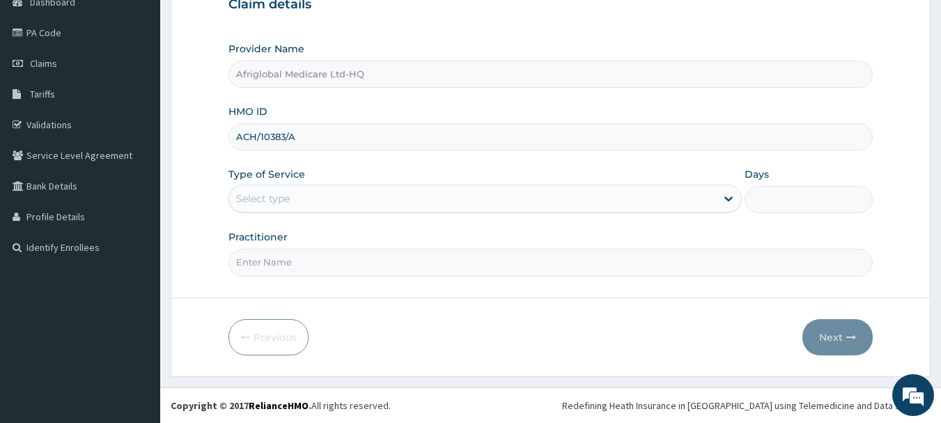
type input "ACH/10383/A"
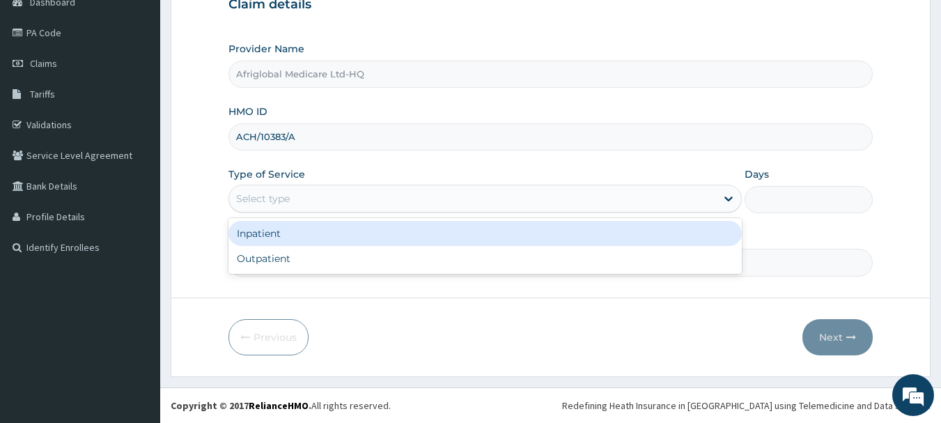
drag, startPoint x: 314, startPoint y: 190, endPoint x: 315, endPoint y: 222, distance: 32.8
click at [315, 190] on div "Select type" at bounding box center [472, 198] width 487 height 22
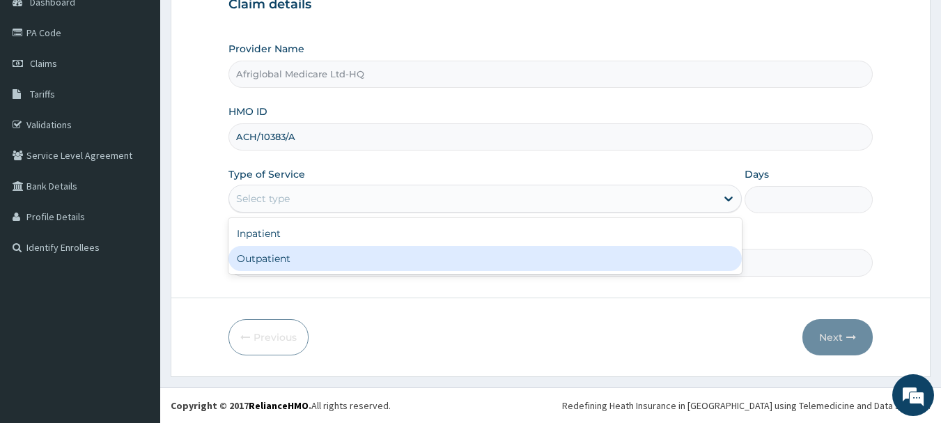
click at [311, 255] on div "Outpatient" at bounding box center [486, 258] width 514 height 25
type input "1"
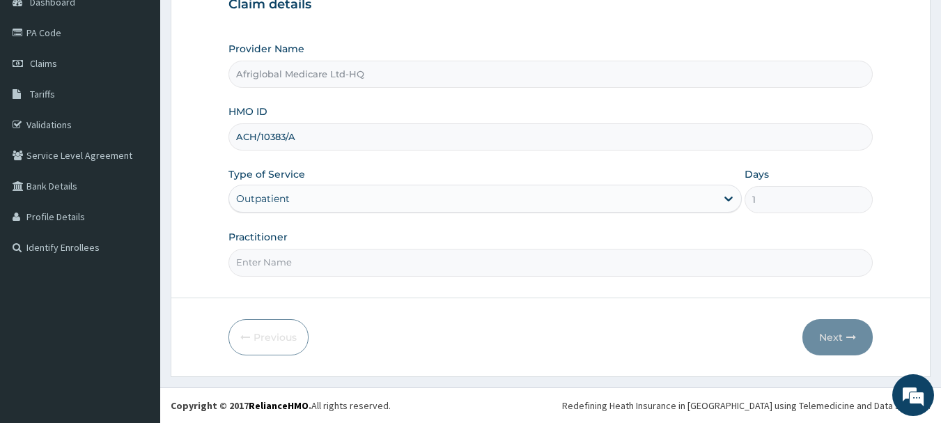
click at [305, 263] on input "Practitioner" at bounding box center [551, 262] width 645 height 27
type input "AML"
click at [840, 330] on button "Next" at bounding box center [838, 337] width 70 height 36
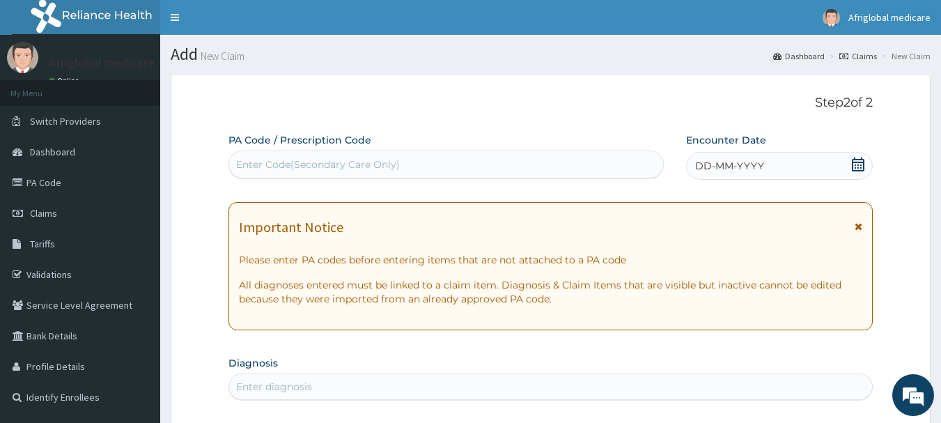
scroll to position [0, 0]
click at [277, 169] on div "Enter Code(Secondary Care Only)" at bounding box center [318, 164] width 164 height 14
paste input "PA/57B748"
type input "PA/57B748"
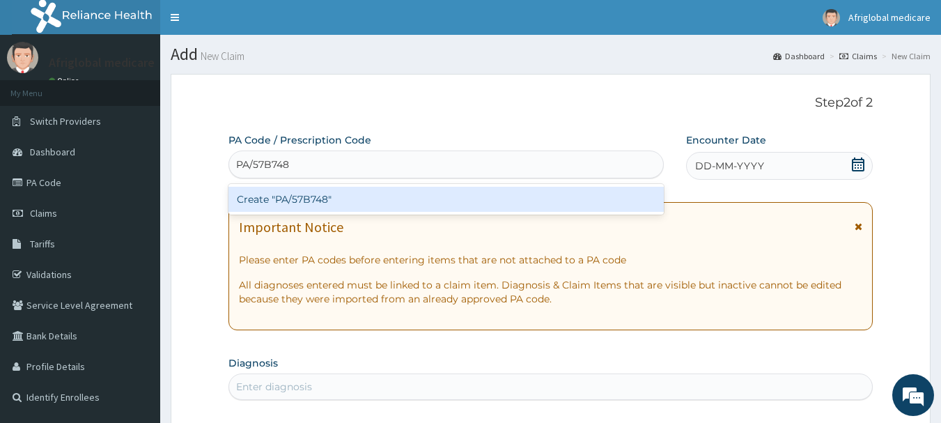
click at [278, 195] on div "Create "PA/57B748"" at bounding box center [447, 199] width 436 height 25
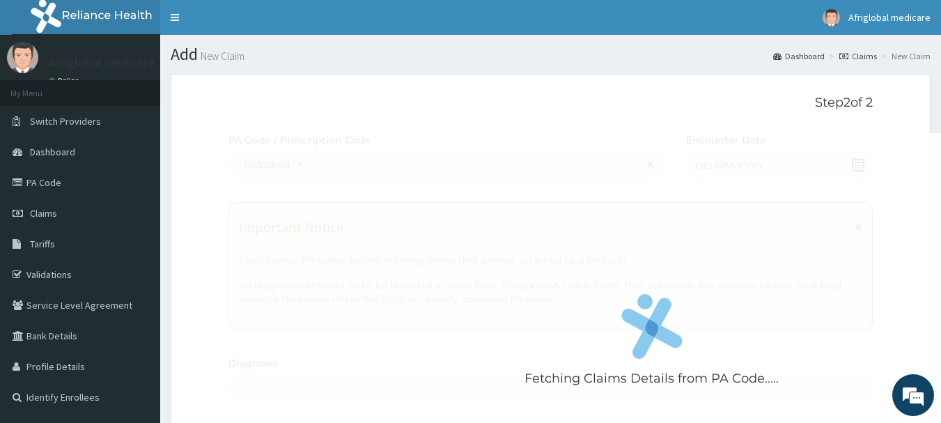
scroll to position [369, 0]
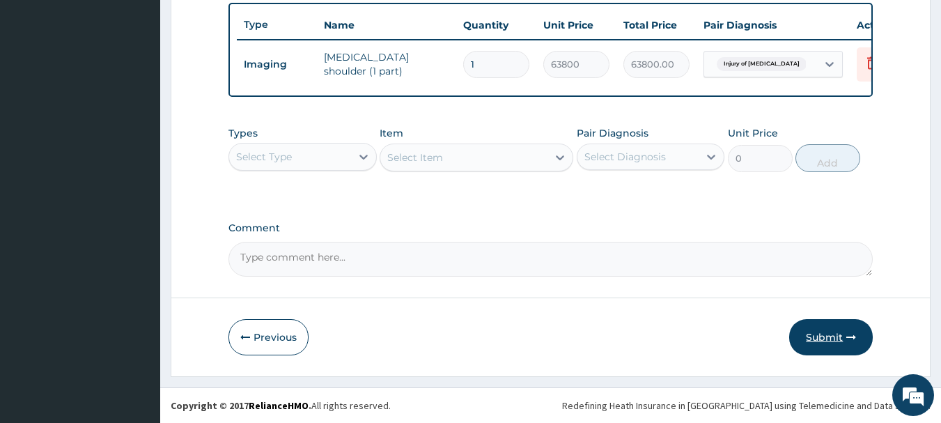
click at [830, 343] on button "Submit" at bounding box center [831, 337] width 84 height 36
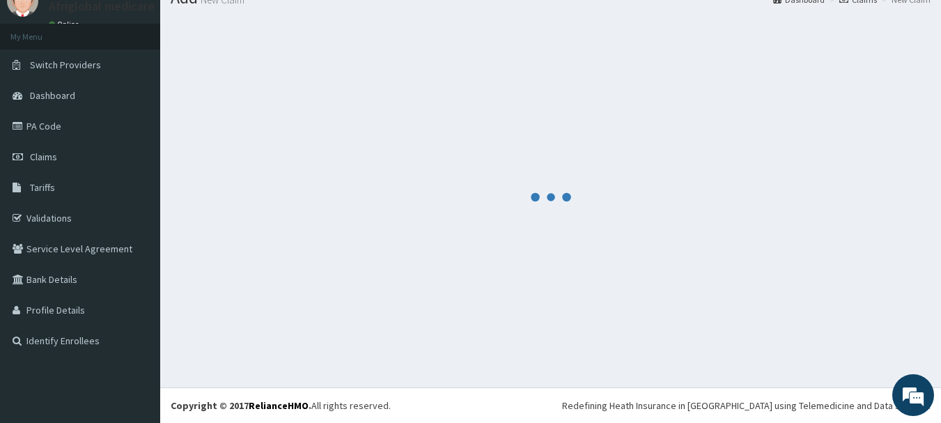
scroll to position [56, 0]
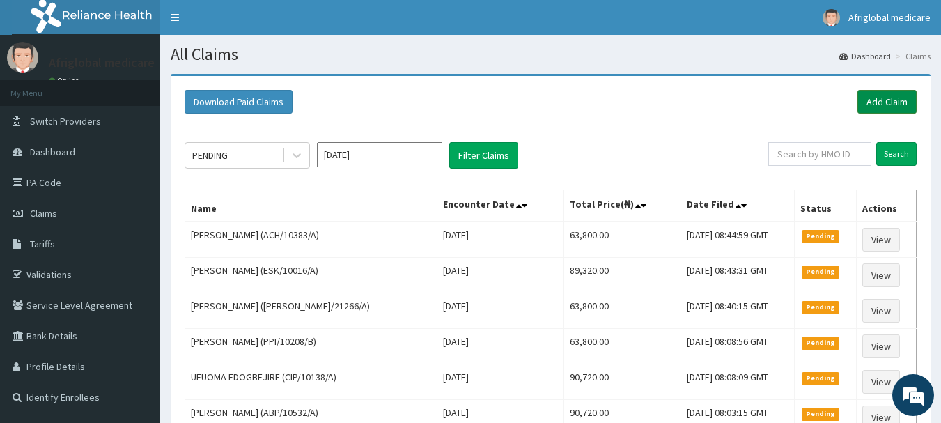
click at [881, 102] on link "Add Claim" at bounding box center [887, 102] width 59 height 24
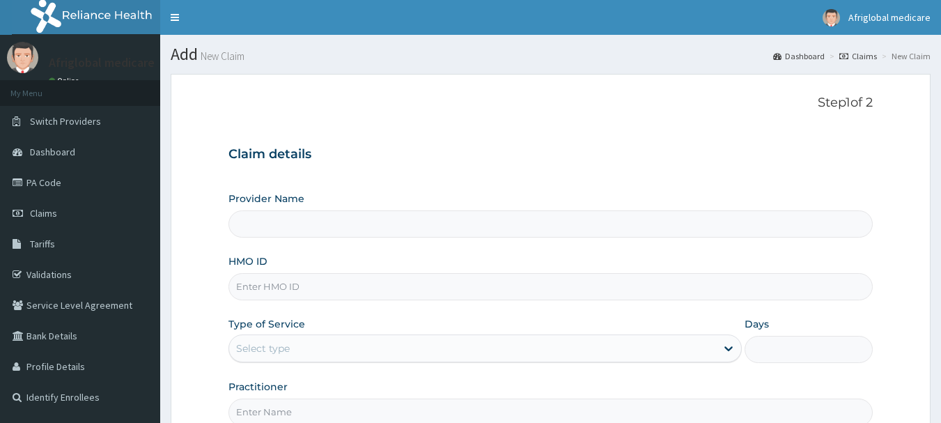
drag, startPoint x: 0, startPoint y: 0, endPoint x: 286, endPoint y: 279, distance: 399.6
click at [286, 279] on input "HMO ID" at bounding box center [551, 286] width 645 height 27
paste input "NES/10048/A"
type input "NES/10048/A"
type input "Afriglobal Medicare Ltd-HQ"
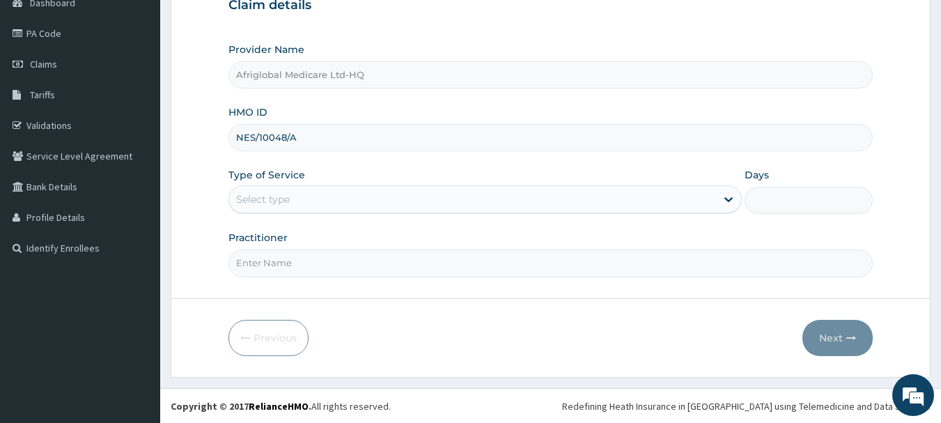
scroll to position [150, 0]
type input "NES/10048/A"
drag, startPoint x: 341, startPoint y: 192, endPoint x: 339, endPoint y: 210, distance: 18.3
click at [341, 192] on div "Select type" at bounding box center [472, 198] width 487 height 22
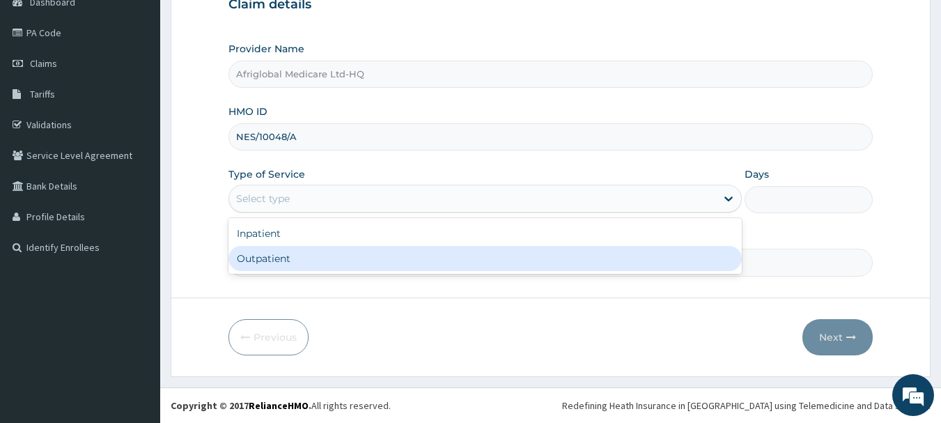
click at [333, 258] on div "Outpatient" at bounding box center [486, 258] width 514 height 25
type input "1"
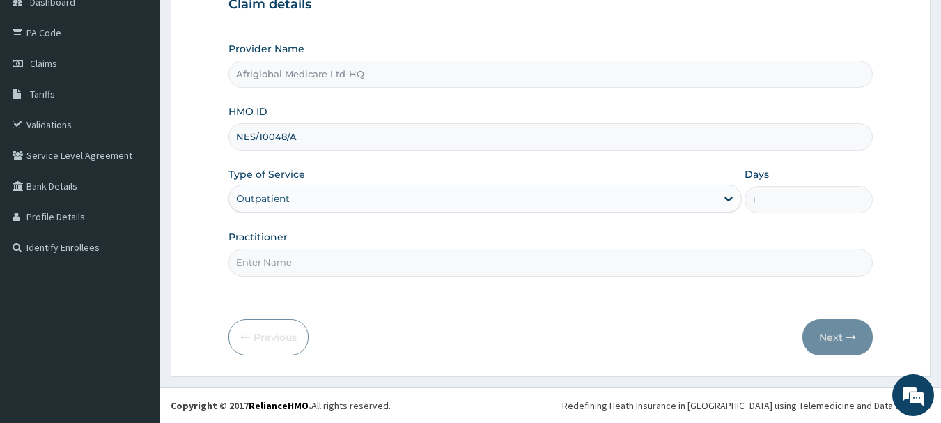
click at [327, 263] on input "Practitioner" at bounding box center [551, 262] width 645 height 27
type input "AML"
click at [826, 341] on button "Next" at bounding box center [838, 337] width 70 height 36
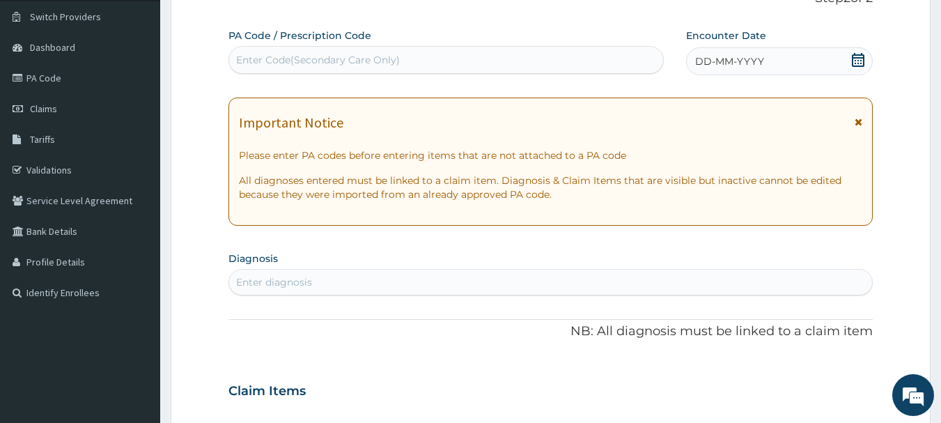
scroll to position [80, 0]
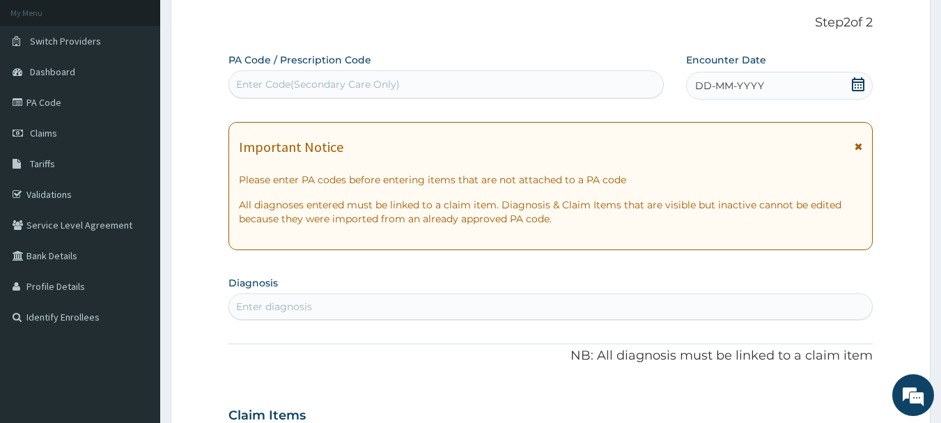
click at [340, 83] on div "Enter Code(Secondary Care Only)" at bounding box center [318, 84] width 164 height 14
paste input "PA/7609ED"
type input "PA/7609ED"
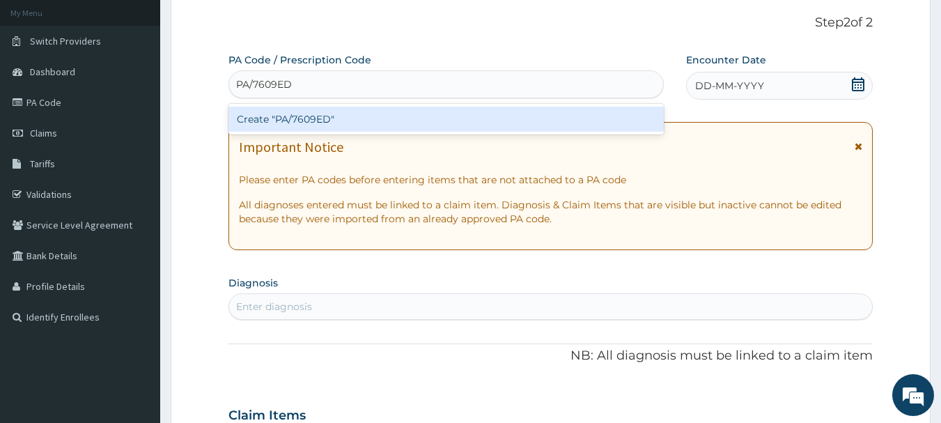
click at [344, 121] on div "Create "PA/7609ED"" at bounding box center [447, 119] width 436 height 25
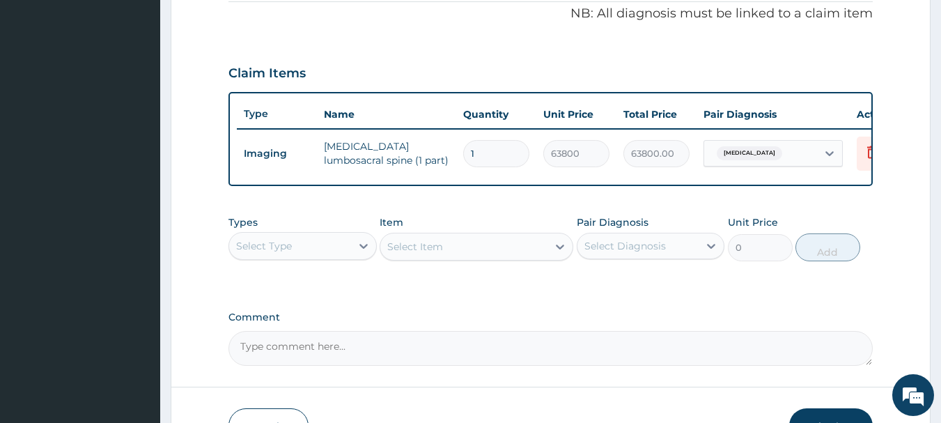
scroll to position [526, 0]
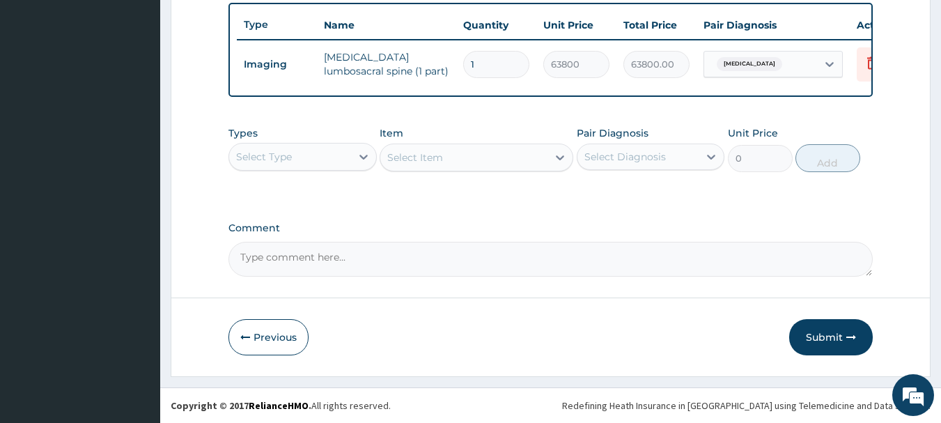
drag, startPoint x: 835, startPoint y: 339, endPoint x: 787, endPoint y: 353, distance: 49.2
click at [834, 339] on button "Submit" at bounding box center [831, 337] width 84 height 36
